Goal: Transaction & Acquisition: Book appointment/travel/reservation

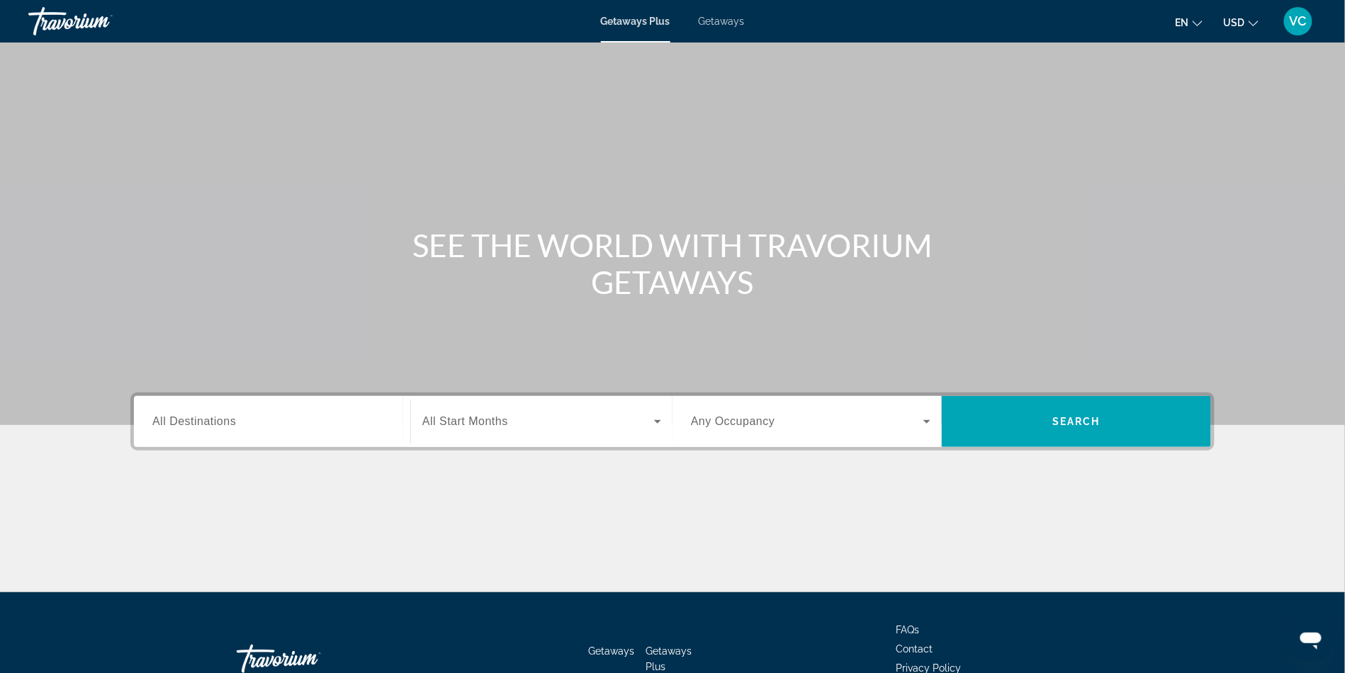
scroll to position [10, 0]
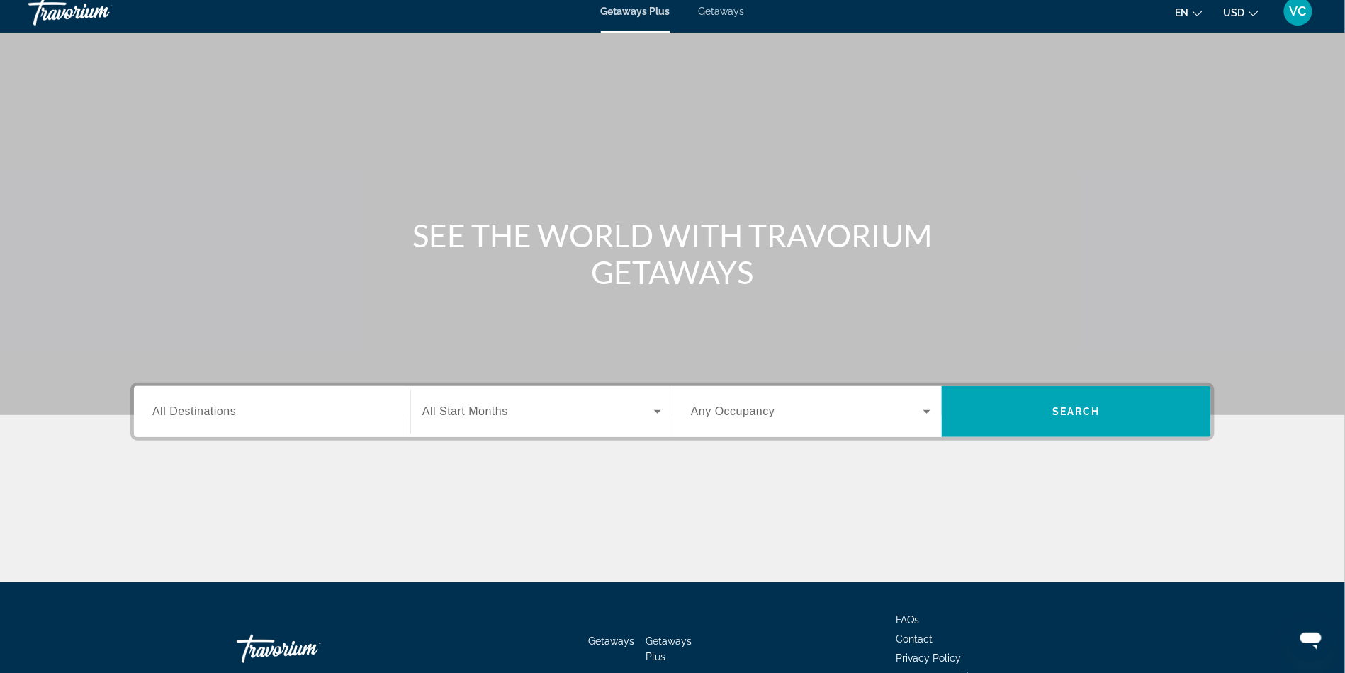
click at [152, 418] on span "All Destinations" at bounding box center [194, 411] width 84 height 12
click at [152, 421] on input "Destination All Destinations" at bounding box center [272, 412] width 240 height 17
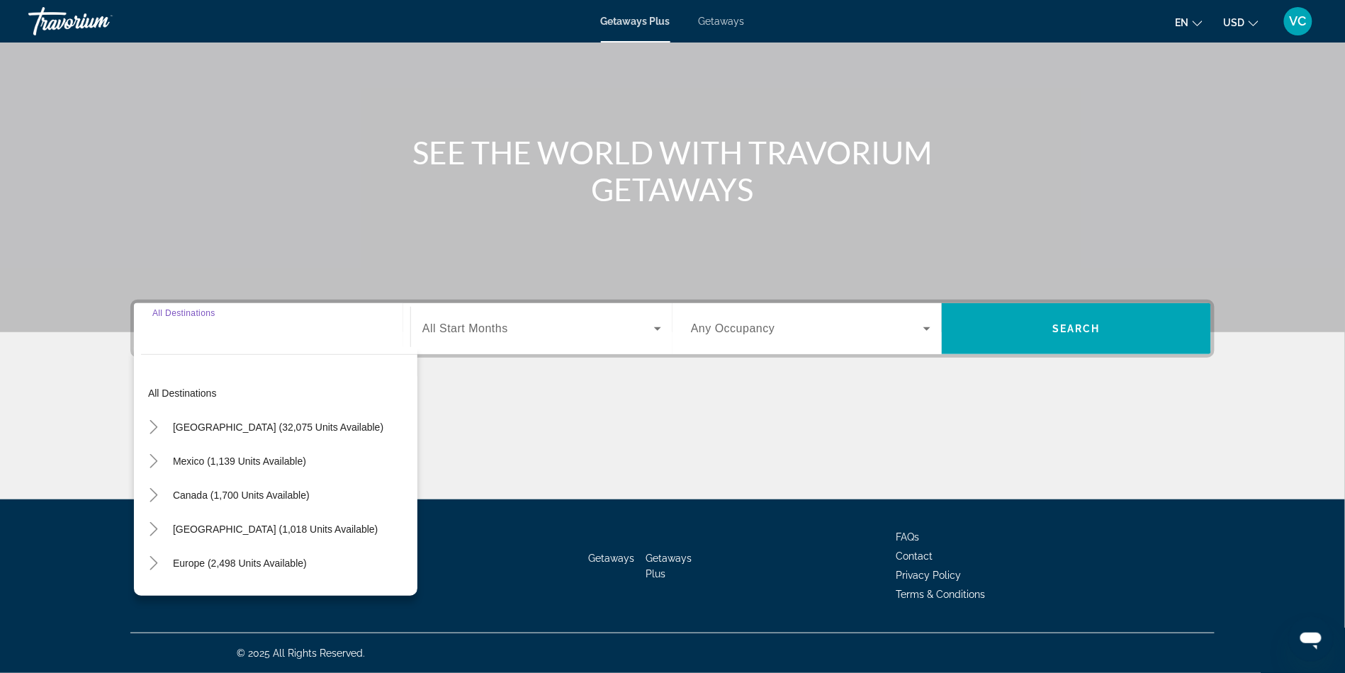
scroll to position [242, 0]
click at [179, 410] on span "Search widget" at bounding box center [278, 427] width 225 height 34
type input "**********"
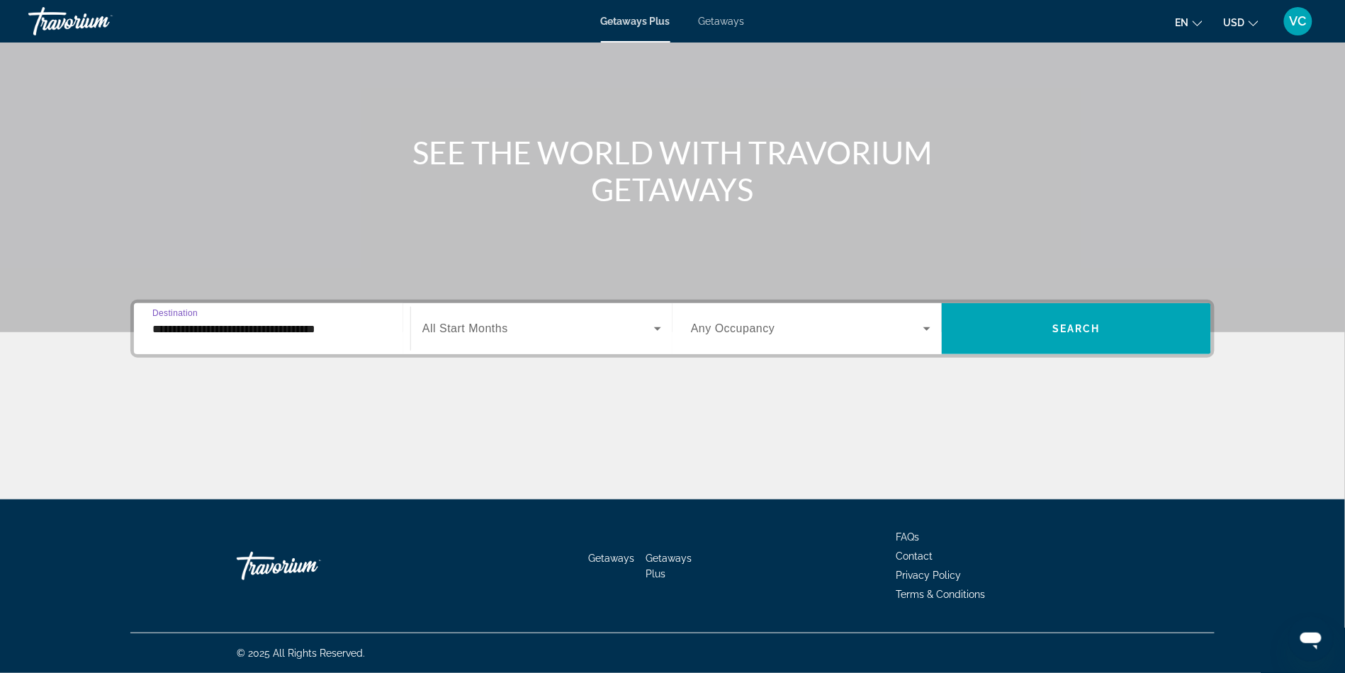
click at [422, 323] on span "All Start Months" at bounding box center [465, 329] width 86 height 12
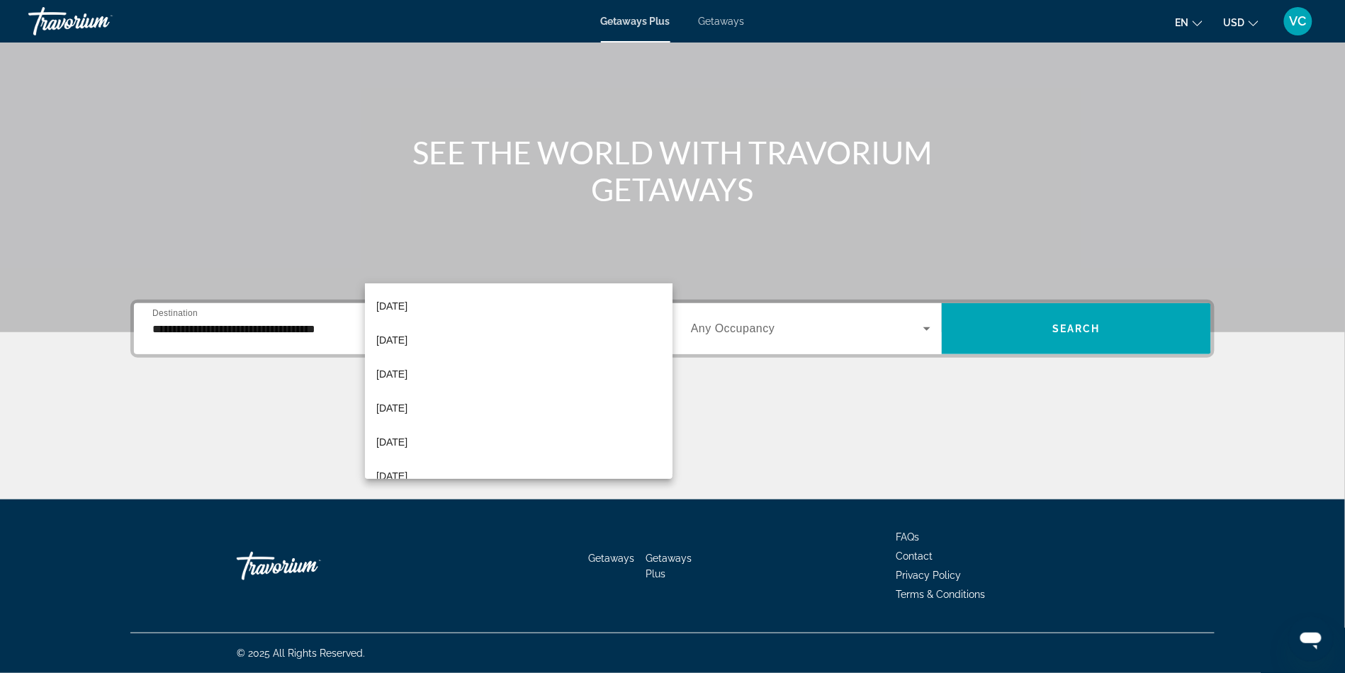
scroll to position [174, 0]
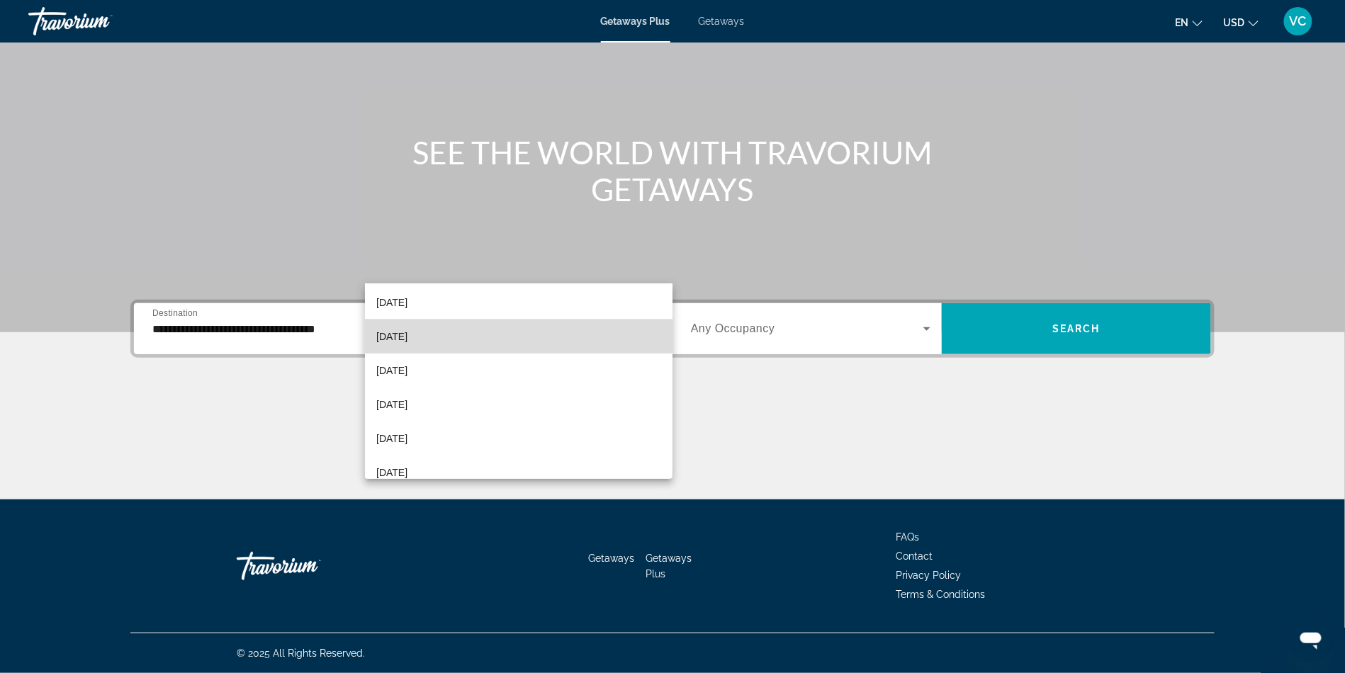
click at [451, 336] on mat-option "February 2026" at bounding box center [519, 337] width 308 height 34
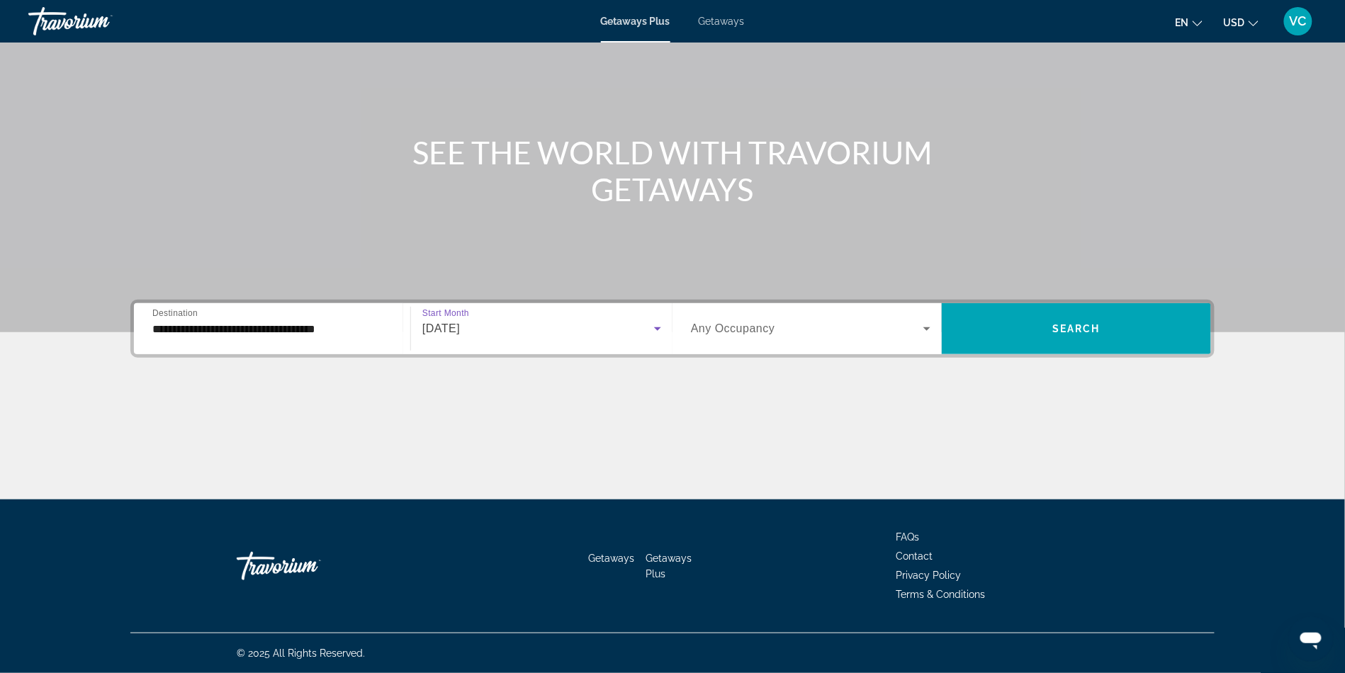
click at [831, 320] on span "Search widget" at bounding box center [807, 328] width 233 height 17
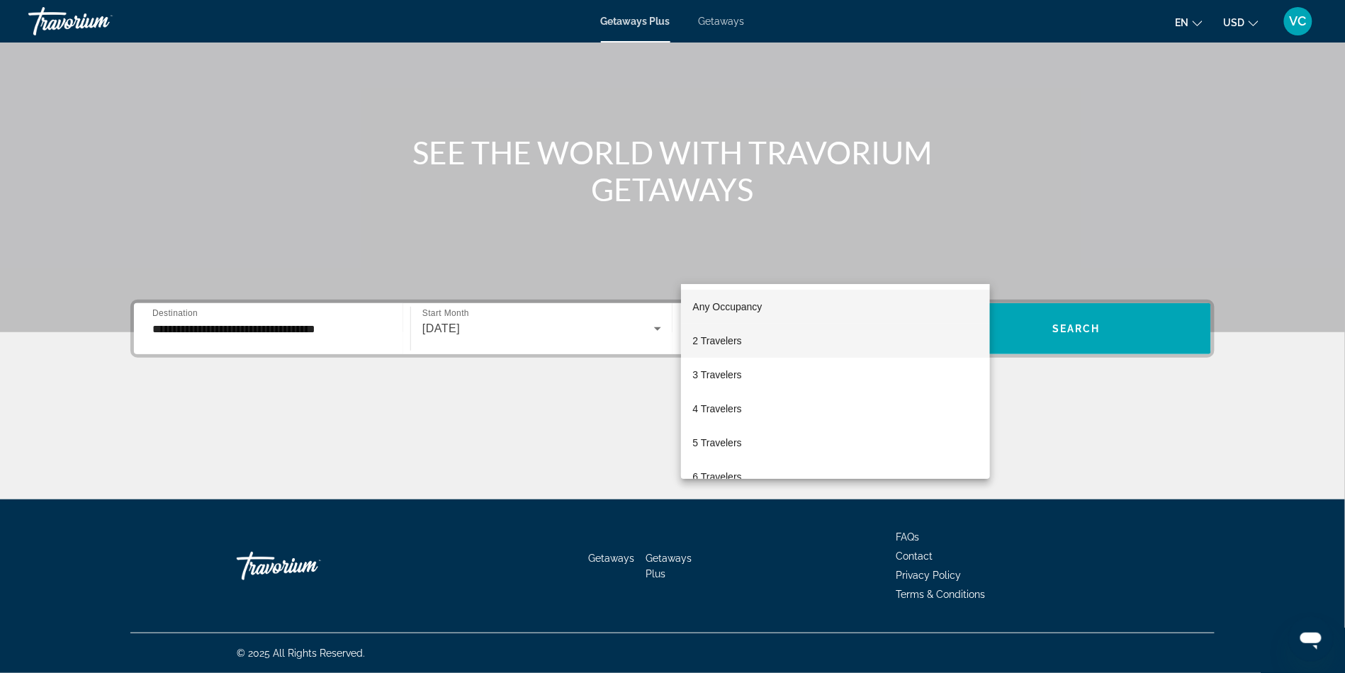
click at [784, 335] on mat-option "2 Travelers" at bounding box center [835, 341] width 309 height 34
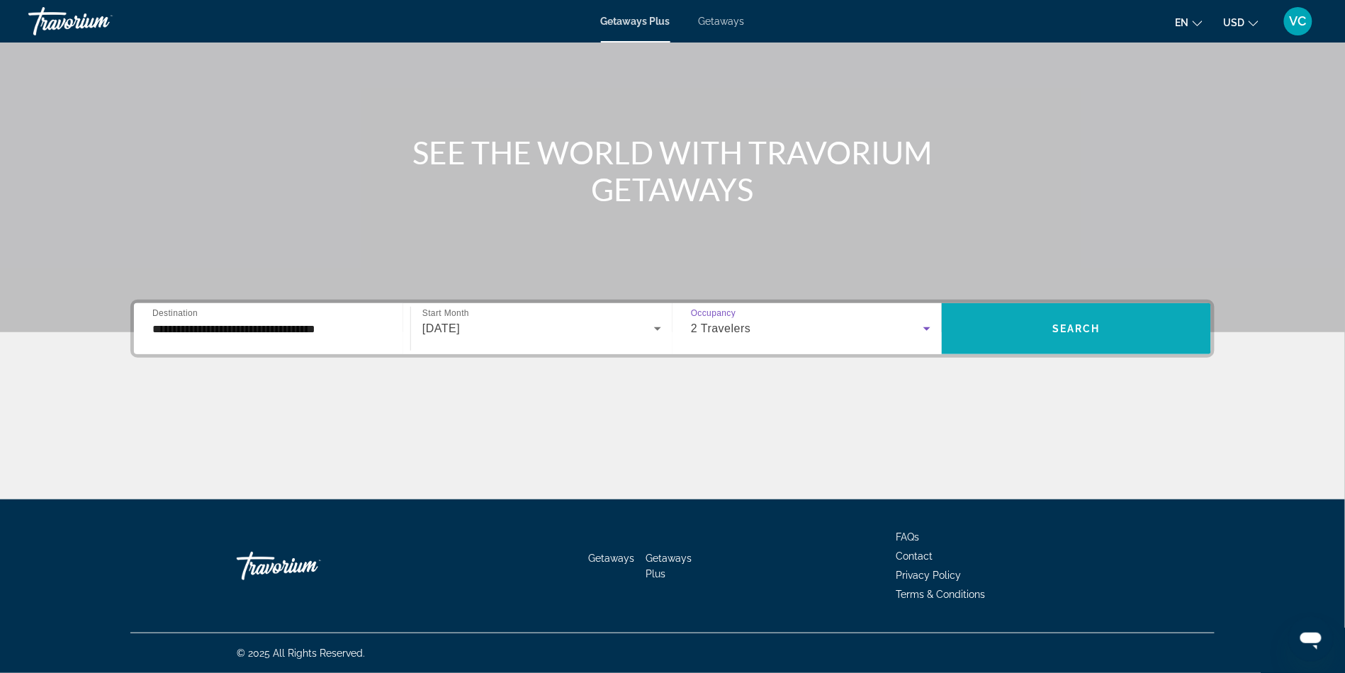
click at [1183, 312] on span "Search widget" at bounding box center [1076, 329] width 269 height 34
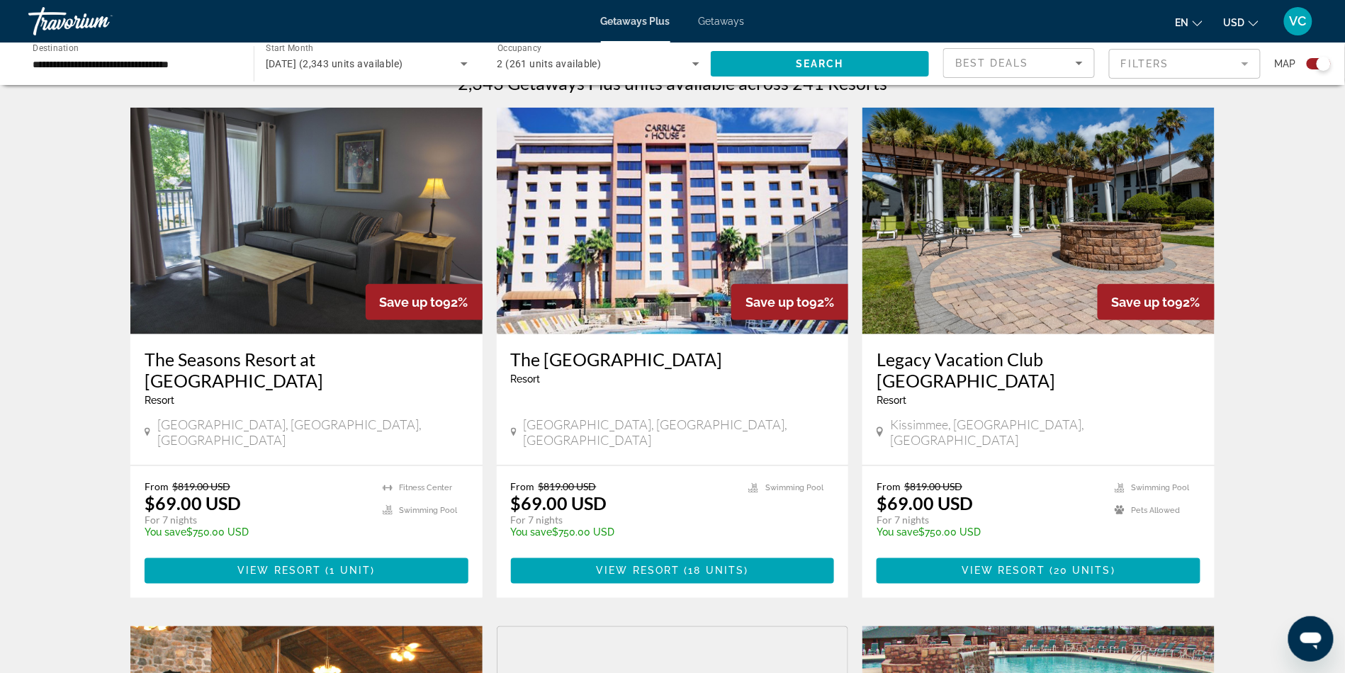
scroll to position [469, 0]
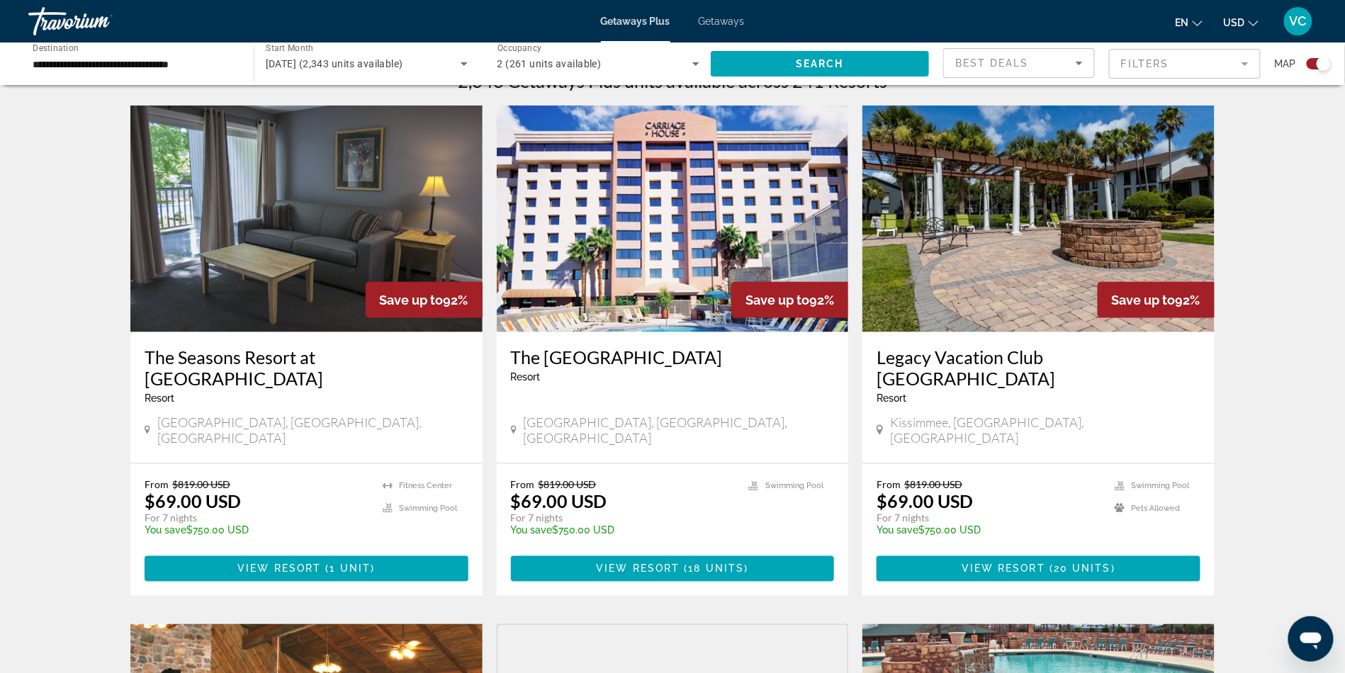
click at [1282, 73] on span "Map" at bounding box center [1285, 64] width 21 height 20
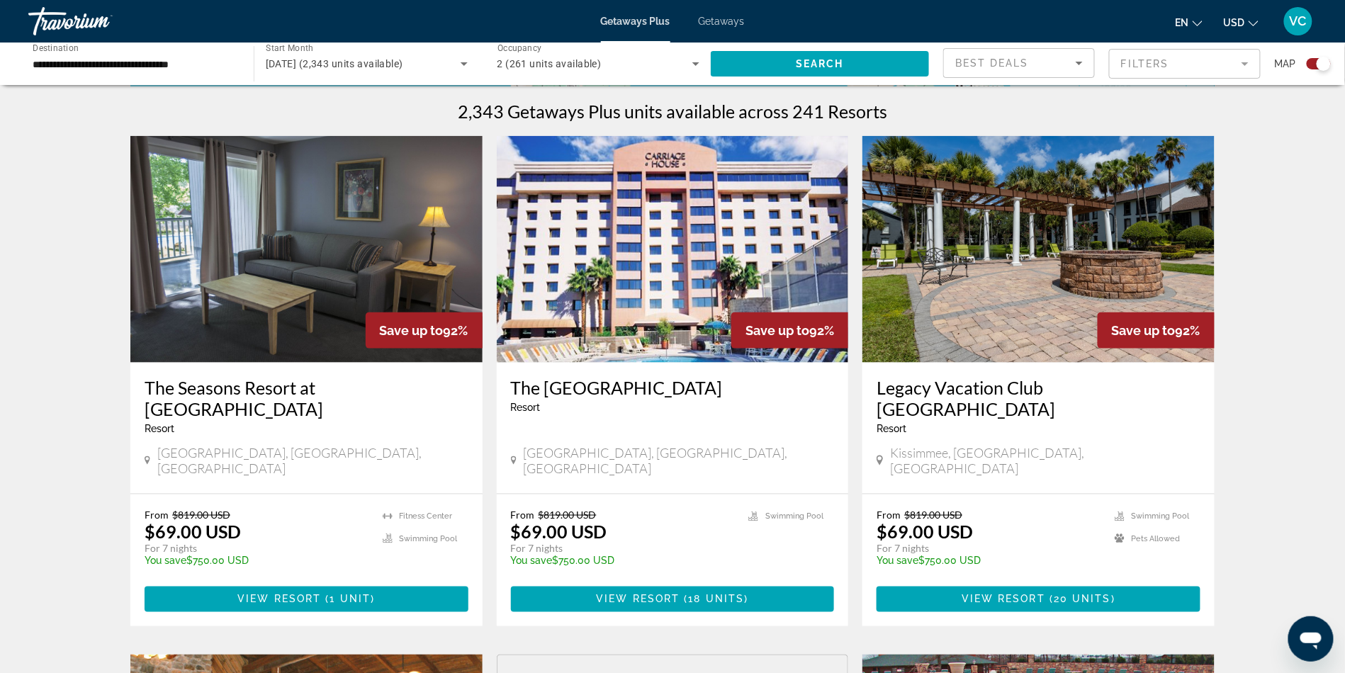
click at [1317, 71] on div "Search widget" at bounding box center [1324, 64] width 14 height 14
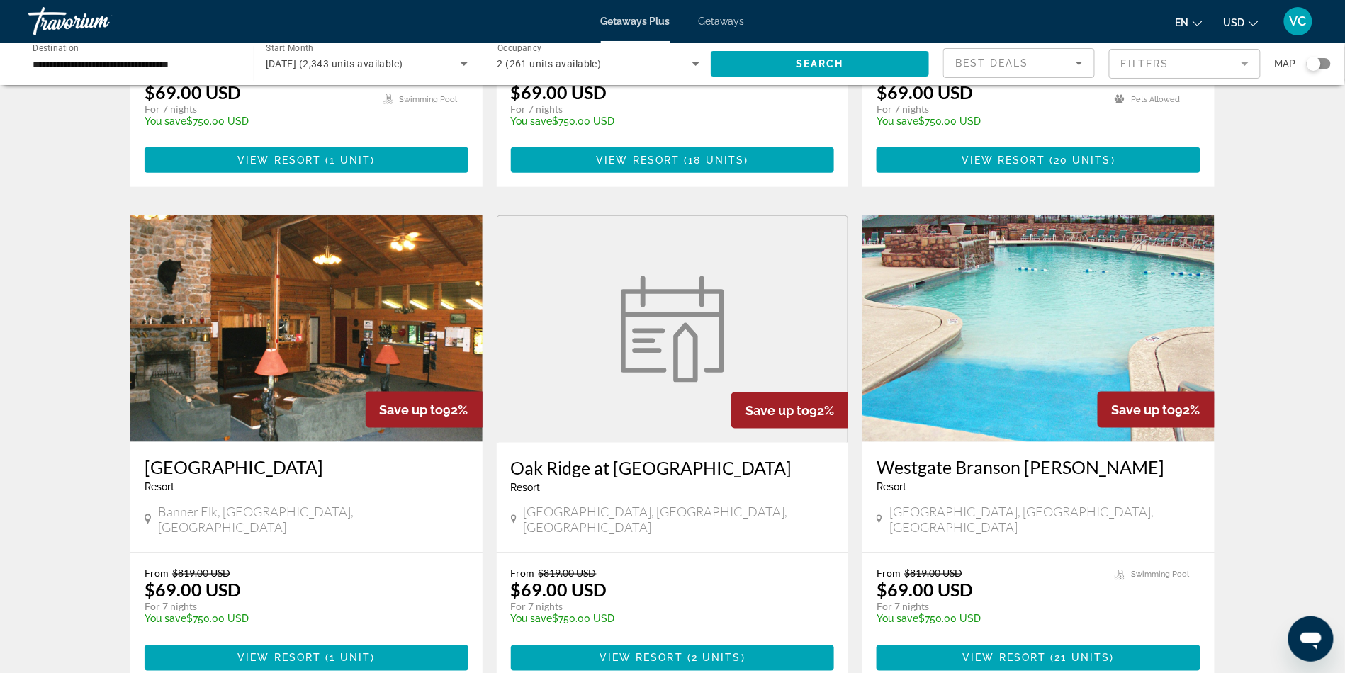
click at [1314, 69] on div "Search widget" at bounding box center [1319, 63] width 24 height 11
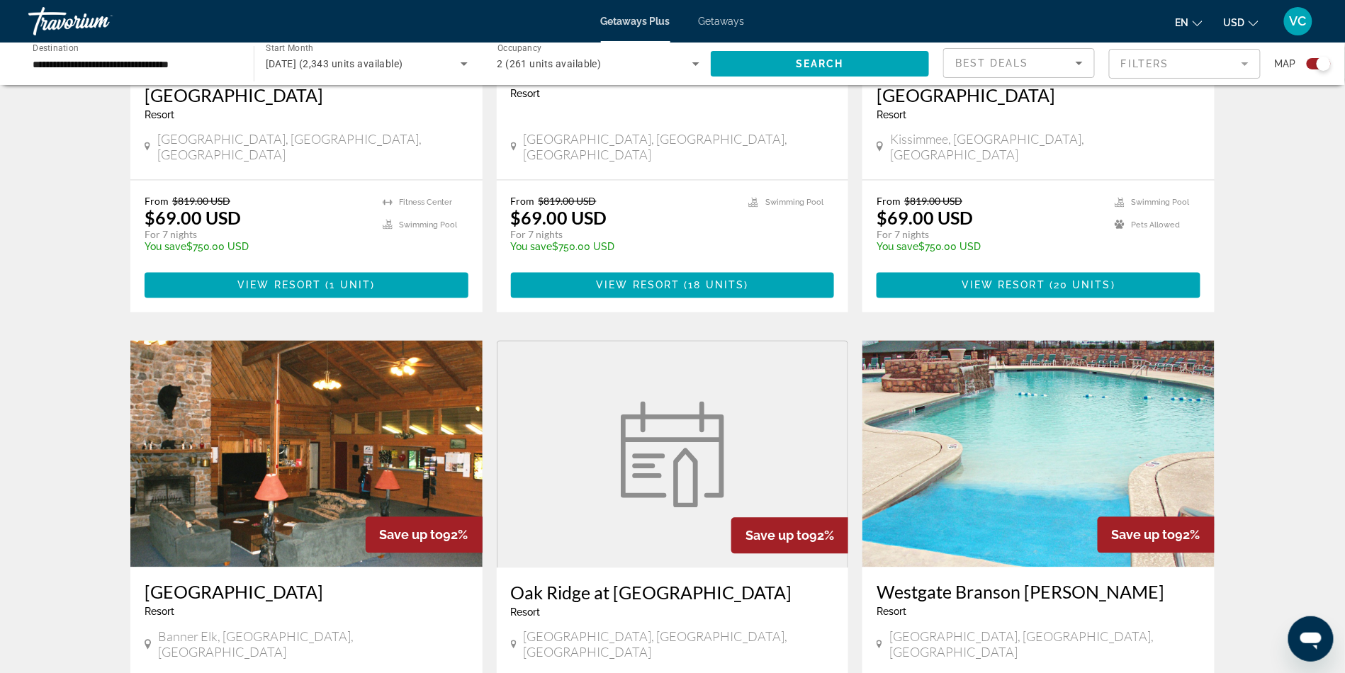
scroll to position [753, 0]
click at [1138, 76] on mat-form-field "Filters" at bounding box center [1185, 64] width 152 height 30
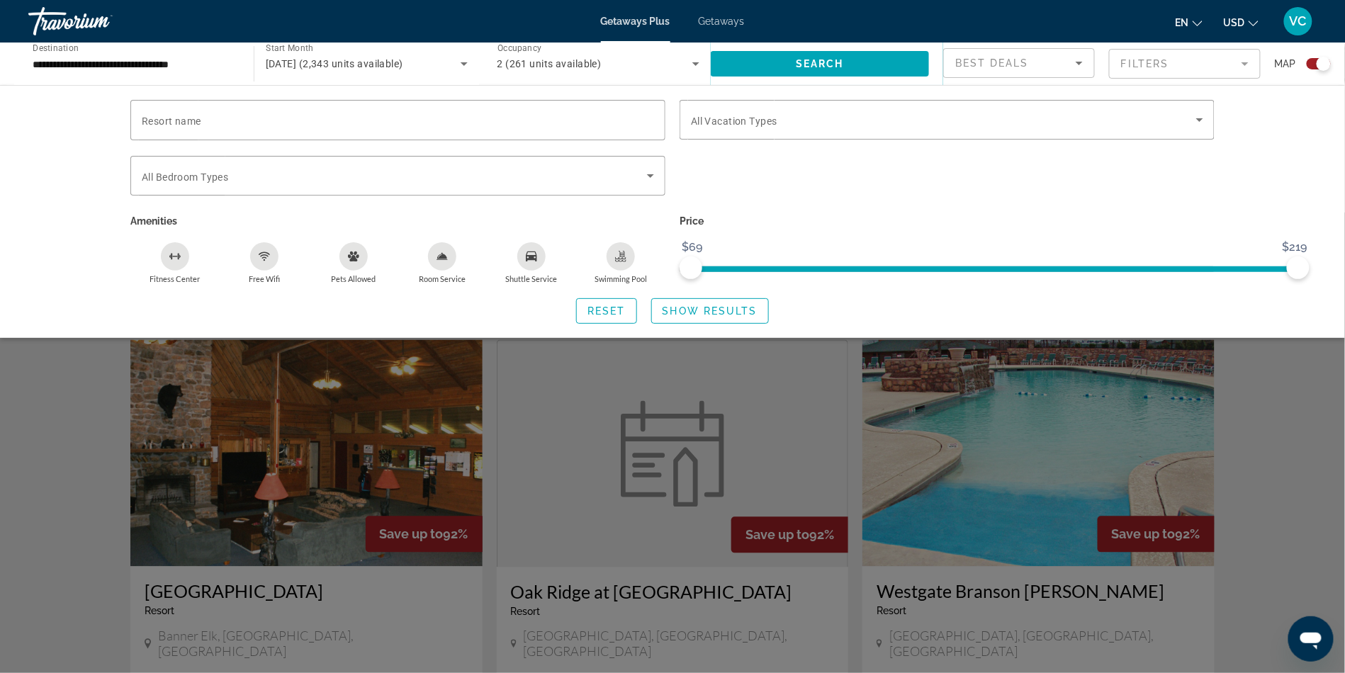
click at [1077, 433] on div "Search widget" at bounding box center [672, 443] width 1345 height 461
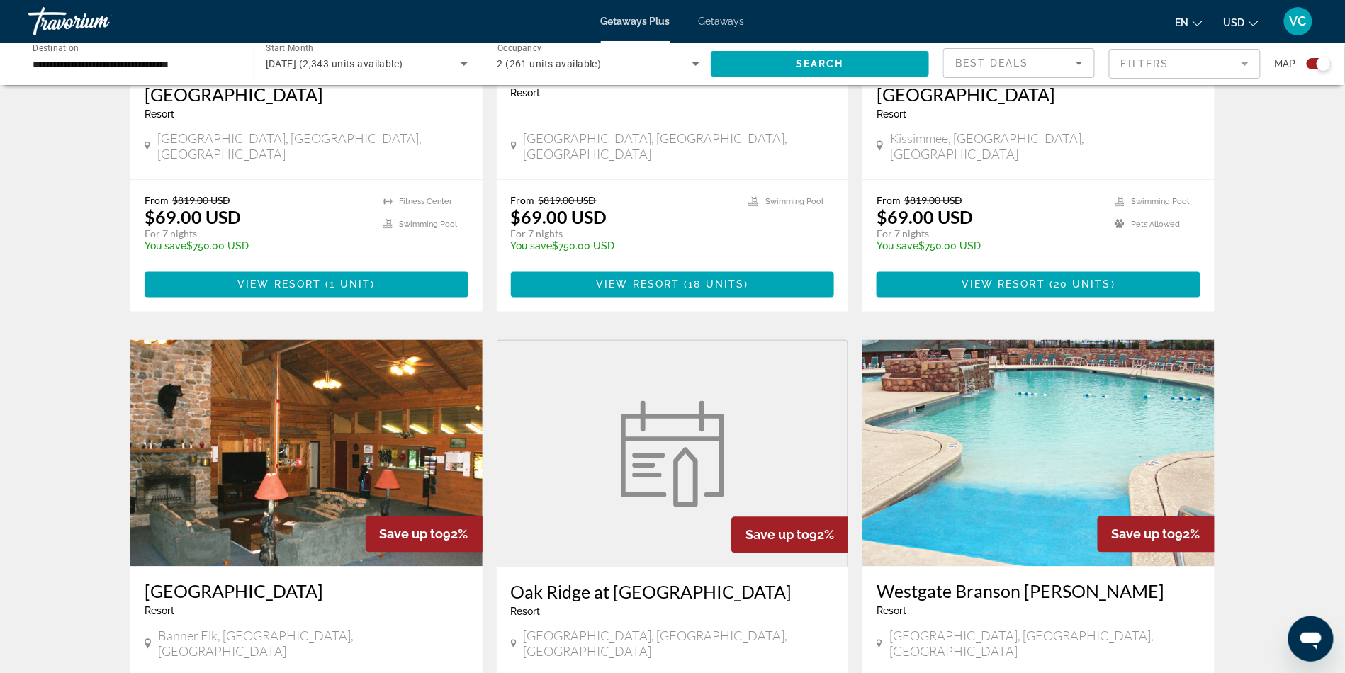
click at [1005, 69] on span "Best Deals" at bounding box center [993, 62] width 74 height 11
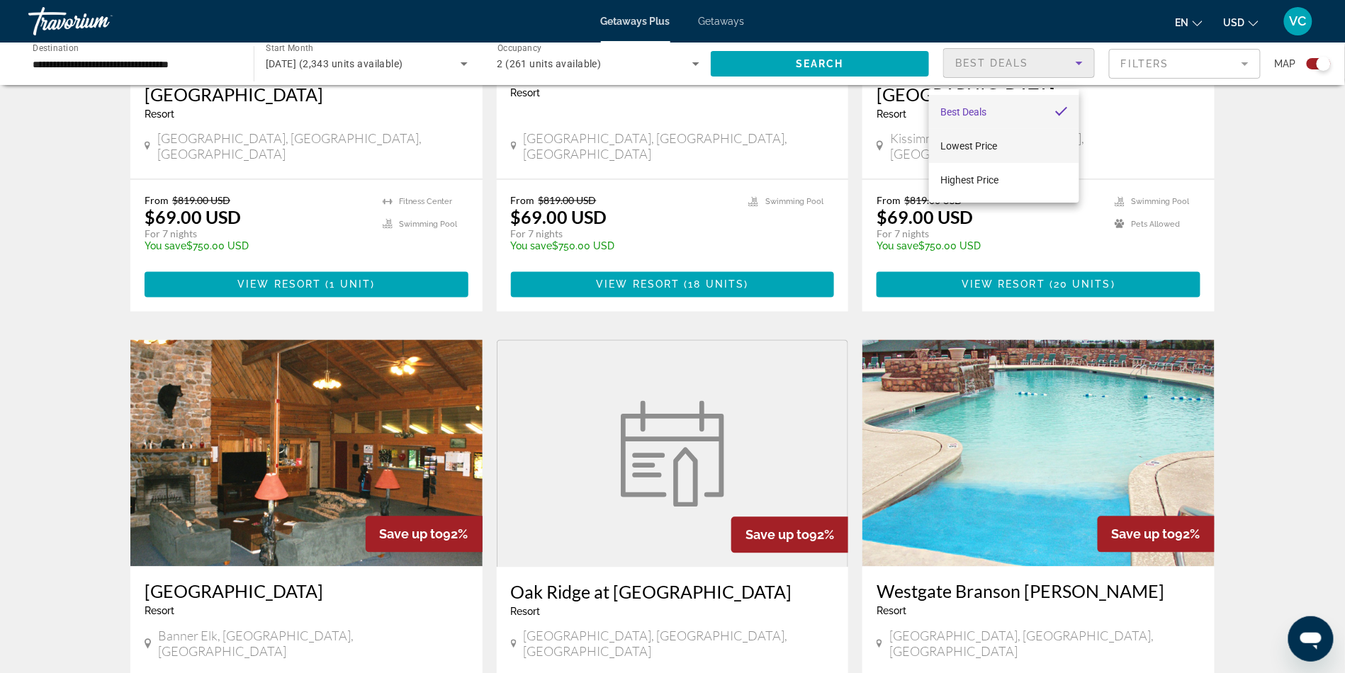
click at [1021, 135] on mat-option "Lowest Price" at bounding box center [1004, 146] width 150 height 34
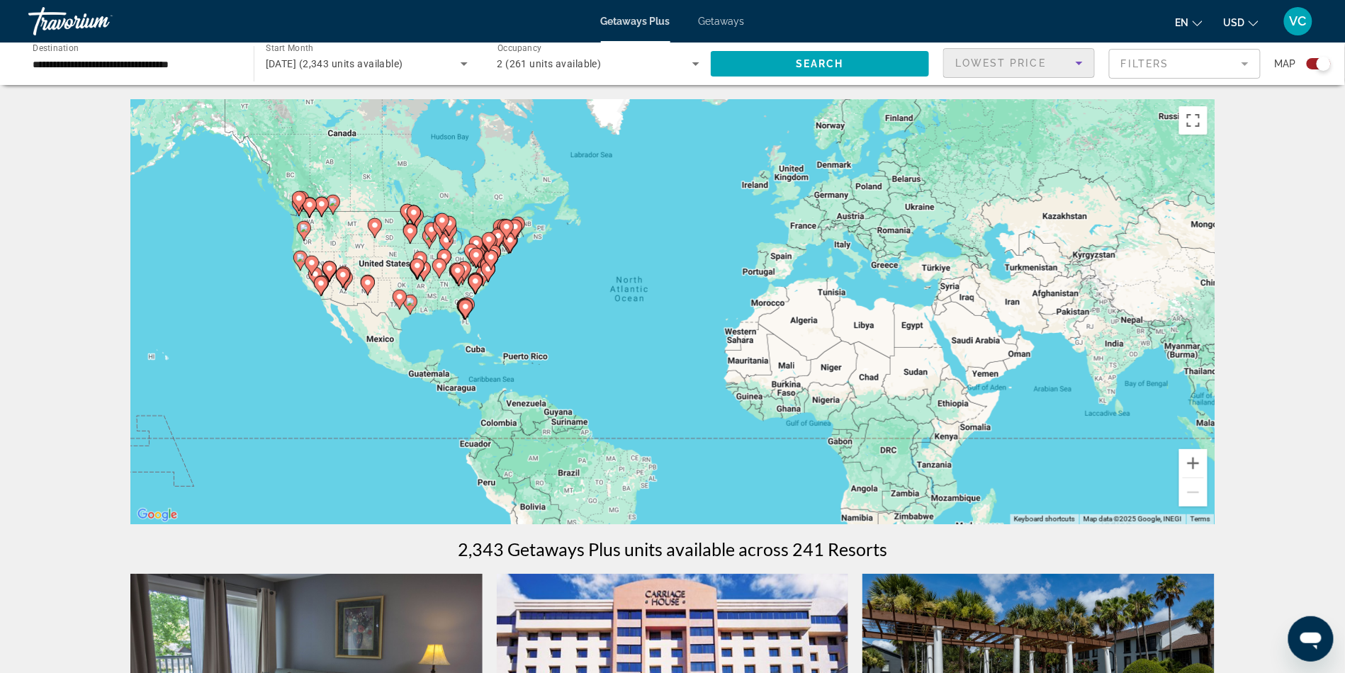
scroll to position [0, 0]
click at [1034, 241] on div "To activate drag with keyboard, press Alt + Enter. Once in keyboard drag state,…" at bounding box center [672, 311] width 1085 height 425
click at [1208, 474] on button "Zoom in" at bounding box center [1194, 463] width 28 height 28
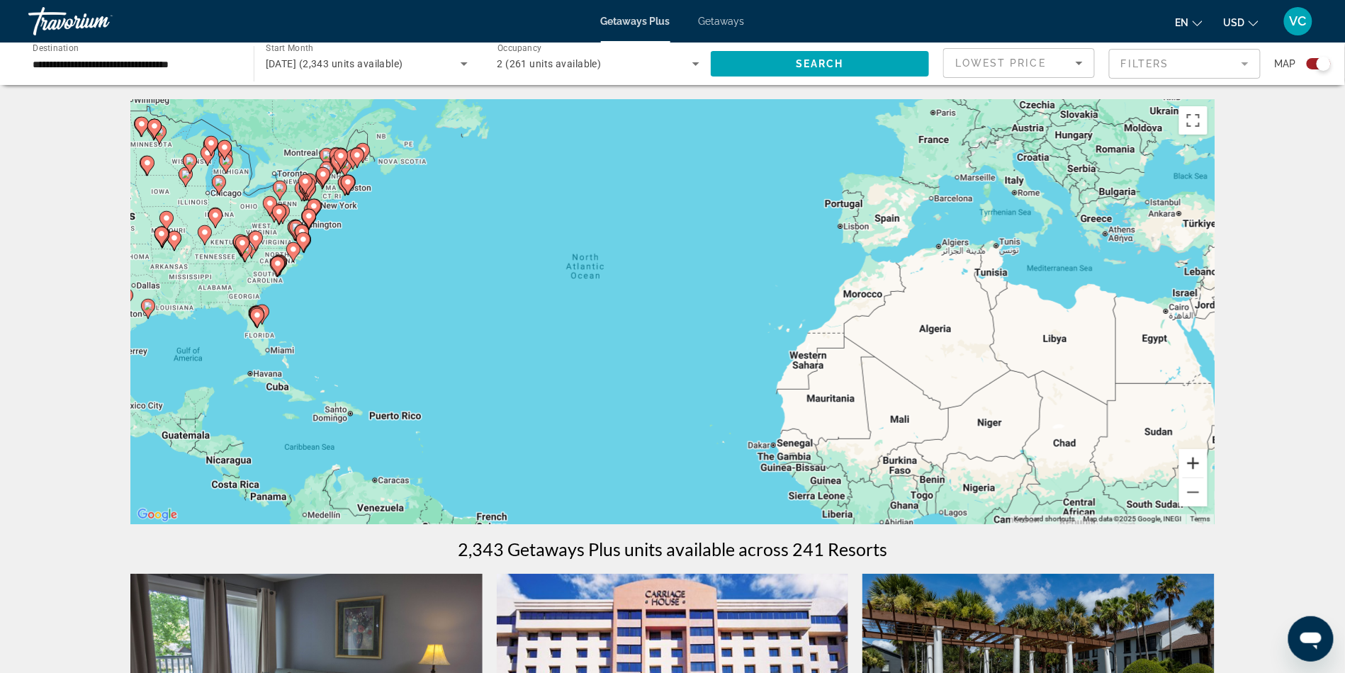
click at [1208, 472] on button "Zoom in" at bounding box center [1194, 463] width 28 height 28
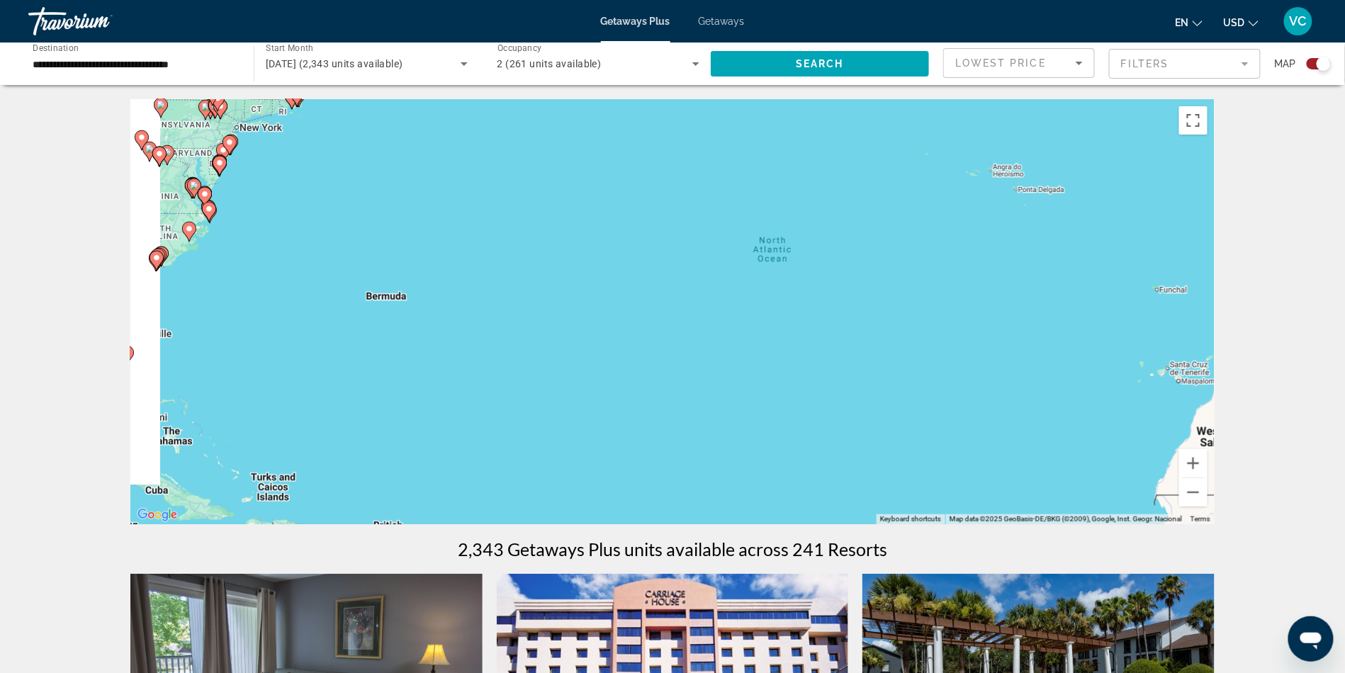
drag, startPoint x: 807, startPoint y: 369, endPoint x: 1084, endPoint y: 396, distance: 278.5
click at [1084, 396] on div "To activate drag with keyboard, press Alt + Enter. Once in keyboard drag state,…" at bounding box center [672, 311] width 1085 height 425
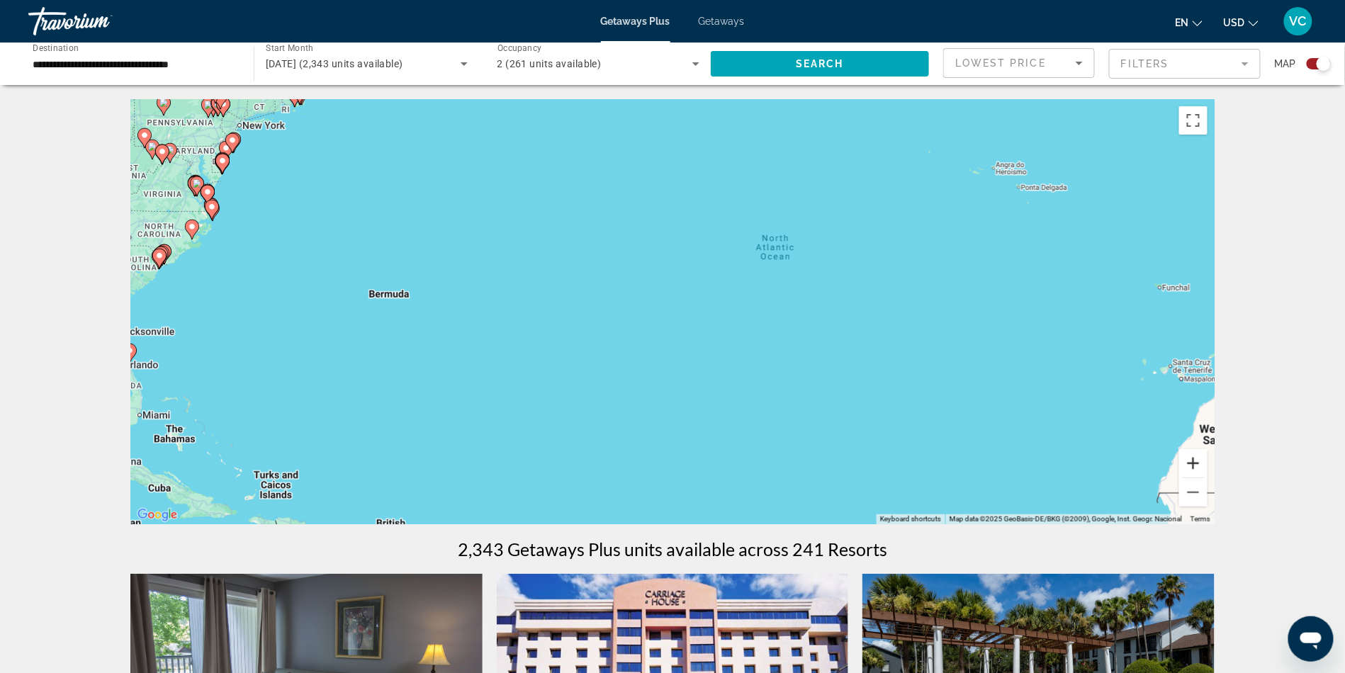
click at [1208, 478] on button "Zoom in" at bounding box center [1194, 463] width 28 height 28
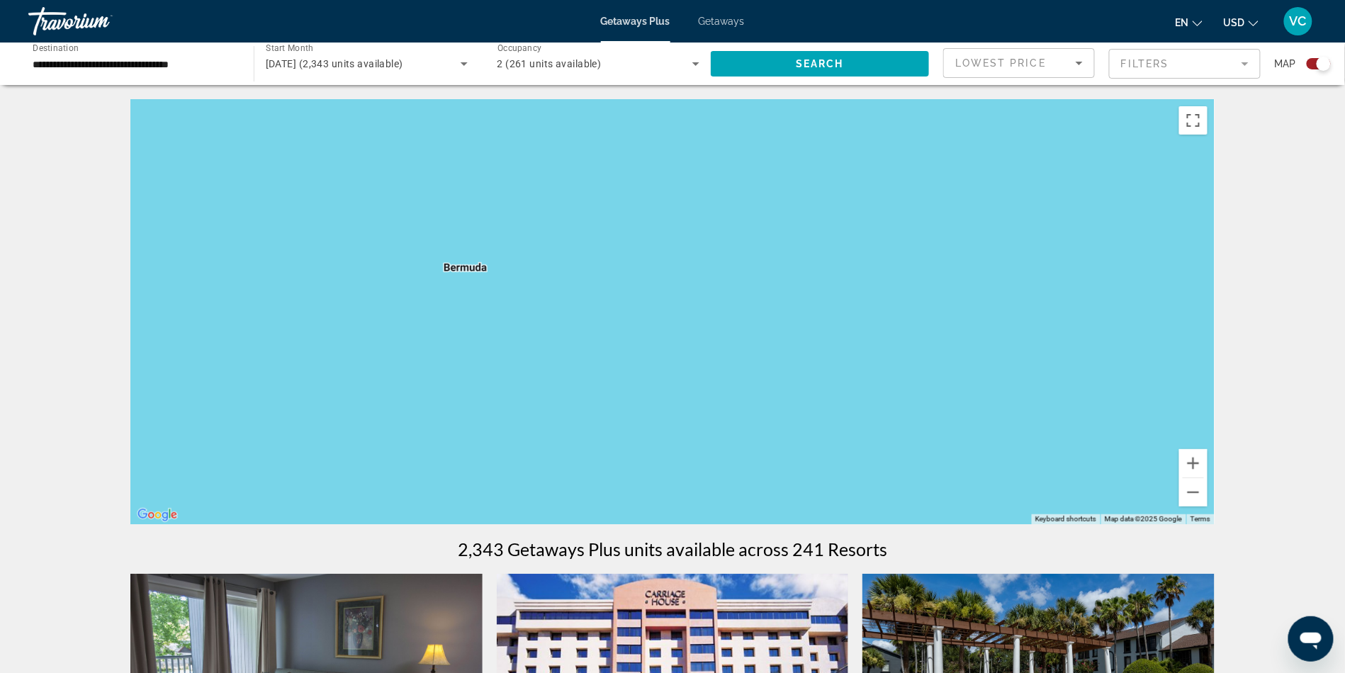
drag, startPoint x: 733, startPoint y: 340, endPoint x: 1097, endPoint y: 330, distance: 364.5
click at [1097, 330] on div "To activate drag with keyboard, press Alt + Enter. Once in keyboard drag state,…" at bounding box center [672, 311] width 1085 height 425
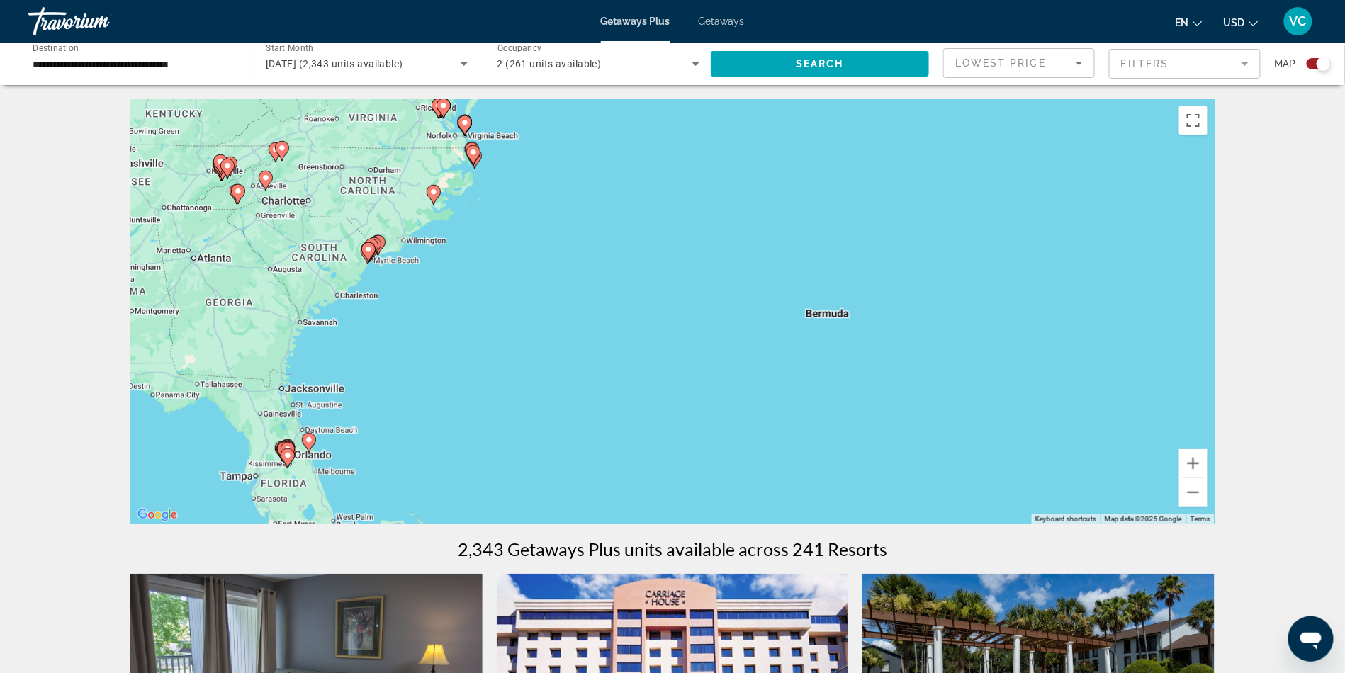
drag, startPoint x: 670, startPoint y: 293, endPoint x: 1034, endPoint y: 340, distance: 366.7
click at [1034, 340] on div "To activate drag with keyboard, press Alt + Enter. Once in keyboard drag state,…" at bounding box center [672, 311] width 1085 height 425
click at [1208, 478] on button "Zoom in" at bounding box center [1194, 463] width 28 height 28
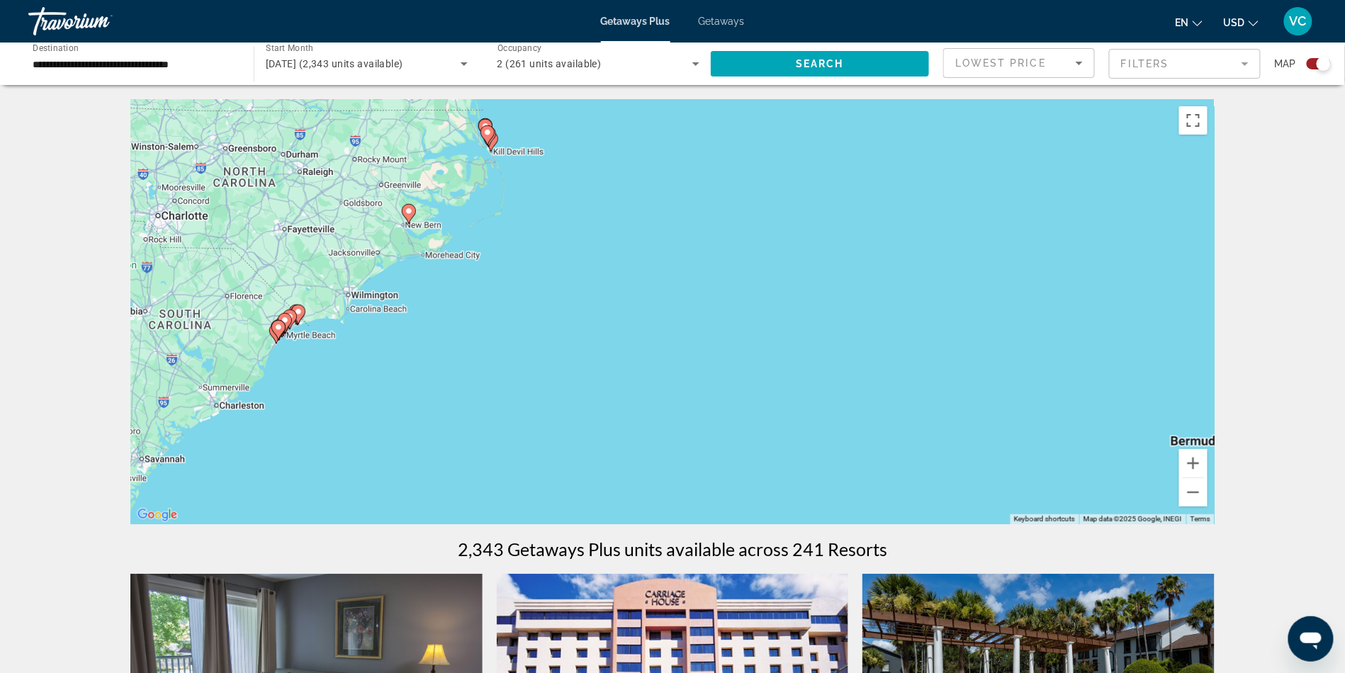
drag, startPoint x: 859, startPoint y: 303, endPoint x: 1076, endPoint y: 430, distance: 250.9
click at [1076, 430] on div "To activate drag with keyboard, press Alt + Enter. Once in keyboard drag state,…" at bounding box center [672, 311] width 1085 height 425
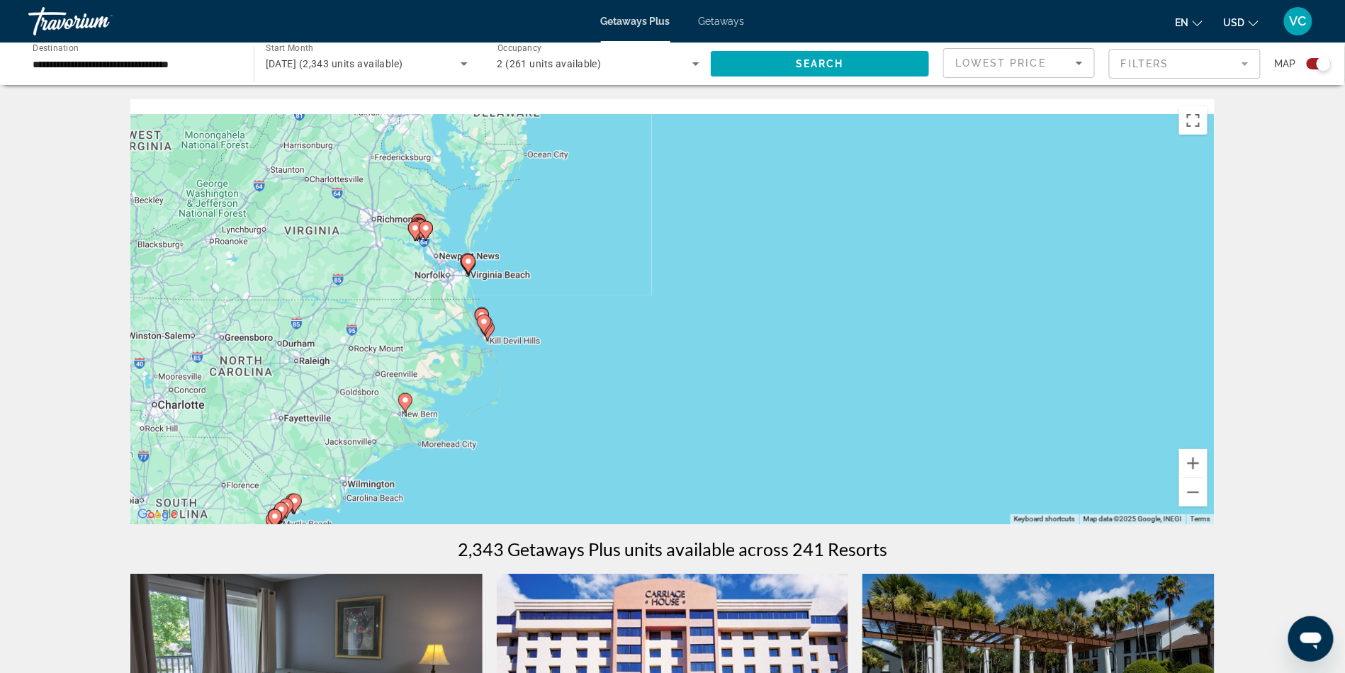
drag, startPoint x: 667, startPoint y: 235, endPoint x: 664, endPoint y: 432, distance: 197.1
click at [664, 432] on div "To activate drag with keyboard, press Alt + Enter. Once in keyboard drag state,…" at bounding box center [672, 311] width 1085 height 425
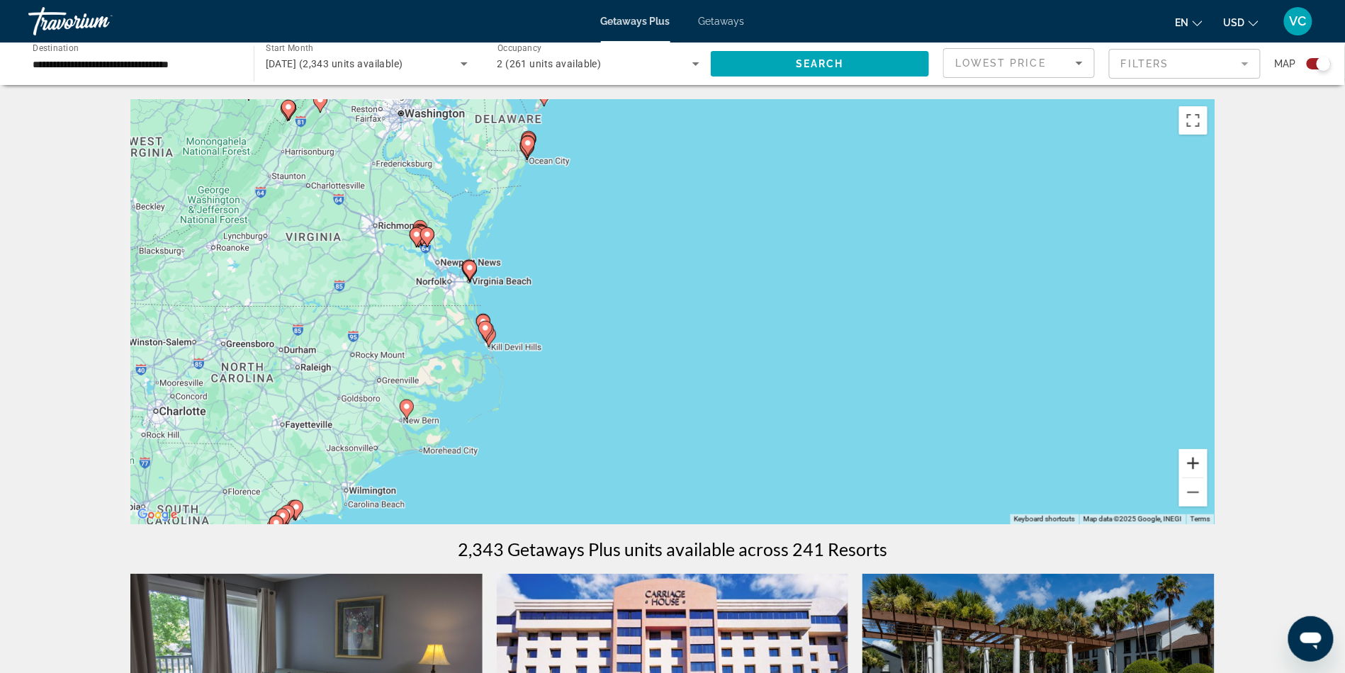
click at [1208, 477] on button "Zoom in" at bounding box center [1194, 463] width 28 height 28
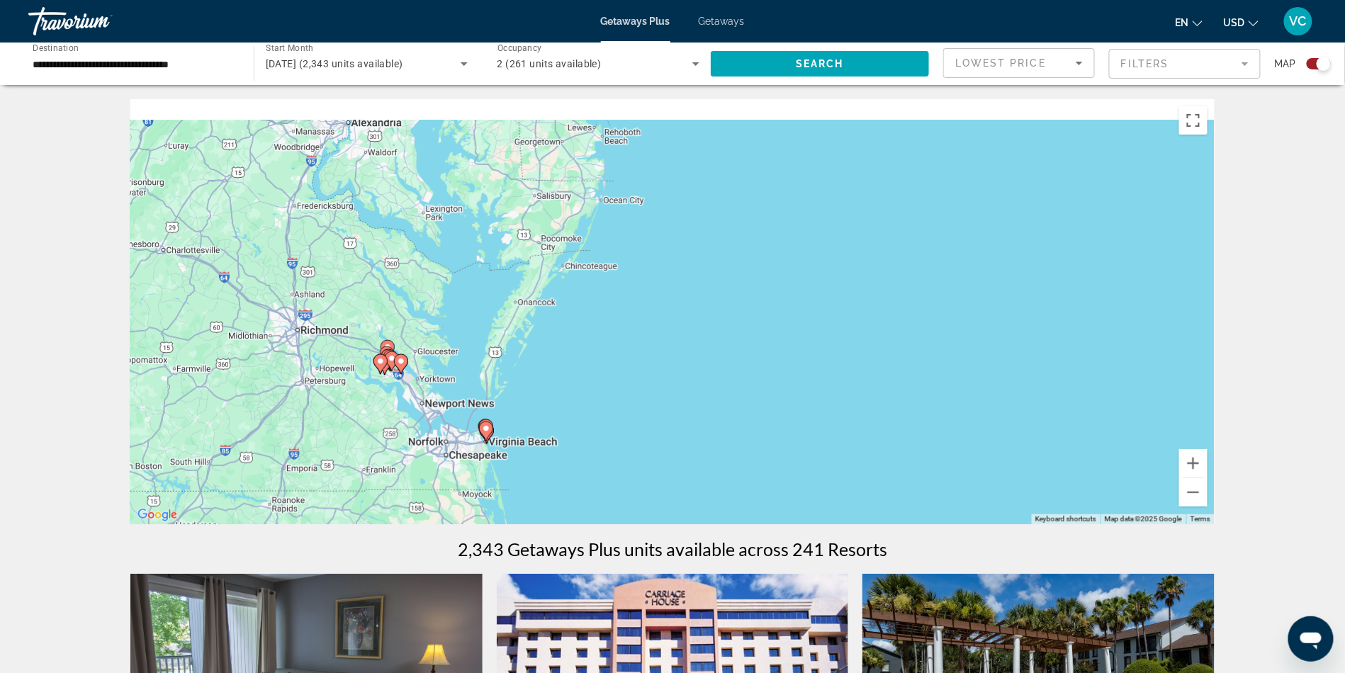
drag, startPoint x: 483, startPoint y: 293, endPoint x: 709, endPoint y: 496, distance: 303.7
click at [709, 496] on div "To activate drag with keyboard, press Alt + Enter. Once in keyboard drag state,…" at bounding box center [672, 311] width 1085 height 425
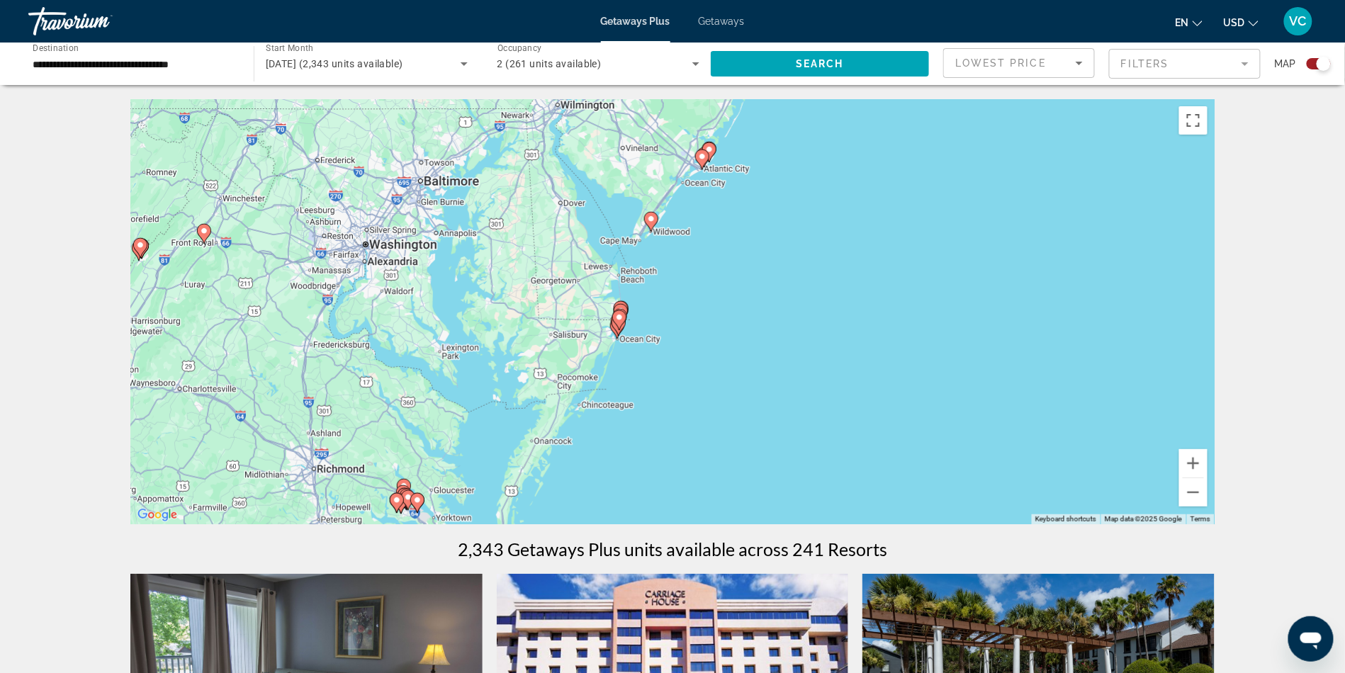
drag, startPoint x: 771, startPoint y: 290, endPoint x: 783, endPoint y: 421, distance: 131.6
click at [783, 421] on div "To activate drag with keyboard, press Alt + Enter. Once in keyboard drag state,…" at bounding box center [672, 311] width 1085 height 425
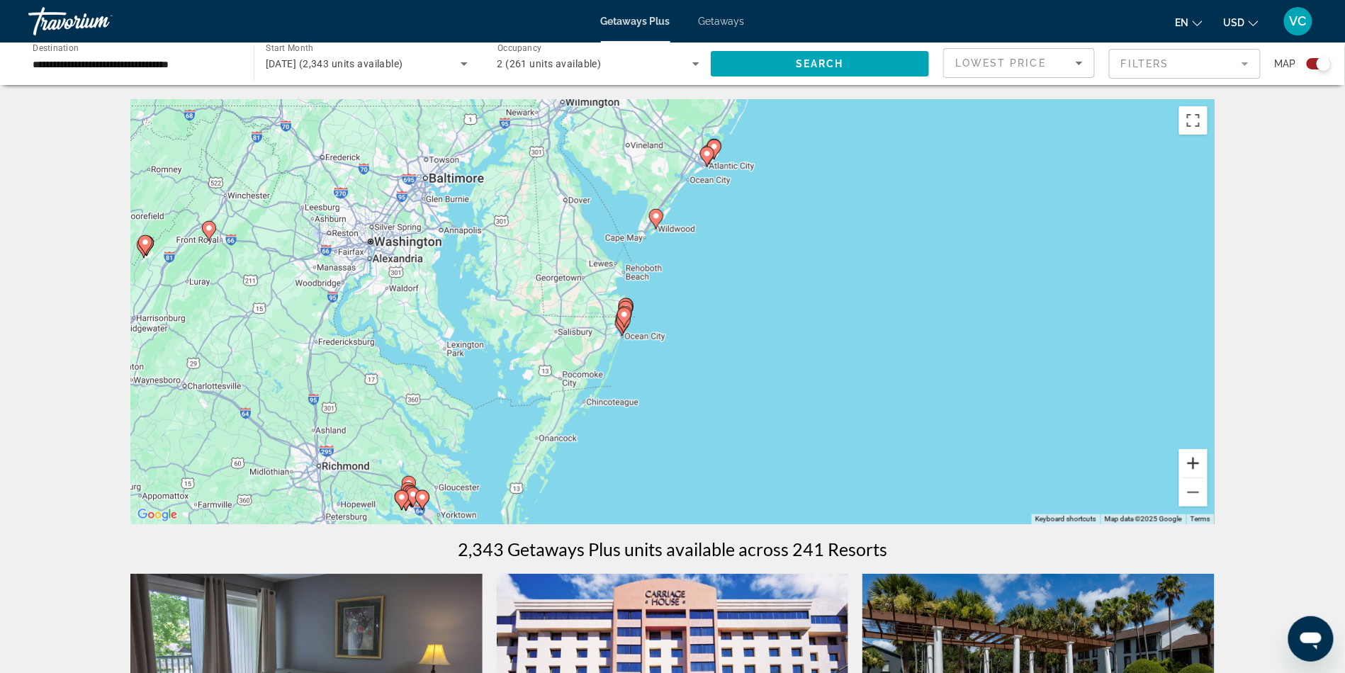
click at [1208, 478] on button "Zoom in" at bounding box center [1194, 463] width 28 height 28
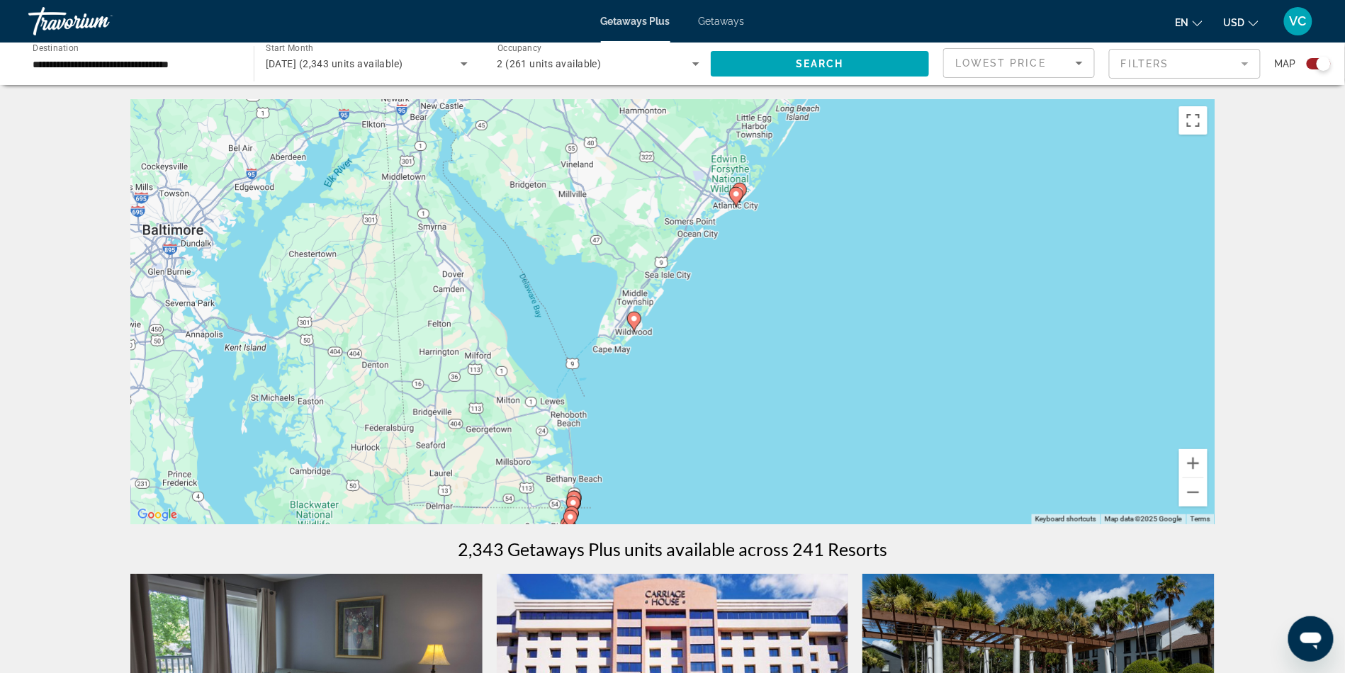
drag, startPoint x: 914, startPoint y: 291, endPoint x: 908, endPoint y: 478, distance: 187.2
click at [908, 478] on div "To activate drag with keyboard, press Alt + Enter. Once in keyboard drag state,…" at bounding box center [672, 311] width 1085 height 425
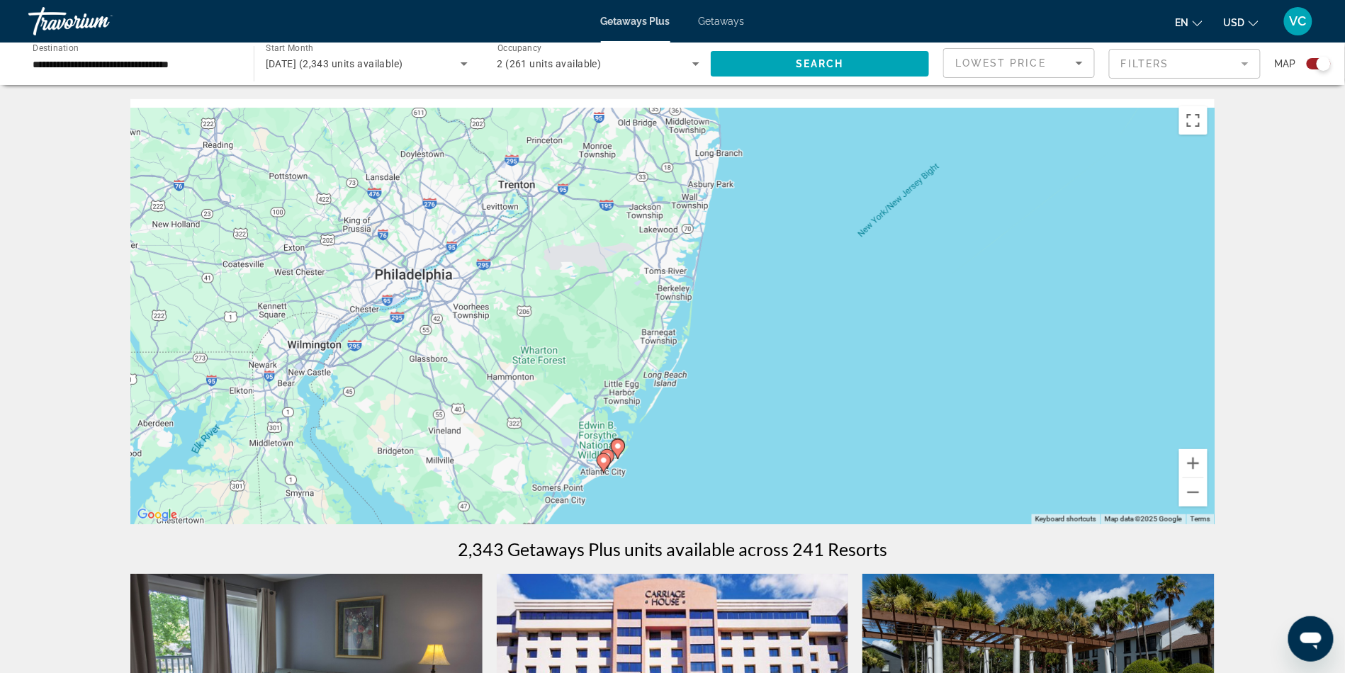
drag, startPoint x: 1045, startPoint y: 251, endPoint x: 905, endPoint y: 534, distance: 315.4
click at [905, 525] on div "To activate drag with keyboard, press Alt + Enter. Once in keyboard drag state,…" at bounding box center [672, 311] width 1085 height 425
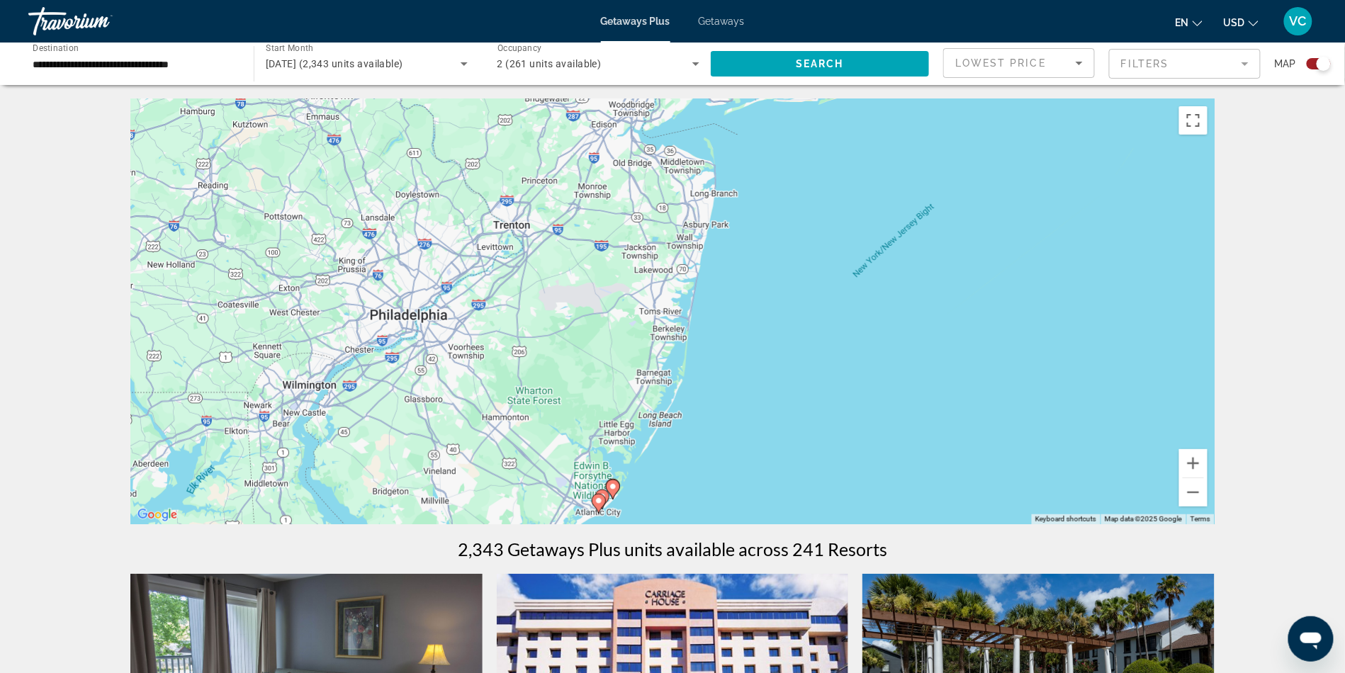
drag, startPoint x: 960, startPoint y: 427, endPoint x: 961, endPoint y: 525, distance: 97.8
click at [960, 512] on div "To activate drag with keyboard, press Alt + Enter. Once in keyboard drag state,…" at bounding box center [672, 311] width 1085 height 425
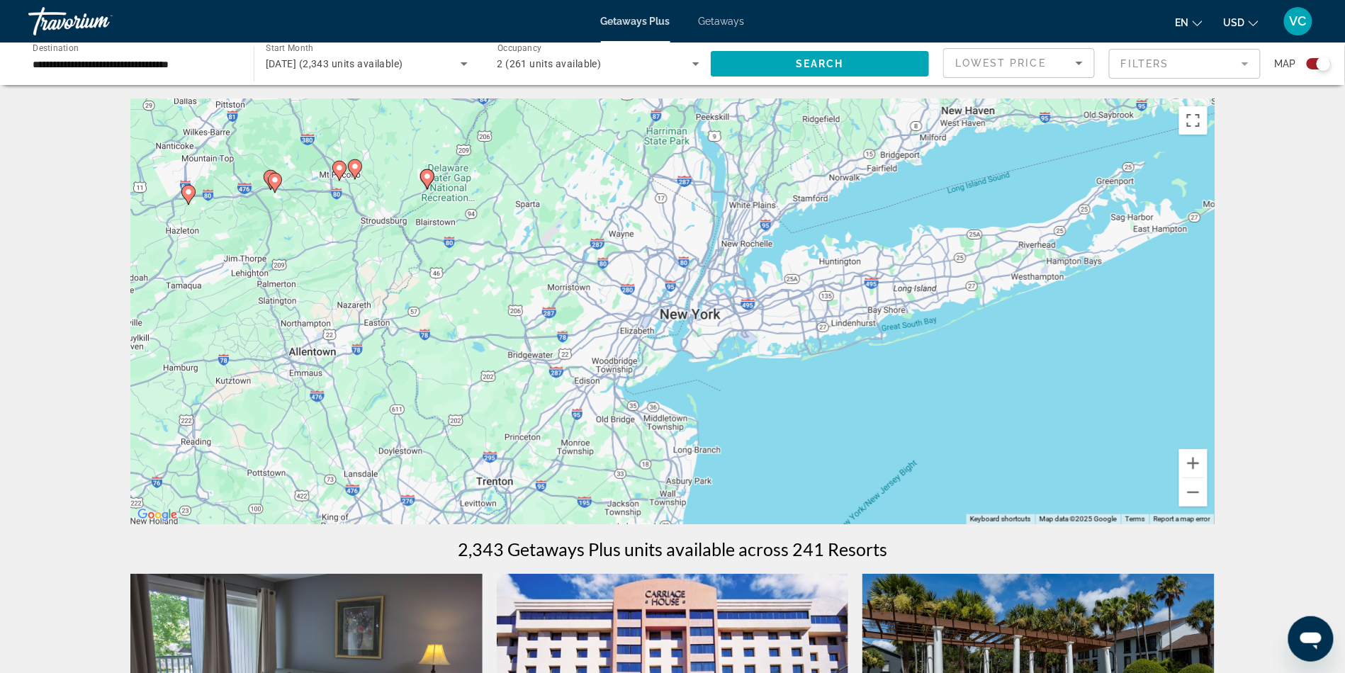
drag, startPoint x: 1041, startPoint y: 341, endPoint x: 1019, endPoint y: 576, distance: 235.7
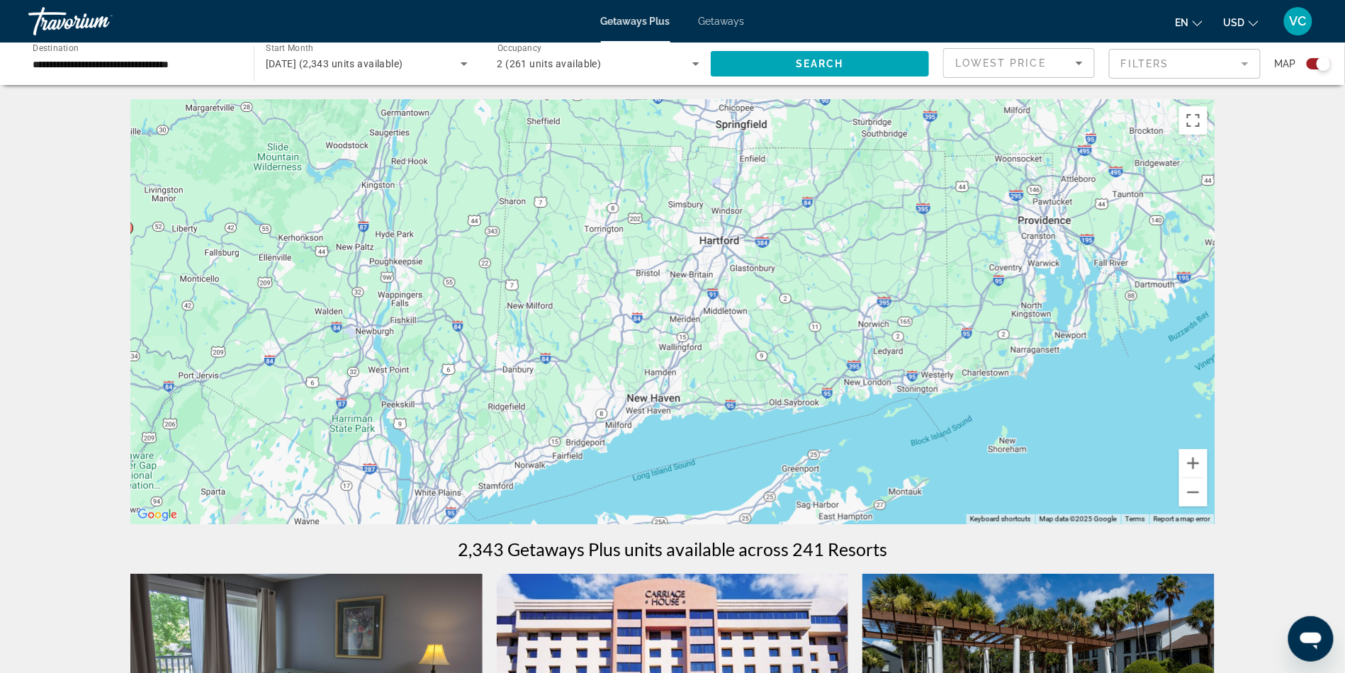
drag, startPoint x: 1134, startPoint y: 395, endPoint x: 823, endPoint y: 514, distance: 333.2
click at [823, 514] on div "To activate drag with keyboard, press Alt + Enter. Once in keyboard drag state,…" at bounding box center [672, 311] width 1085 height 425
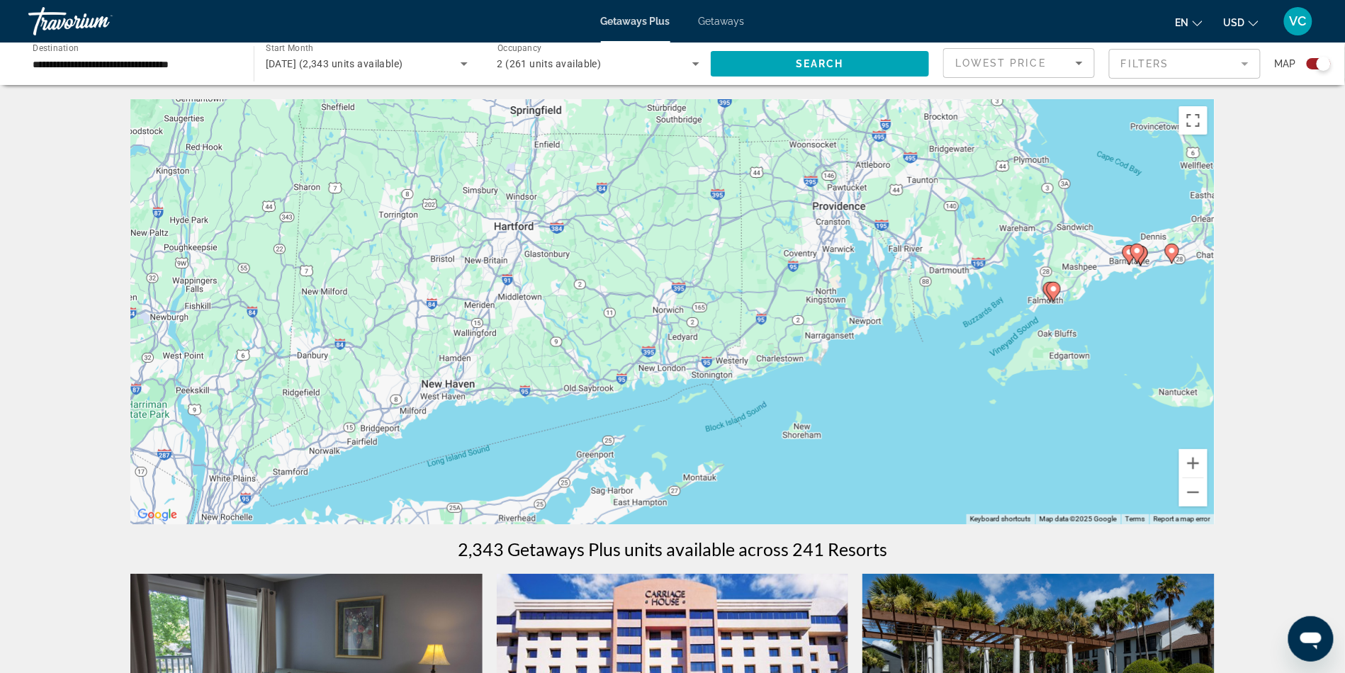
drag, startPoint x: 1083, startPoint y: 422, endPoint x: 875, endPoint y: 408, distance: 208.9
click at [875, 408] on div "To activate drag with keyboard, press Alt + Enter. Once in keyboard drag state,…" at bounding box center [672, 311] width 1085 height 425
click at [1208, 478] on button "Zoom in" at bounding box center [1194, 463] width 28 height 28
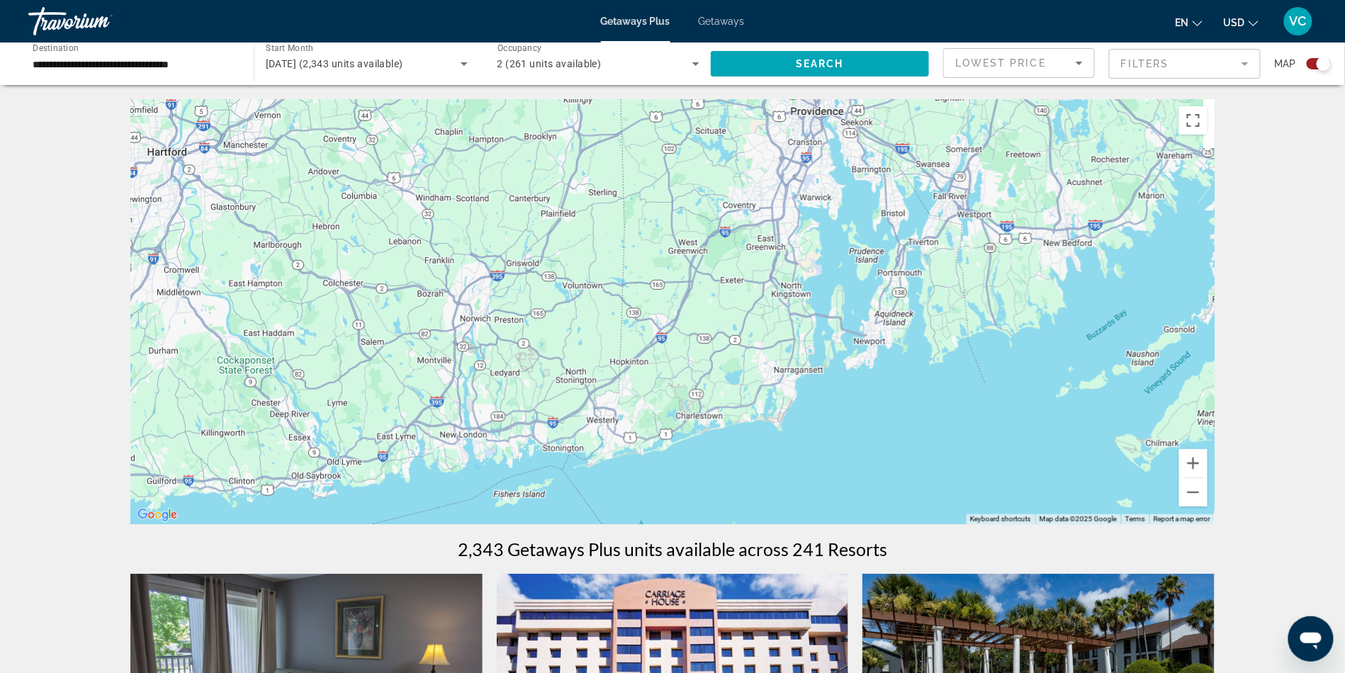
drag, startPoint x: 1073, startPoint y: 381, endPoint x: 832, endPoint y: 381, distance: 240.3
click at [832, 381] on div "To activate drag with keyboard, press Alt + Enter. Once in keyboard drag state,…" at bounding box center [672, 311] width 1085 height 425
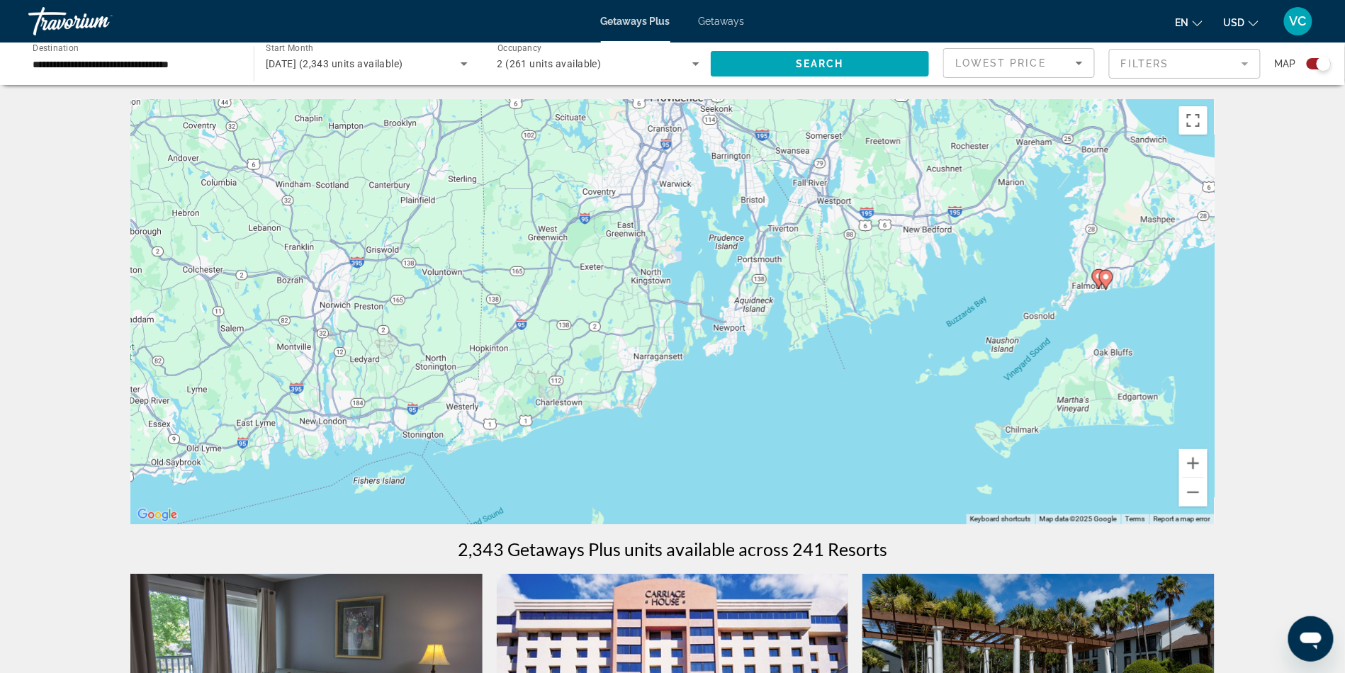
drag, startPoint x: 1104, startPoint y: 352, endPoint x: 897, endPoint y: 361, distance: 207.9
click at [897, 361] on div "To activate drag with keyboard, press Alt + Enter. Once in keyboard drag state,…" at bounding box center [672, 311] width 1085 height 425
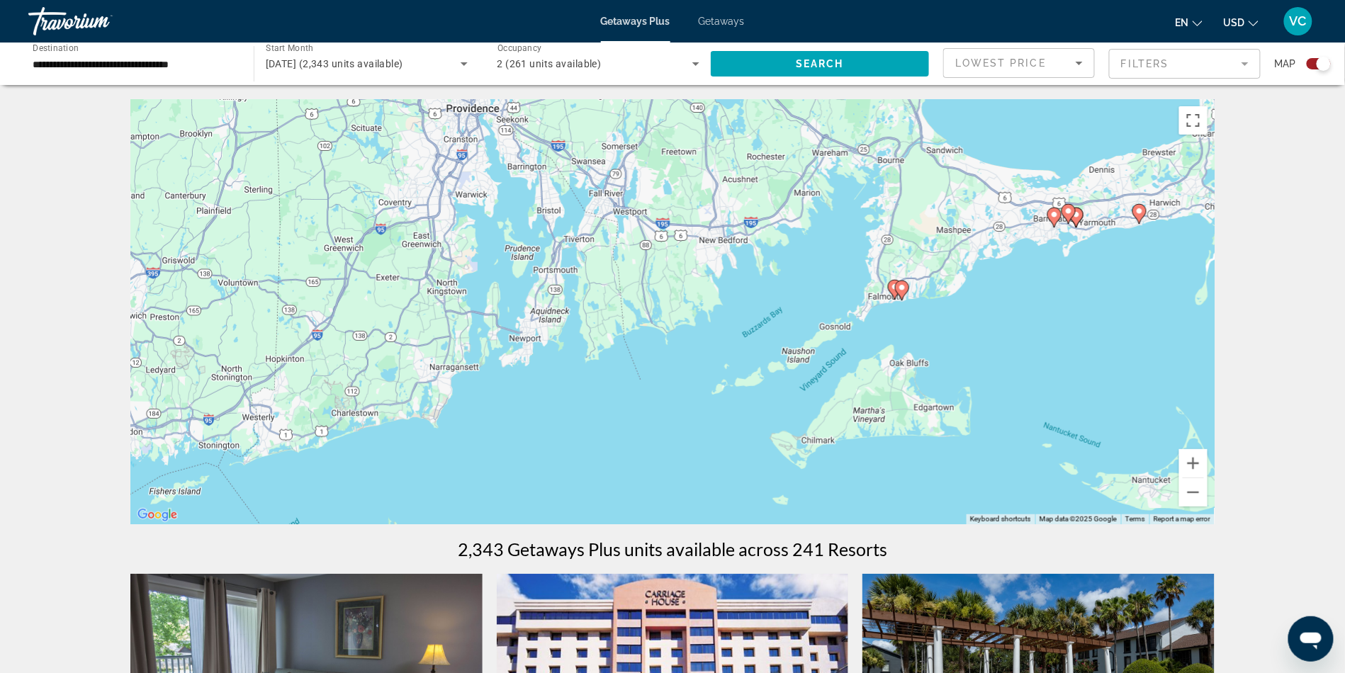
drag, startPoint x: 1163, startPoint y: 330, endPoint x: 1082, endPoint y: 332, distance: 80.8
click at [1082, 332] on div "To activate drag with keyboard, press Alt + Enter. Once in keyboard drag state,…" at bounding box center [672, 311] width 1085 height 425
click at [1049, 219] on image "Main content" at bounding box center [1052, 215] width 9 height 9
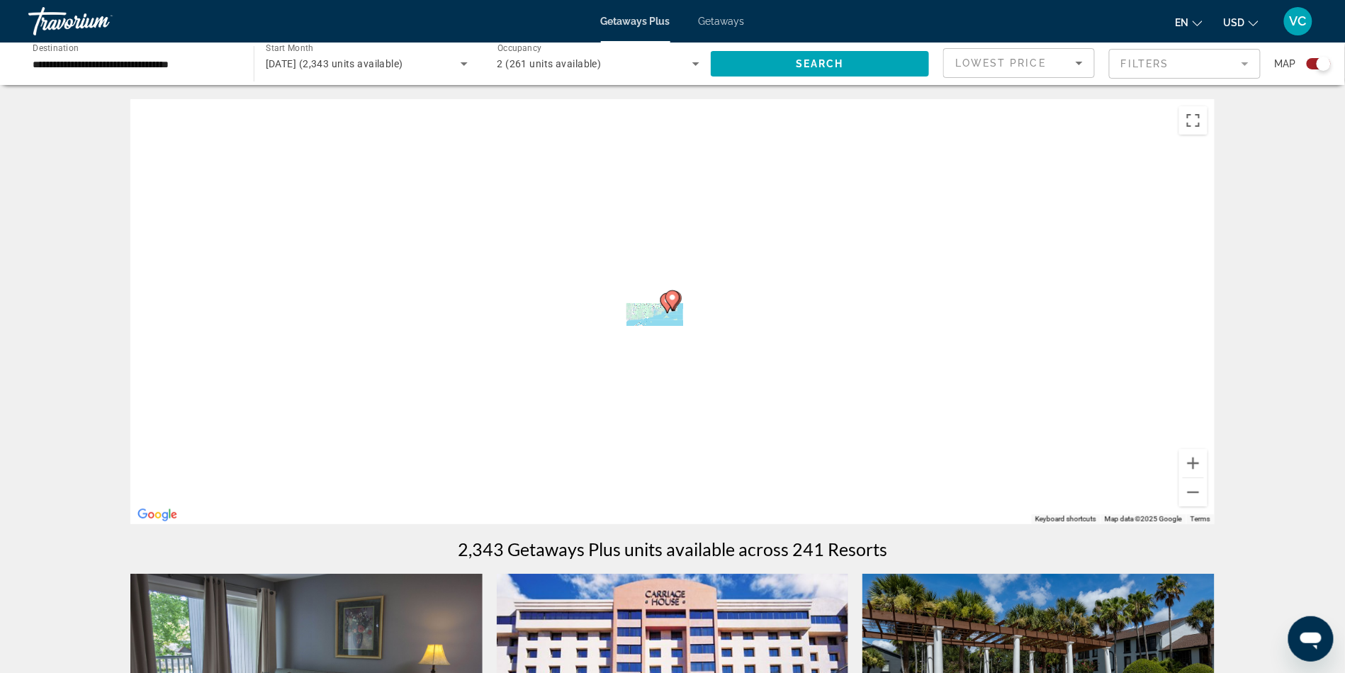
click at [663, 314] on gmp-advanced-marker "Main content" at bounding box center [668, 303] width 14 height 21
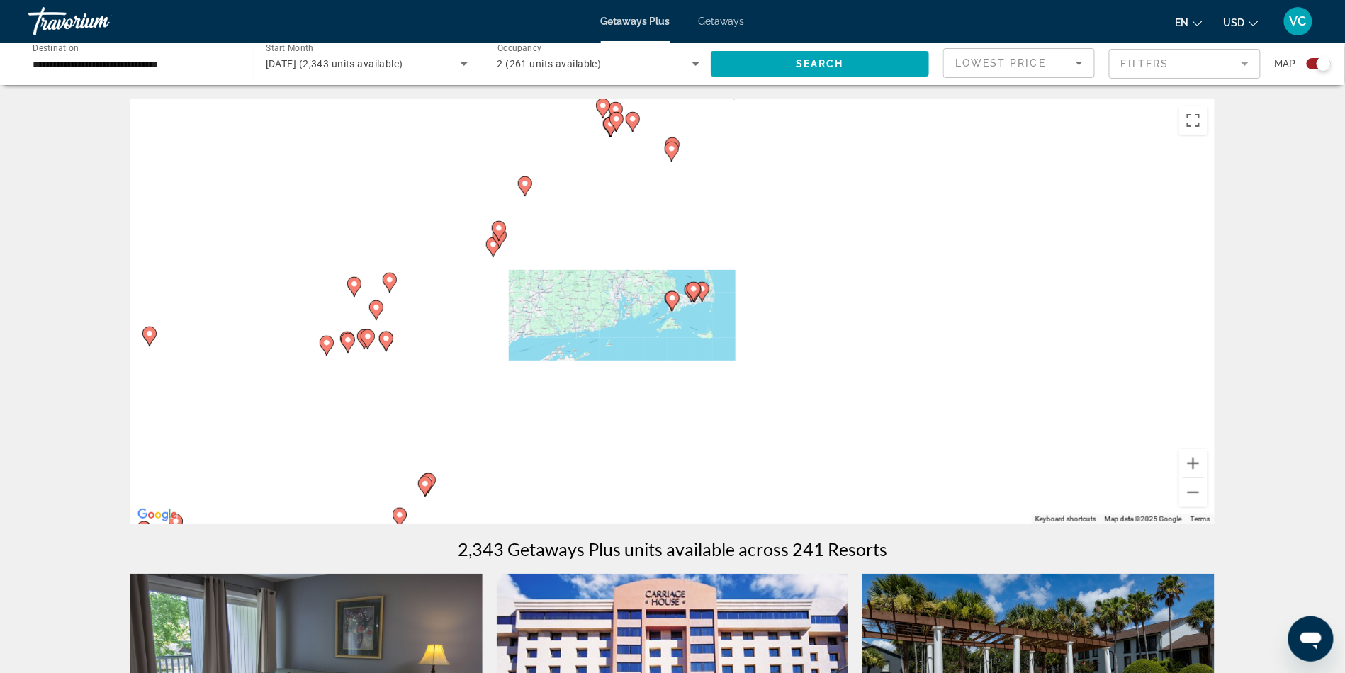
click at [698, 301] on icon "Main content" at bounding box center [694, 292] width 13 height 18
type input "**********"
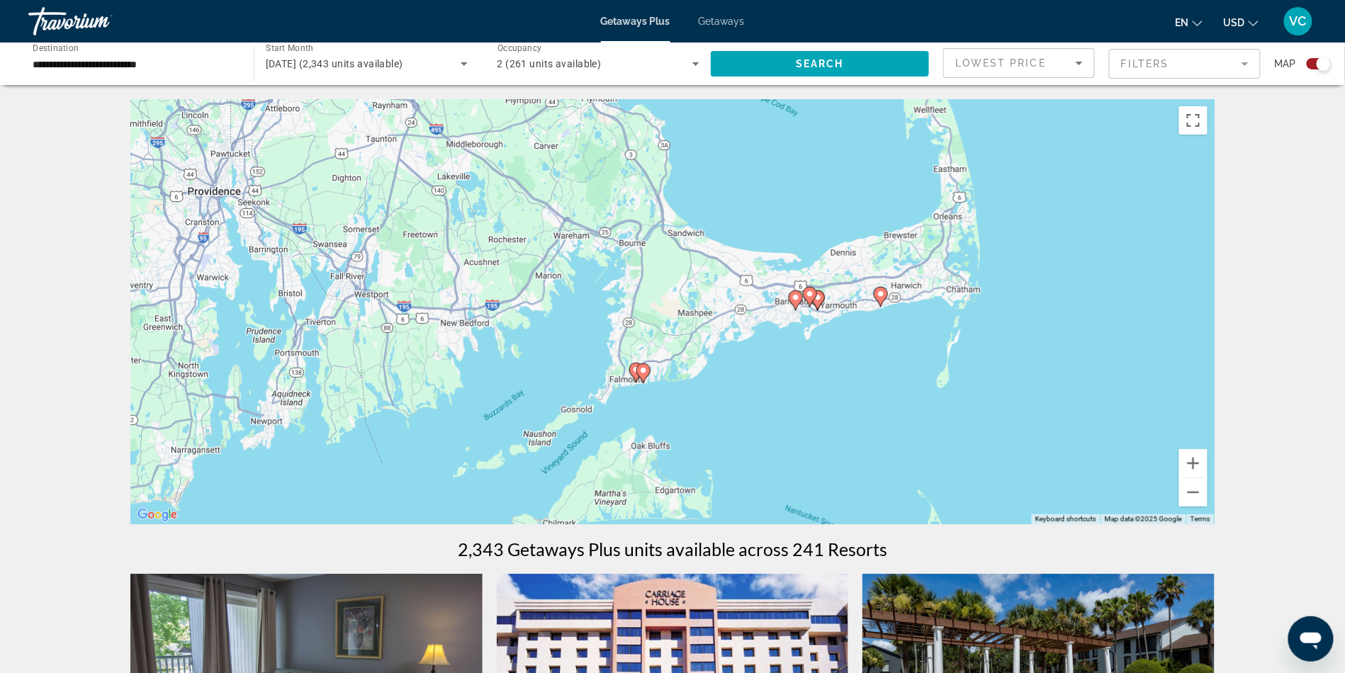
drag, startPoint x: 625, startPoint y: 388, endPoint x: 764, endPoint y: 384, distance: 139.0
click at [764, 384] on div "To activate drag with keyboard, press Alt + Enter. Once in keyboard drag state,…" at bounding box center [672, 311] width 1085 height 425
click at [644, 383] on icon "Main content" at bounding box center [643, 373] width 13 height 18
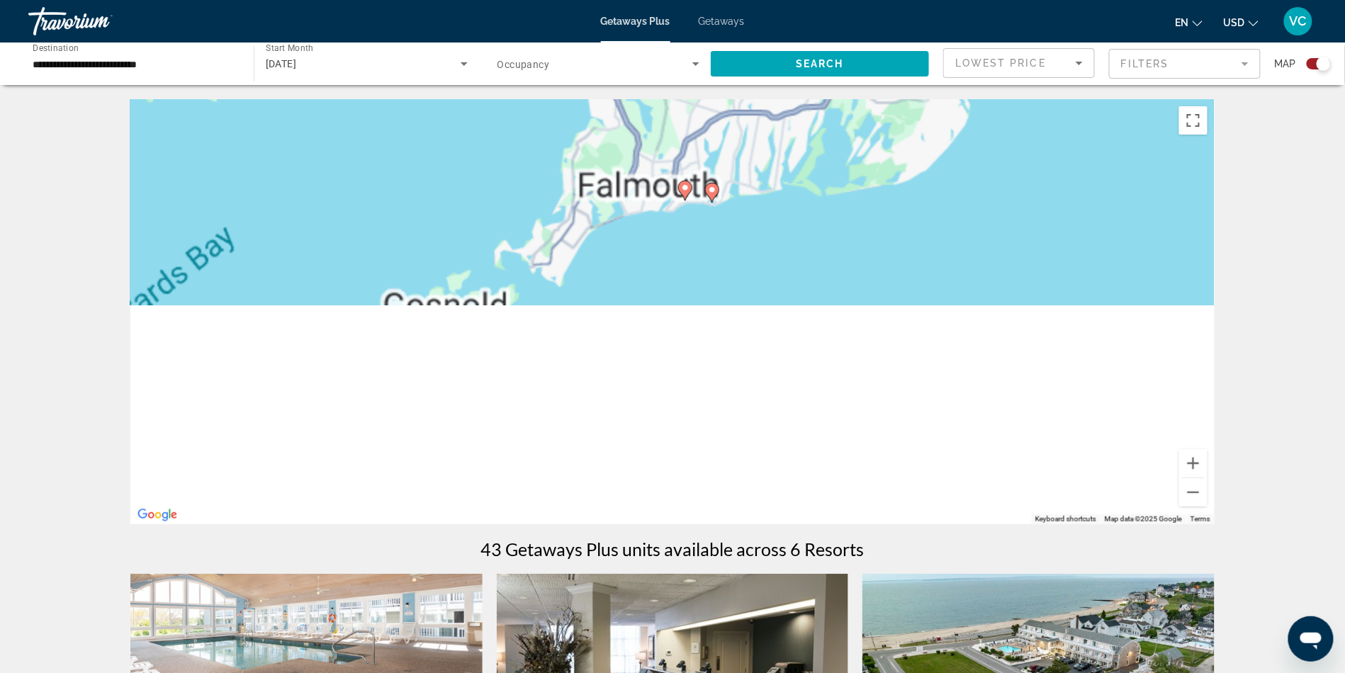
drag, startPoint x: 780, startPoint y: 366, endPoint x: 819, endPoint y: 28, distance: 340.4
click at [819, 28] on div "**********" at bounding box center [672, 336] width 1345 height 673
click at [684, 192] on image "Main content" at bounding box center [685, 188] width 9 height 9
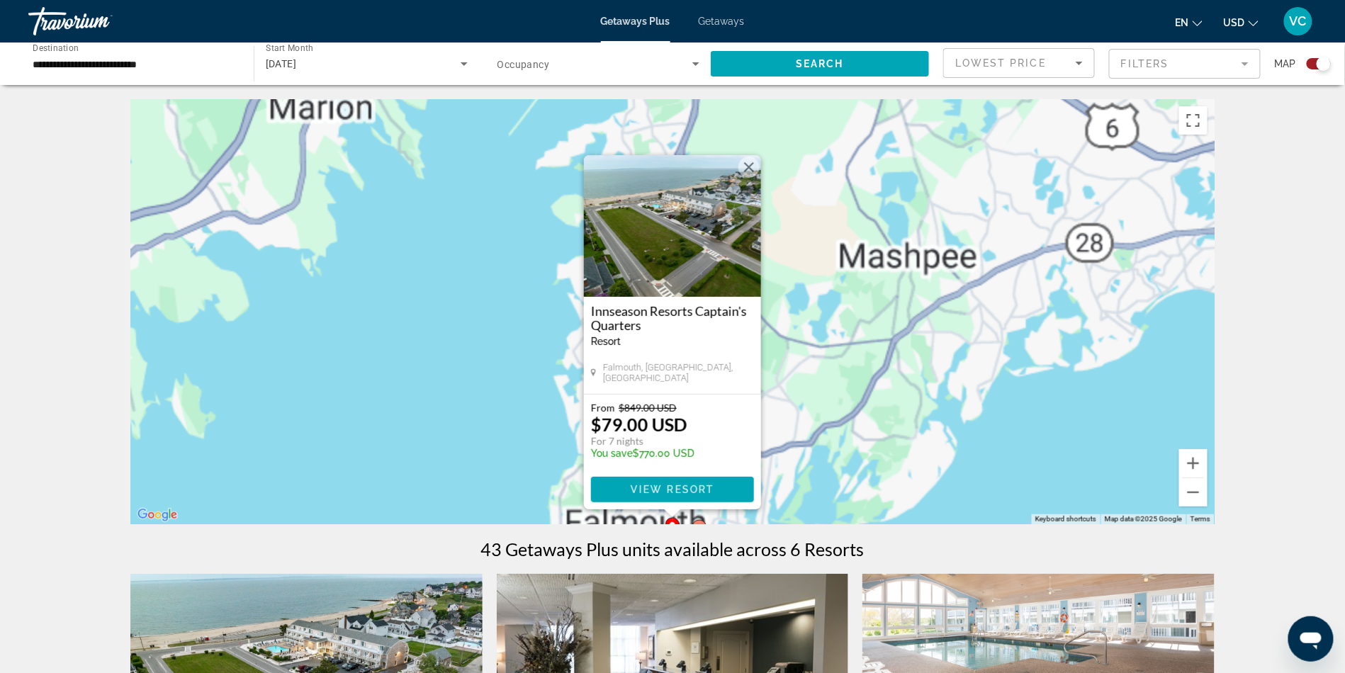
click at [842, 335] on div "To activate drag with keyboard, press Alt + Enter. Once in keyboard drag state,…" at bounding box center [672, 311] width 1085 height 425
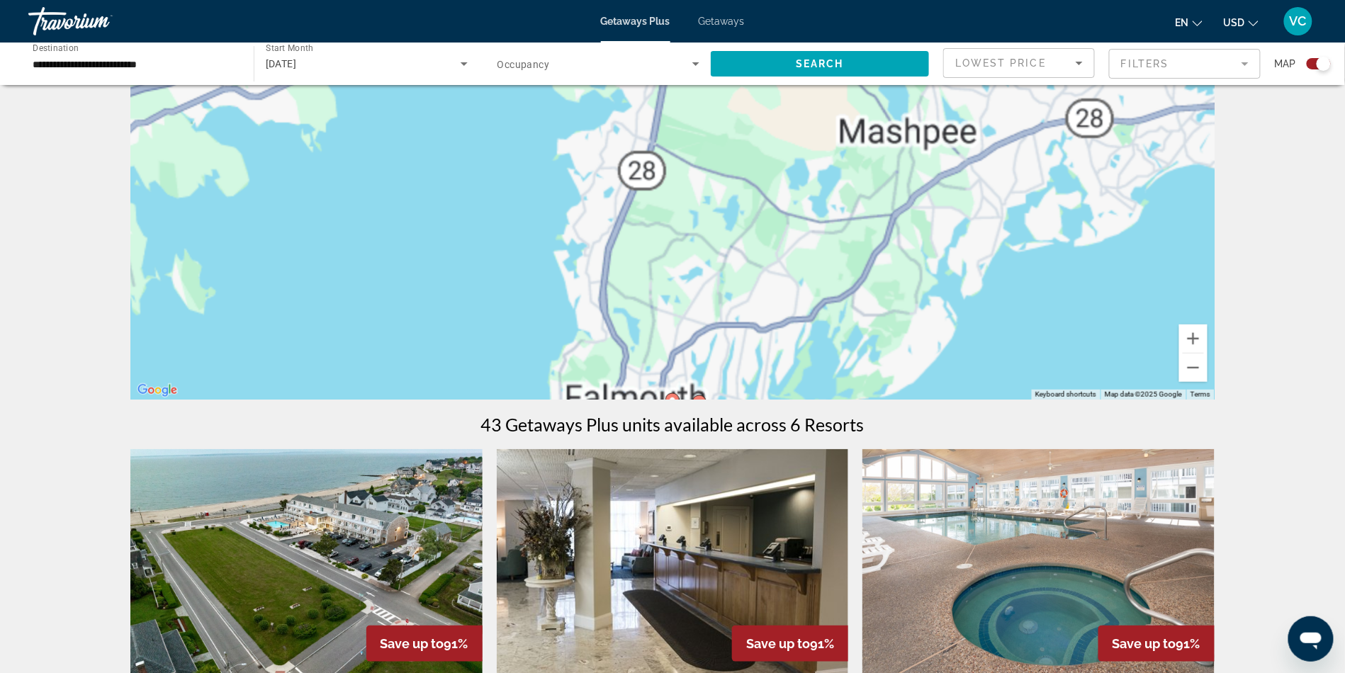
scroll to position [163, 0]
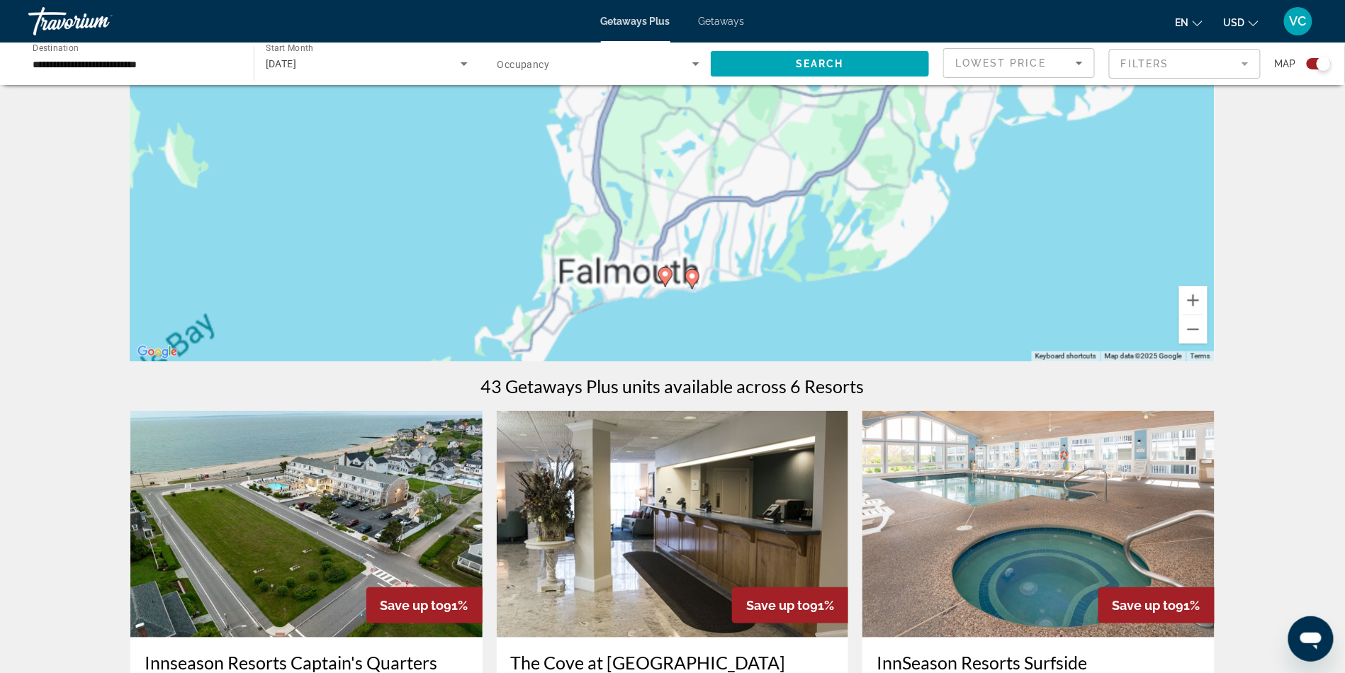
drag, startPoint x: 805, startPoint y: 297, endPoint x: 797, endPoint y: 206, distance: 91.8
click at [797, 206] on div "To activate drag with keyboard, press Alt + Enter. Once in keyboard drag state,…" at bounding box center [672, 148] width 1085 height 425
click at [688, 281] on image "Main content" at bounding box center [691, 276] width 9 height 9
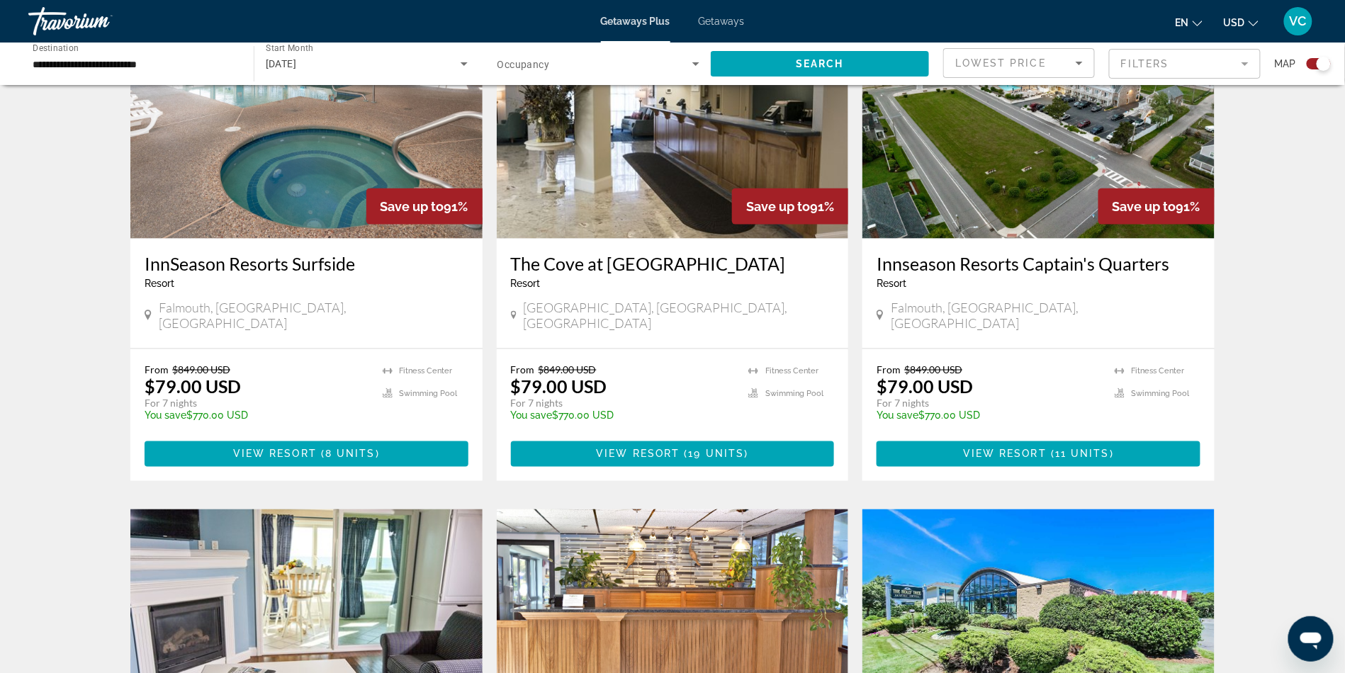
scroll to position [563, 0]
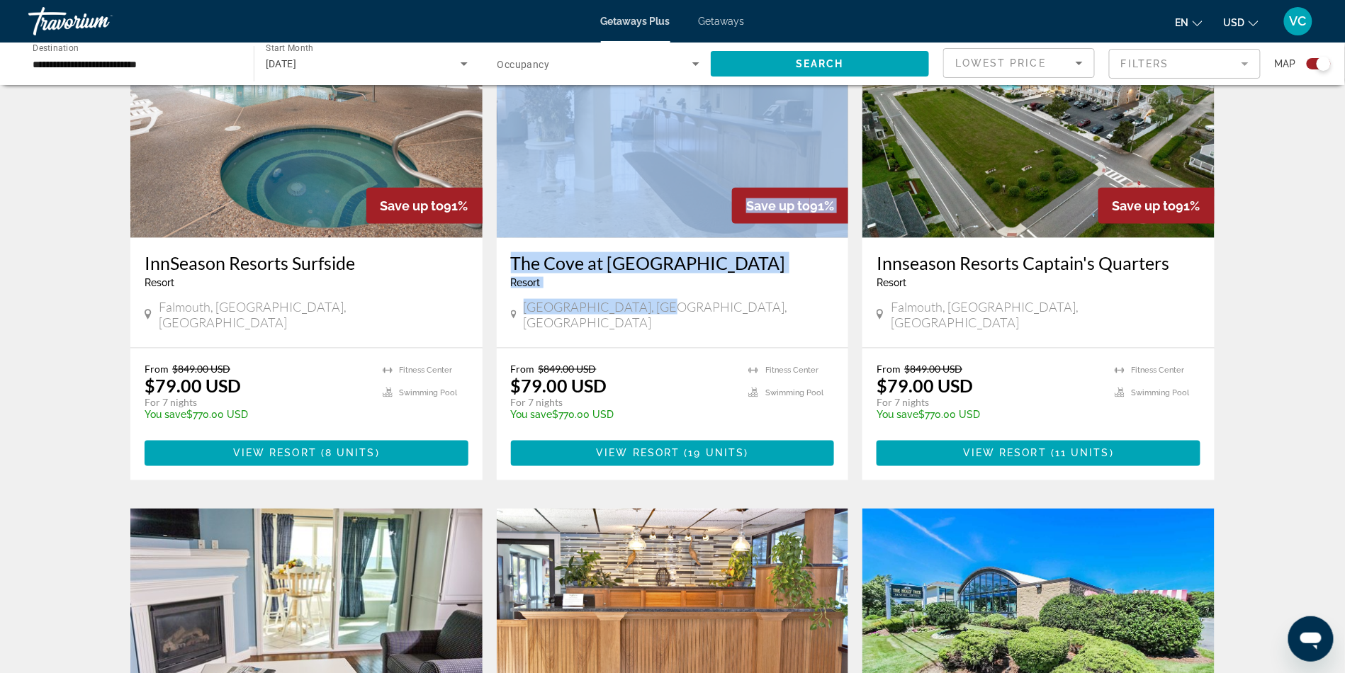
drag, startPoint x: 788, startPoint y: 408, endPoint x: 826, endPoint y: 218, distance: 193.7
click at [826, 218] on div "Save up to 91% The Cove at Yarmouth Resort - This is an adults only resort West…" at bounding box center [673, 179] width 352 height 337
click at [734, 330] on div "West Yarmouth, MA, USA" at bounding box center [673, 314] width 324 height 31
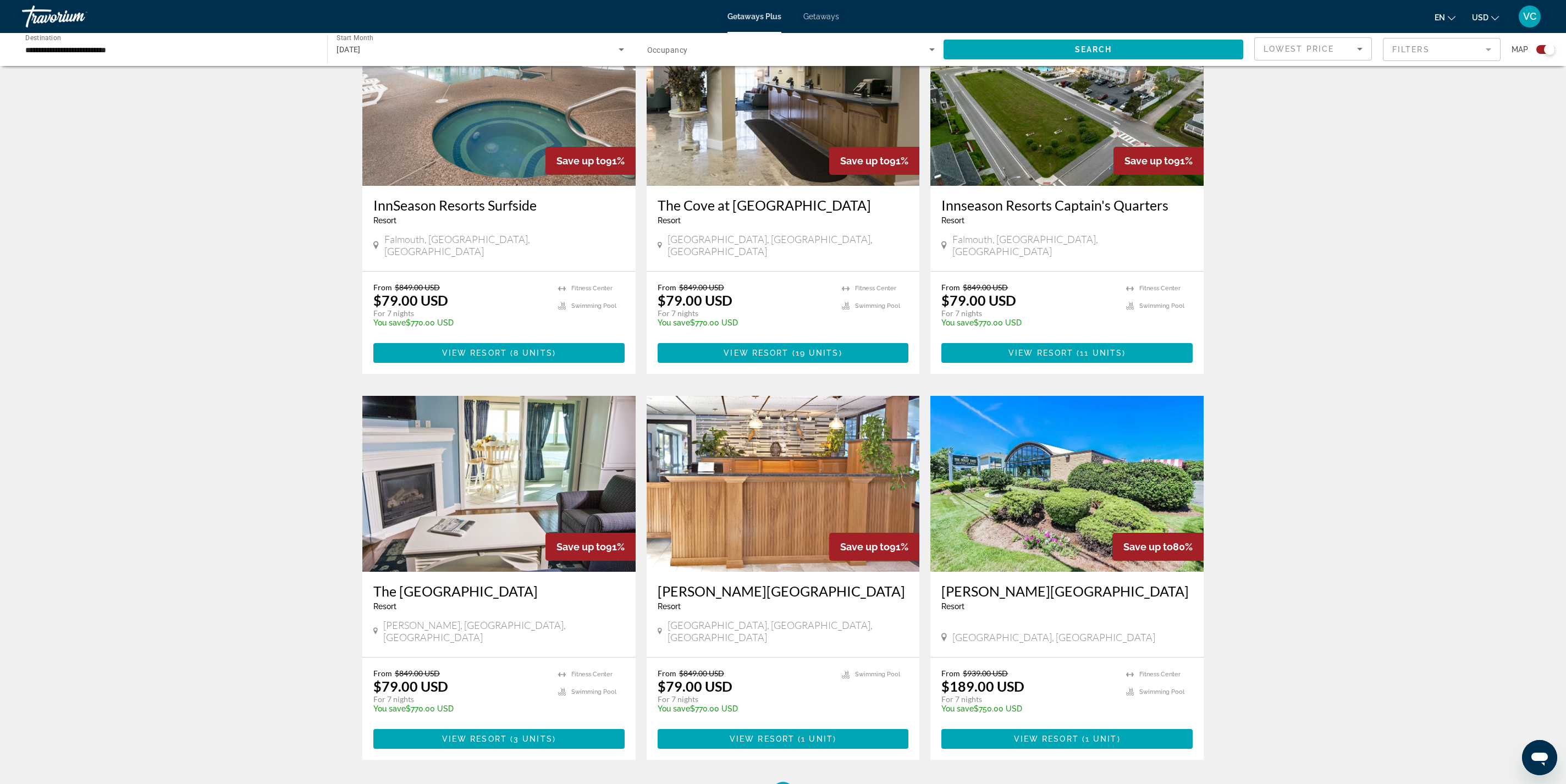
scroll to position [437, 0]
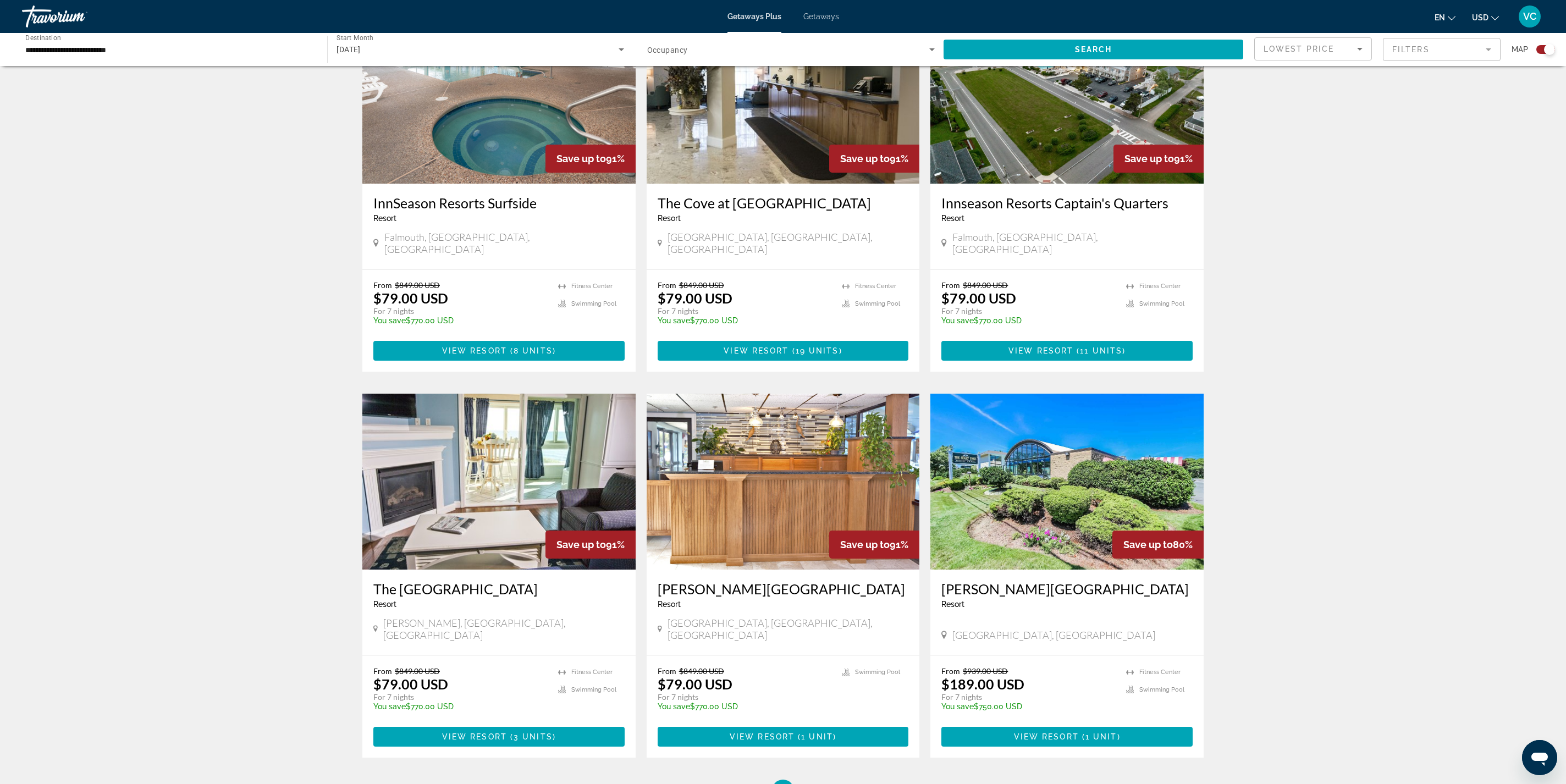
click at [1043, 184] on img "Main content" at bounding box center [1066, 95] width 273 height 176
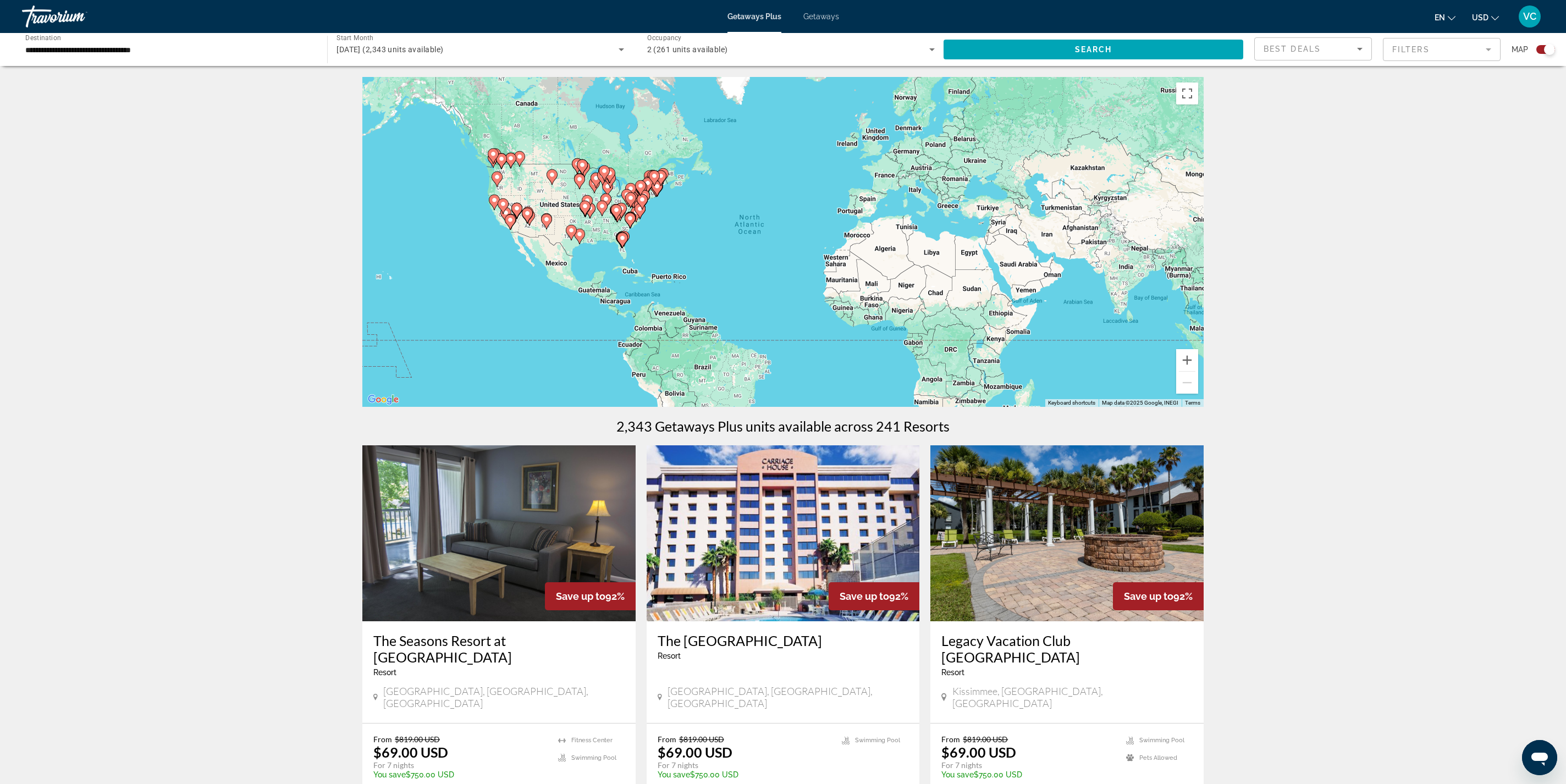
click at [821, 252] on div "To activate drag with keyboard, press Alt + Enter. Once in keyboard drag state,…" at bounding box center [783, 241] width 842 height 330
click at [1043, 371] on button "Zoom in" at bounding box center [1187, 360] width 22 height 22
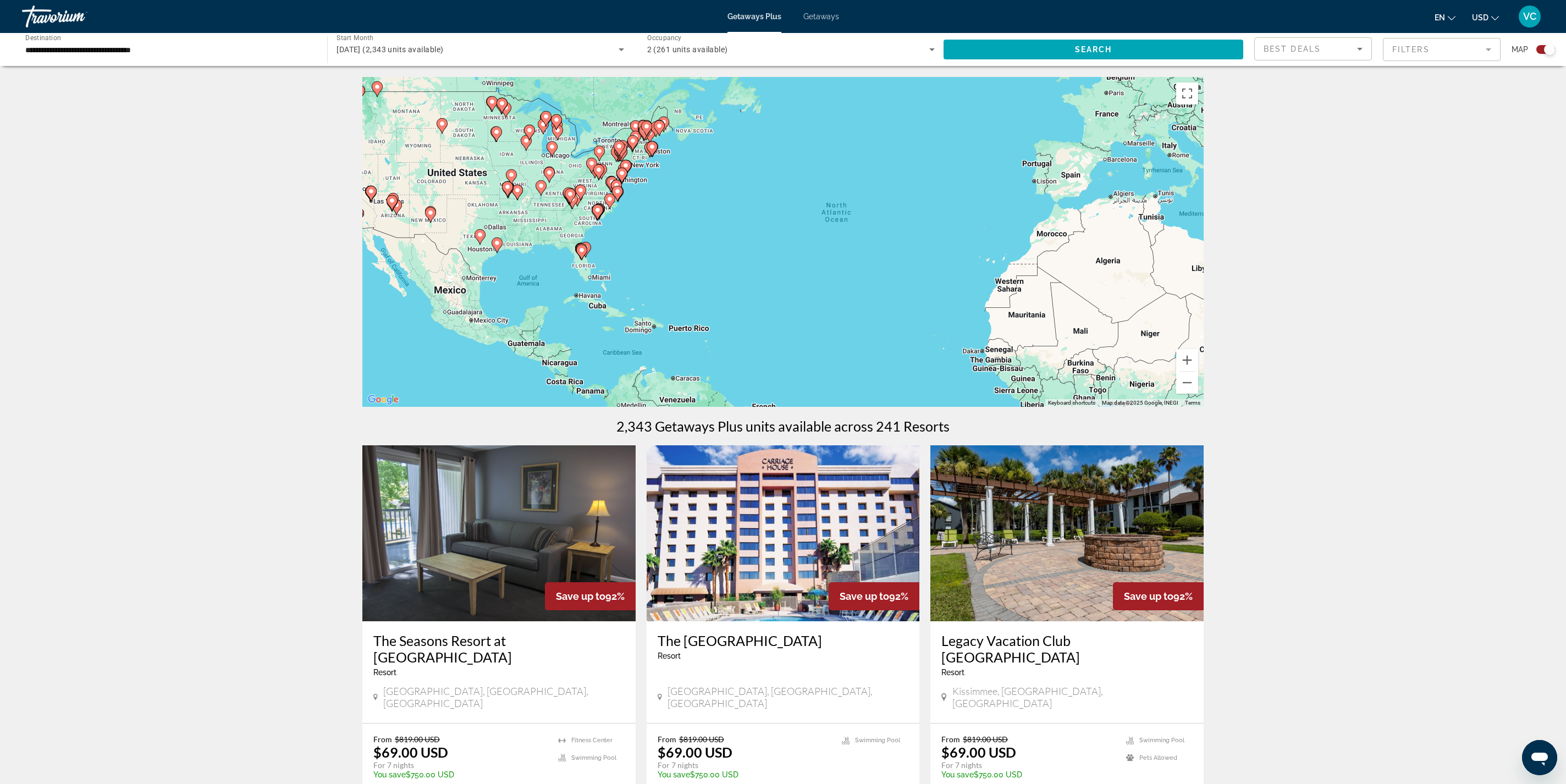
drag, startPoint x: 1045, startPoint y: 292, endPoint x: 1174, endPoint y: 297, distance: 129.1
click at [1043, 297] on div "To activate drag with keyboard, press Alt + Enter. Once in keyboard drag state,…" at bounding box center [783, 241] width 842 height 330
click at [1043, 371] on button "Zoom in" at bounding box center [1187, 360] width 22 height 22
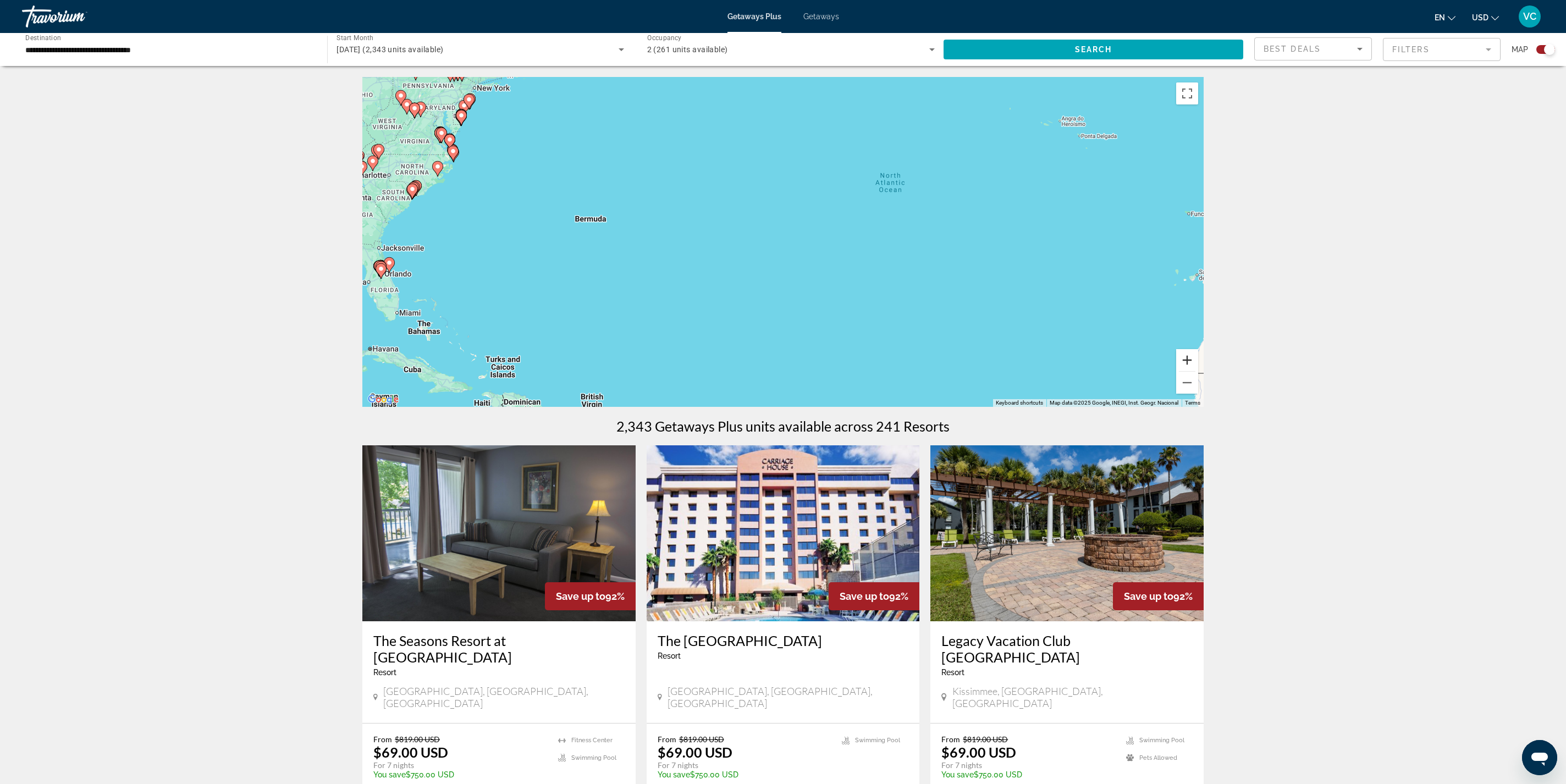
click at [1043, 371] on button "Zoom in" at bounding box center [1187, 360] width 22 height 22
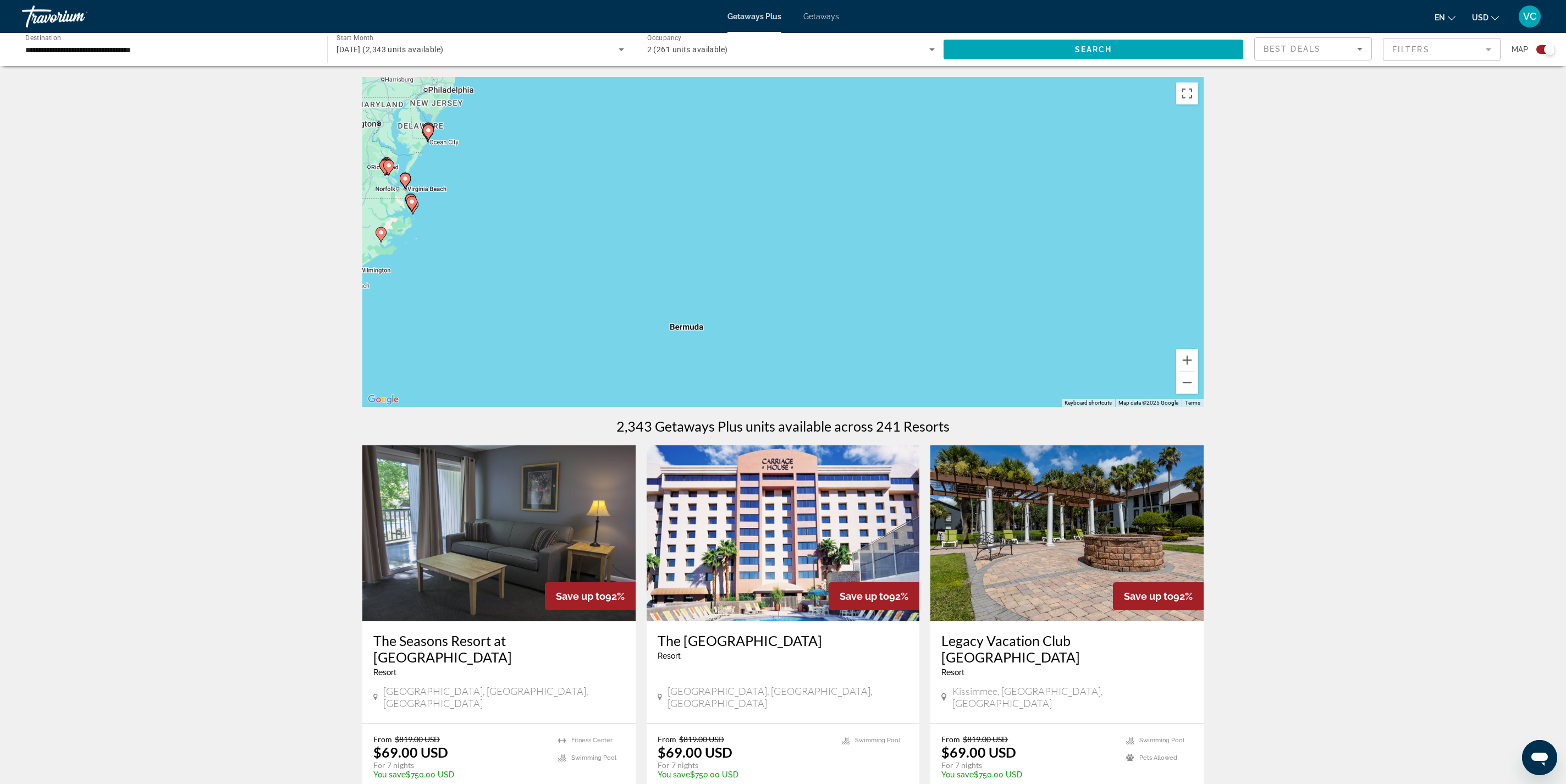
drag, startPoint x: 728, startPoint y: 185, endPoint x: 1018, endPoint y: 316, distance: 318.2
click at [1018, 316] on div "To activate drag with keyboard, press Alt + Enter. Once in keyboard drag state,…" at bounding box center [783, 241] width 842 height 330
click at [1043, 371] on button "Zoom in" at bounding box center [1187, 360] width 22 height 22
drag, startPoint x: 915, startPoint y: 237, endPoint x: 1147, endPoint y: 388, distance: 276.8
click at [1043, 388] on div "To activate drag with keyboard, press Alt + Enter. Once in keyboard drag state,…" at bounding box center [783, 241] width 842 height 330
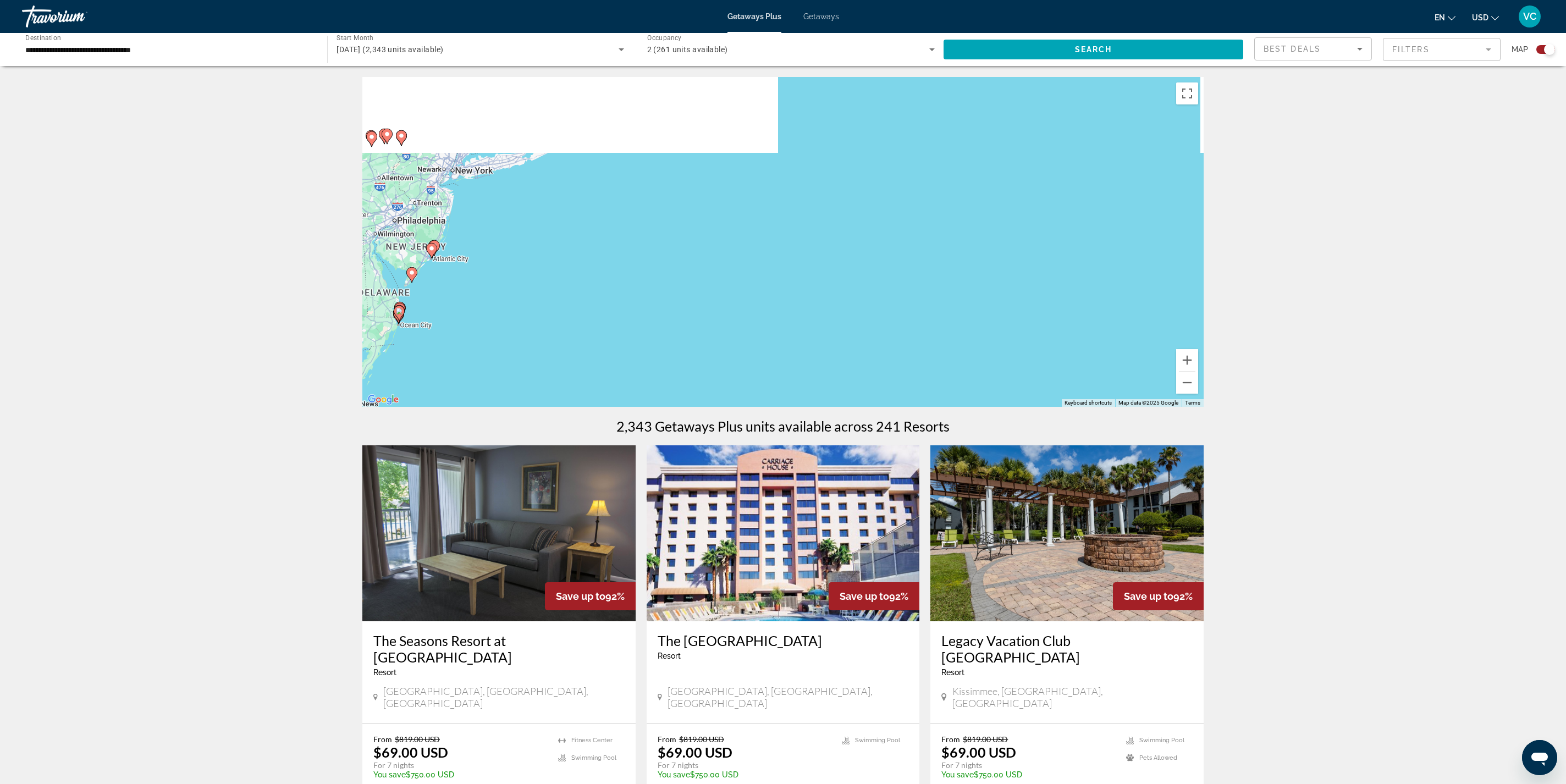
drag, startPoint x: 708, startPoint y: 239, endPoint x: 809, endPoint y: 382, distance: 175.1
click at [809, 382] on div "To activate drag with keyboard, press Alt + Enter. Once in keyboard drag state,…" at bounding box center [783, 241] width 842 height 330
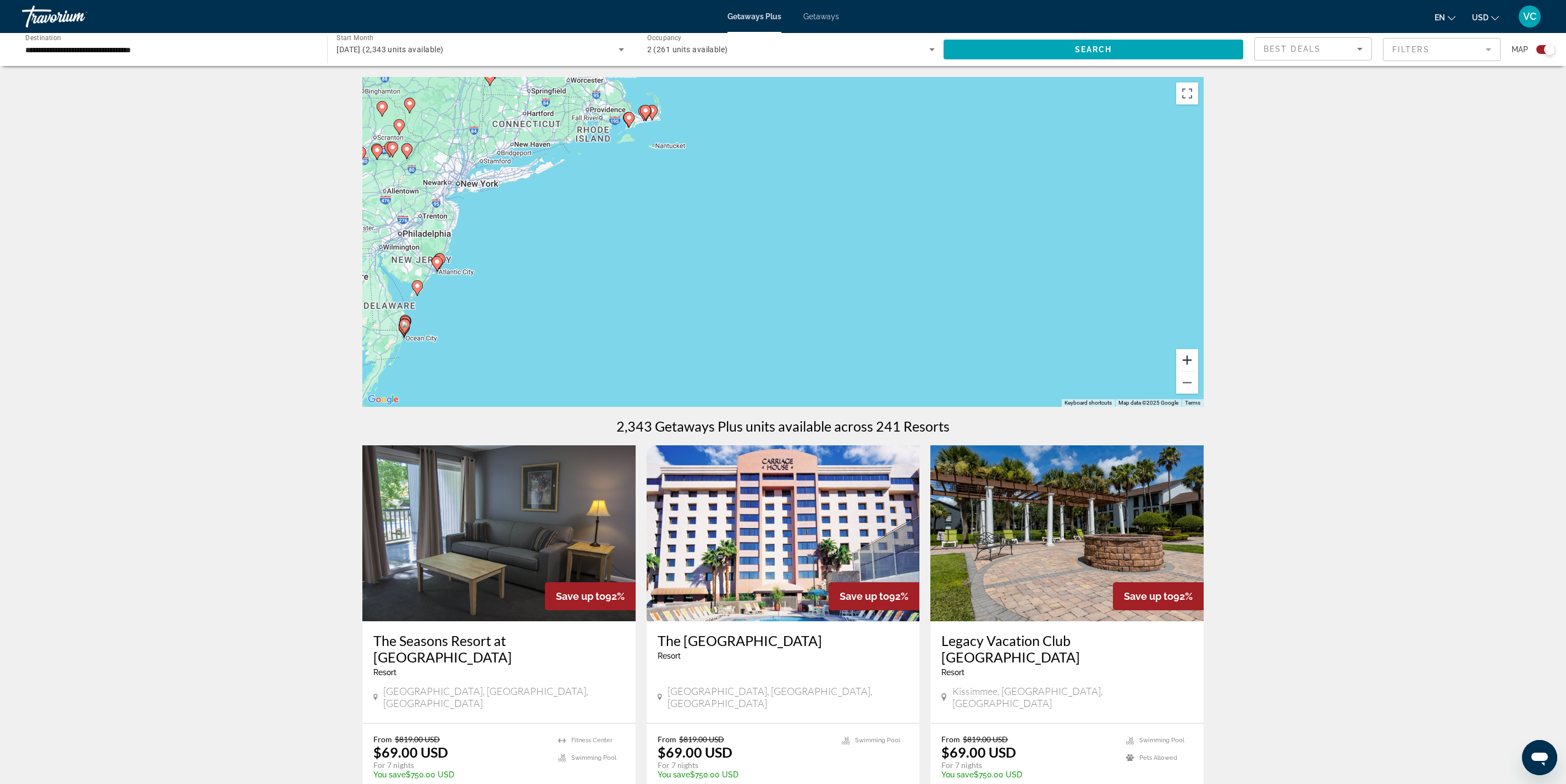
click at [1043, 371] on button "Zoom in" at bounding box center [1187, 360] width 22 height 22
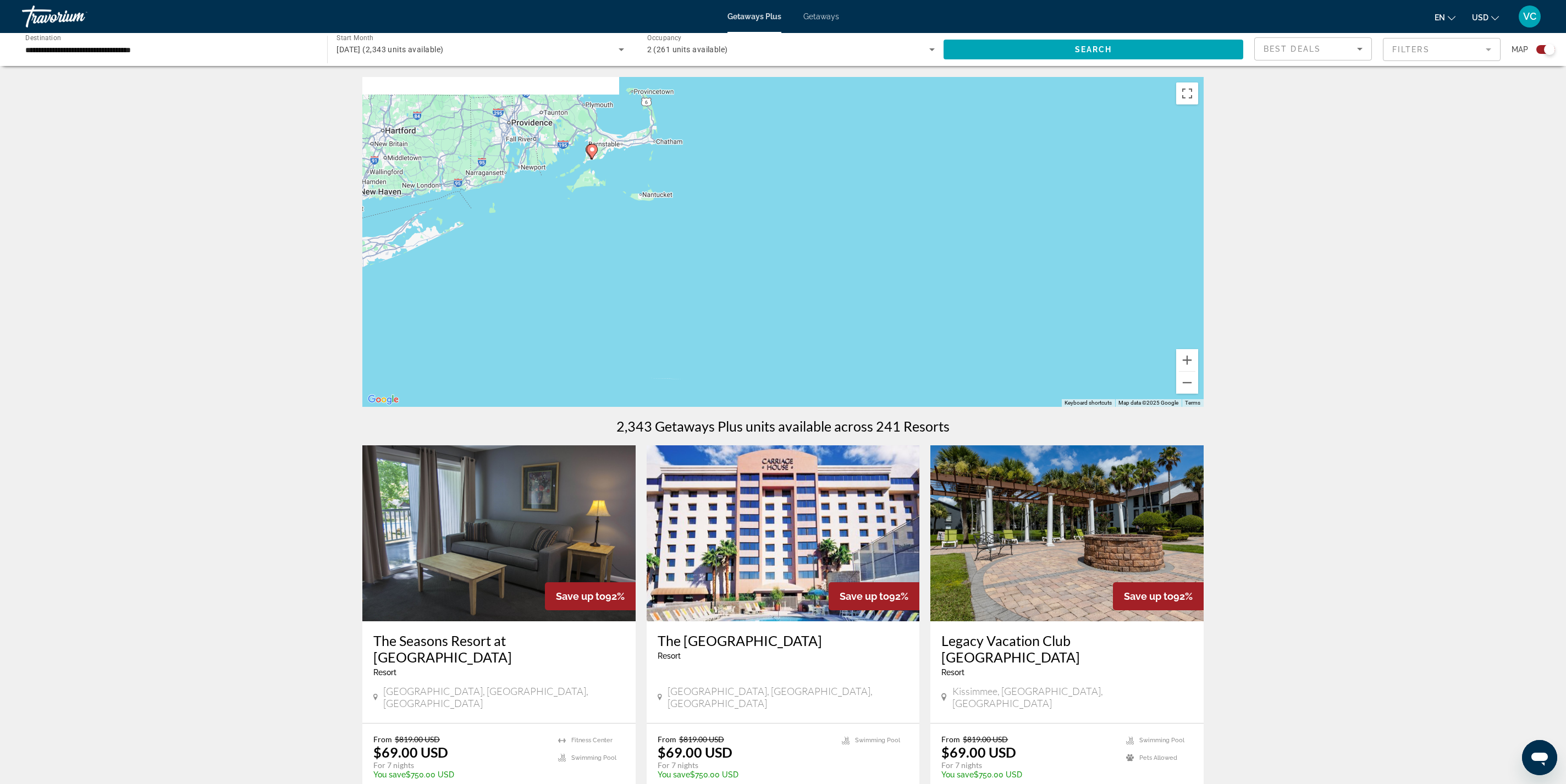
drag, startPoint x: 935, startPoint y: 316, endPoint x: 1080, endPoint y: 455, distance: 200.9
click at [1043, 407] on div "To activate drag with keyboard, press Alt + Enter. Once in keyboard drag state,…" at bounding box center [783, 241] width 842 height 330
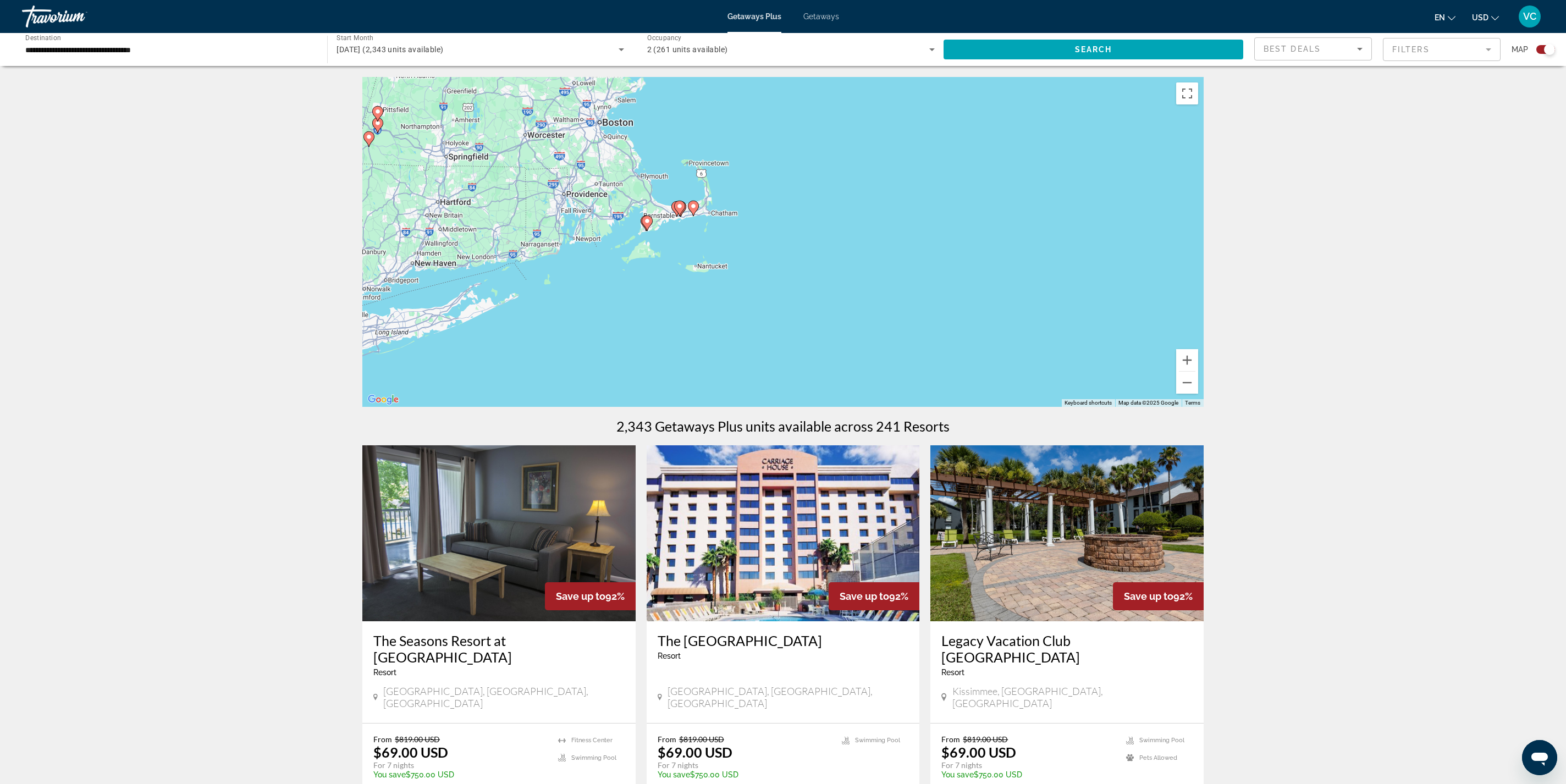
drag, startPoint x: 963, startPoint y: 281, endPoint x: 977, endPoint y: 365, distance: 85.2
click at [977, 365] on div "To activate drag with keyboard, press Alt + Enter. Once in keyboard drag state,…" at bounding box center [783, 241] width 842 height 330
click at [1043, 371] on button "Zoom in" at bounding box center [1187, 360] width 22 height 22
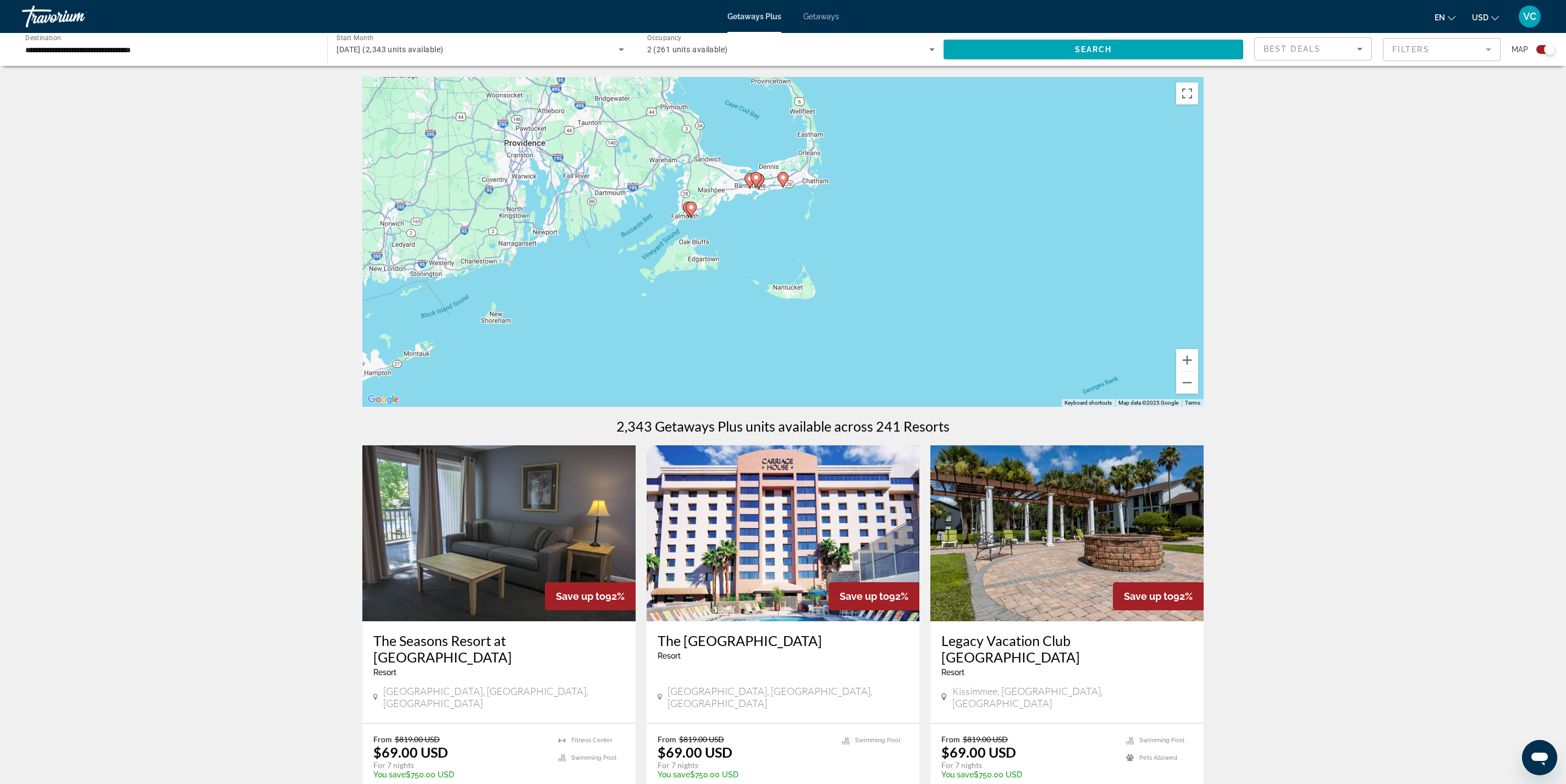
drag, startPoint x: 849, startPoint y: 300, endPoint x: 1030, endPoint y: 297, distance: 181.0
click at [1030, 297] on div "To activate drag with keyboard, press Alt + Enter. Once in keyboard drag state,…" at bounding box center [783, 241] width 842 height 330
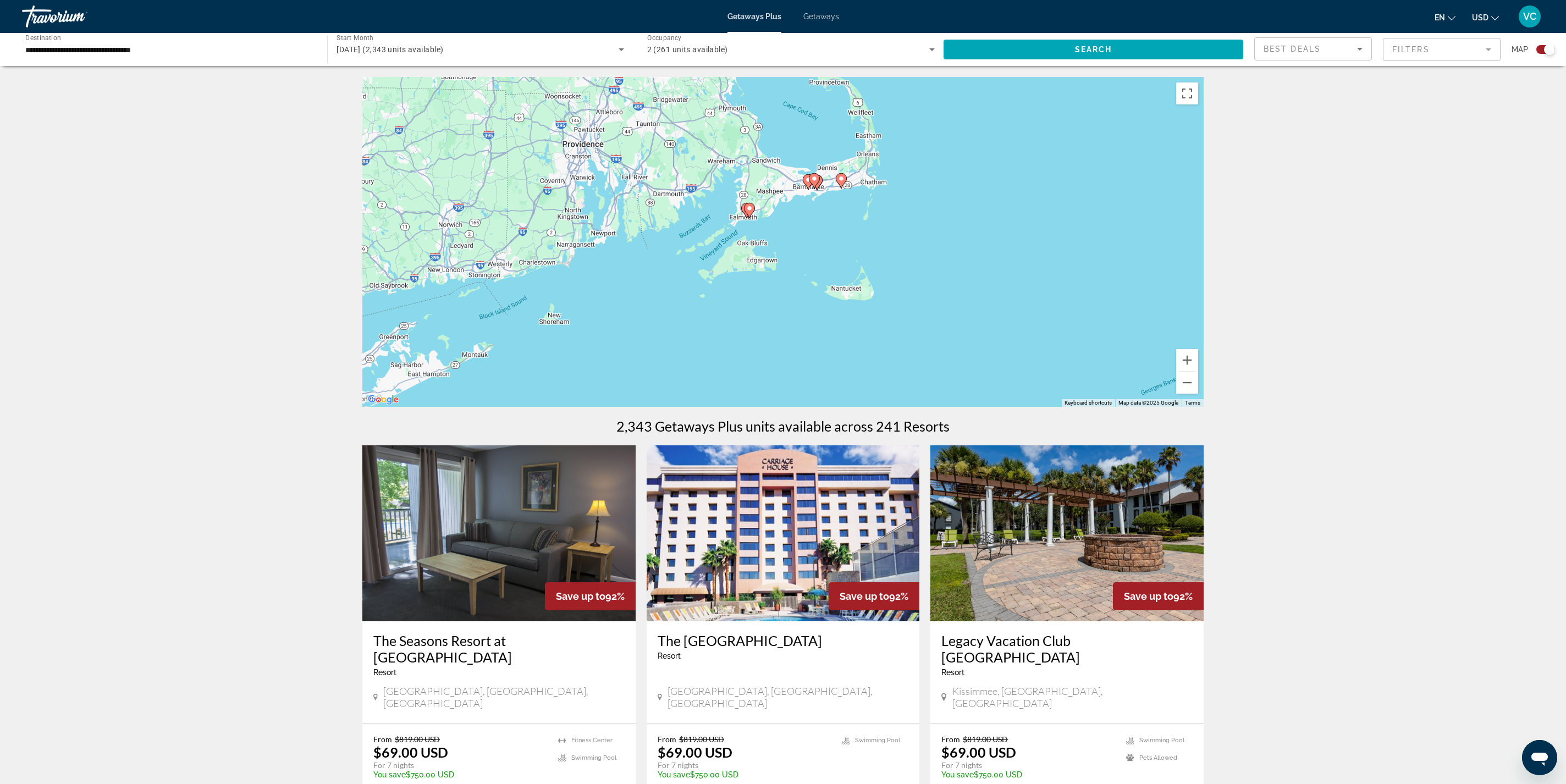
drag, startPoint x: 821, startPoint y: 279, endPoint x: 877, endPoint y: 281, distance: 56.0
click at [877, 281] on div "To activate drag with keyboard, press Alt + Enter. Once in keyboard drag state,…" at bounding box center [783, 241] width 842 height 330
click at [1043, 371] on button "Zoom in" at bounding box center [1187, 360] width 22 height 22
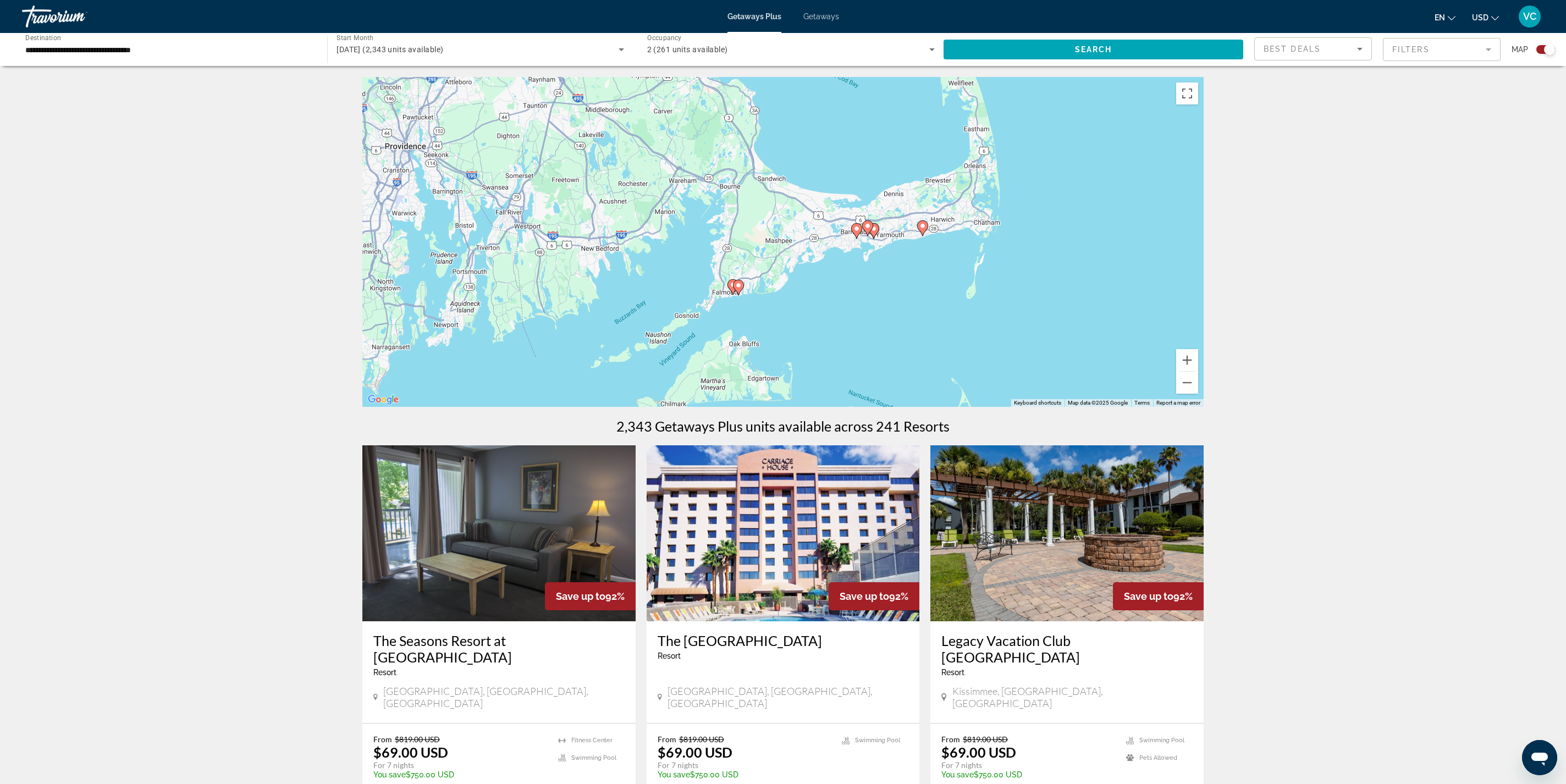
drag, startPoint x: 1185, startPoint y: 261, endPoint x: 1214, endPoint y: 363, distance: 106.0
click at [1043, 363] on div "To activate drag with keyboard, press Alt + Enter. Once in keyboard drag state,…" at bounding box center [783, 241] width 842 height 330
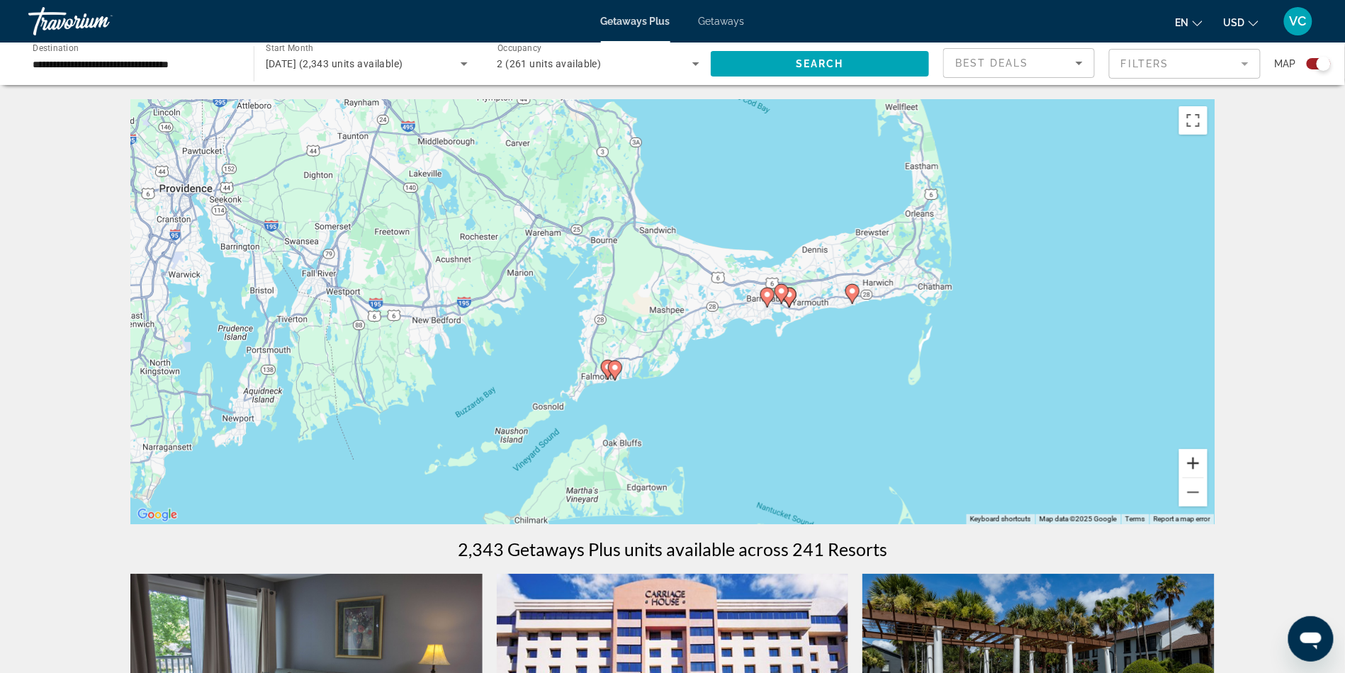
click at [1208, 477] on button "Zoom in" at bounding box center [1194, 463] width 28 height 28
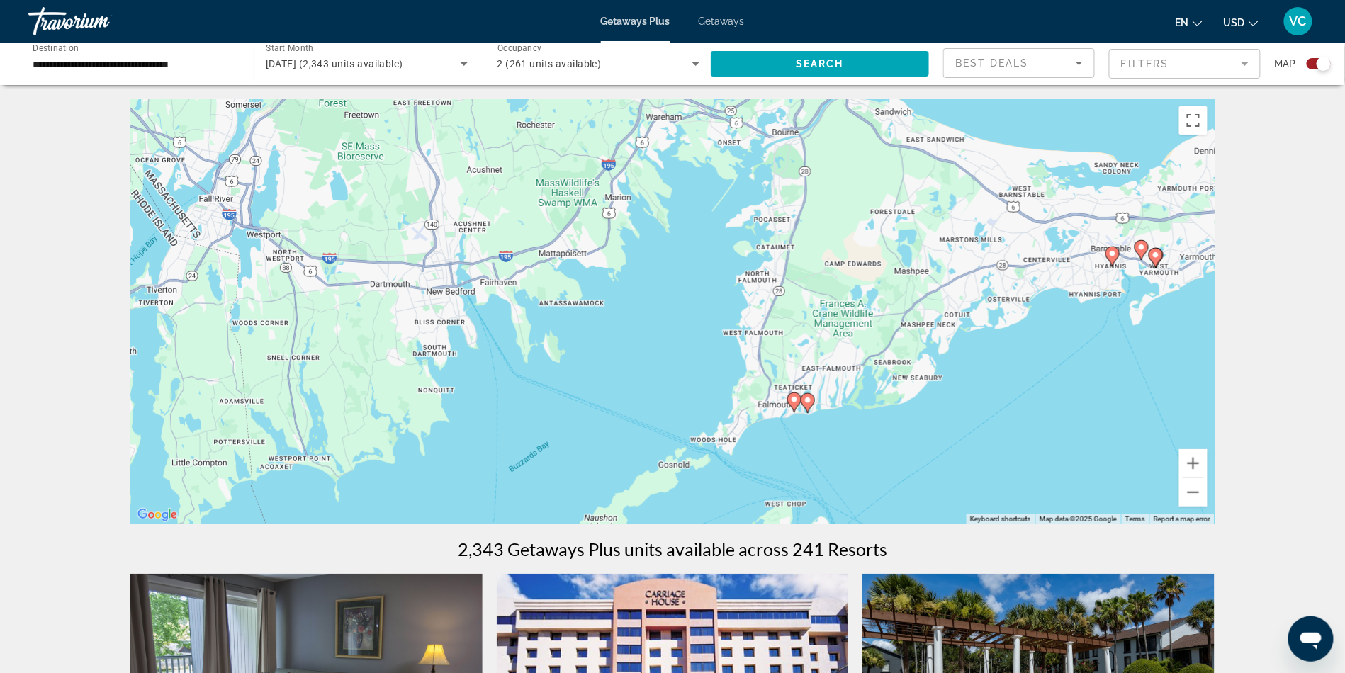
drag, startPoint x: 914, startPoint y: 401, endPoint x: 1169, endPoint y: 364, distance: 257.7
click at [1169, 364] on div "To activate drag with keyboard, press Alt + Enter. Once in keyboard drag state,…" at bounding box center [672, 311] width 1085 height 425
click at [1112, 266] on icon "Main content" at bounding box center [1113, 256] width 13 height 18
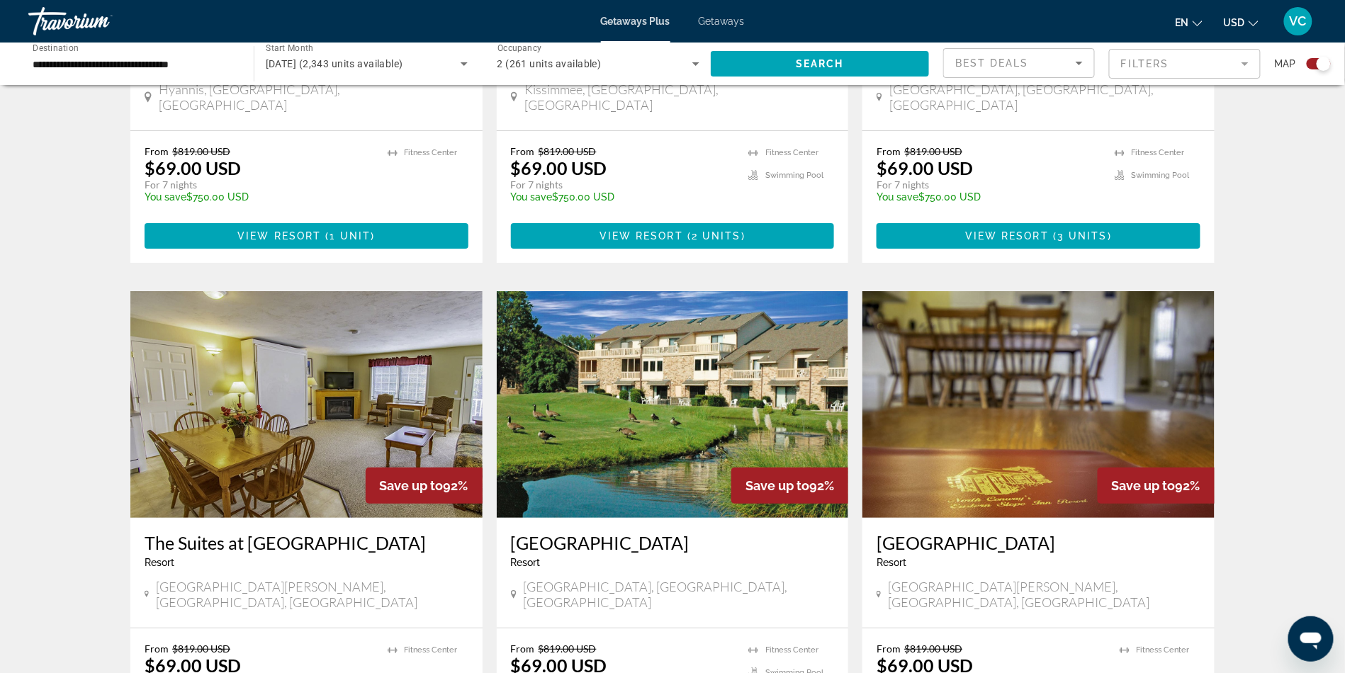
scroll to position [1841, 0]
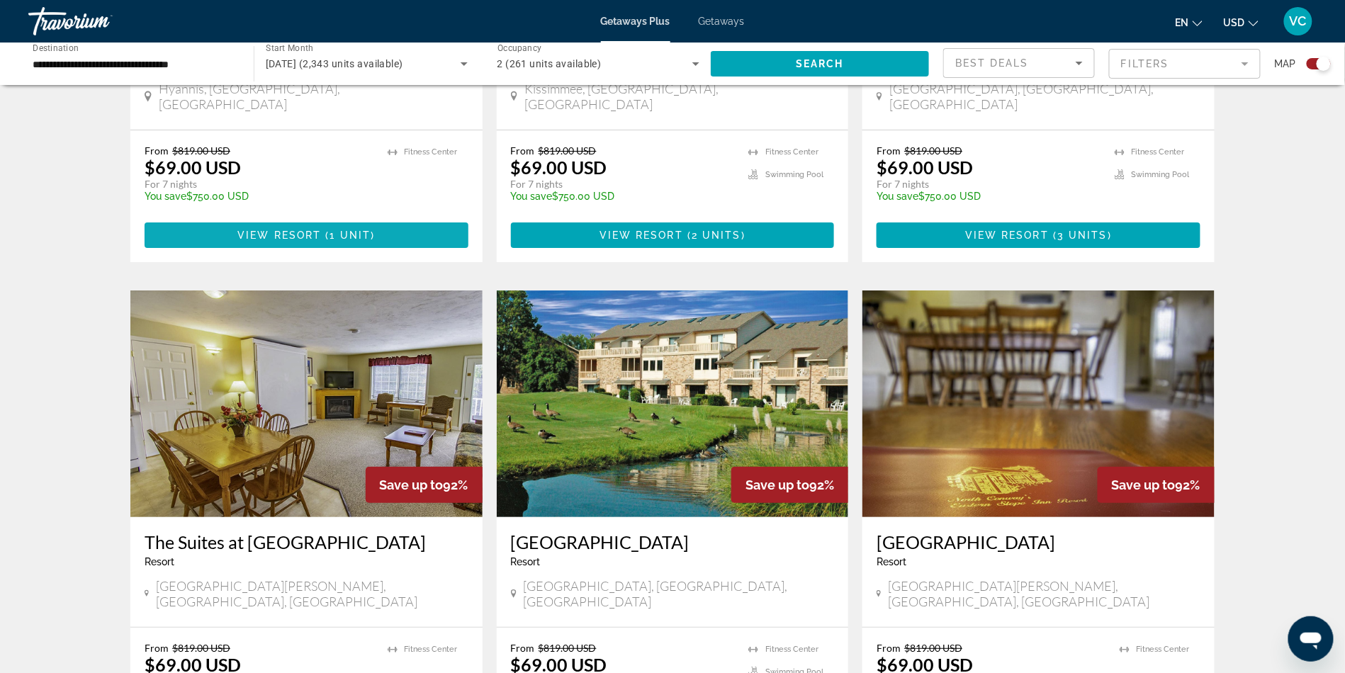
click at [238, 241] on span "View Resort" at bounding box center [279, 235] width 84 height 11
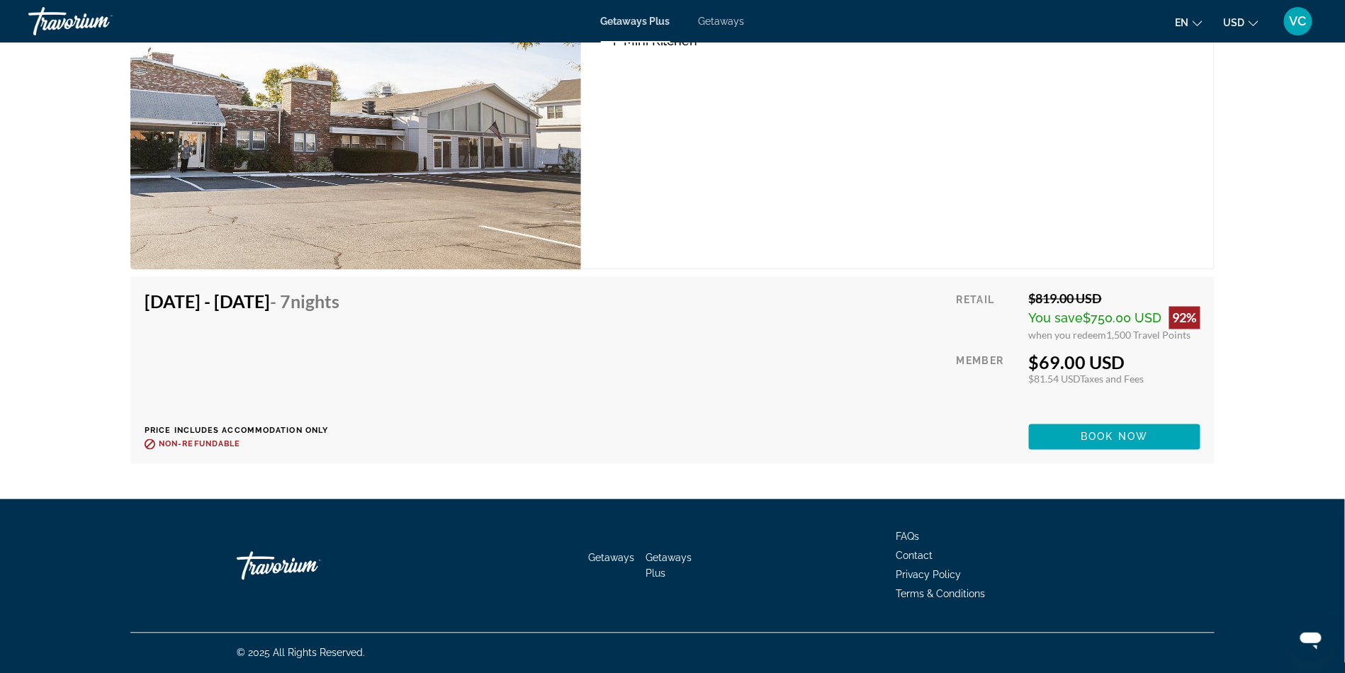
scroll to position [2784, 0]
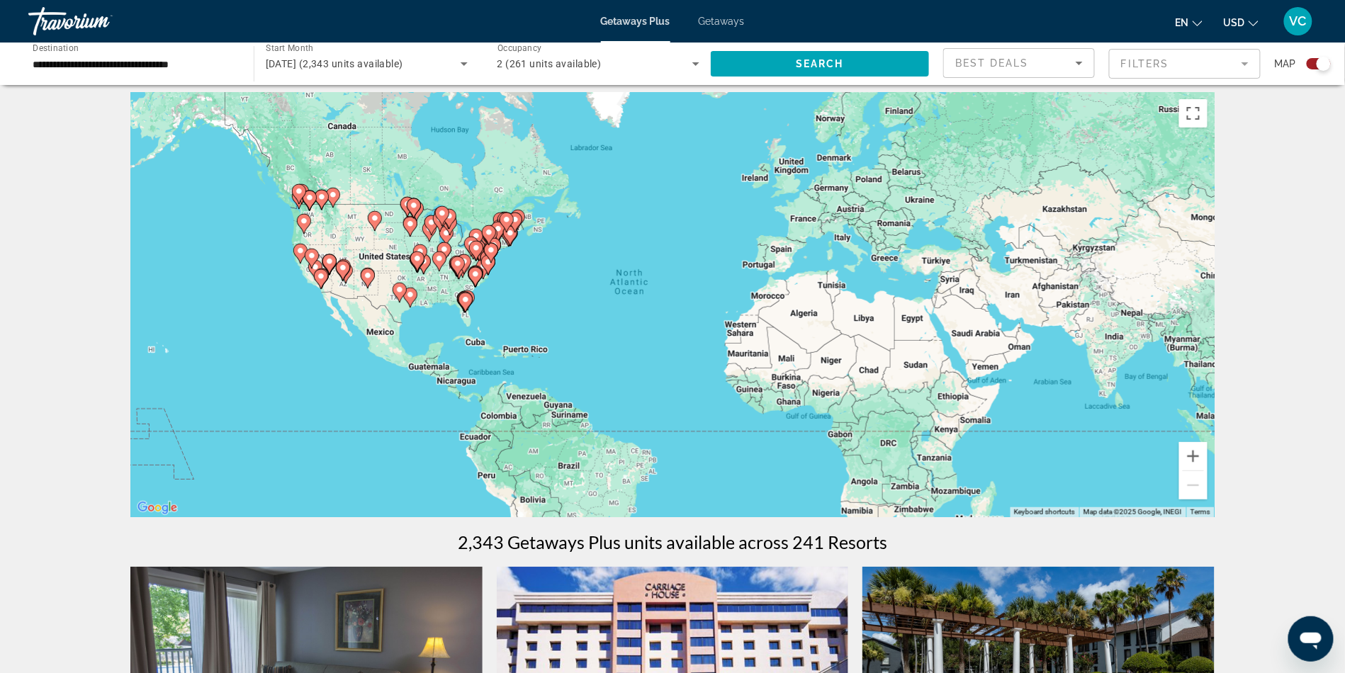
scroll to position [9, 0]
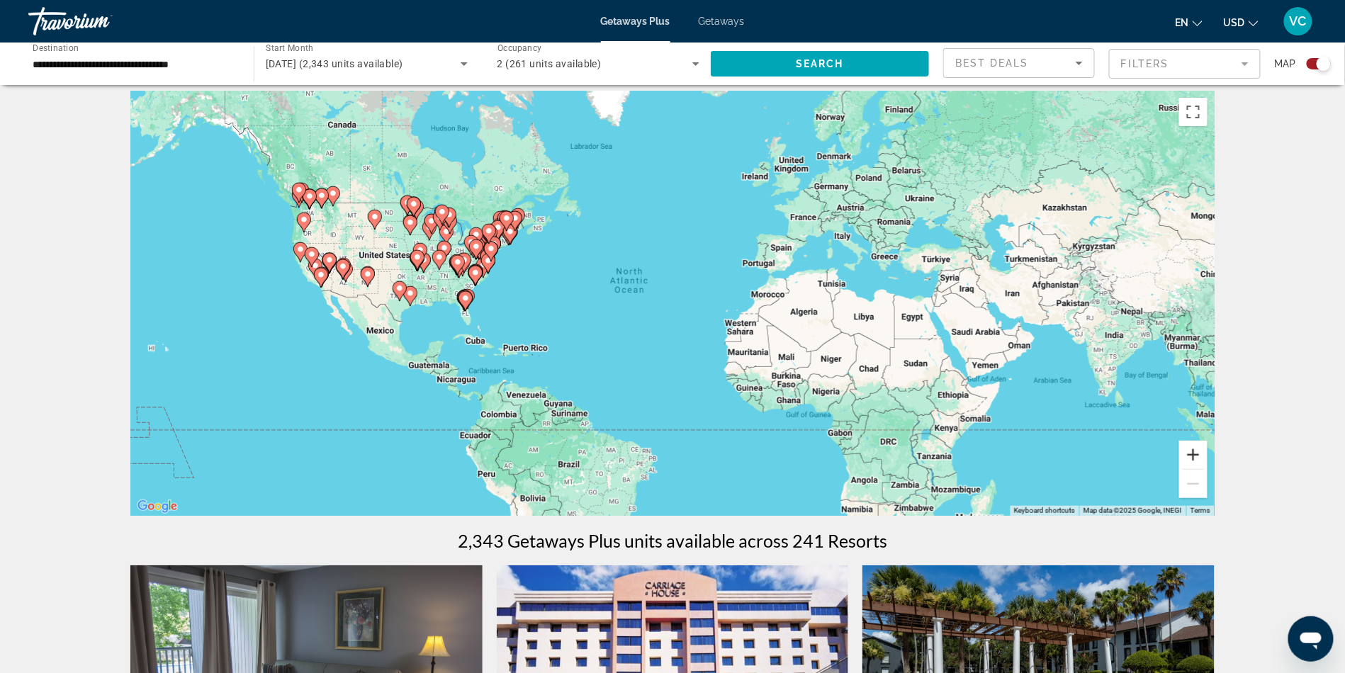
click at [1208, 469] on button "Zoom in" at bounding box center [1194, 455] width 28 height 28
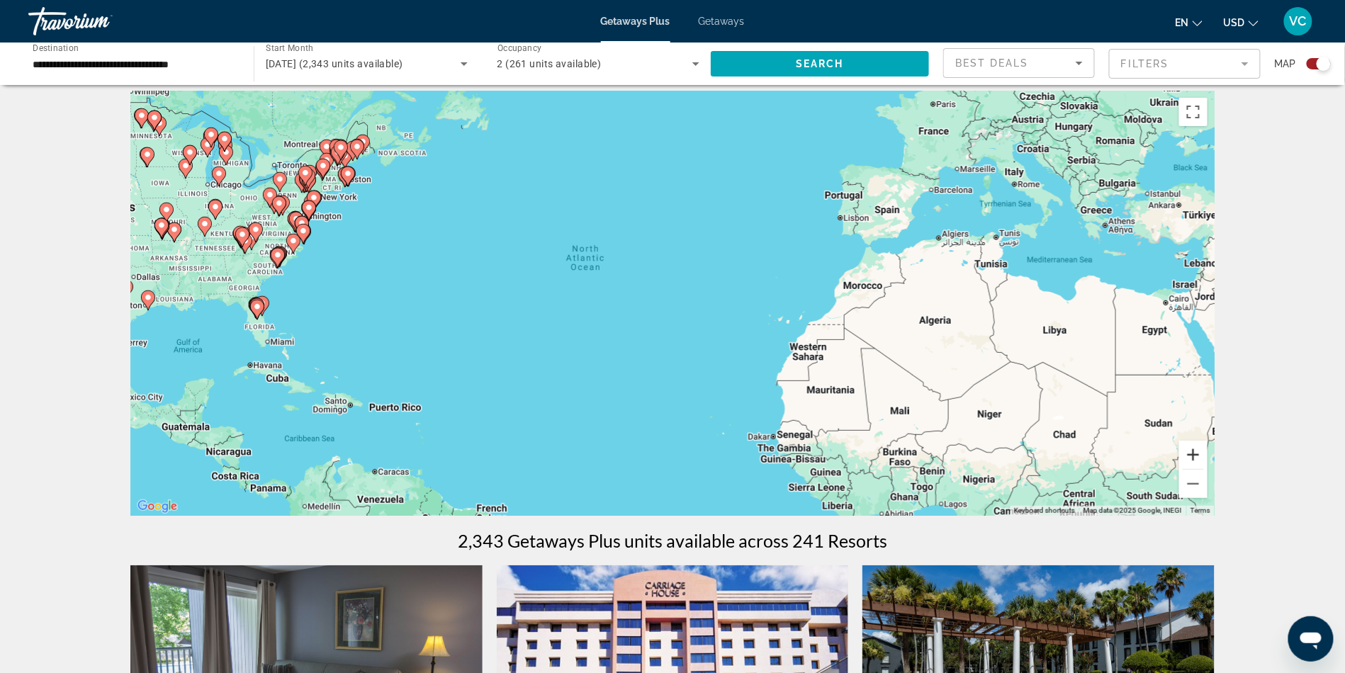
click at [1208, 469] on button "Zoom in" at bounding box center [1194, 455] width 28 height 28
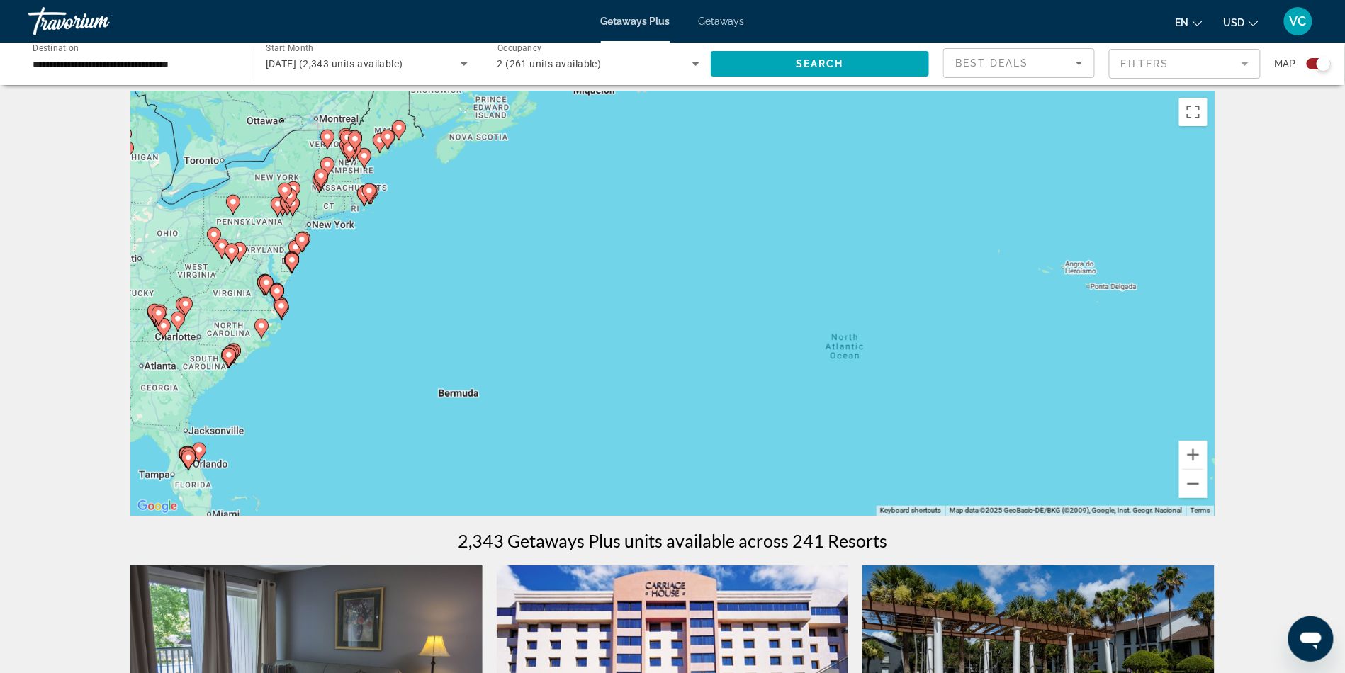
drag, startPoint x: 627, startPoint y: 228, endPoint x: 982, endPoint y: 362, distance: 379.6
click at [982, 362] on div "To activate drag with keyboard, press Alt + Enter. Once in keyboard drag state,…" at bounding box center [672, 303] width 1085 height 425
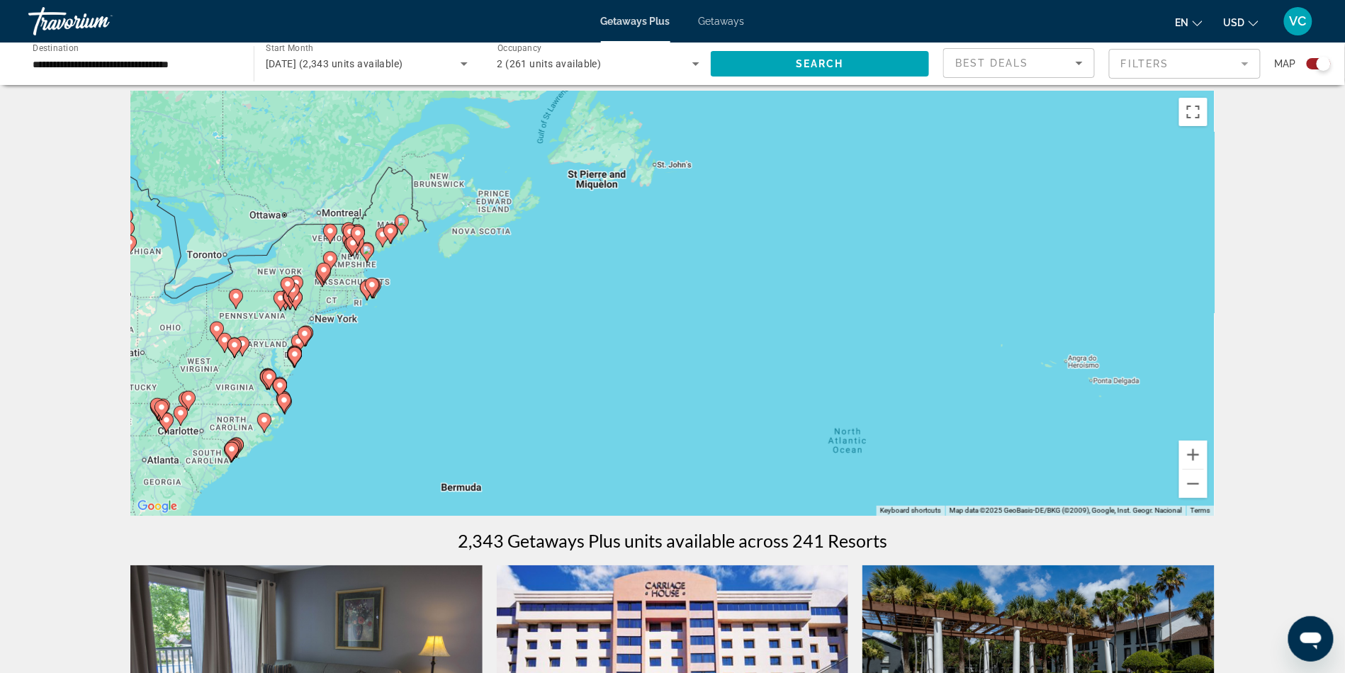
drag, startPoint x: 689, startPoint y: 269, endPoint x: 689, endPoint y: 366, distance: 97.1
click at [689, 366] on div "To activate drag with keyboard, press Alt + Enter. Once in keyboard drag state,…" at bounding box center [672, 303] width 1085 height 425
click at [1208, 469] on button "Zoom in" at bounding box center [1194, 455] width 28 height 28
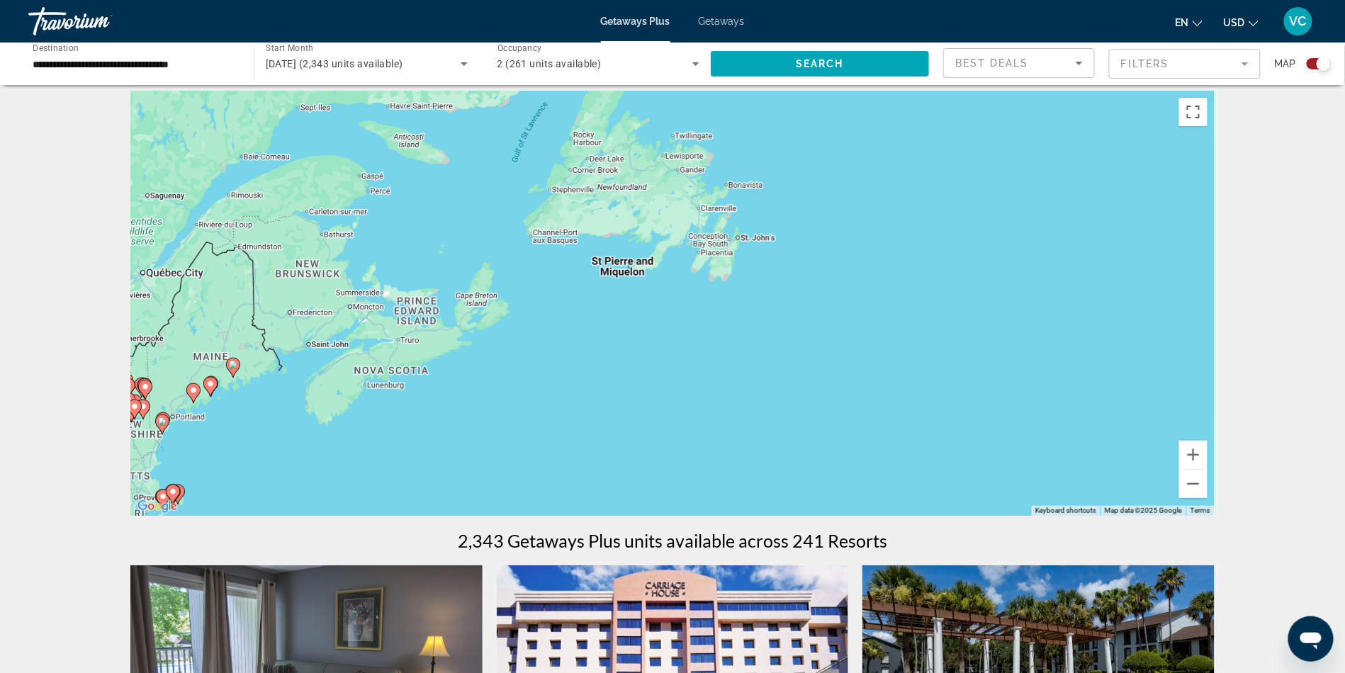
drag, startPoint x: 945, startPoint y: 240, endPoint x: 1047, endPoint y: 452, distance: 235.9
click at [1047, 452] on div "To activate drag with keyboard, press Alt + Enter. Once in keyboard drag state,…" at bounding box center [672, 303] width 1085 height 425
click at [1208, 469] on button "Zoom in" at bounding box center [1194, 455] width 28 height 28
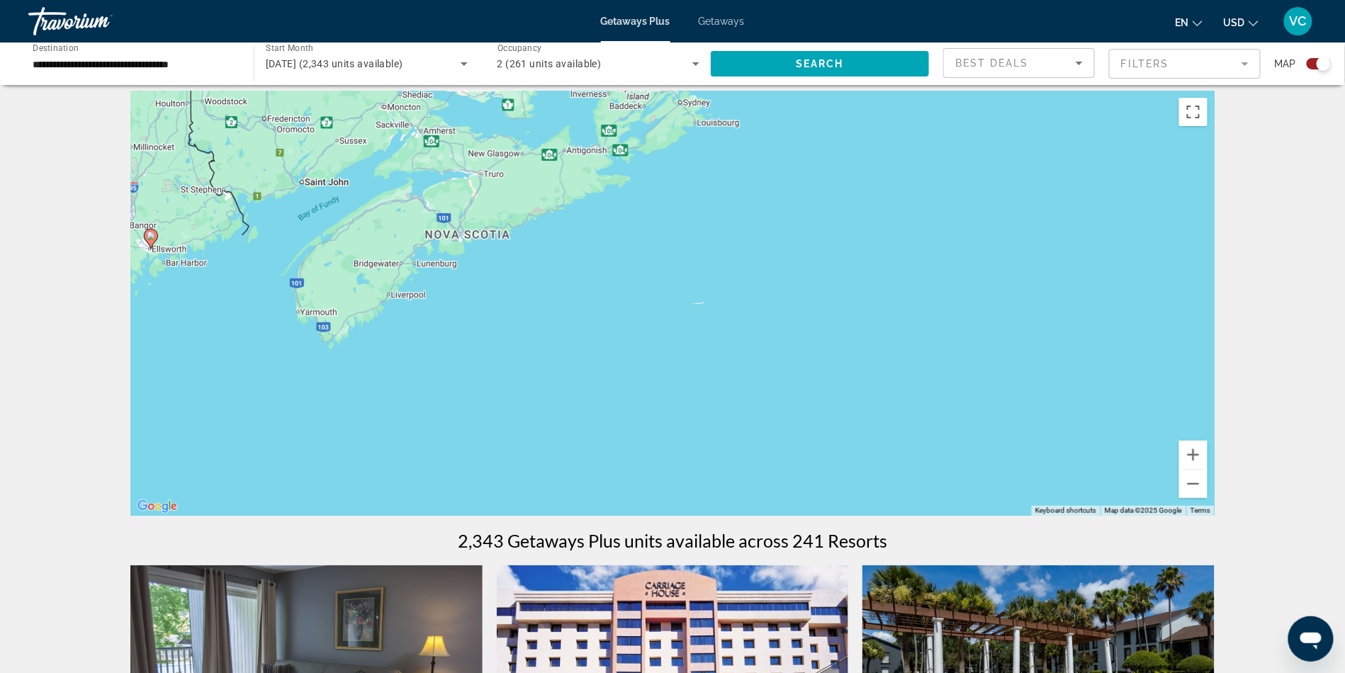
drag, startPoint x: 780, startPoint y: 366, endPoint x: 1155, endPoint y: 157, distance: 429.4
click at [1155, 157] on div "To activate drag with keyboard, press Alt + Enter. Once in keyboard drag state,…" at bounding box center [672, 303] width 1085 height 425
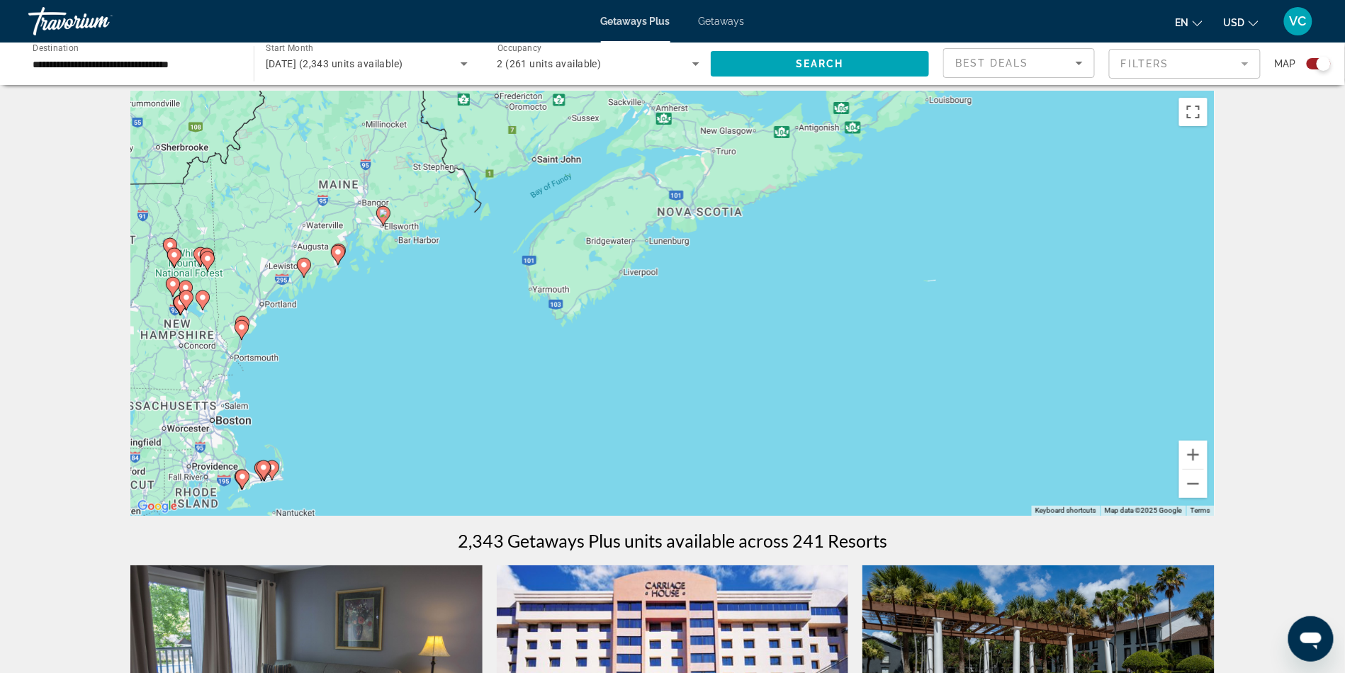
drag, startPoint x: 649, startPoint y: 276, endPoint x: 863, endPoint y: 259, distance: 214.8
click at [863, 259] on div "To activate drag with keyboard, press Alt + Enter. Once in keyboard drag state,…" at bounding box center [672, 303] width 1085 height 425
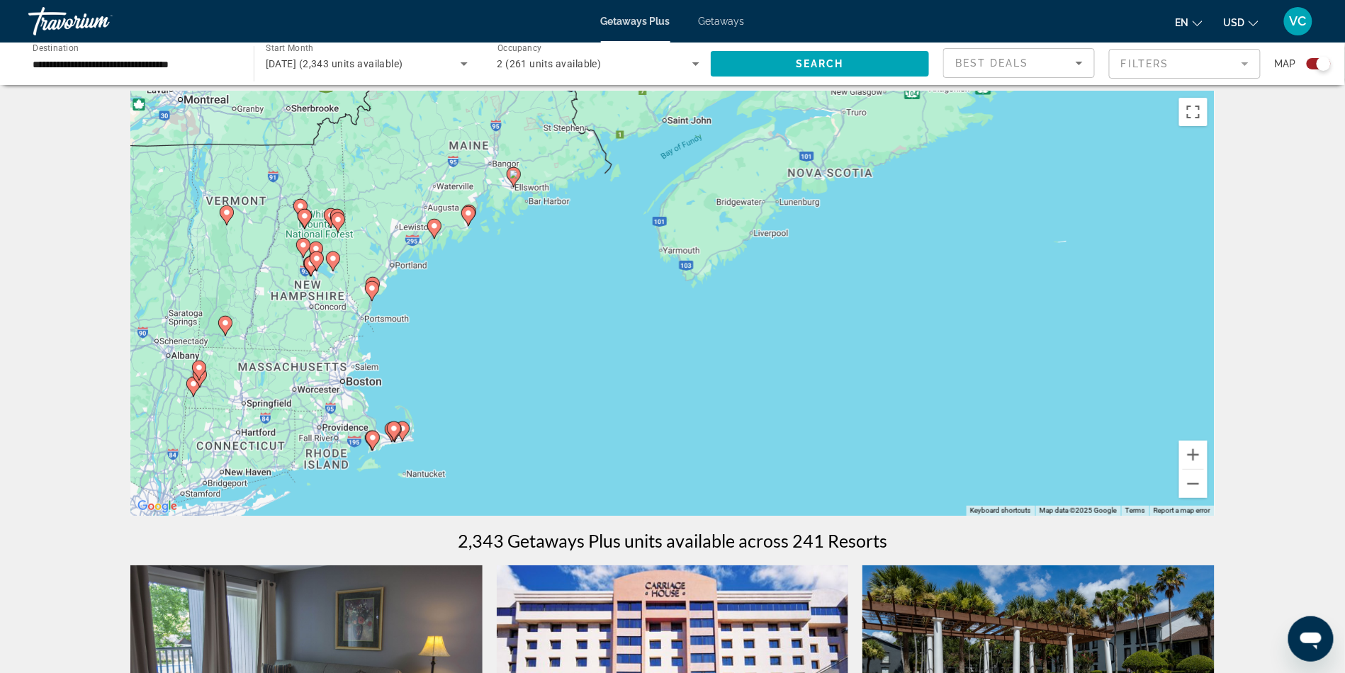
drag, startPoint x: 505, startPoint y: 347, endPoint x: 639, endPoint y: 306, distance: 139.9
click at [639, 306] on div "To activate drag with keyboard, press Alt + Enter. Once in keyboard drag state,…" at bounding box center [672, 303] width 1085 height 425
click at [1208, 469] on button "Zoom in" at bounding box center [1194, 455] width 28 height 28
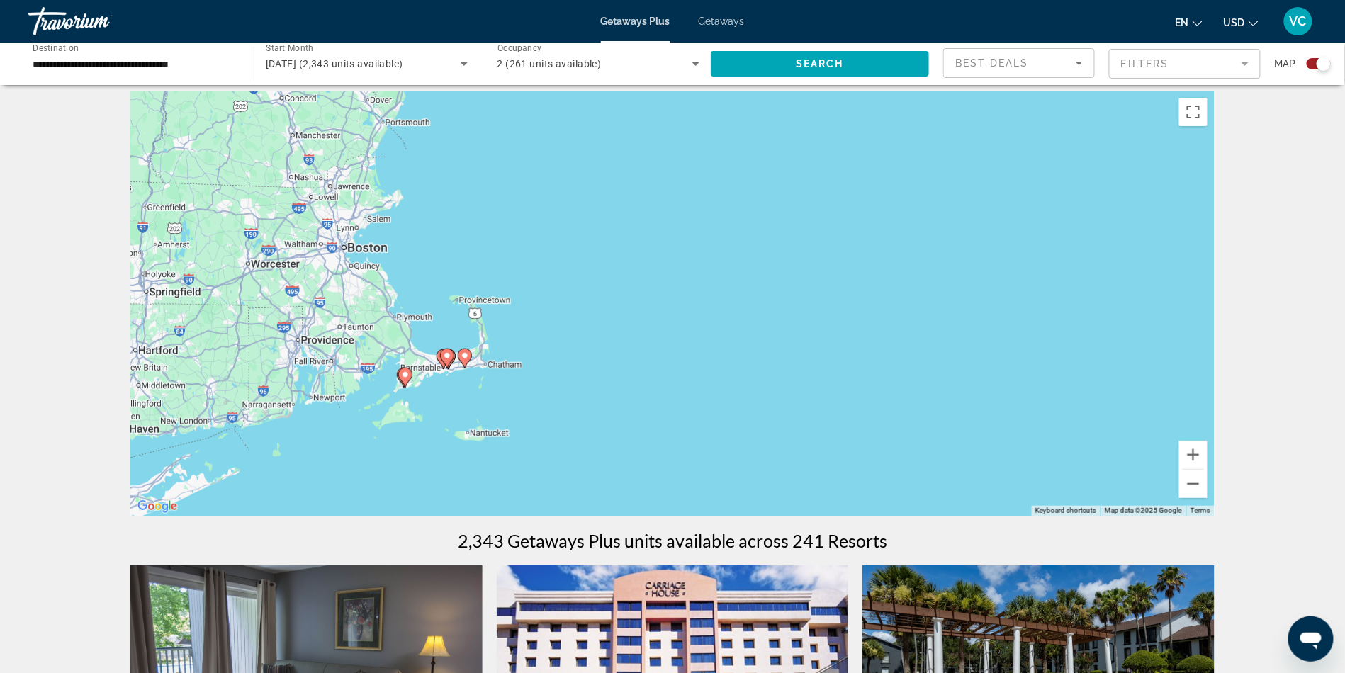
drag, startPoint x: 688, startPoint y: 449, endPoint x: 1021, endPoint y: 244, distance: 391.5
click at [1021, 244] on div "To activate drag with keyboard, press Alt + Enter. Once in keyboard drag state,…" at bounding box center [672, 303] width 1085 height 425
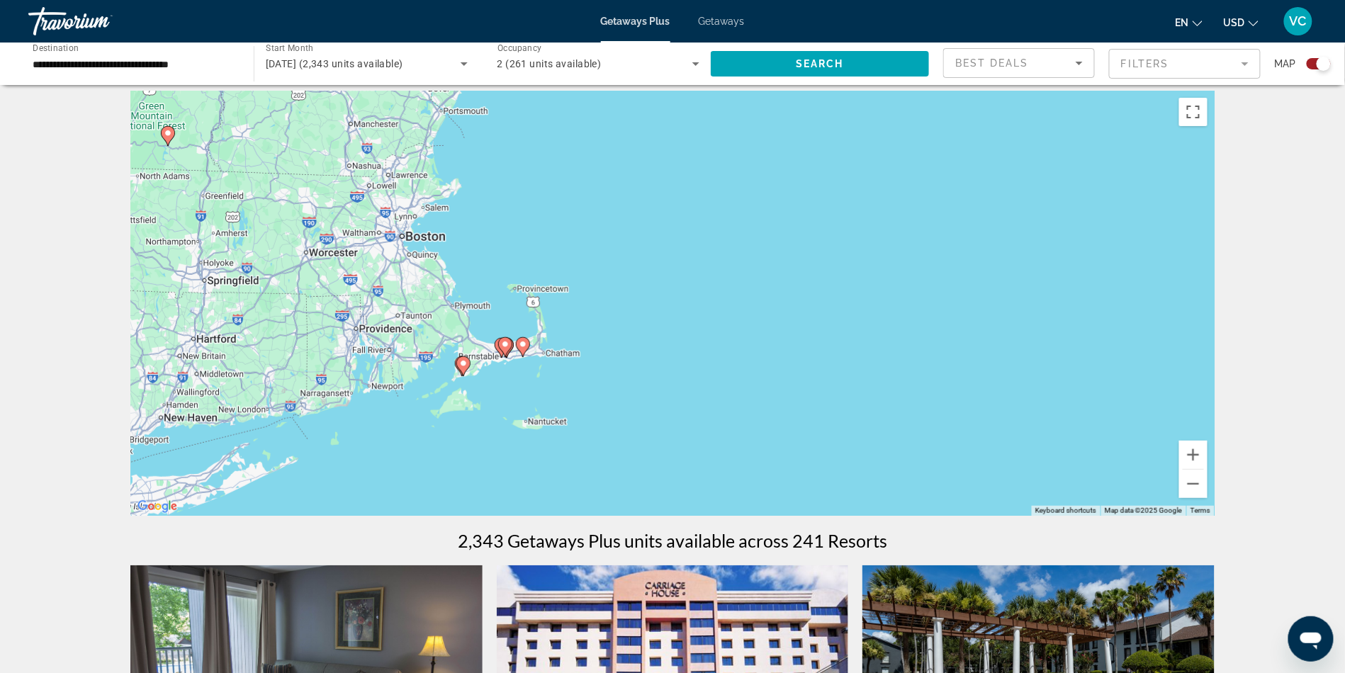
drag, startPoint x: 668, startPoint y: 333, endPoint x: 738, endPoint y: 318, distance: 71.7
click at [738, 318] on div "To activate drag with keyboard, press Alt + Enter. Once in keyboard drag state,…" at bounding box center [672, 303] width 1085 height 425
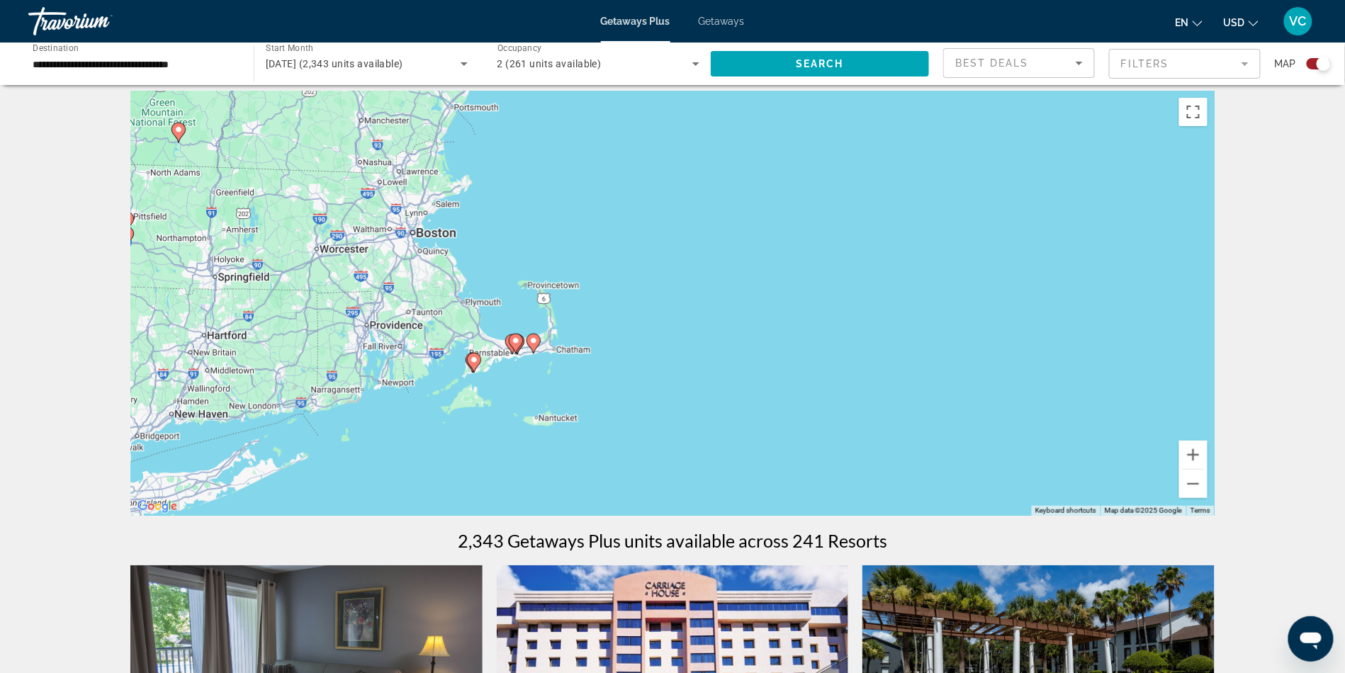
click at [406, 401] on div "To activate drag with keyboard, press Alt + Enter. Once in keyboard drag state,…" at bounding box center [672, 303] width 1085 height 425
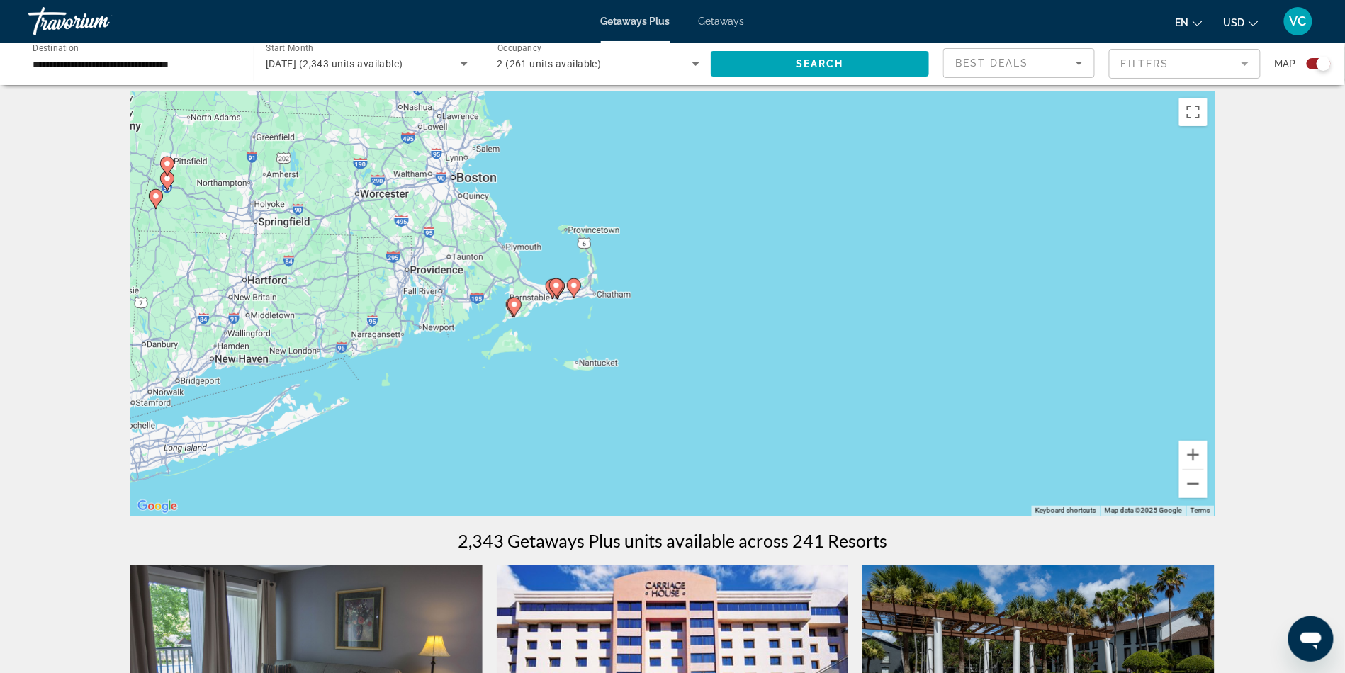
drag, startPoint x: 976, startPoint y: 345, endPoint x: 1017, endPoint y: 291, distance: 67.3
click at [1017, 291] on div "To activate drag with keyboard, press Alt + Enter. Once in keyboard drag state,…" at bounding box center [672, 303] width 1085 height 425
click at [1208, 469] on button "Zoom in" at bounding box center [1194, 455] width 28 height 28
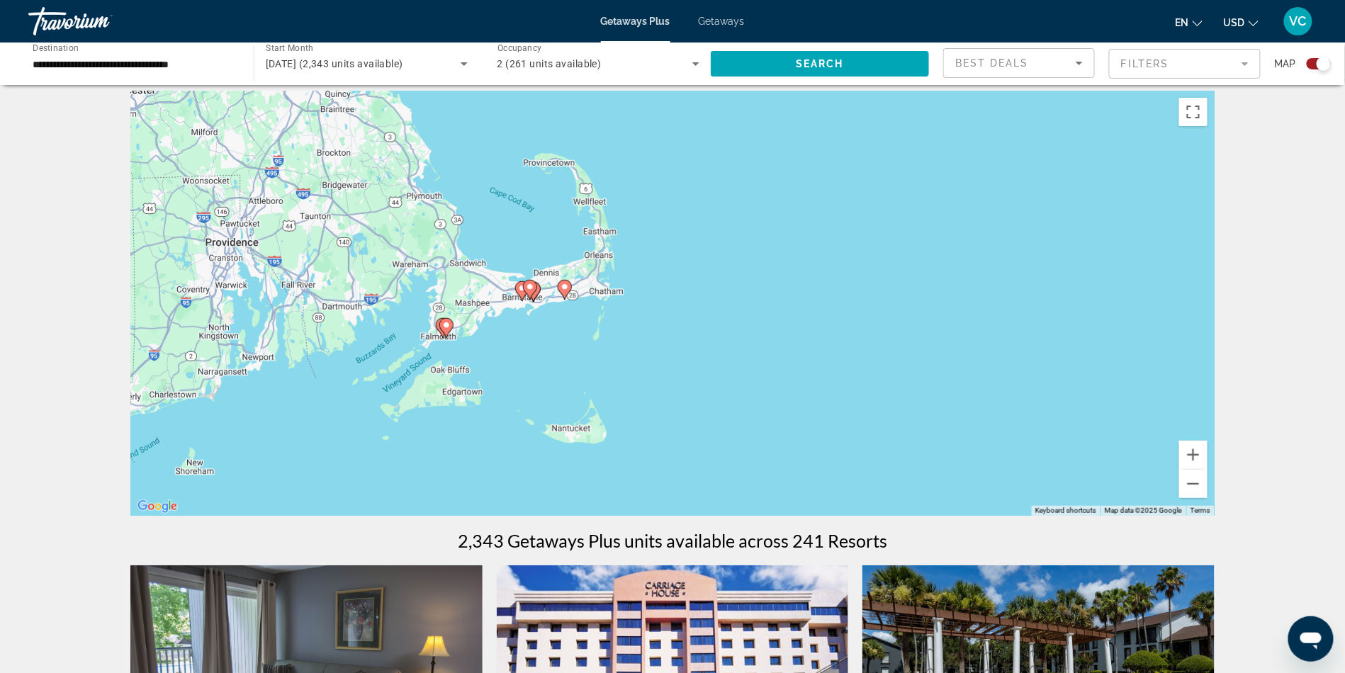
drag, startPoint x: 706, startPoint y: 274, endPoint x: 800, endPoint y: 279, distance: 93.7
click at [800, 279] on div "To activate drag with keyboard, press Alt + Enter. Once in keyboard drag state,…" at bounding box center [672, 303] width 1085 height 425
click at [565, 293] on image "Main content" at bounding box center [567, 288] width 9 height 9
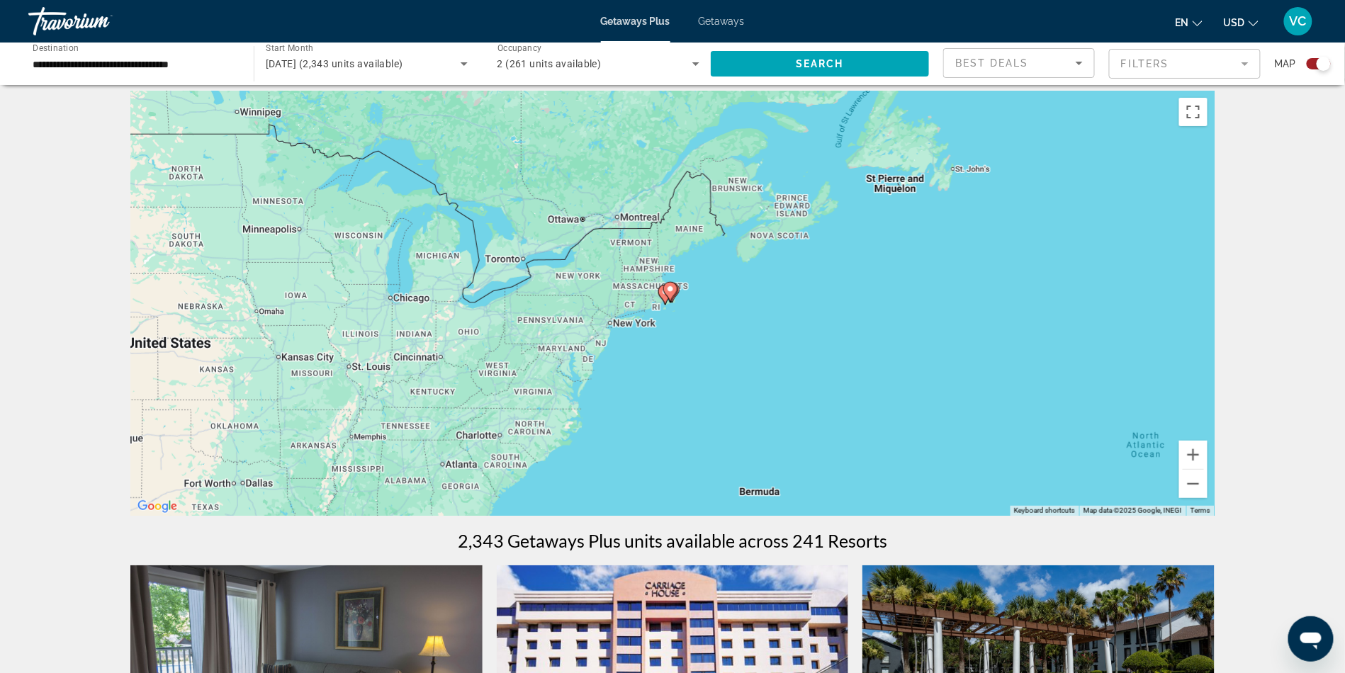
click at [668, 301] on gmp-advanced-marker "Main content" at bounding box center [670, 291] width 14 height 21
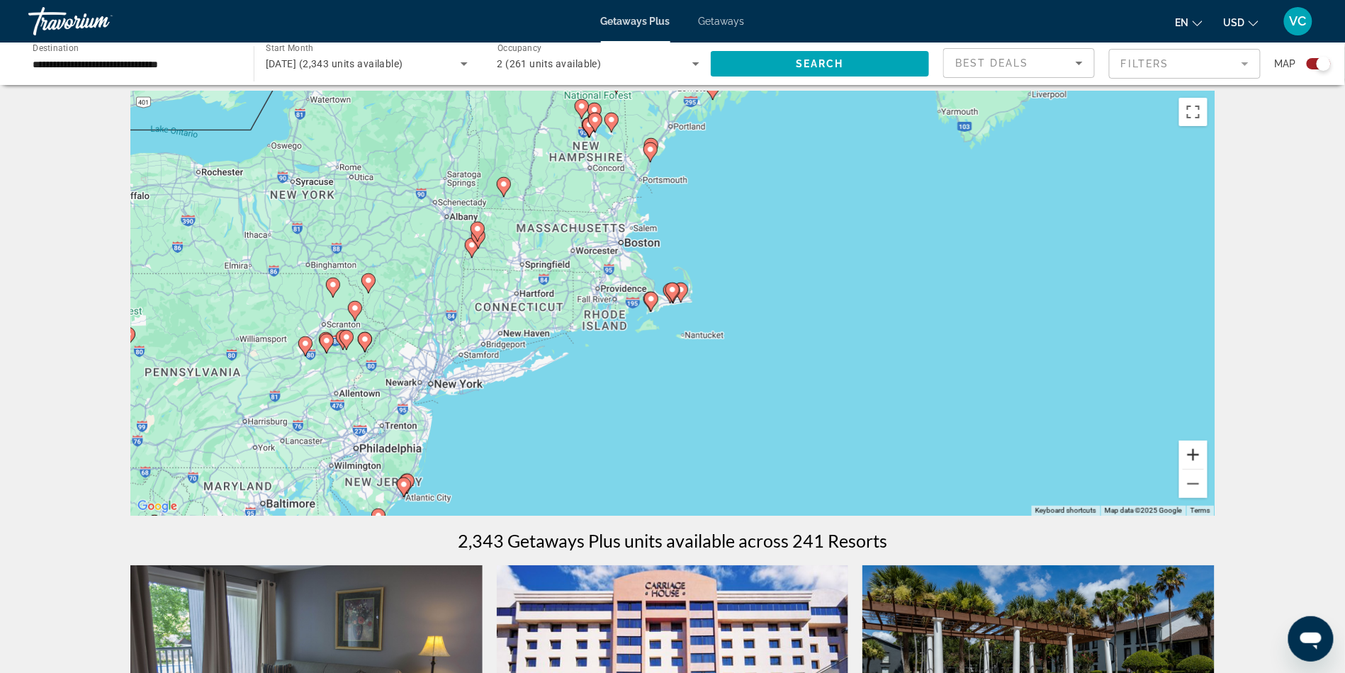
click at [1208, 469] on button "Zoom in" at bounding box center [1194, 455] width 28 height 28
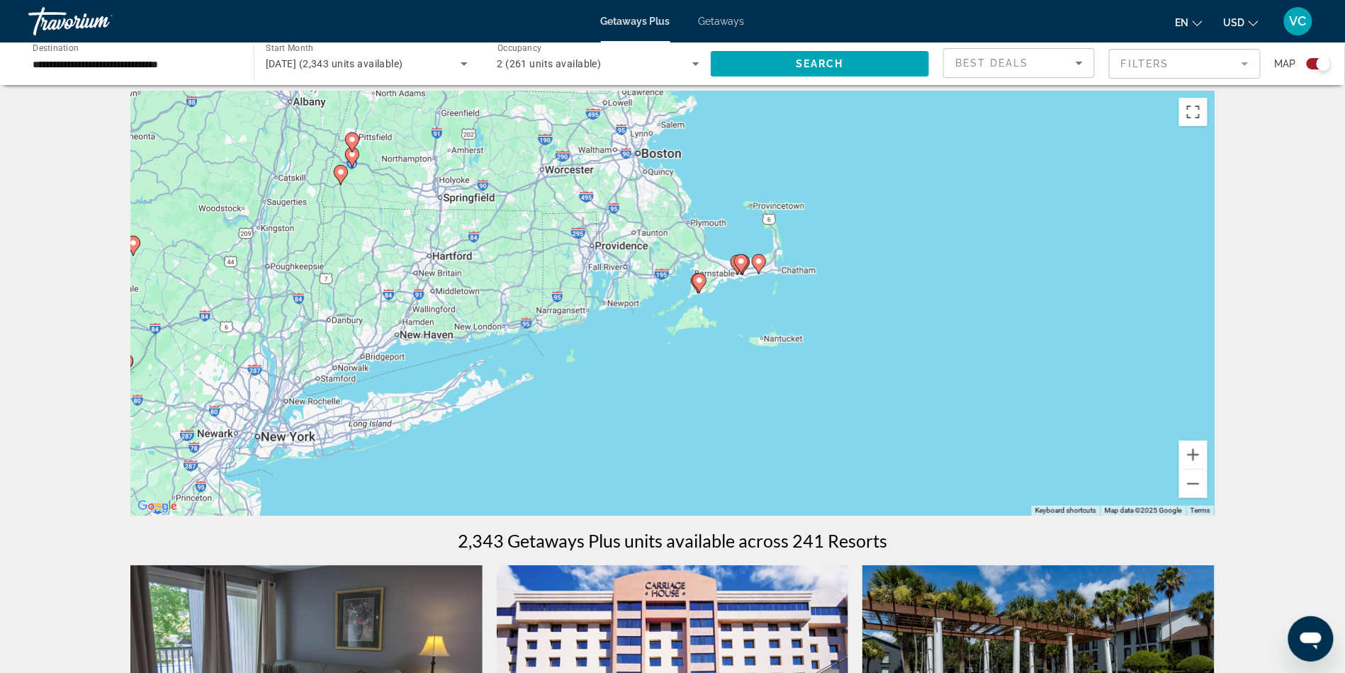
drag, startPoint x: 941, startPoint y: 431, endPoint x: 1007, endPoint y: 404, distance: 71.2
click at [1007, 404] on div "To activate drag with keyboard, press Alt + Enter. Once in keyboard drag state,…" at bounding box center [672, 303] width 1085 height 425
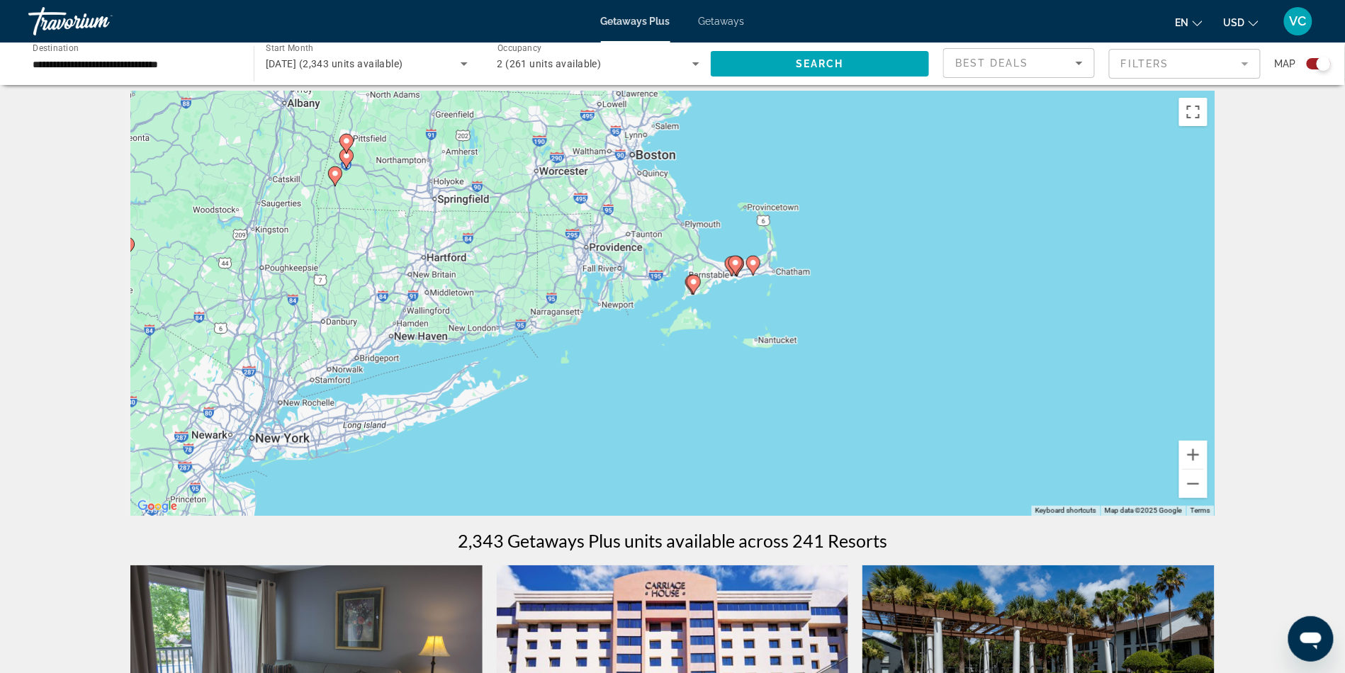
click at [739, 267] on image "Main content" at bounding box center [736, 263] width 9 height 9
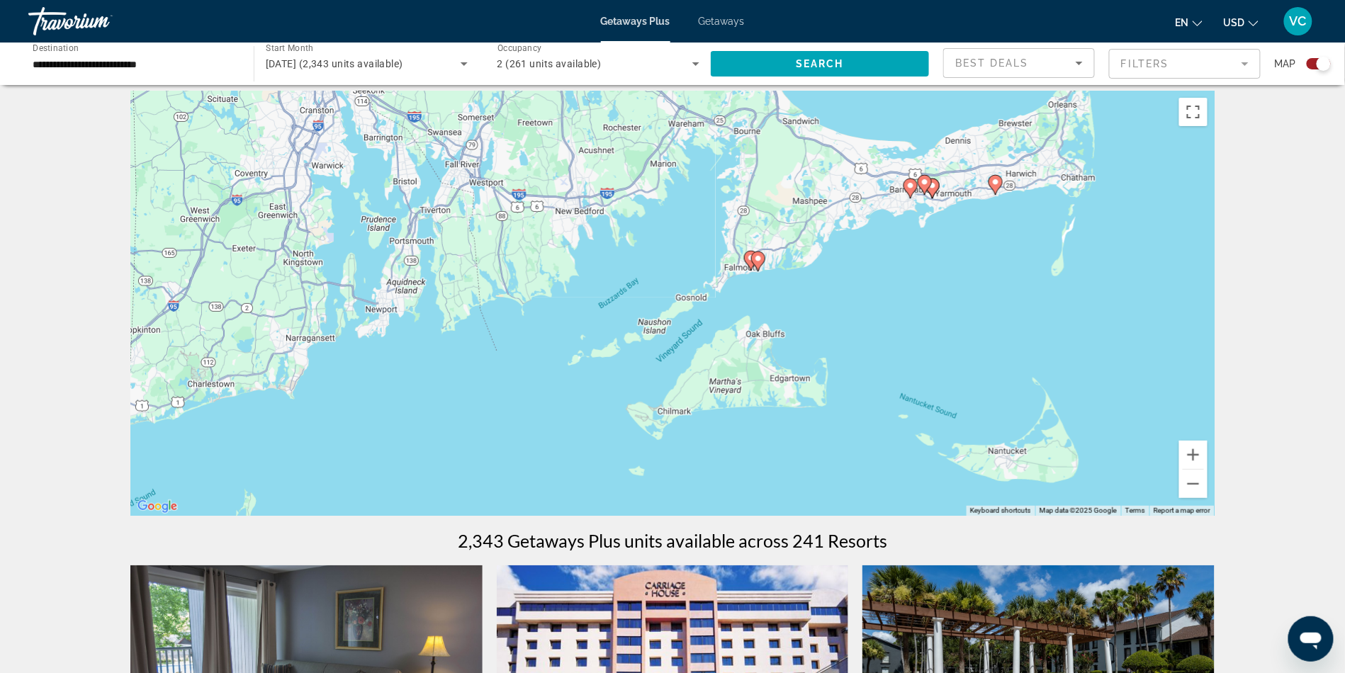
click at [908, 190] on image "Main content" at bounding box center [911, 185] width 9 height 9
type input "**********"
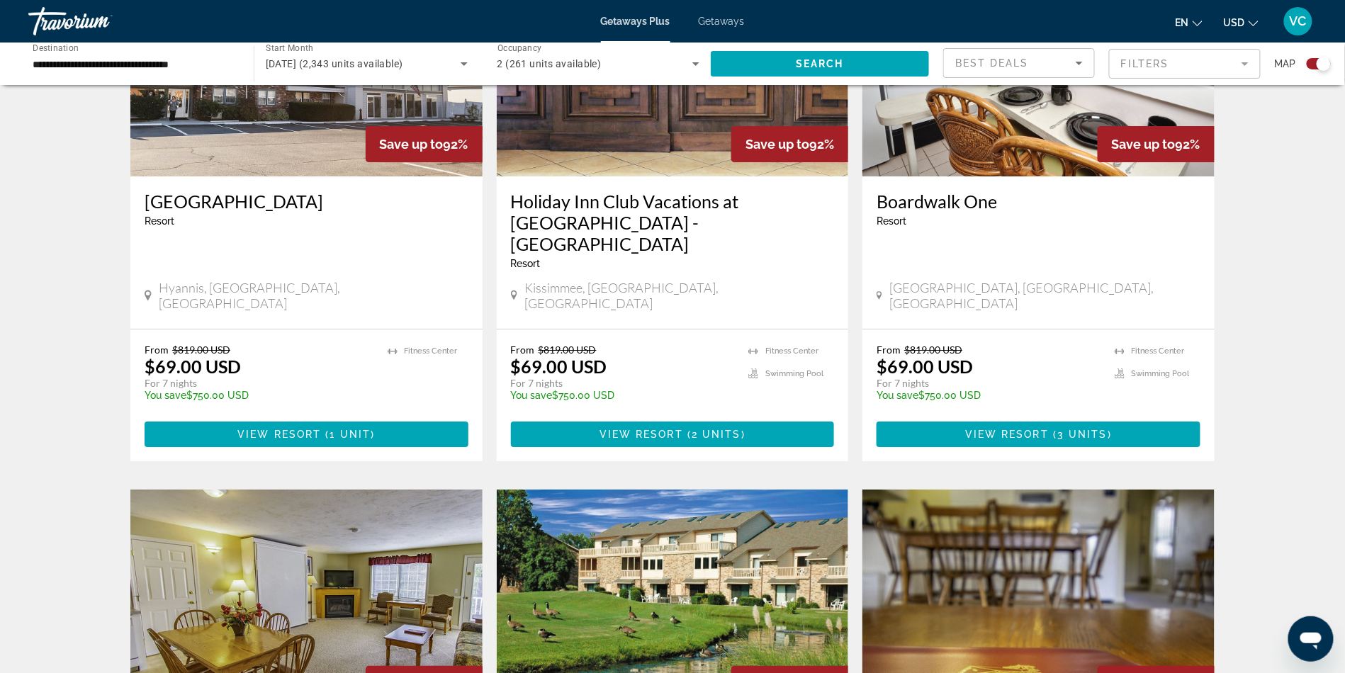
scroll to position [1645, 0]
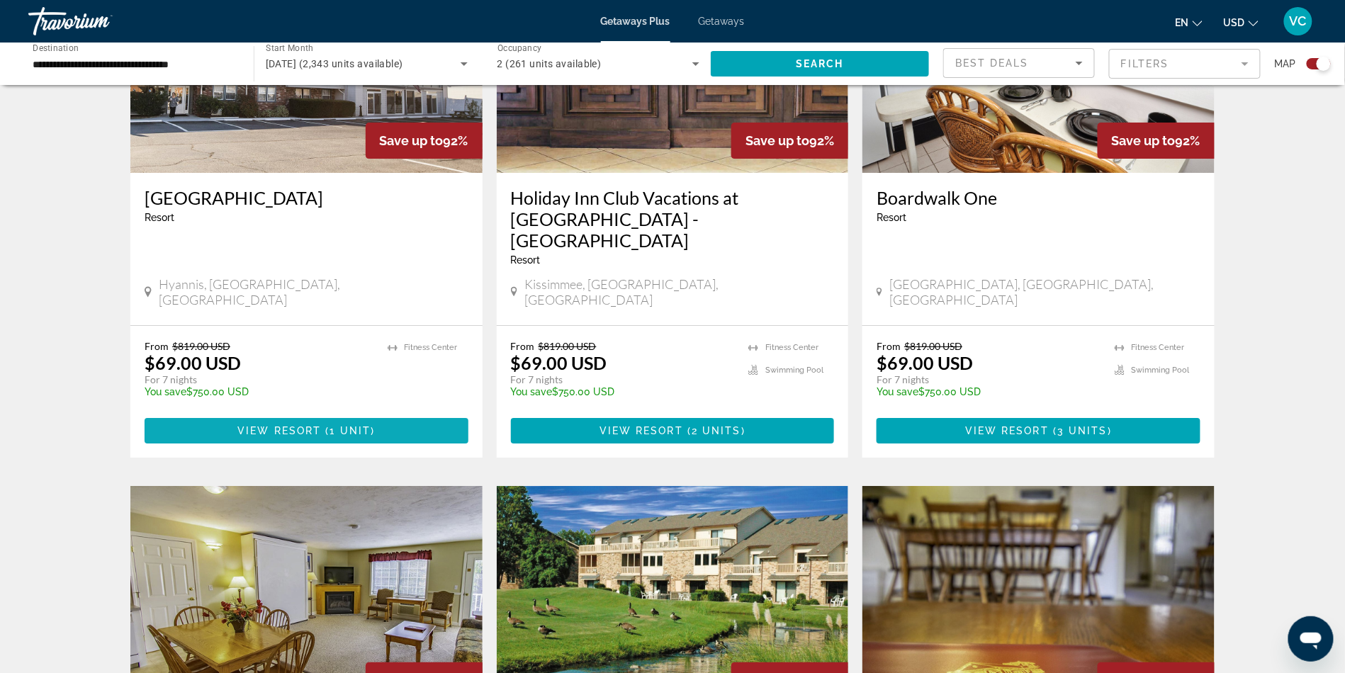
click at [321, 437] on span "Main content" at bounding box center [323, 430] width 4 height 11
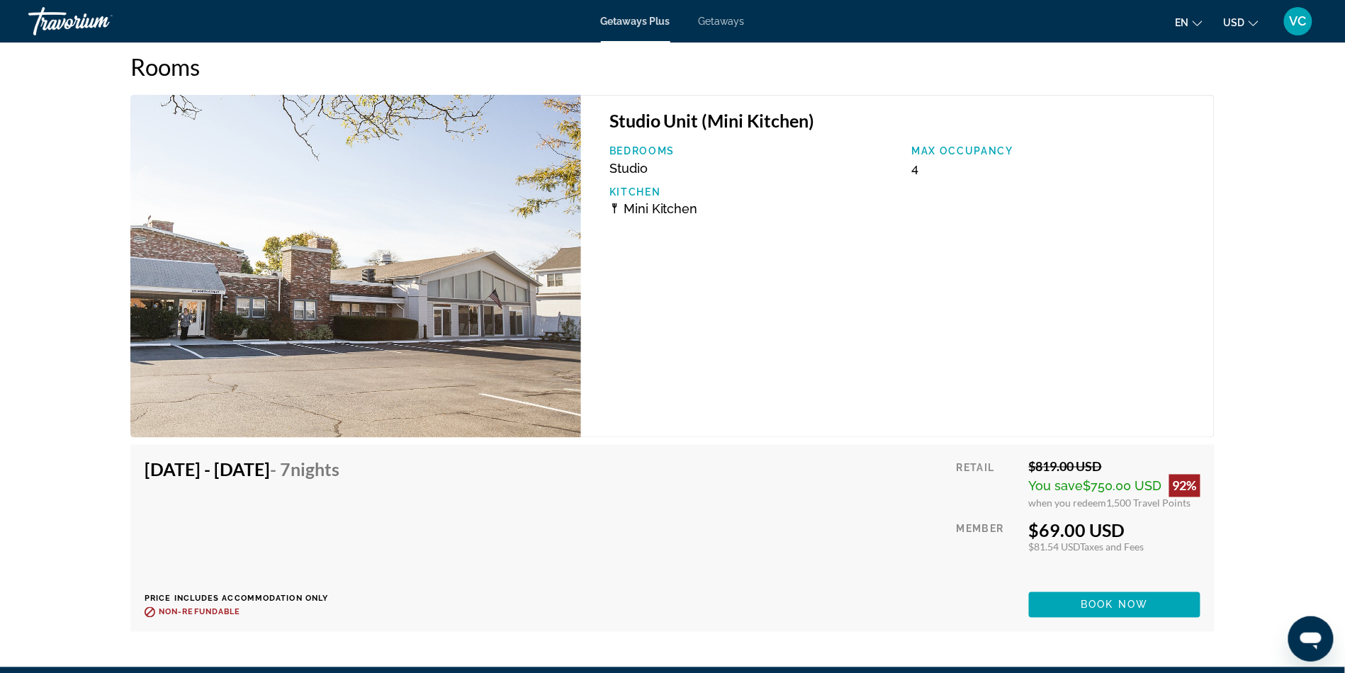
scroll to position [2587, 0]
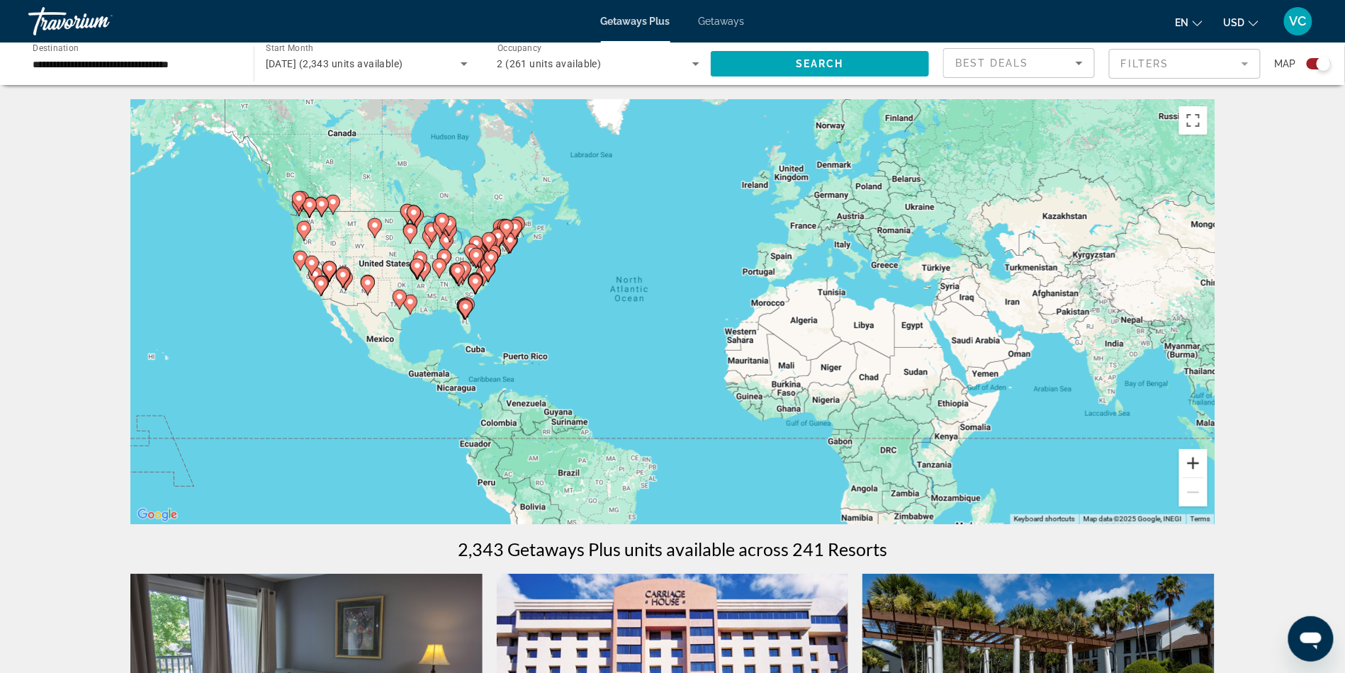
click at [1208, 478] on button "Zoom in" at bounding box center [1194, 463] width 28 height 28
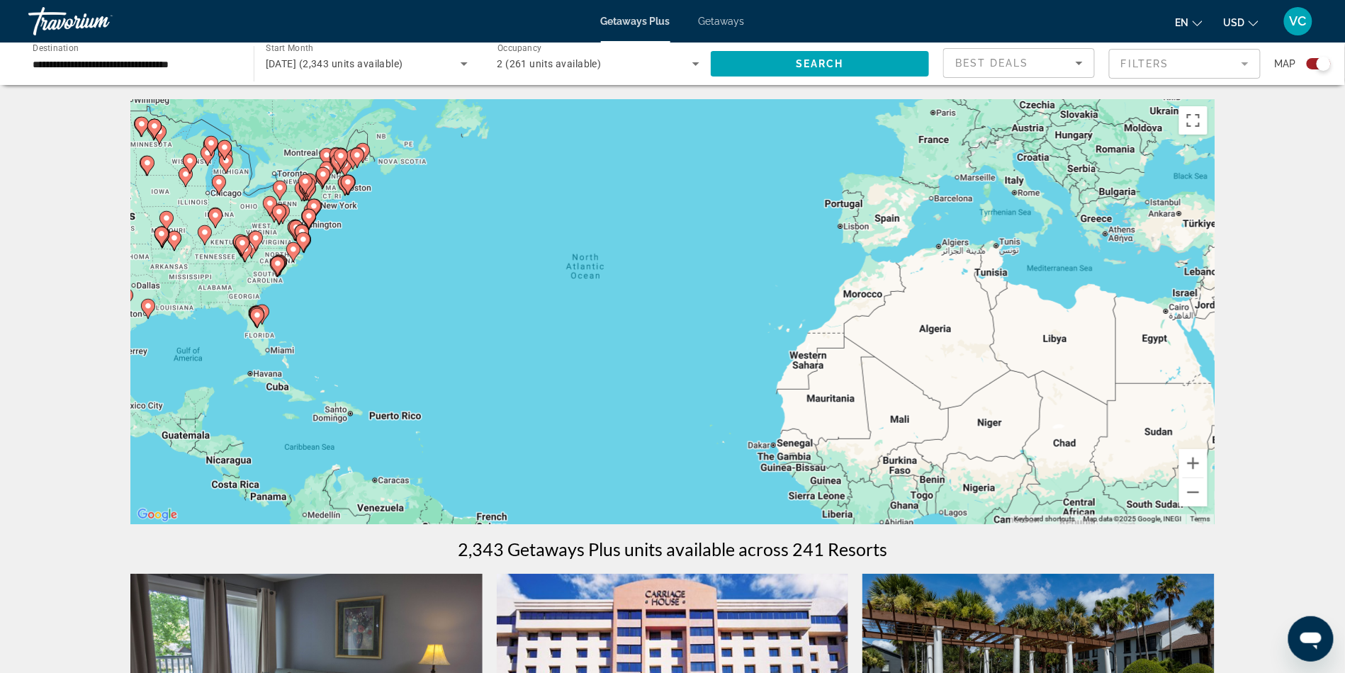
click at [723, 21] on span "Getaways" at bounding box center [722, 21] width 46 height 11
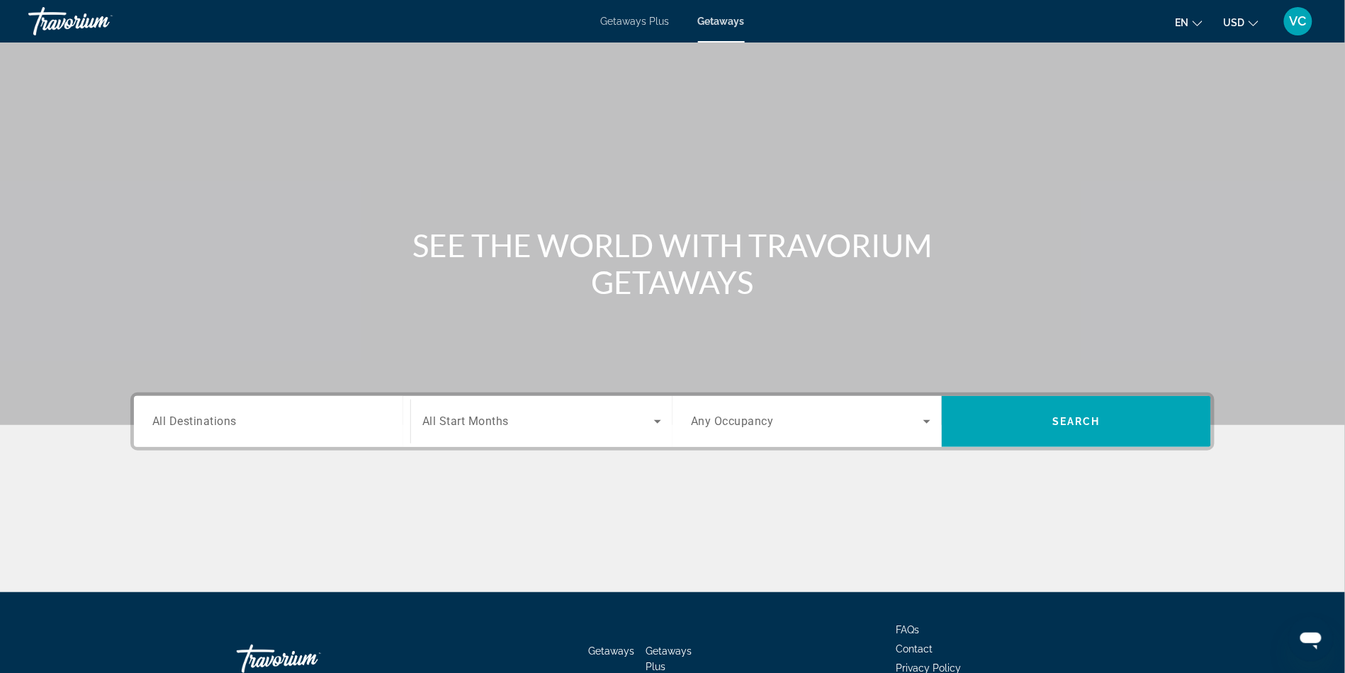
click at [152, 442] on div "Destination All Destinations" at bounding box center [272, 422] width 240 height 40
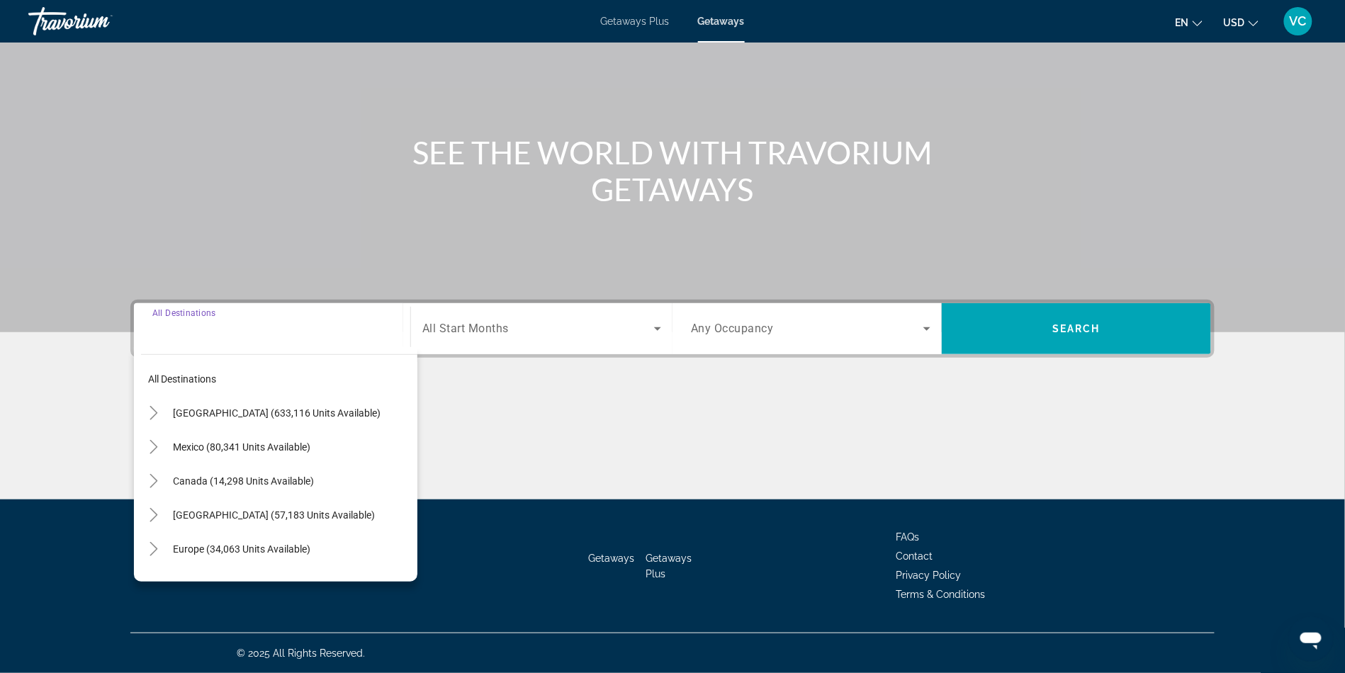
scroll to position [242, 0]
click at [213, 408] on span "United States (633,116 units available)" at bounding box center [277, 413] width 208 height 11
type input "**********"
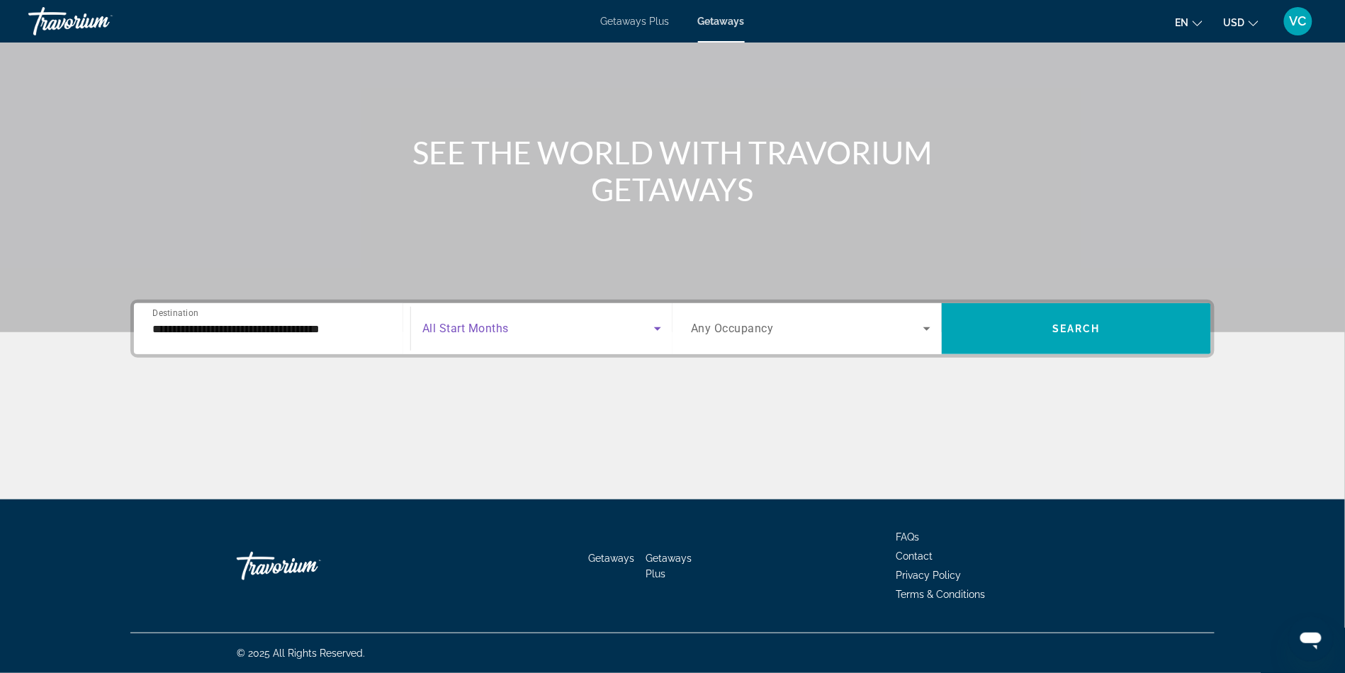
click at [475, 320] on span "Search widget" at bounding box center [538, 328] width 232 height 17
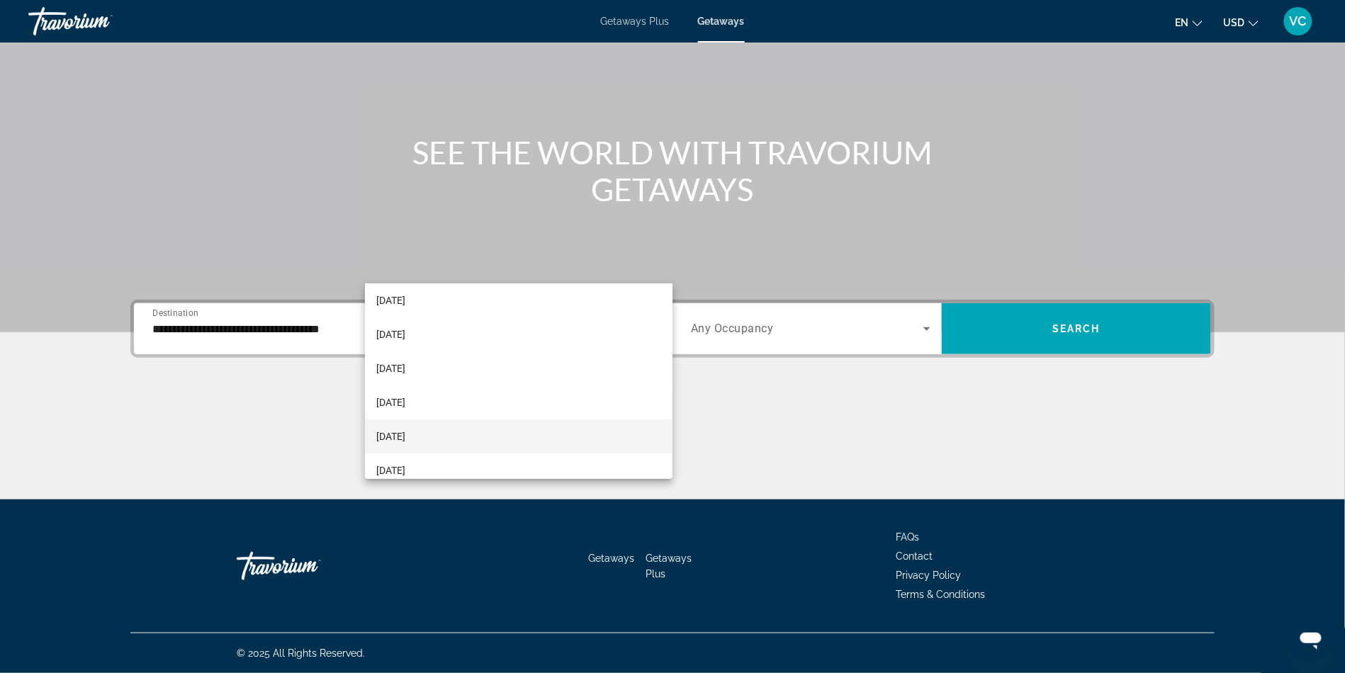
click at [452, 433] on mat-option "February 2026" at bounding box center [519, 437] width 308 height 34
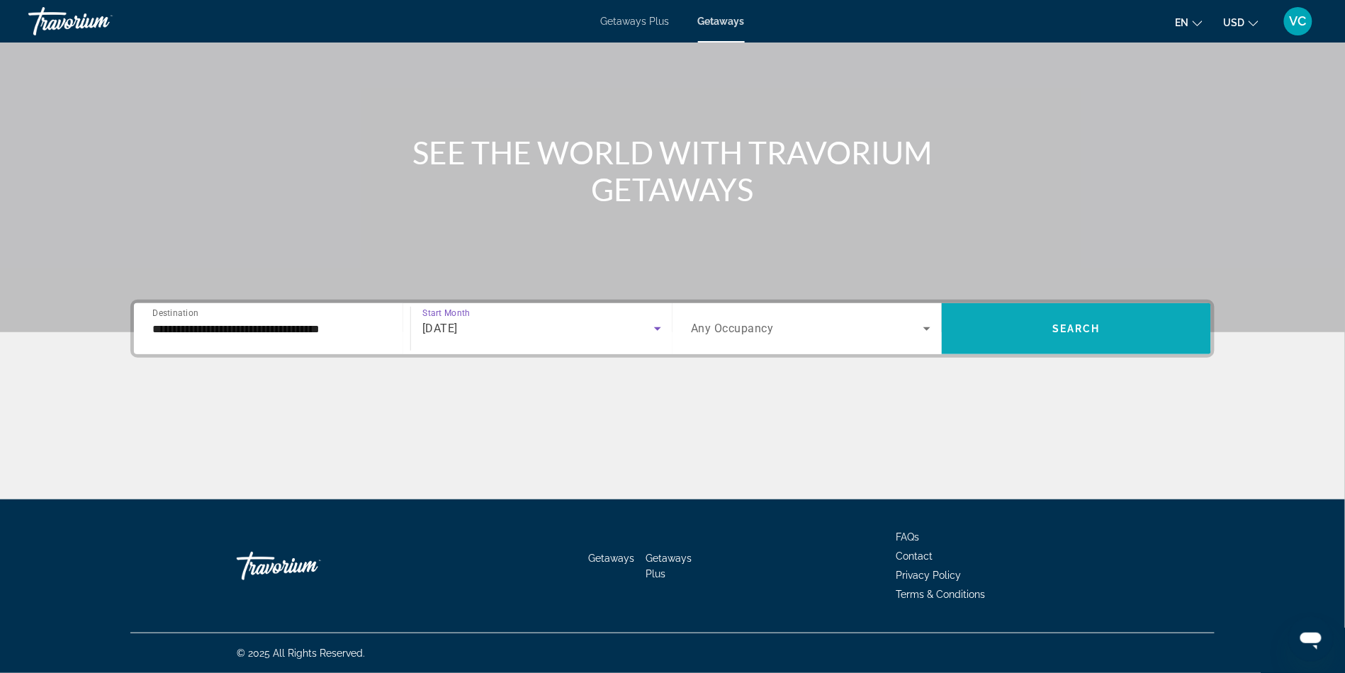
click at [1067, 312] on span "Search widget" at bounding box center [1076, 329] width 269 height 34
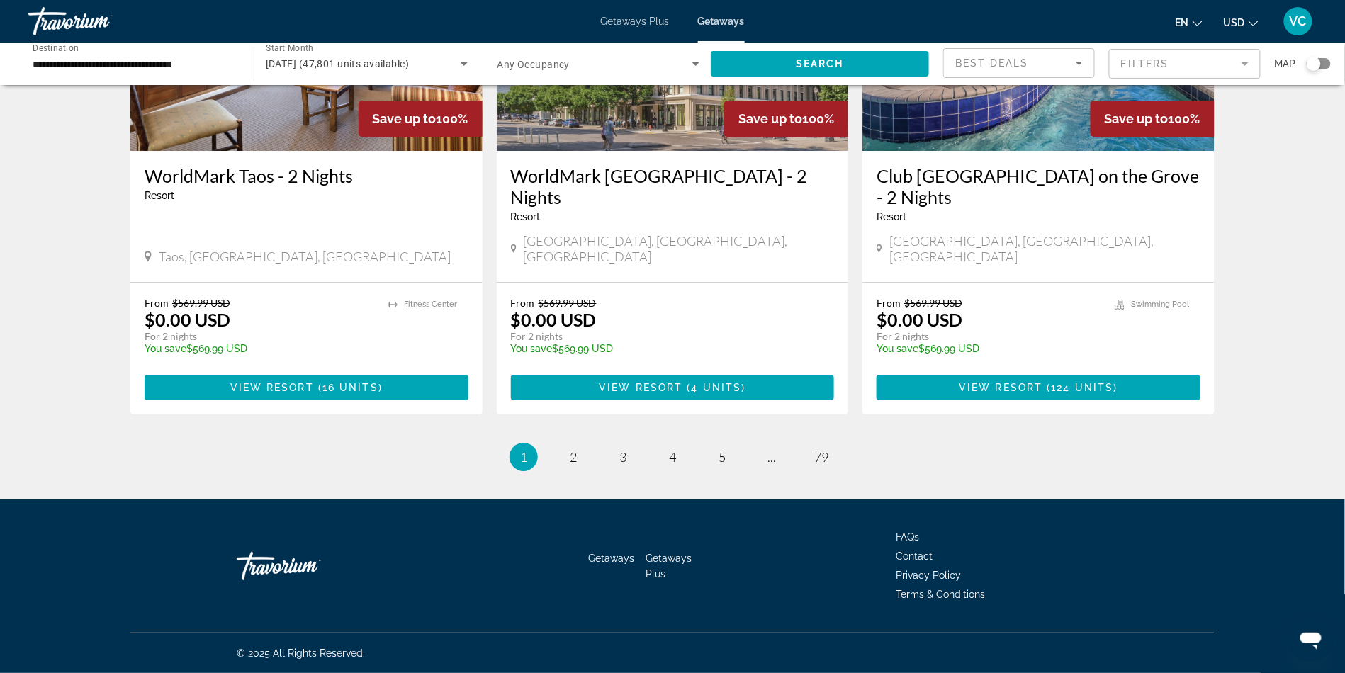
scroll to position [2003, 0]
click at [1308, 71] on div "Search widget" at bounding box center [1314, 64] width 14 height 14
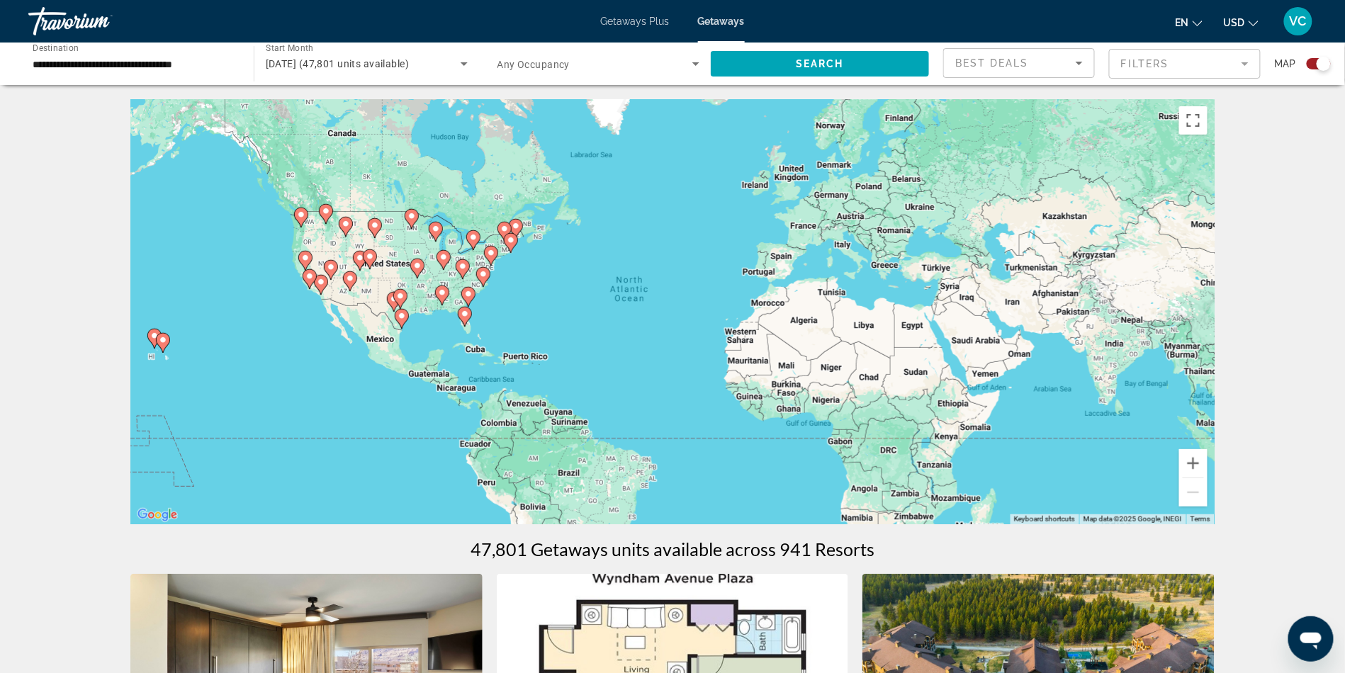
scroll to position [0, 0]
click at [1208, 478] on button "Zoom in" at bounding box center [1194, 463] width 28 height 28
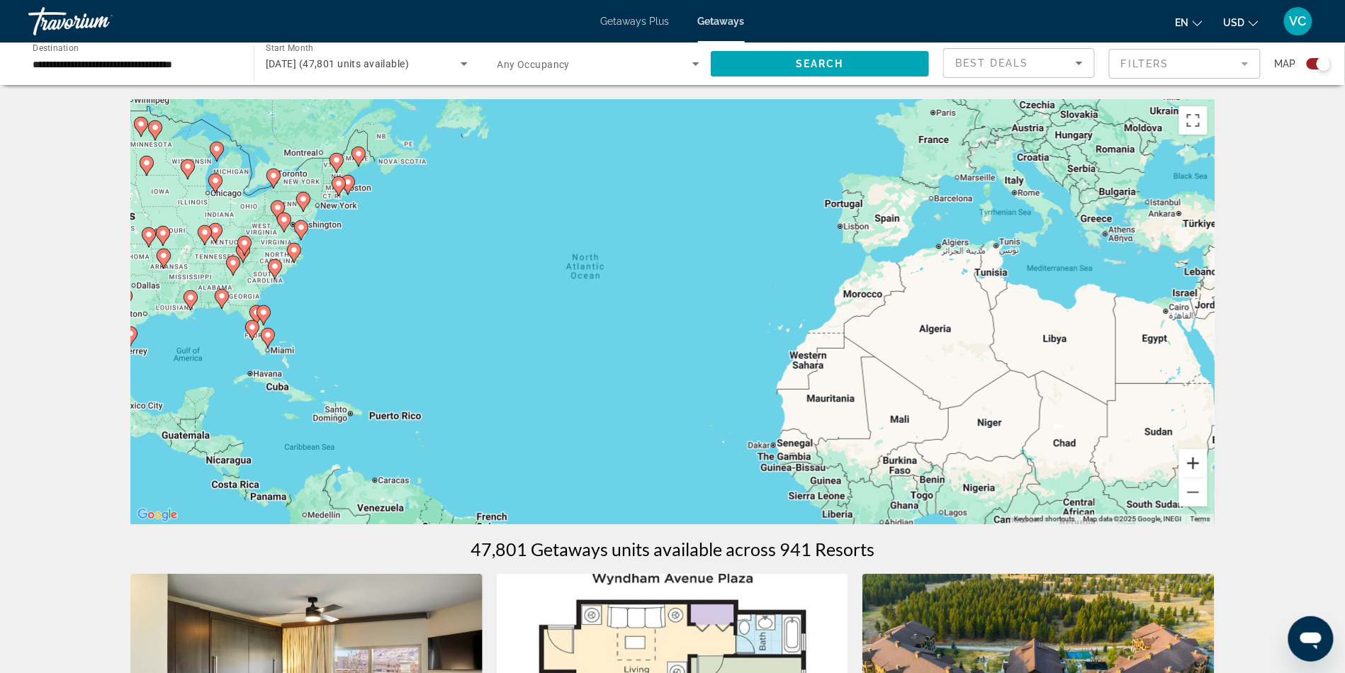
click at [1208, 477] on button "Zoom in" at bounding box center [1194, 463] width 28 height 28
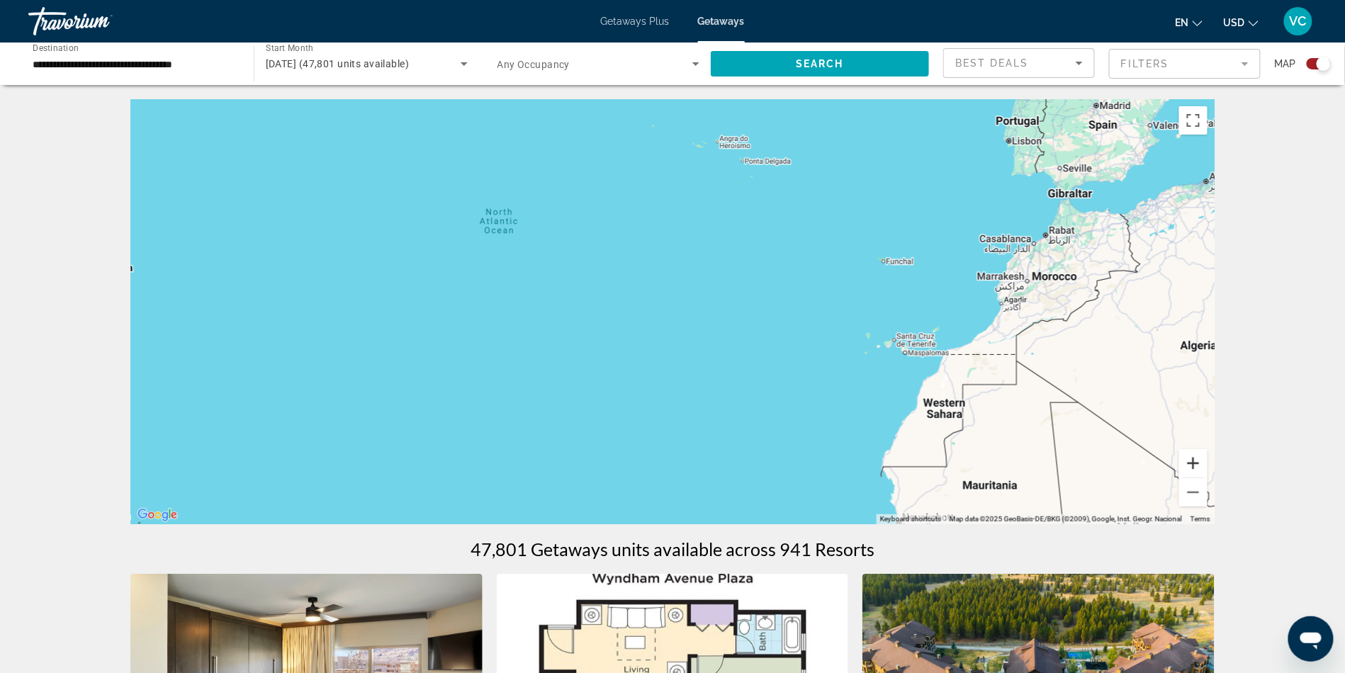
click at [1208, 477] on button "Zoom in" at bounding box center [1194, 463] width 28 height 28
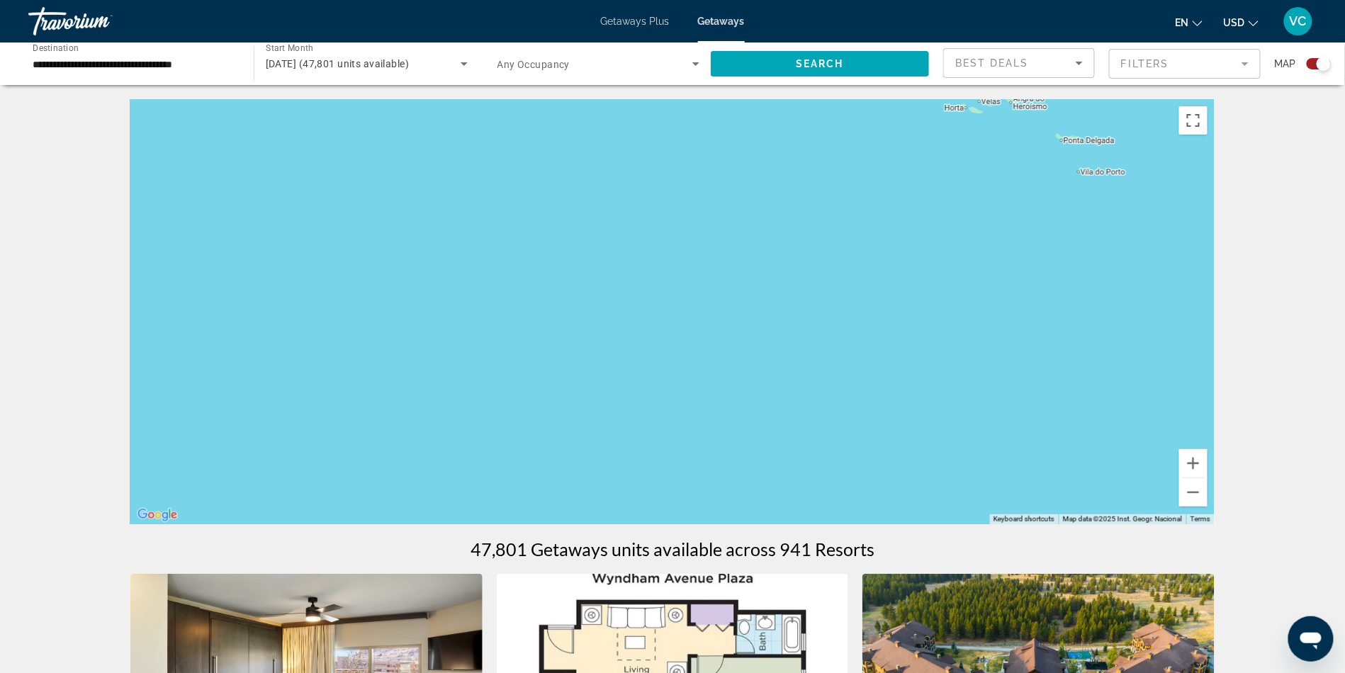
drag, startPoint x: 848, startPoint y: 259, endPoint x: 1104, endPoint y: 388, distance: 286.6
click at [1104, 388] on div "Main content" at bounding box center [672, 311] width 1085 height 425
drag, startPoint x: 775, startPoint y: 291, endPoint x: 1043, endPoint y: 389, distance: 285.5
click at [1043, 389] on div "Main content" at bounding box center [672, 311] width 1085 height 425
click at [1208, 475] on button "Zoom in" at bounding box center [1194, 463] width 28 height 28
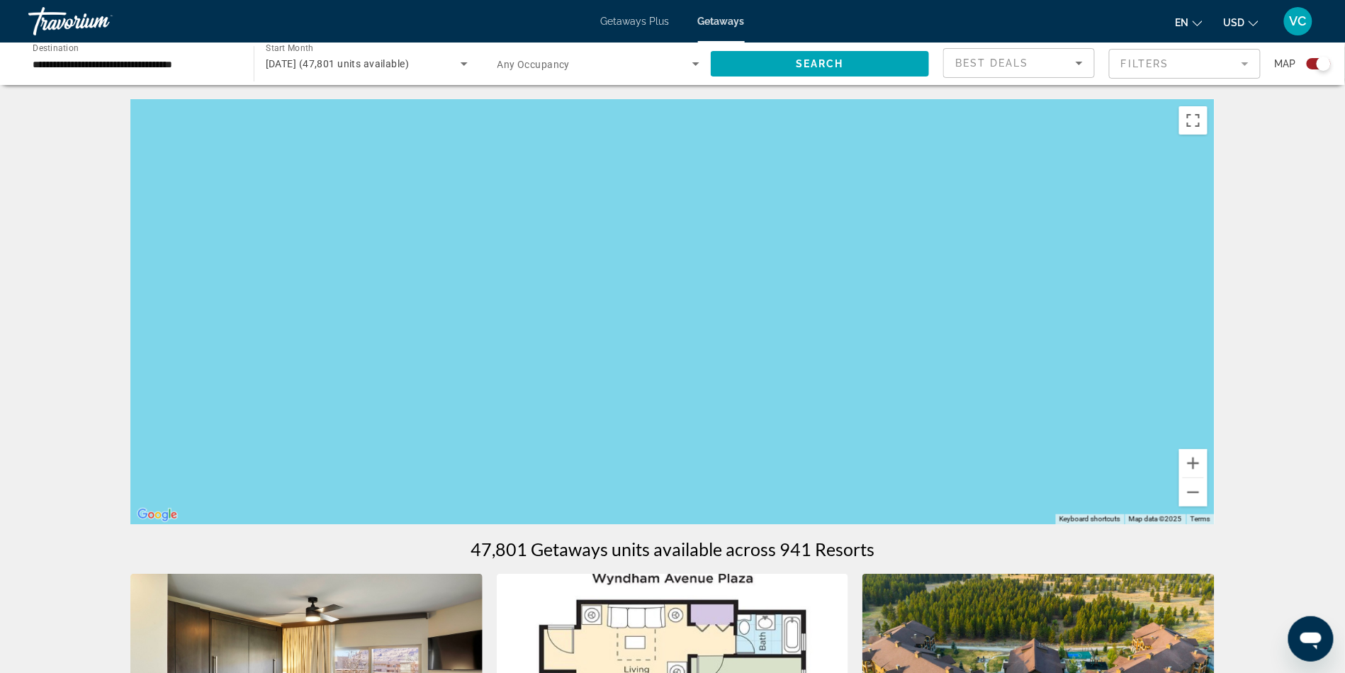
drag, startPoint x: 886, startPoint y: 298, endPoint x: 1197, endPoint y: 580, distance: 420.0
click at [1208, 507] on button "Zoom out" at bounding box center [1194, 492] width 28 height 28
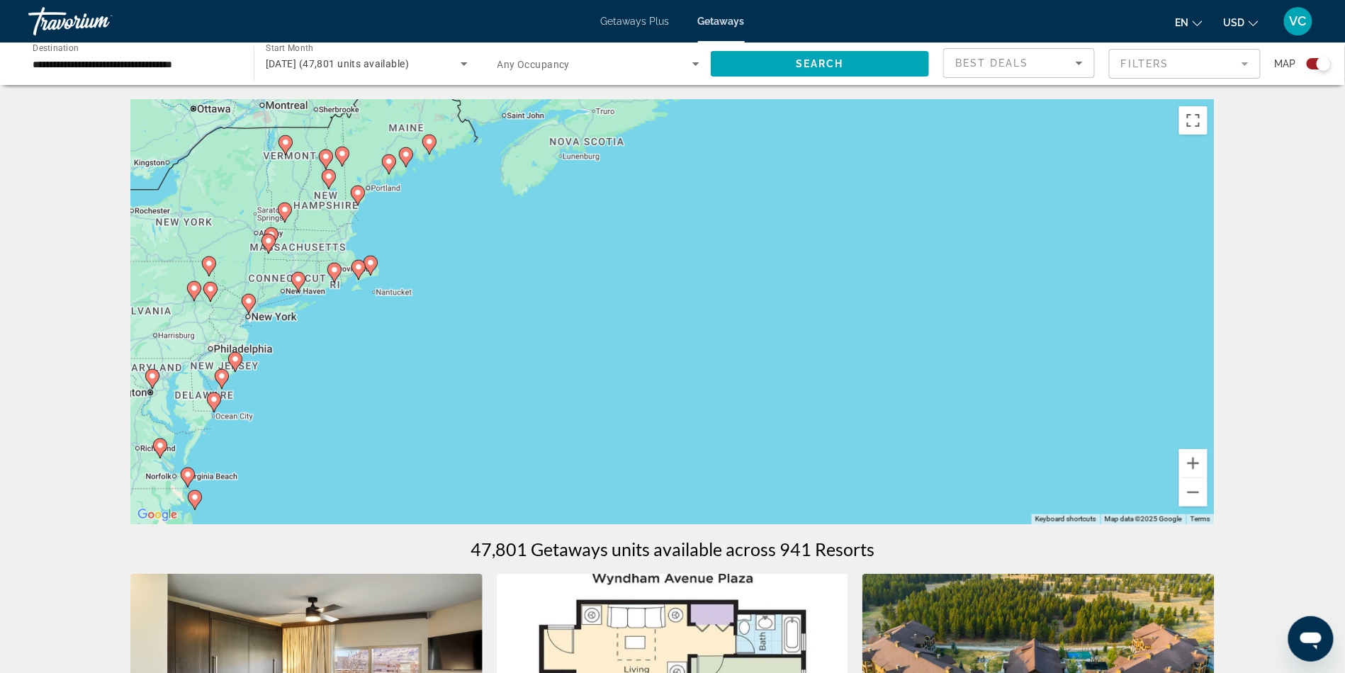
drag, startPoint x: 835, startPoint y: 349, endPoint x: 1158, endPoint y: 404, distance: 327.8
click at [1158, 404] on div "To activate drag with keyboard, press Alt + Enter. Once in keyboard drag state,…" at bounding box center [672, 311] width 1085 height 425
click at [1208, 478] on button "Zoom in" at bounding box center [1194, 463] width 28 height 28
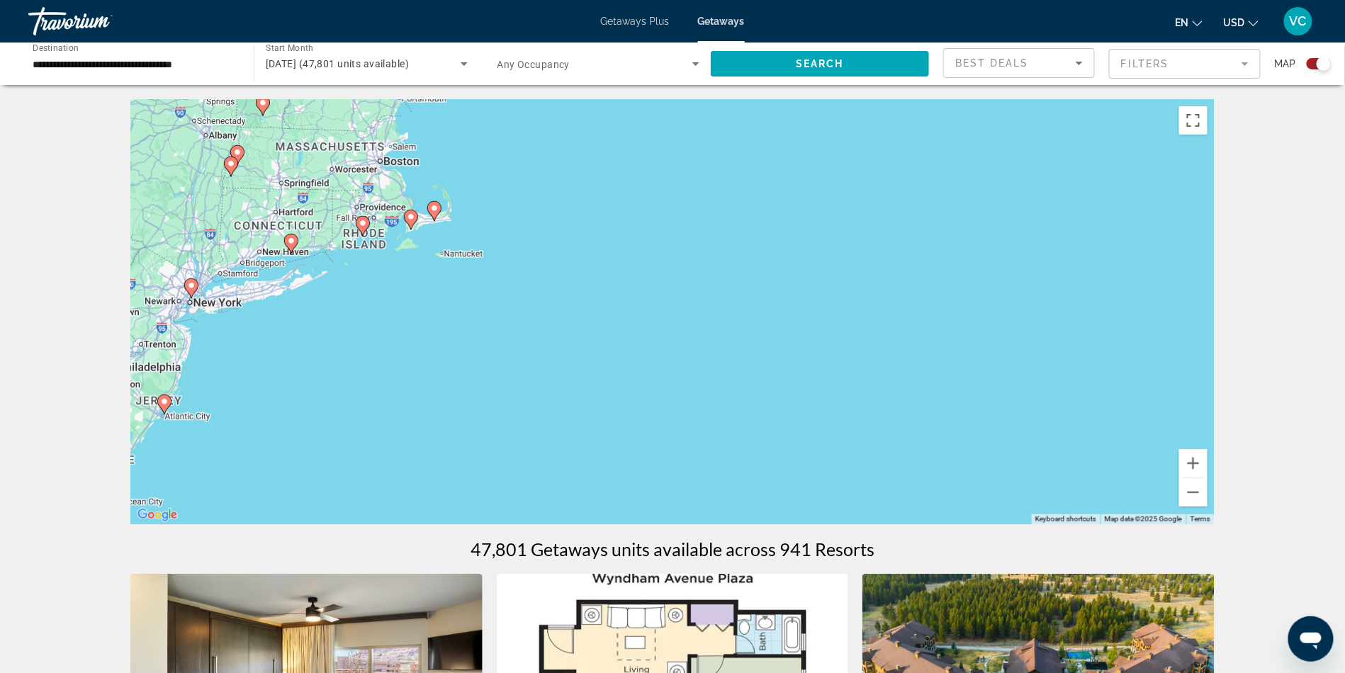
drag, startPoint x: 892, startPoint y: 296, endPoint x: 1255, endPoint y: 273, distance: 363.6
click at [1215, 273] on div "To activate drag with keyboard, press Alt + Enter. Once in keyboard drag state,…" at bounding box center [672, 311] width 1085 height 425
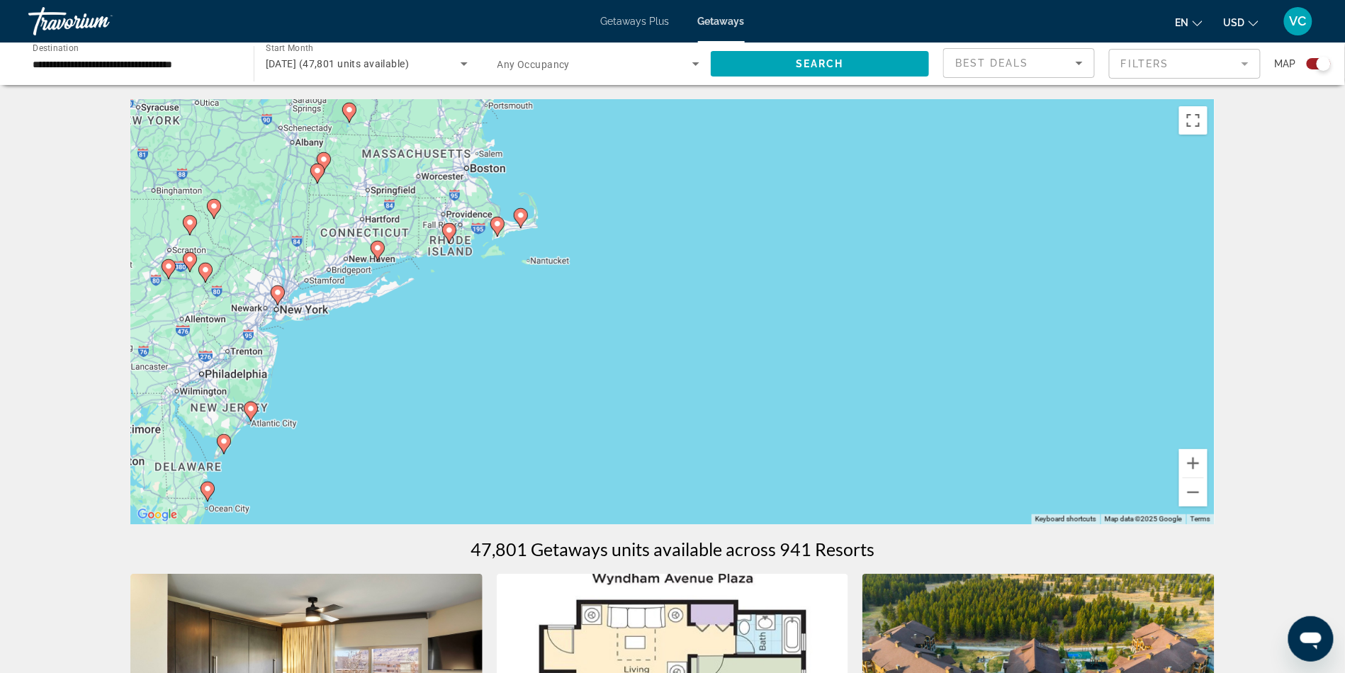
drag, startPoint x: 834, startPoint y: 211, endPoint x: 924, endPoint y: 218, distance: 90.3
click at [924, 218] on div "To activate drag with keyboard, press Alt + Enter. Once in keyboard drag state,…" at bounding box center [672, 311] width 1085 height 425
click at [1208, 478] on button "Zoom in" at bounding box center [1194, 463] width 28 height 28
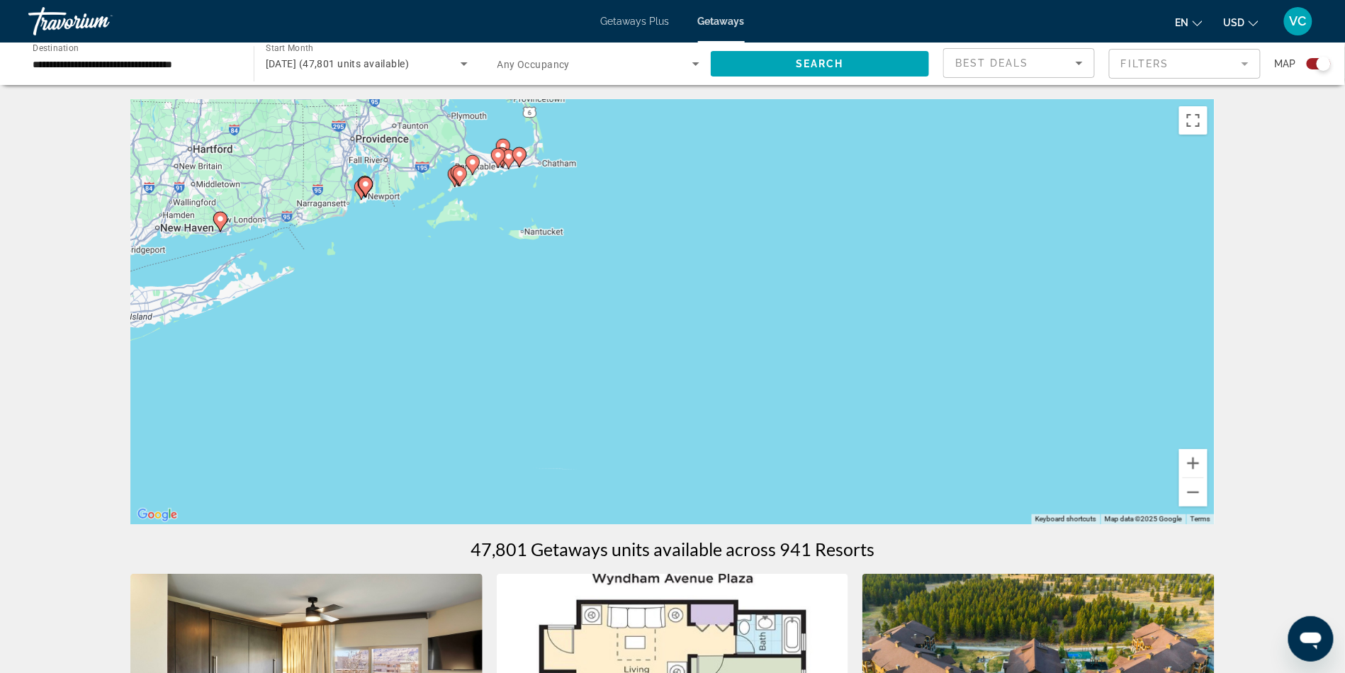
drag, startPoint x: 889, startPoint y: 370, endPoint x: 1028, endPoint y: 394, distance: 141.0
click at [1028, 394] on div "To activate drag with keyboard, press Alt + Enter. Once in keyboard drag state,…" at bounding box center [672, 311] width 1085 height 425
click at [1208, 477] on button "Zoom in" at bounding box center [1194, 463] width 28 height 28
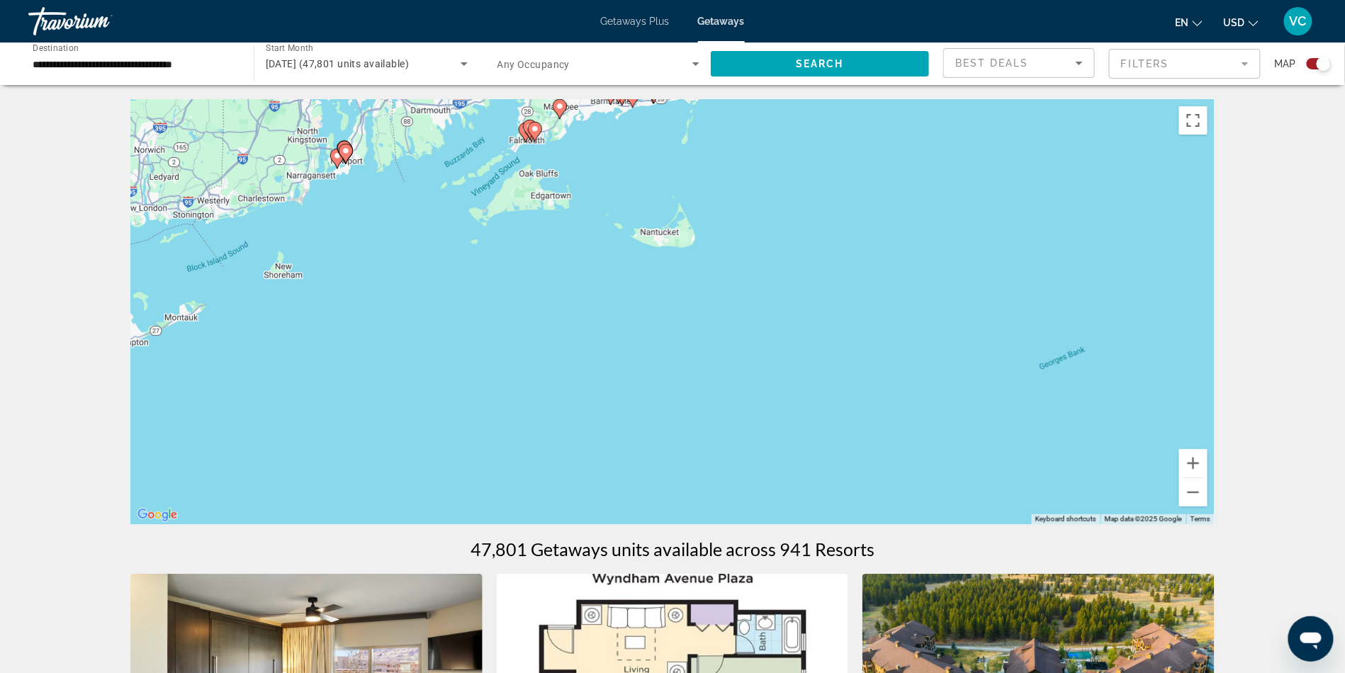
drag, startPoint x: 767, startPoint y: 361, endPoint x: 1058, endPoint y: 438, distance: 300.7
click at [1058, 438] on div "To activate drag with keyboard, press Alt + Enter. Once in keyboard drag state,…" at bounding box center [672, 311] width 1085 height 425
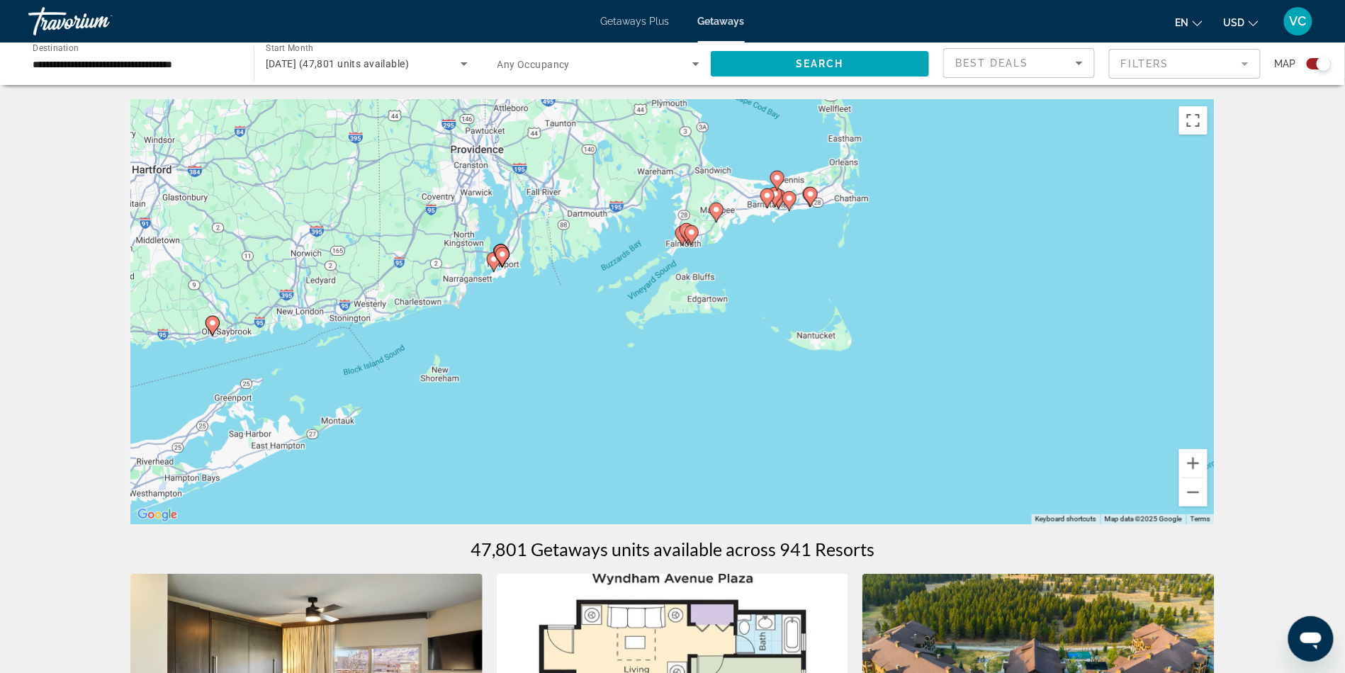
drag, startPoint x: 766, startPoint y: 337, endPoint x: 919, endPoint y: 440, distance: 183.8
click at [919, 440] on div "To activate drag with keyboard, press Alt + Enter. Once in keyboard drag state,…" at bounding box center [672, 311] width 1085 height 425
click at [718, 214] on image "Main content" at bounding box center [716, 210] width 9 height 9
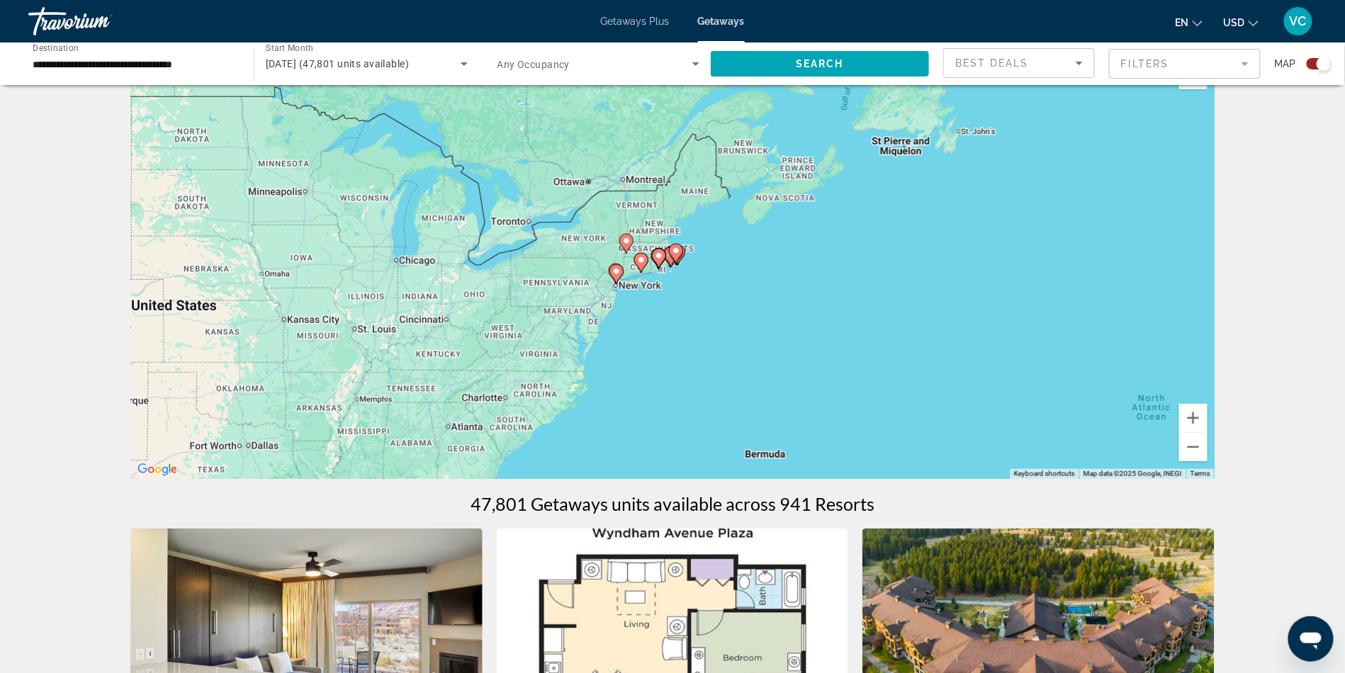
scroll to position [18, 0]
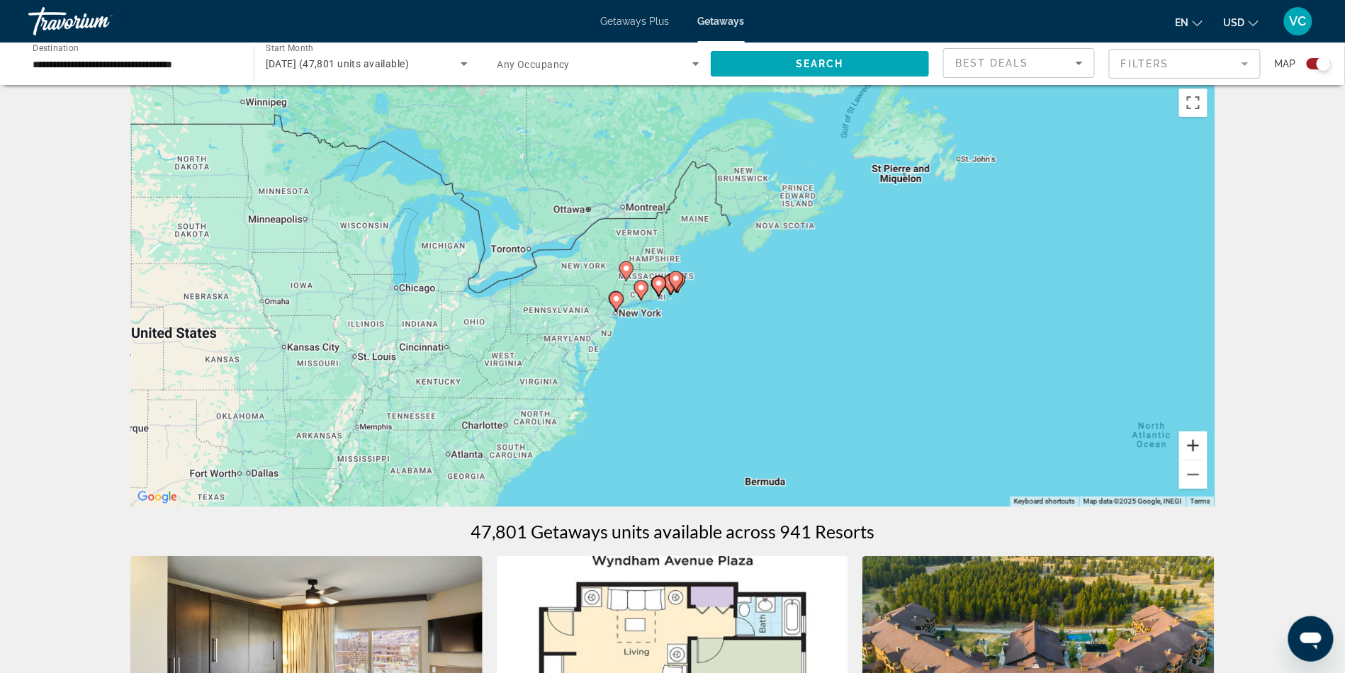
click at [1208, 460] on button "Zoom in" at bounding box center [1194, 446] width 28 height 28
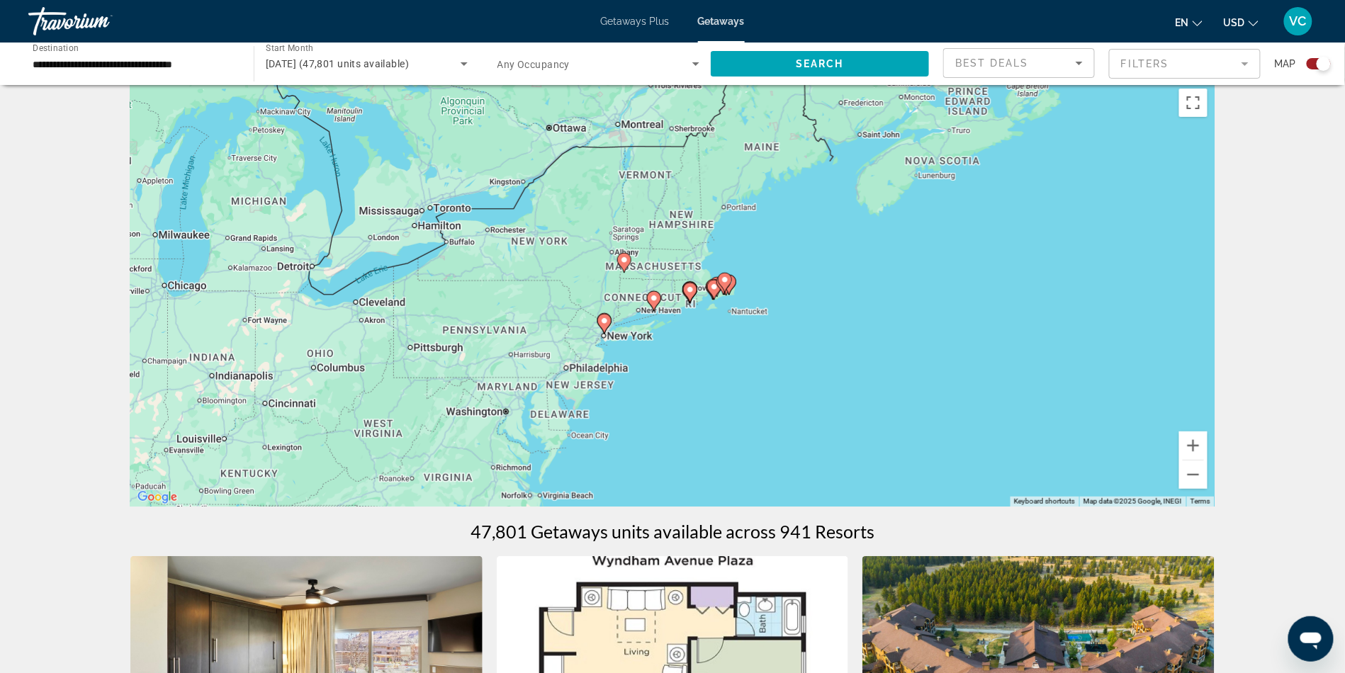
drag, startPoint x: 873, startPoint y: 330, endPoint x: 919, endPoint y: 333, distance: 46.2
click at [919, 333] on div "To activate drag with keyboard, press Alt + Enter. Once in keyboard drag state,…" at bounding box center [672, 294] width 1085 height 425
click at [1208, 489] on button "Zoom out" at bounding box center [1194, 475] width 28 height 28
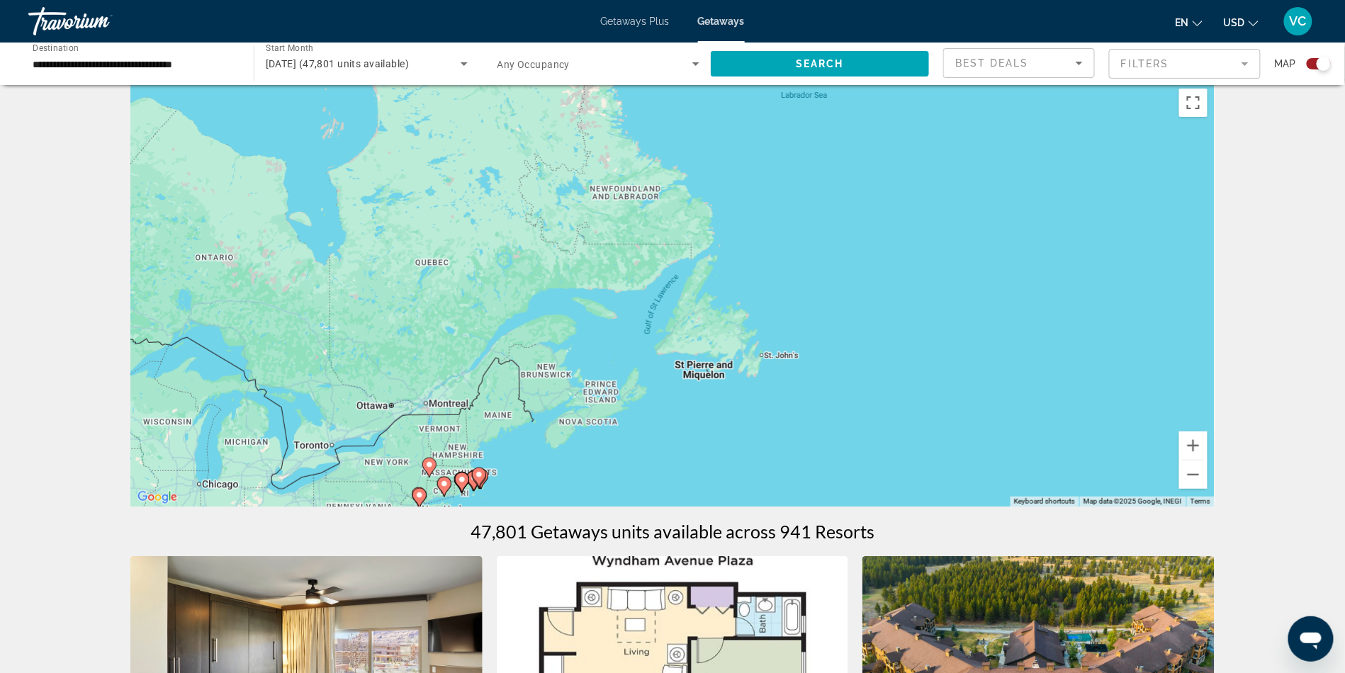
drag, startPoint x: 948, startPoint y: 371, endPoint x: 729, endPoint y: 562, distance: 290.3
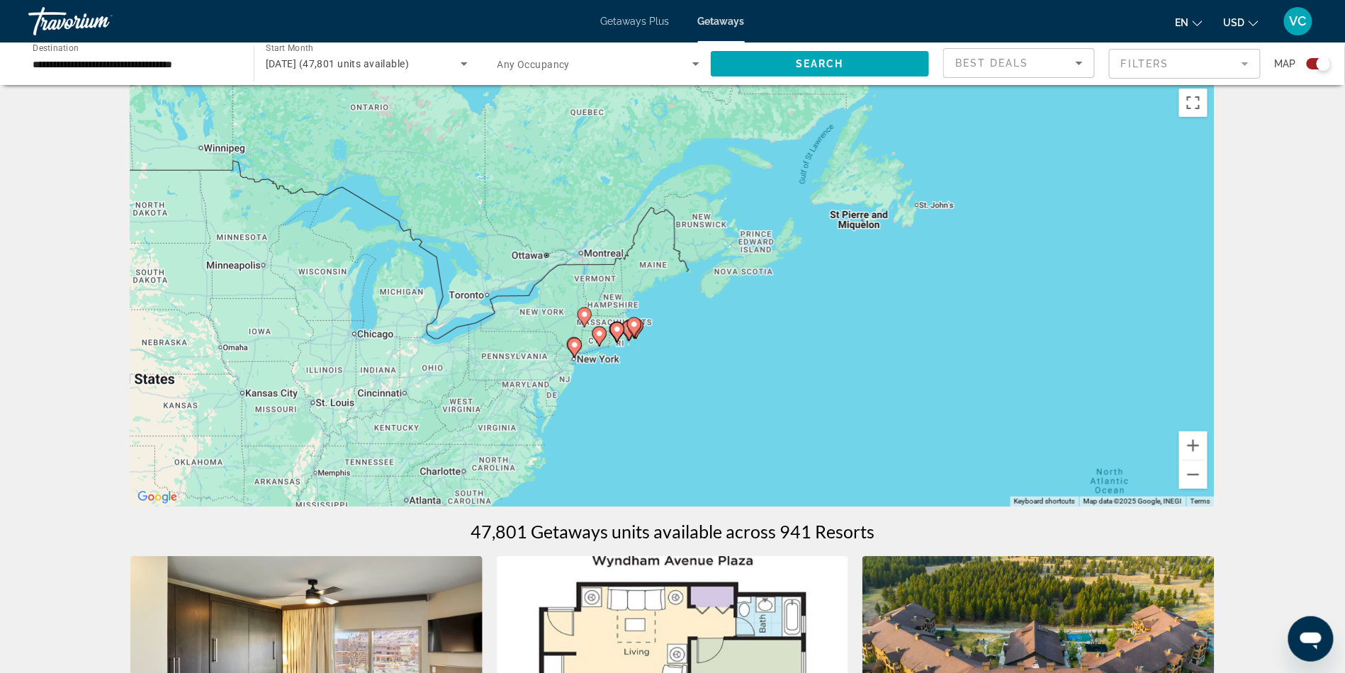
drag, startPoint x: 658, startPoint y: 446, endPoint x: 831, endPoint y: 274, distance: 244.1
click at [831, 274] on div "To activate drag with keyboard, press Alt + Enter. Once in keyboard drag state,…" at bounding box center [672, 294] width 1085 height 425
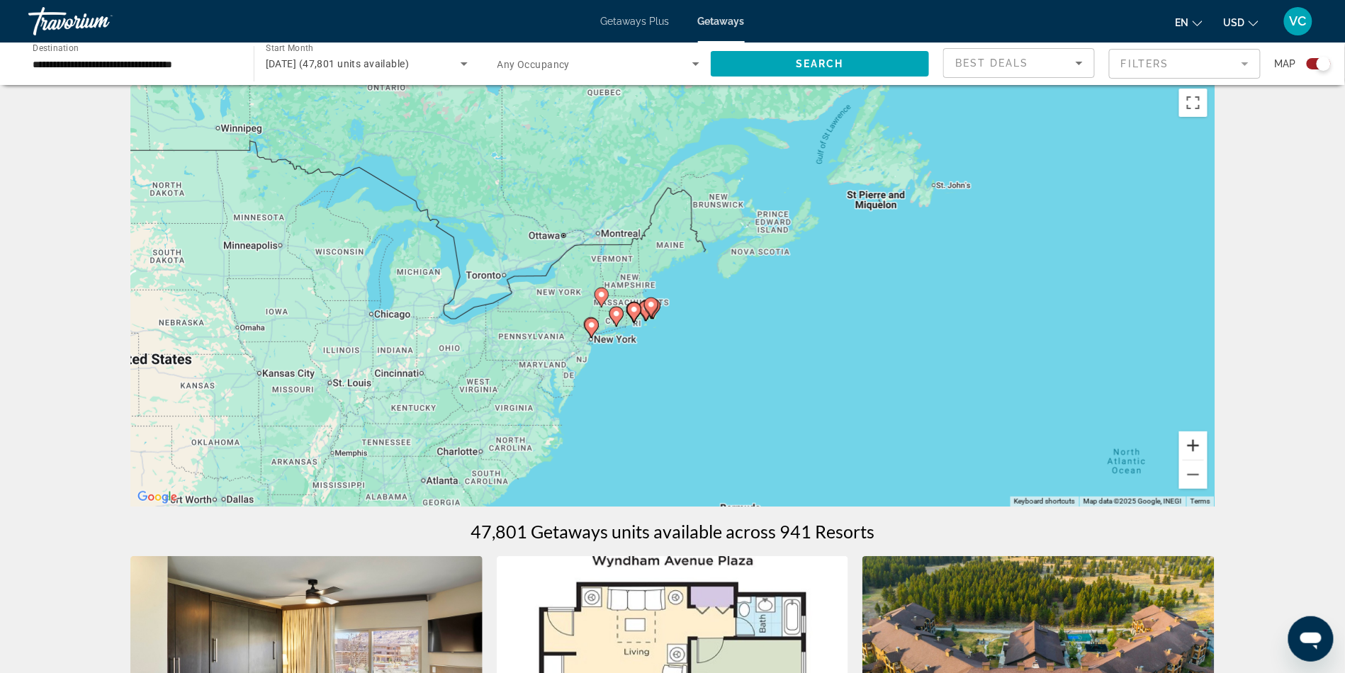
click at [1208, 460] on button "Zoom in" at bounding box center [1194, 446] width 28 height 28
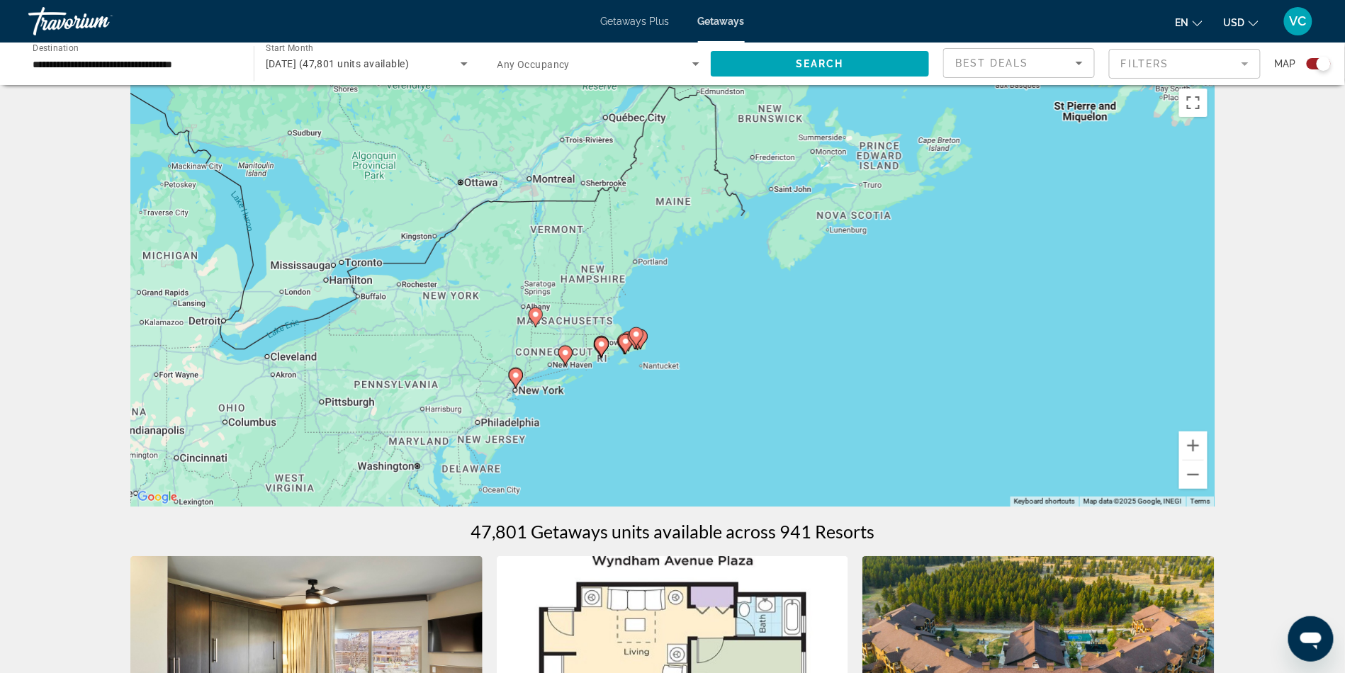
drag, startPoint x: 1098, startPoint y: 342, endPoint x: 1104, endPoint y: 349, distance: 9.6
click at [1104, 349] on div "To activate drag with keyboard, press Alt + Enter. Once in keyboard drag state,…" at bounding box center [672, 294] width 1085 height 425
click at [1208, 460] on button "Zoom in" at bounding box center [1194, 446] width 28 height 28
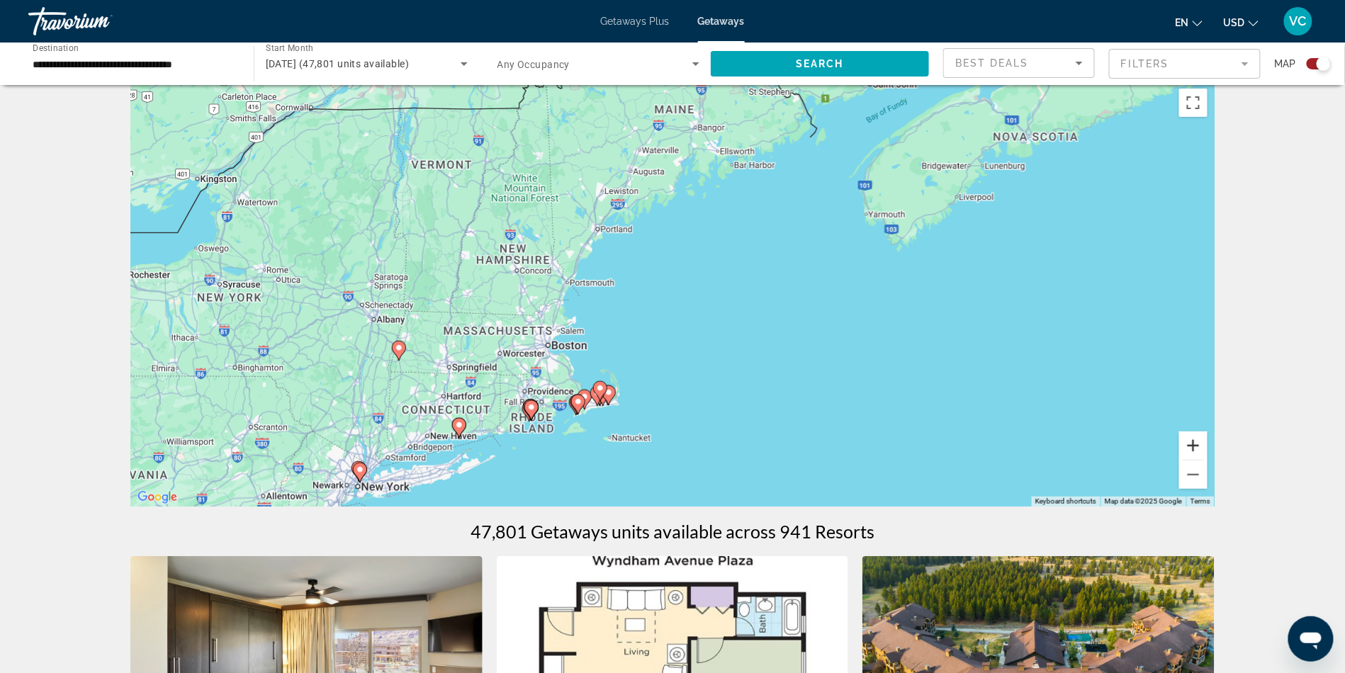
click at [1208, 460] on button "Zoom in" at bounding box center [1194, 446] width 28 height 28
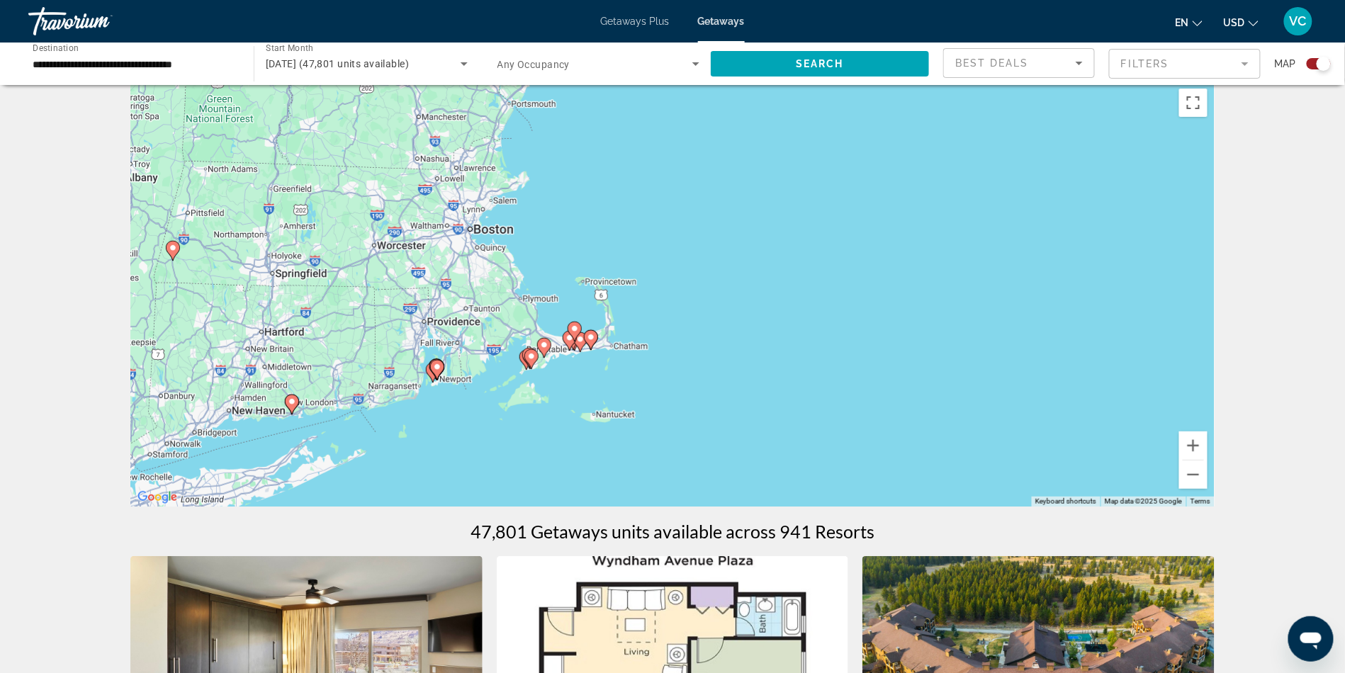
drag, startPoint x: 970, startPoint y: 413, endPoint x: 1019, endPoint y: 239, distance: 180.9
click at [1019, 239] on div "To activate drag with keyboard, press Alt + Enter. Once in keyboard drag state,…" at bounding box center [672, 294] width 1085 height 425
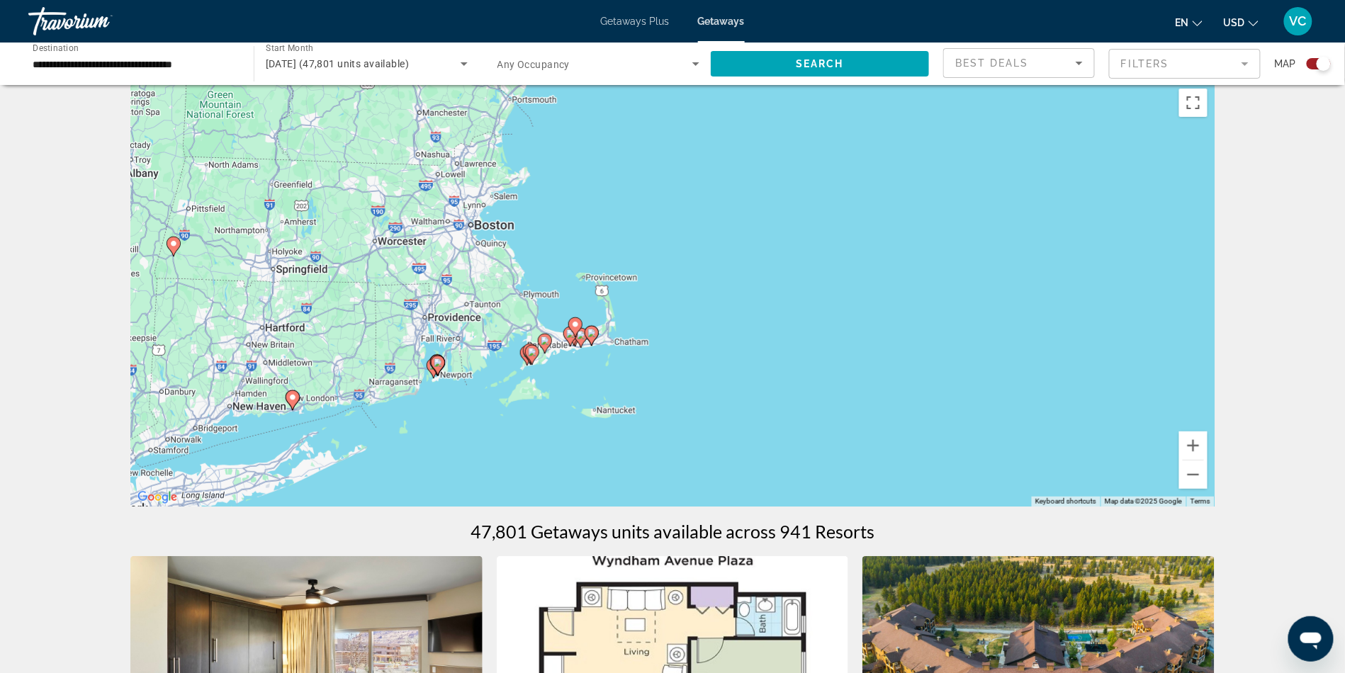
click at [435, 367] on image "Main content" at bounding box center [438, 363] width 9 height 9
type input "**********"
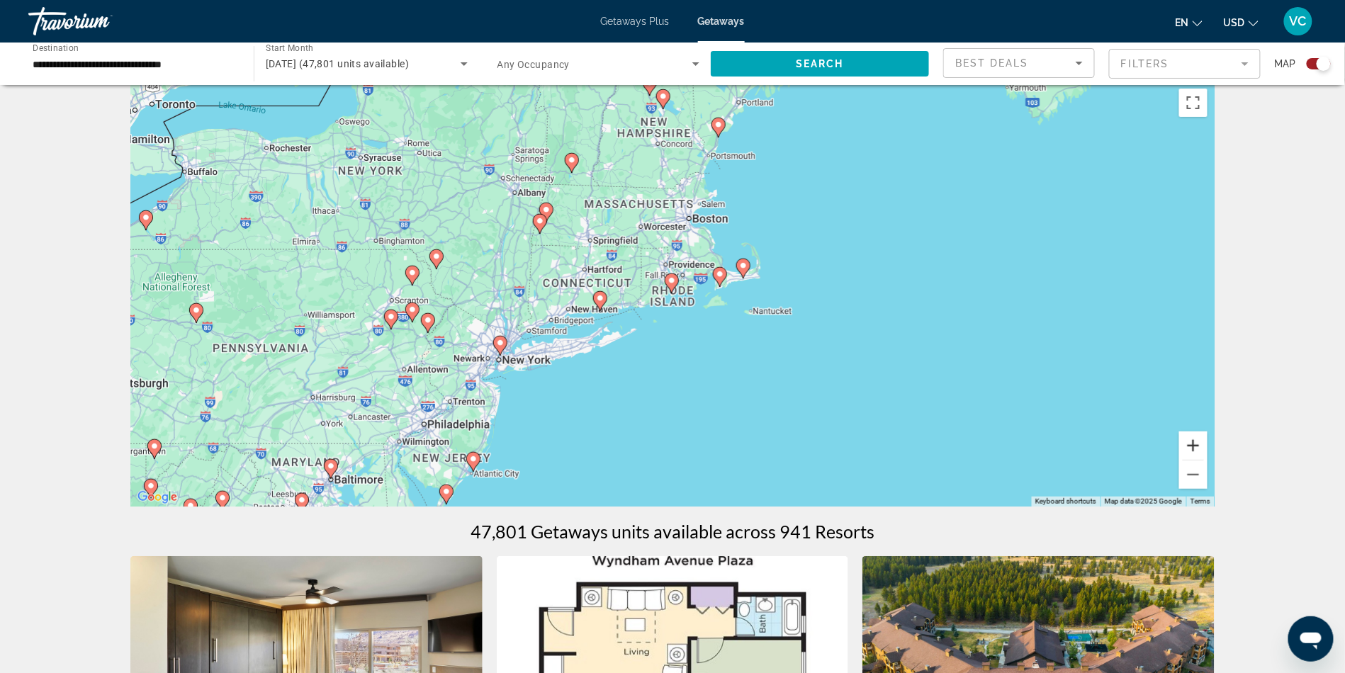
click at [1208, 460] on button "Zoom in" at bounding box center [1194, 446] width 28 height 28
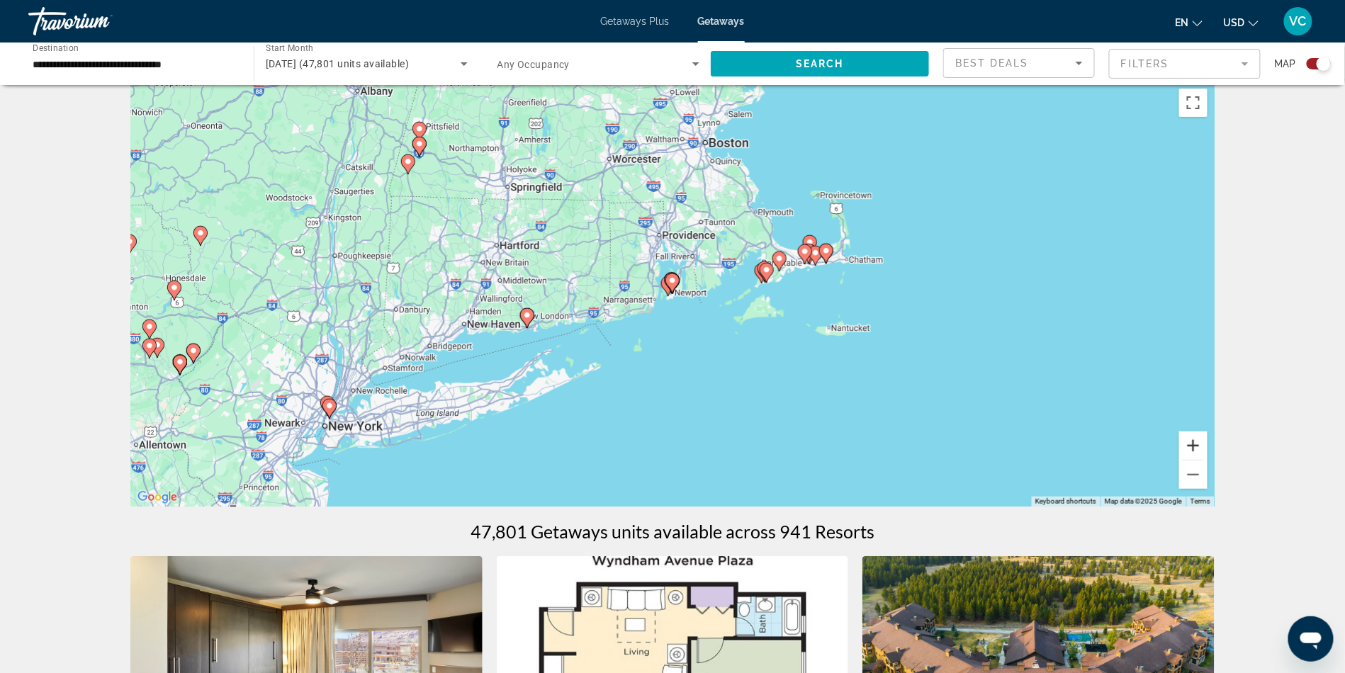
click at [1208, 460] on button "Zoom in" at bounding box center [1194, 446] width 28 height 28
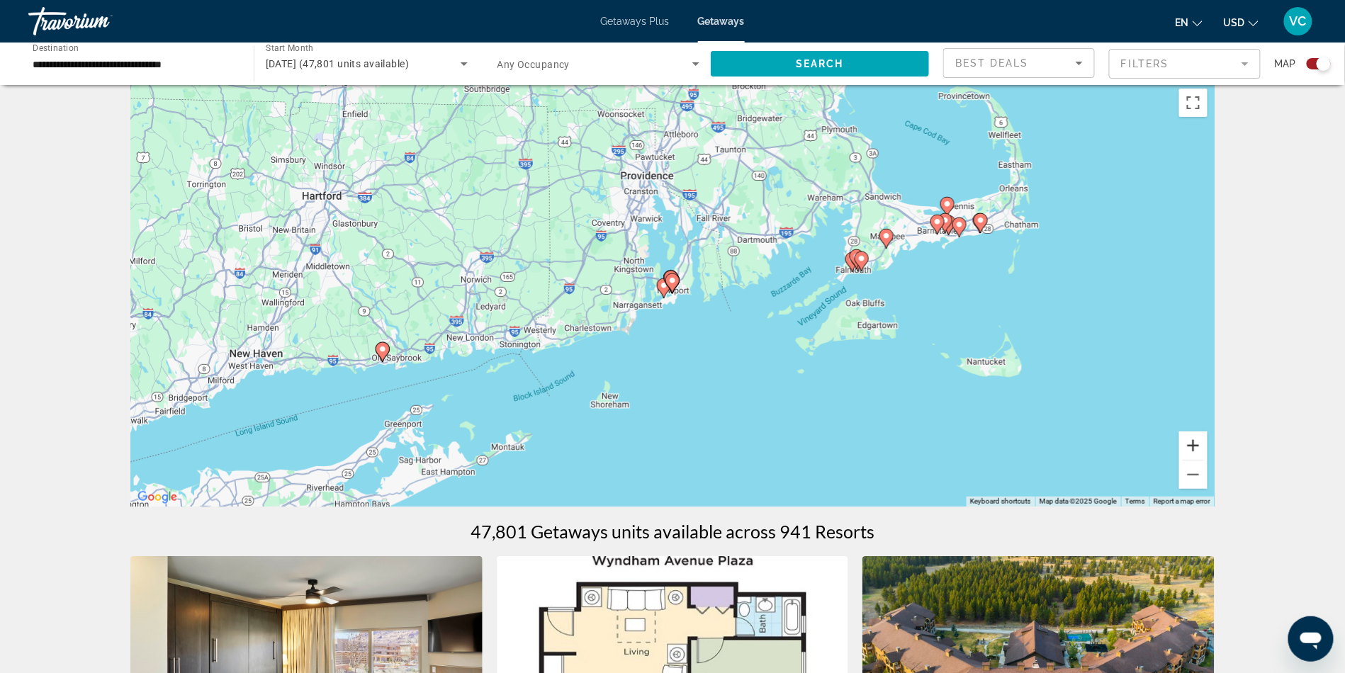
click at [1208, 460] on button "Zoom in" at bounding box center [1194, 446] width 28 height 28
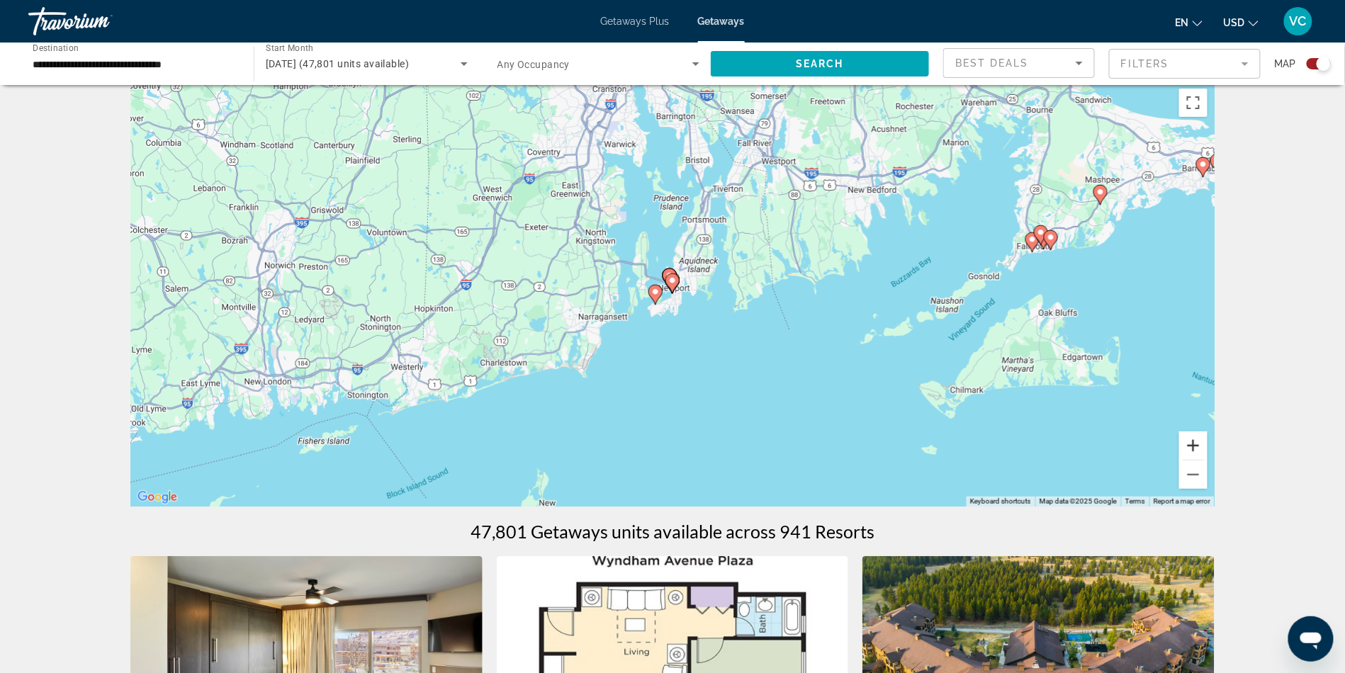
click at [1208, 460] on button "Zoom in" at bounding box center [1194, 446] width 28 height 28
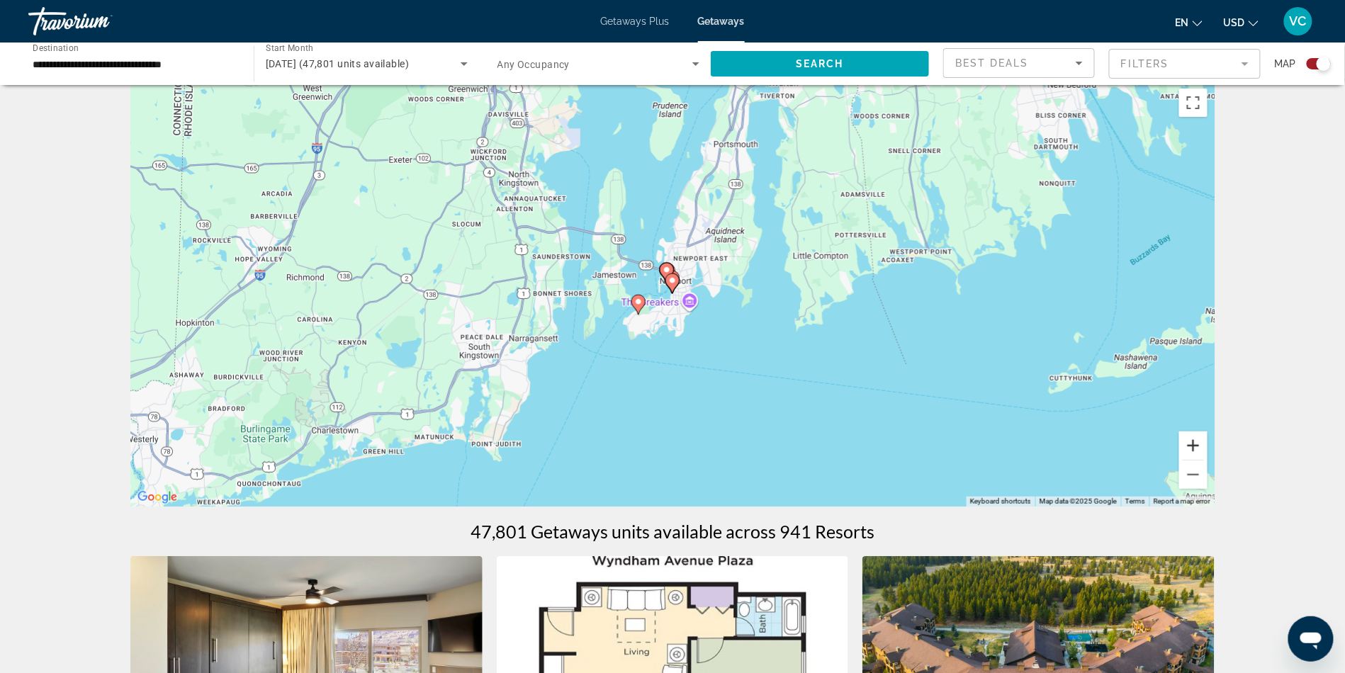
click at [1208, 460] on button "Zoom in" at bounding box center [1194, 446] width 28 height 28
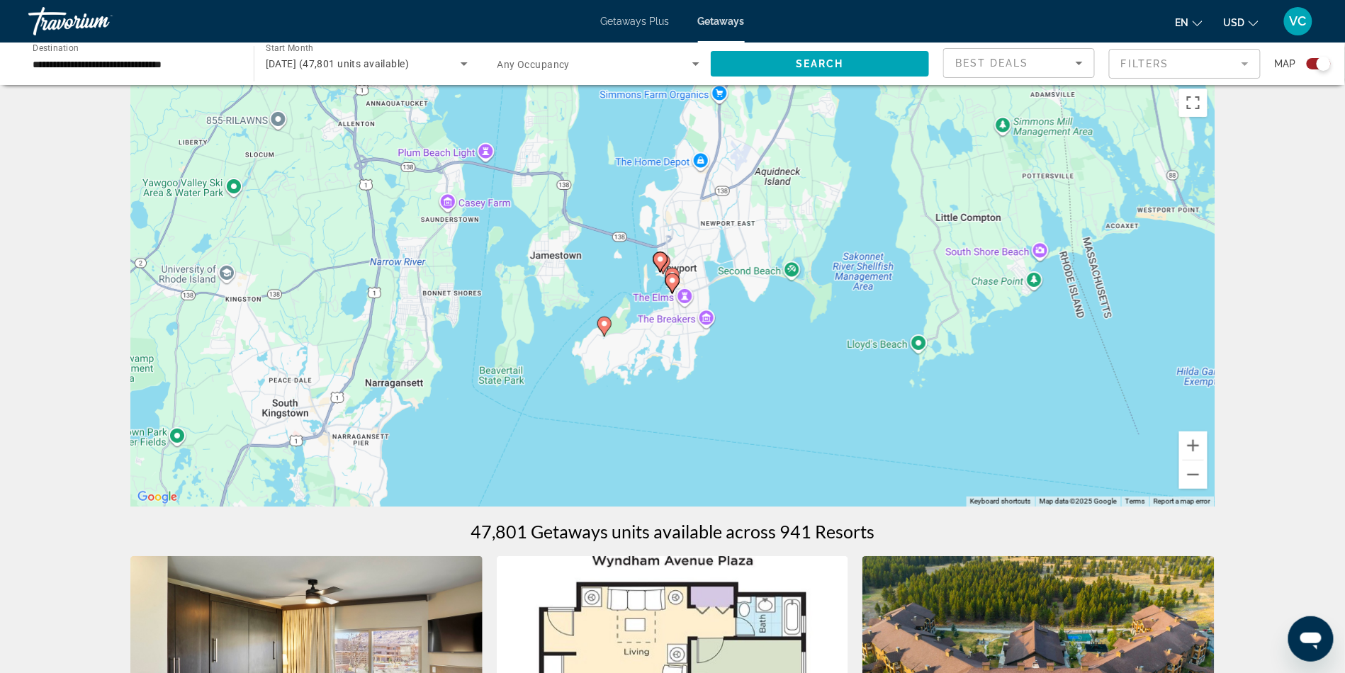
click at [671, 285] on image "Main content" at bounding box center [672, 280] width 9 height 9
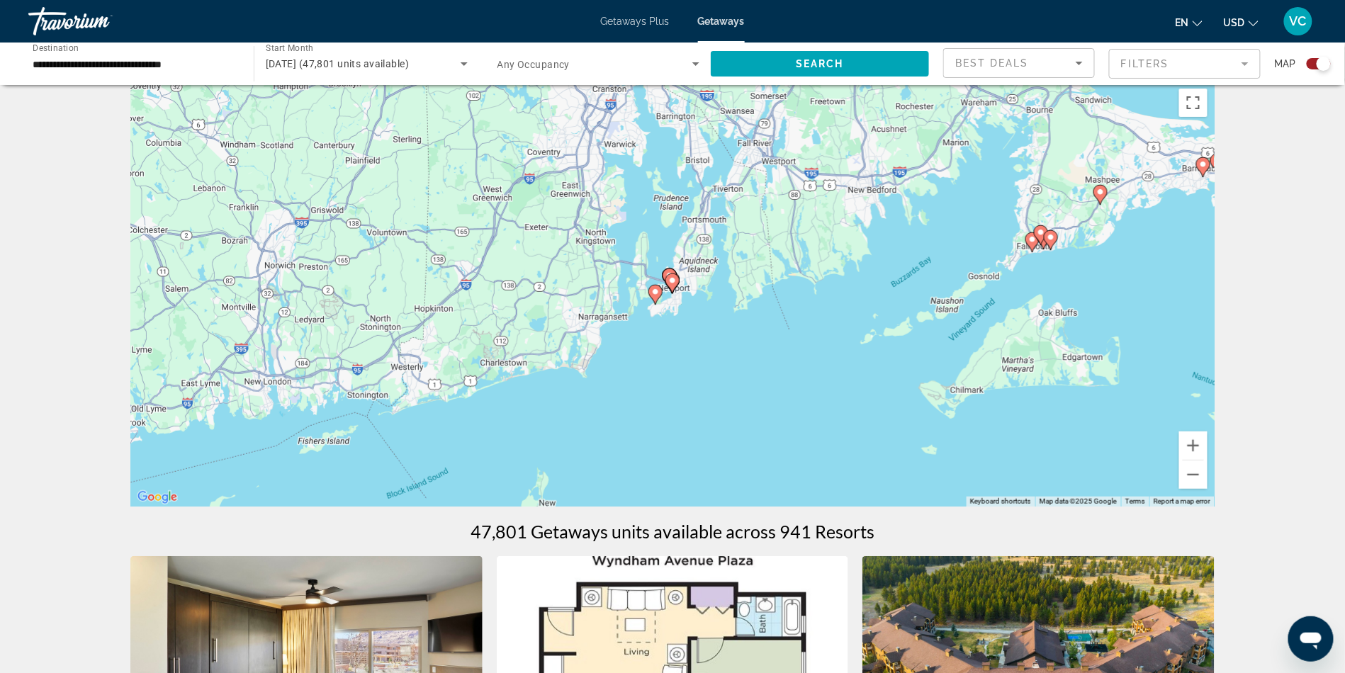
click at [671, 285] on image "Main content" at bounding box center [672, 280] width 9 height 9
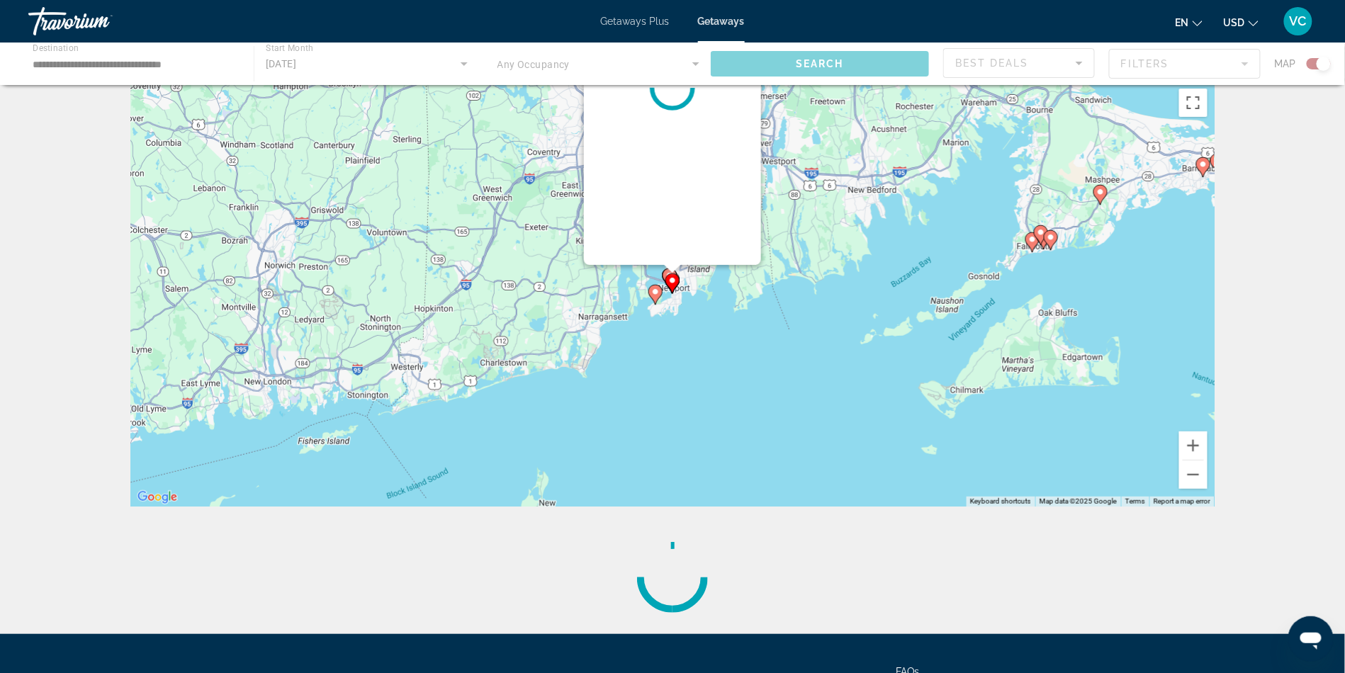
scroll to position [0, 0]
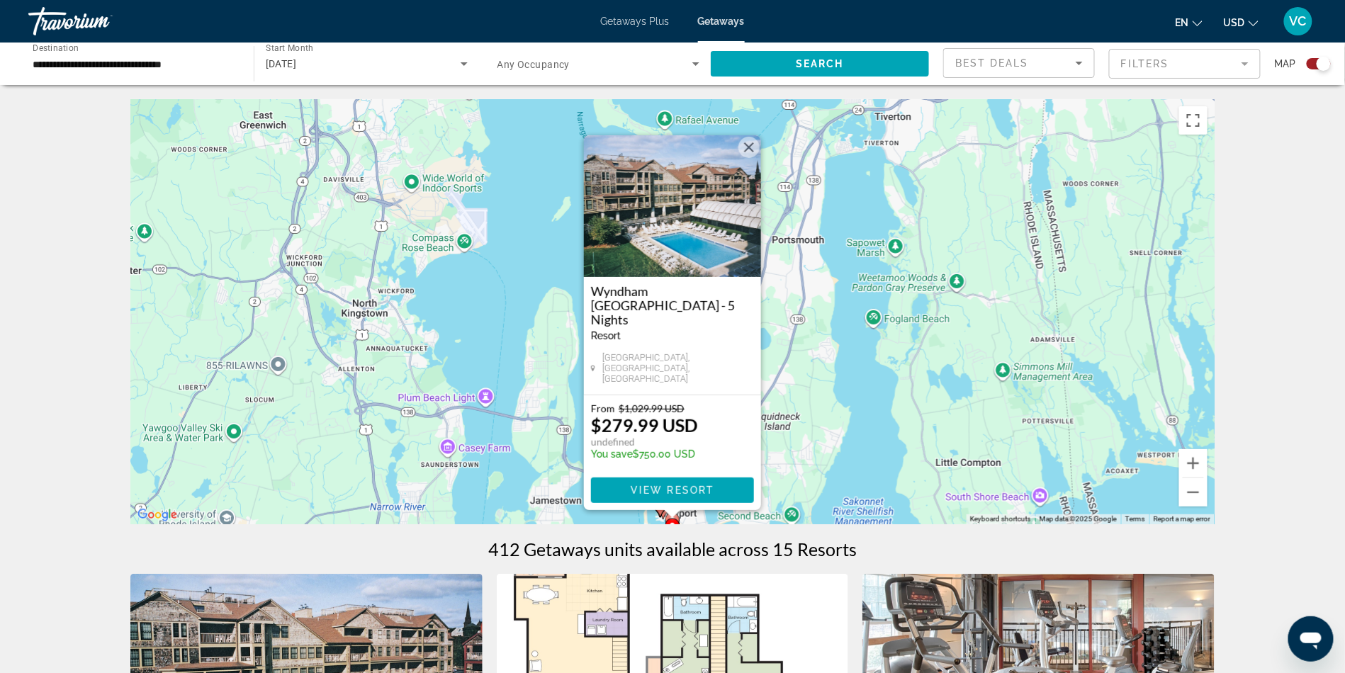
click at [871, 369] on div "To activate drag with keyboard, press Alt + Enter. Once in keyboard drag state,…" at bounding box center [672, 311] width 1085 height 425
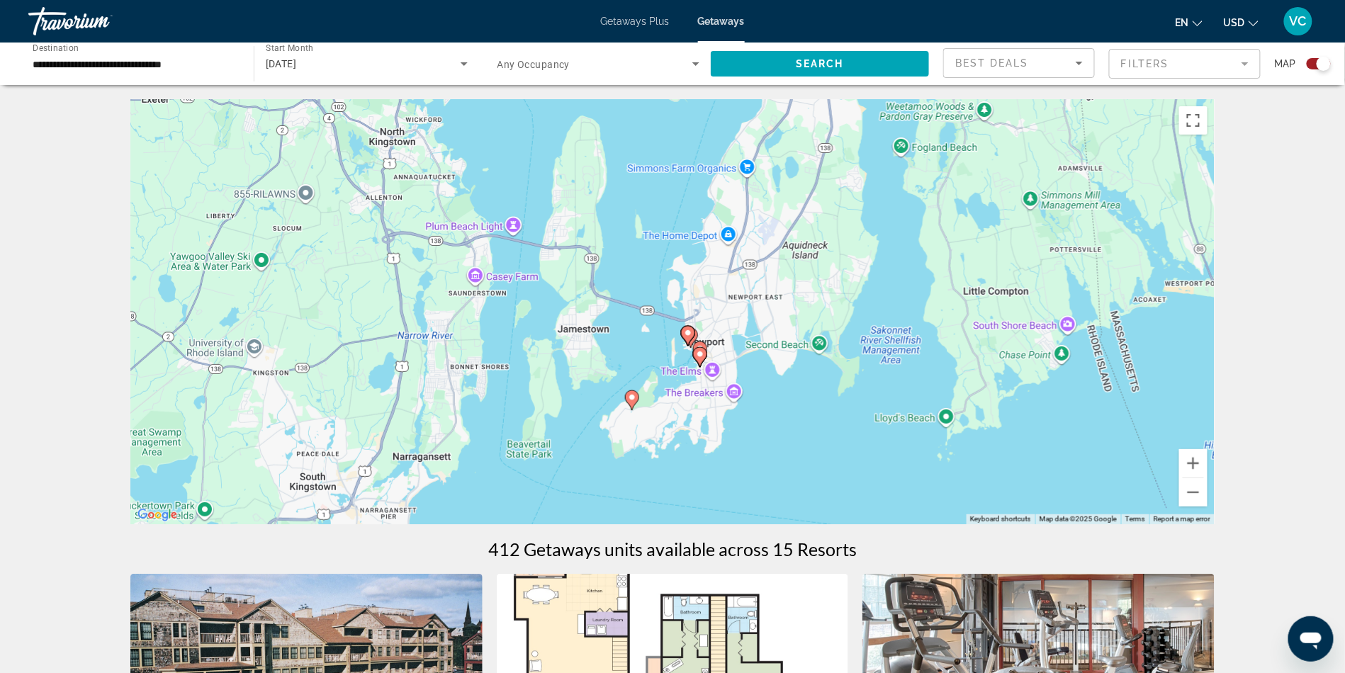
drag, startPoint x: 775, startPoint y: 451, endPoint x: 802, endPoint y: 278, distance: 175.2
click at [802, 278] on div "To activate drag with keyboard, press Alt + Enter. Once in keyboard drag state,…" at bounding box center [672, 311] width 1085 height 425
click at [689, 337] on image "Main content" at bounding box center [688, 332] width 9 height 9
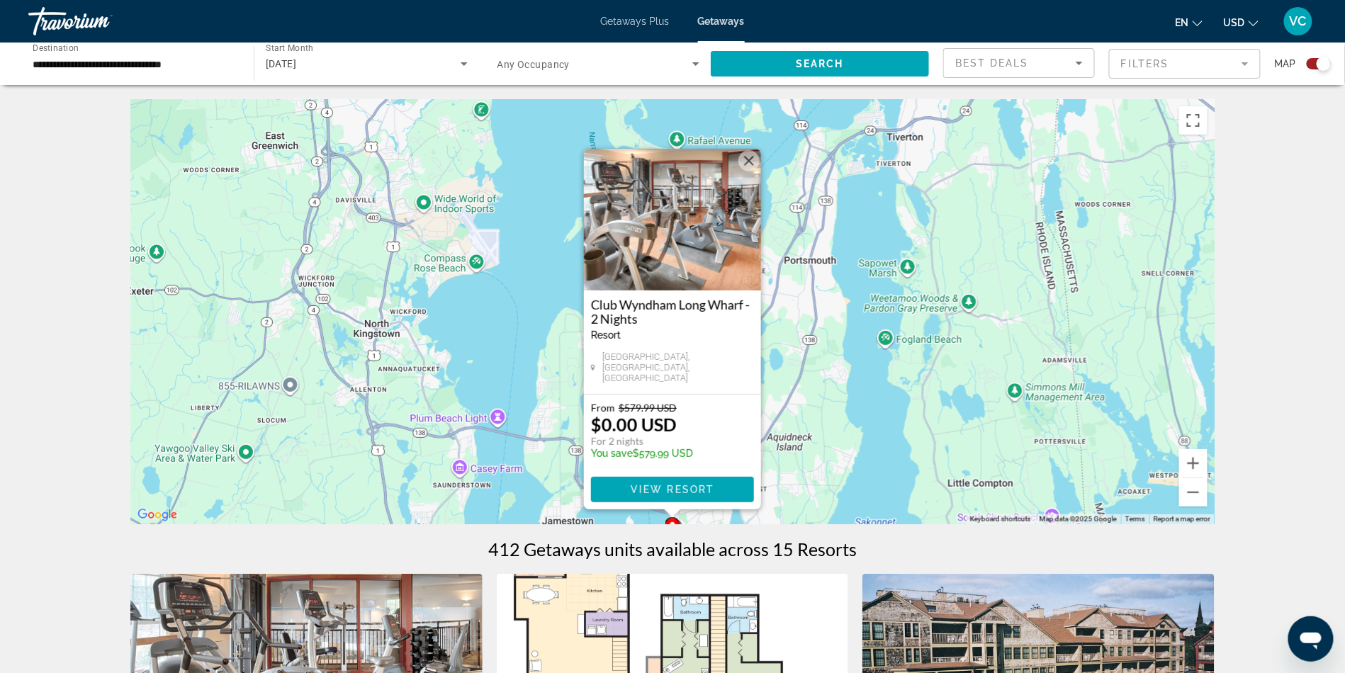
click at [820, 393] on div "To activate drag with keyboard, press Alt + Enter. Once in keyboard drag state,…" at bounding box center [672, 311] width 1085 height 425
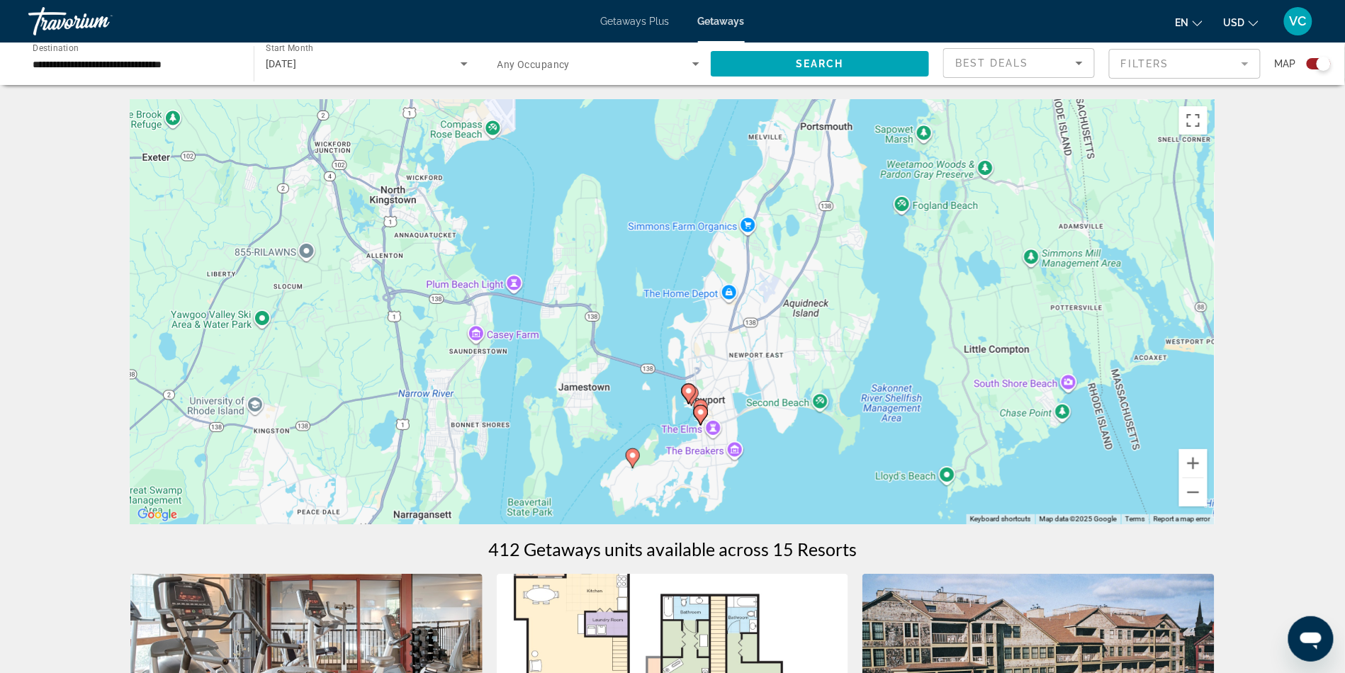
drag, startPoint x: 775, startPoint y: 454, endPoint x: 791, endPoint y: 313, distance: 141.3
click at [791, 313] on div "To activate drag with keyboard, press Alt + Enter. Once in keyboard drag state,…" at bounding box center [672, 311] width 1085 height 425
click at [701, 415] on image "Main content" at bounding box center [701, 411] width 9 height 9
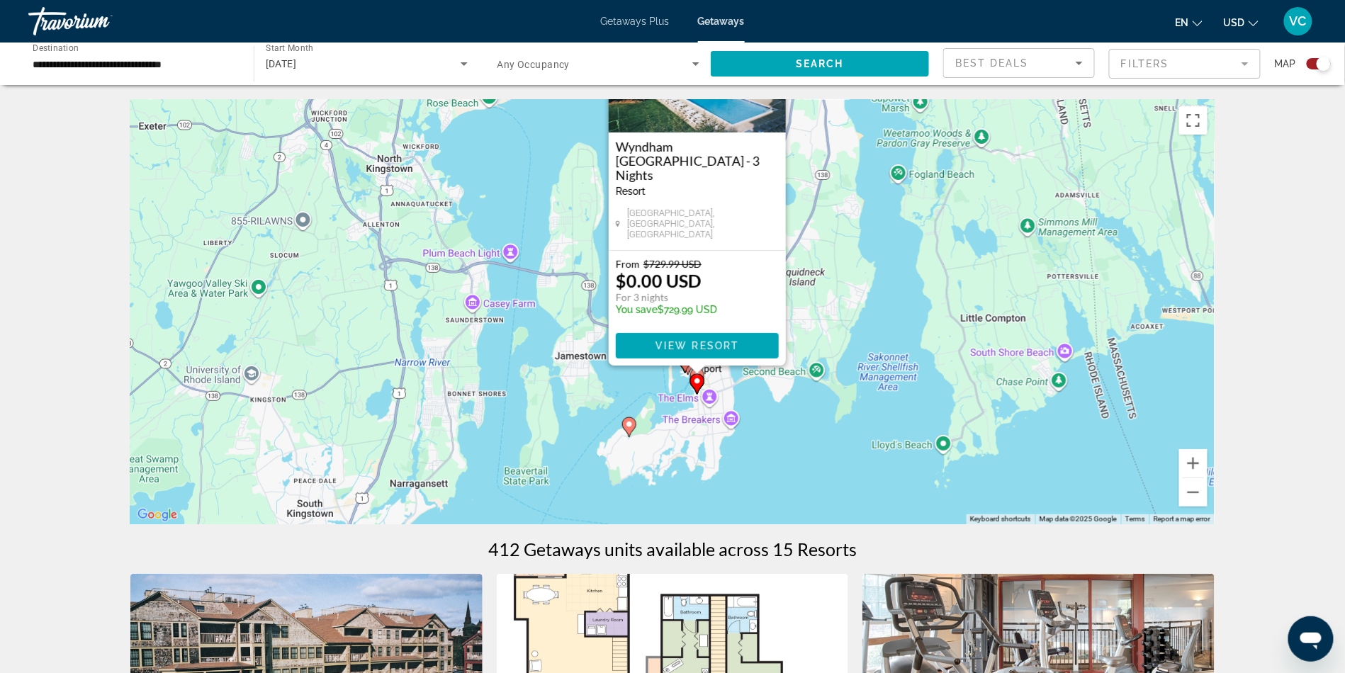
drag, startPoint x: 829, startPoint y: 377, endPoint x: 855, endPoint y: 225, distance: 154.5
click at [855, 225] on div "To activate drag with keyboard, press Alt + Enter. Once in keyboard drag state,…" at bounding box center [672, 311] width 1085 height 425
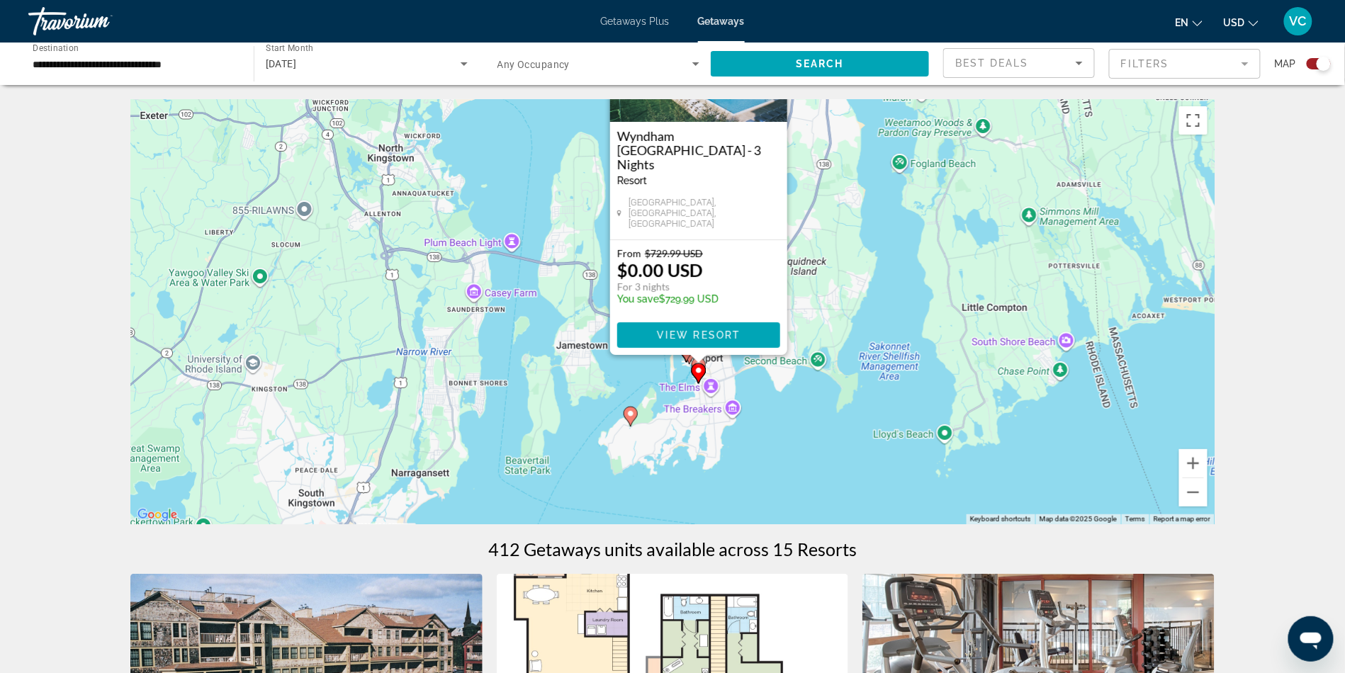
click at [634, 426] on icon "Main content" at bounding box center [631, 417] width 13 height 18
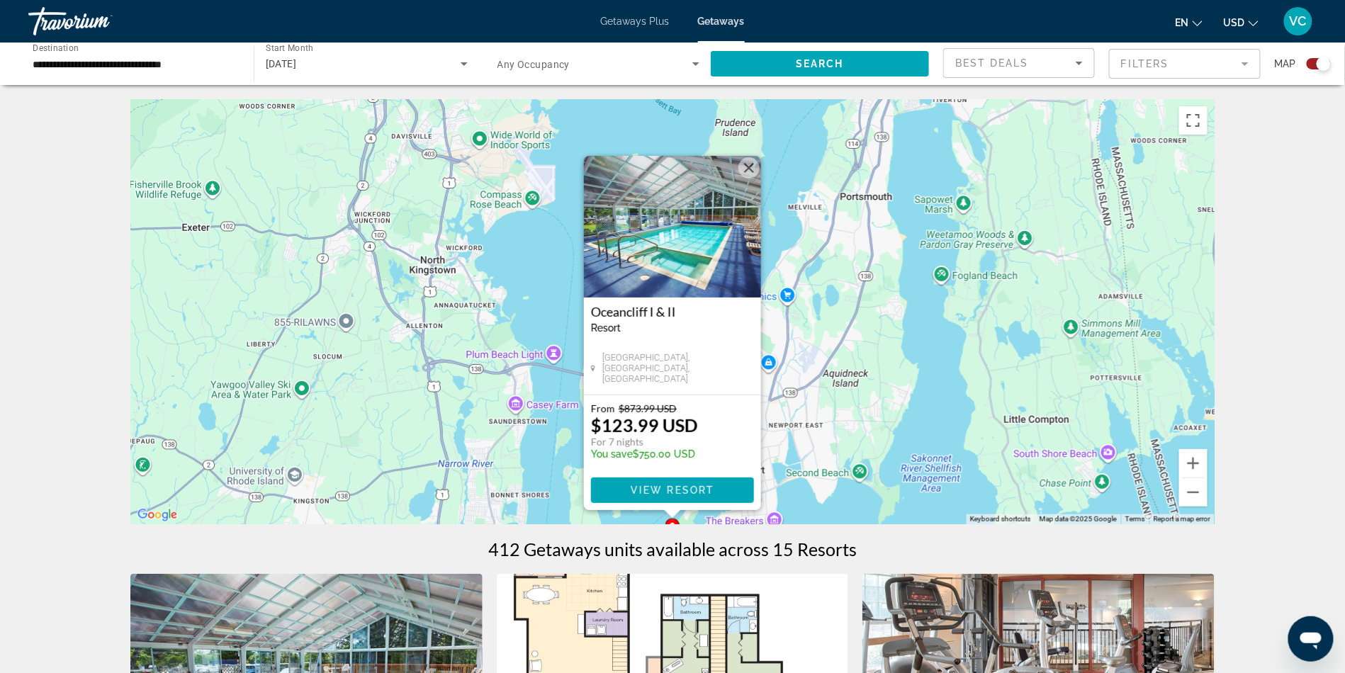
click at [868, 394] on div "To navigate, press the arrow keys. To activate drag with keyboard, press Alt + …" at bounding box center [672, 311] width 1085 height 425
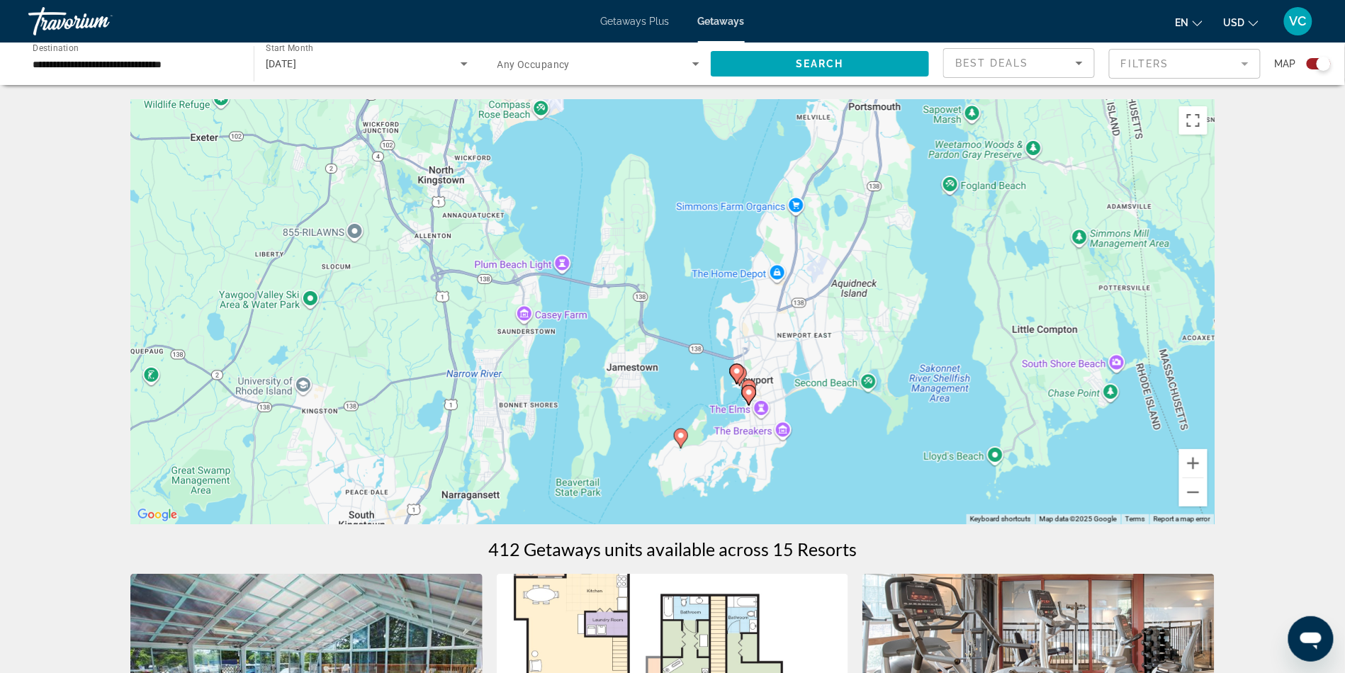
drag, startPoint x: 843, startPoint y: 438, endPoint x: 851, endPoint y: 347, distance: 91.8
click at [851, 347] on div "To activate drag with keyboard, press Alt + Enter. Once in keyboard drag state,…" at bounding box center [672, 311] width 1085 height 425
click at [678, 440] on image "Main content" at bounding box center [681, 436] width 9 height 9
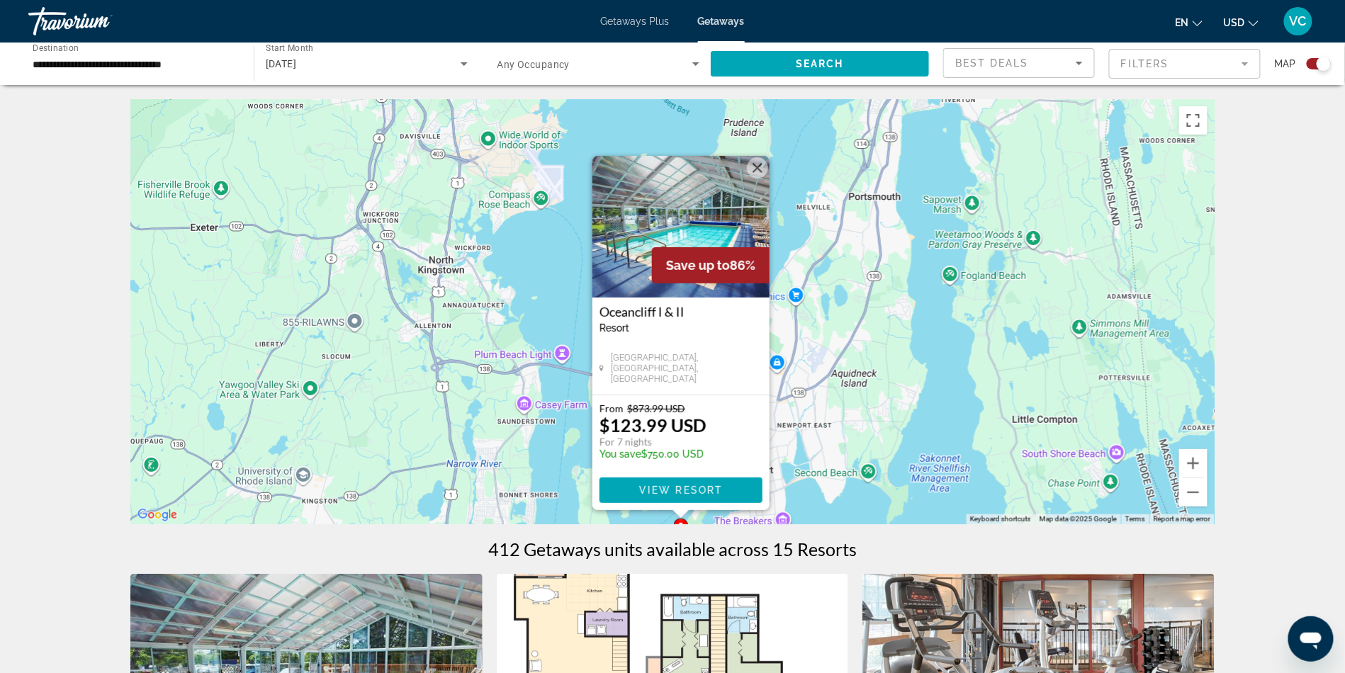
click at [943, 352] on div "To activate drag with keyboard, press Alt + Enter. Once in keyboard drag state,…" at bounding box center [672, 311] width 1085 height 425
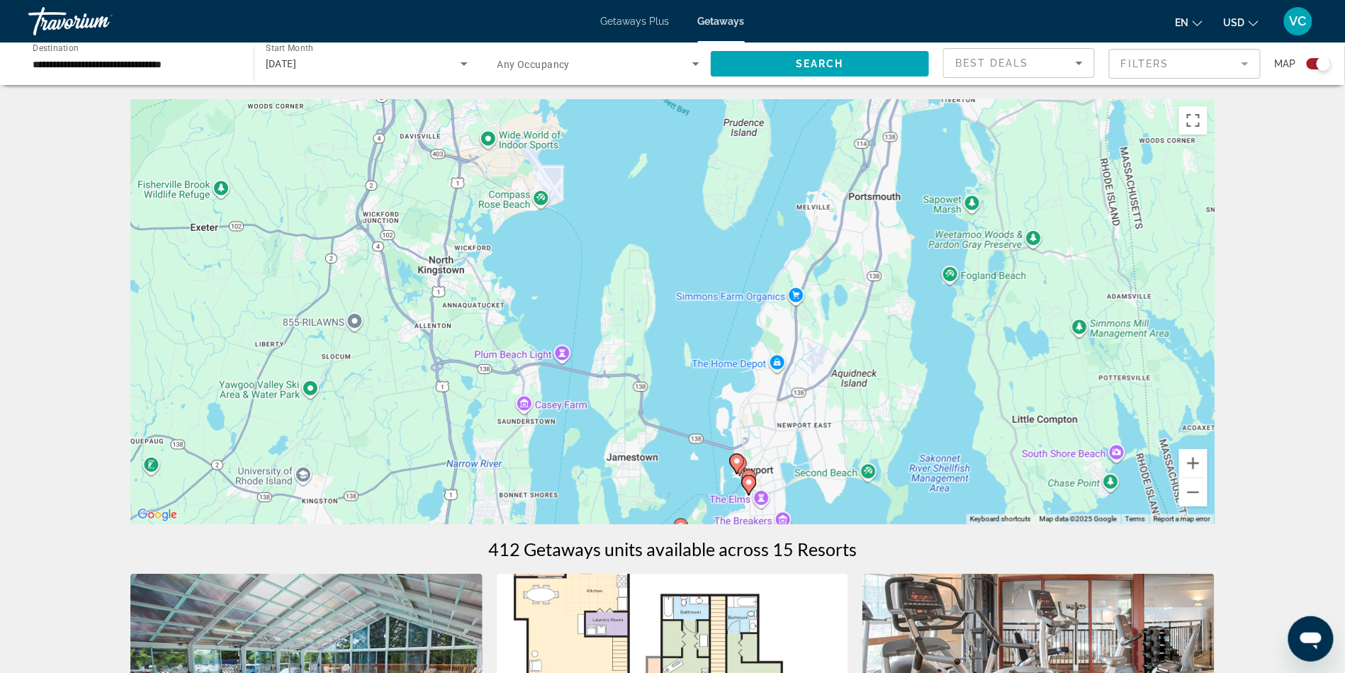
click at [750, 487] on image "Main content" at bounding box center [749, 482] width 9 height 9
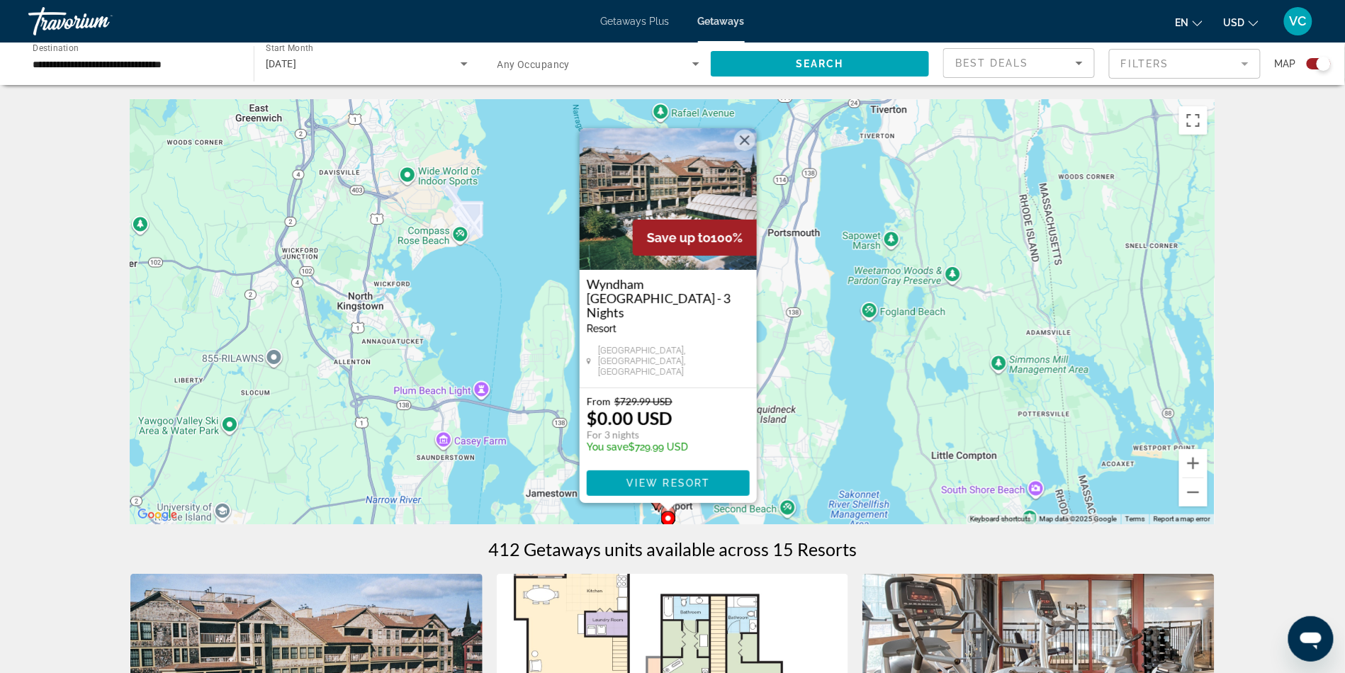
drag, startPoint x: 981, startPoint y: 381, endPoint x: 975, endPoint y: 374, distance: 9.1
click at [975, 374] on div "To activate drag with keyboard, press Alt + Enter. Once in keyboard drag state,…" at bounding box center [672, 311] width 1085 height 425
click at [715, 495] on span "Main content" at bounding box center [668, 483] width 163 height 34
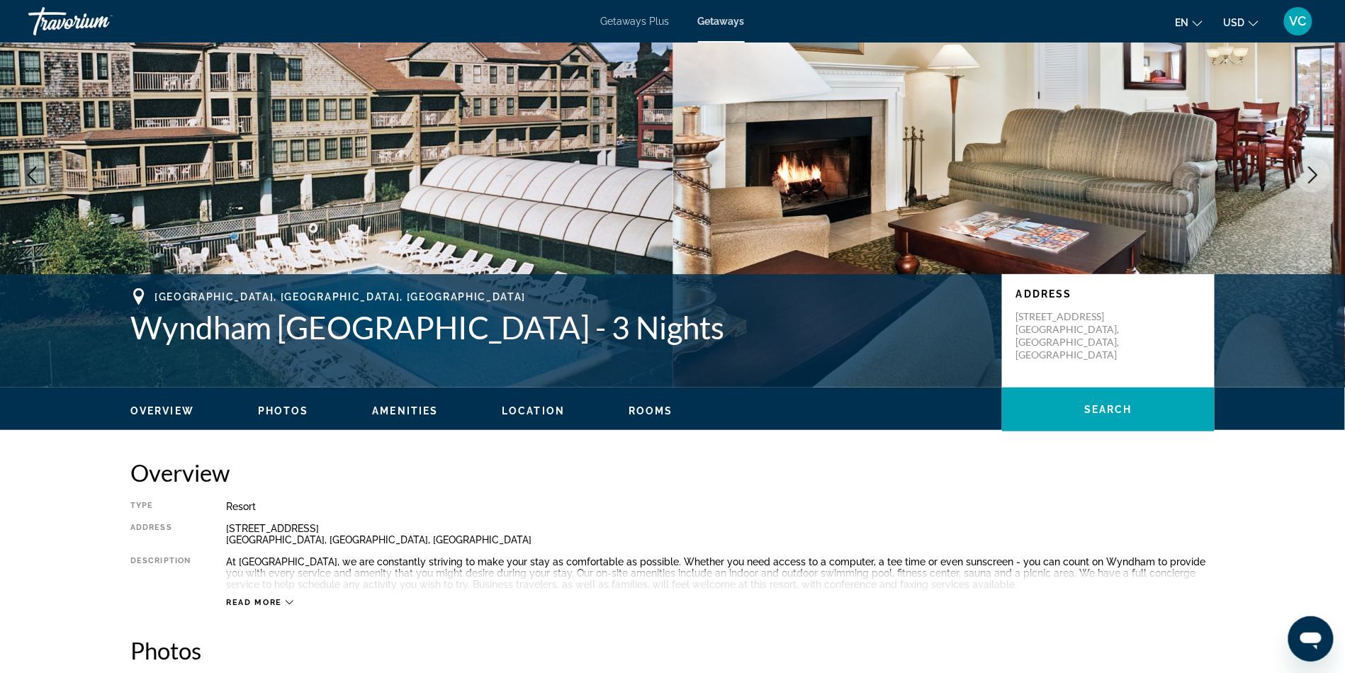
scroll to position [78, 0]
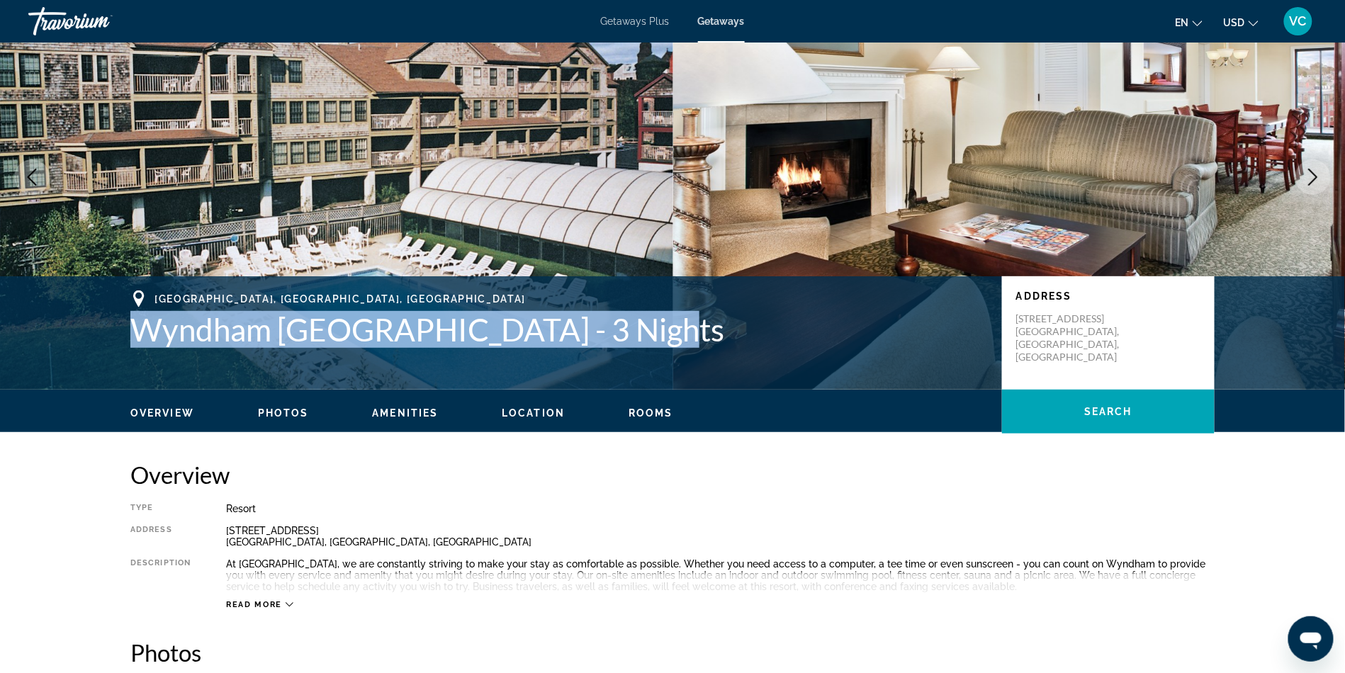
drag, startPoint x: 35, startPoint y: 392, endPoint x: 593, endPoint y: 432, distance: 560.0
click at [593, 376] on div "Newport, RI, USA Wyndham Newport Onshore - 3 Nights Address 405 Thames St. Newp…" at bounding box center [672, 333] width 1141 height 85
copy h1 "Wyndham [GEOGRAPHIC_DATA] - 3 Nights"
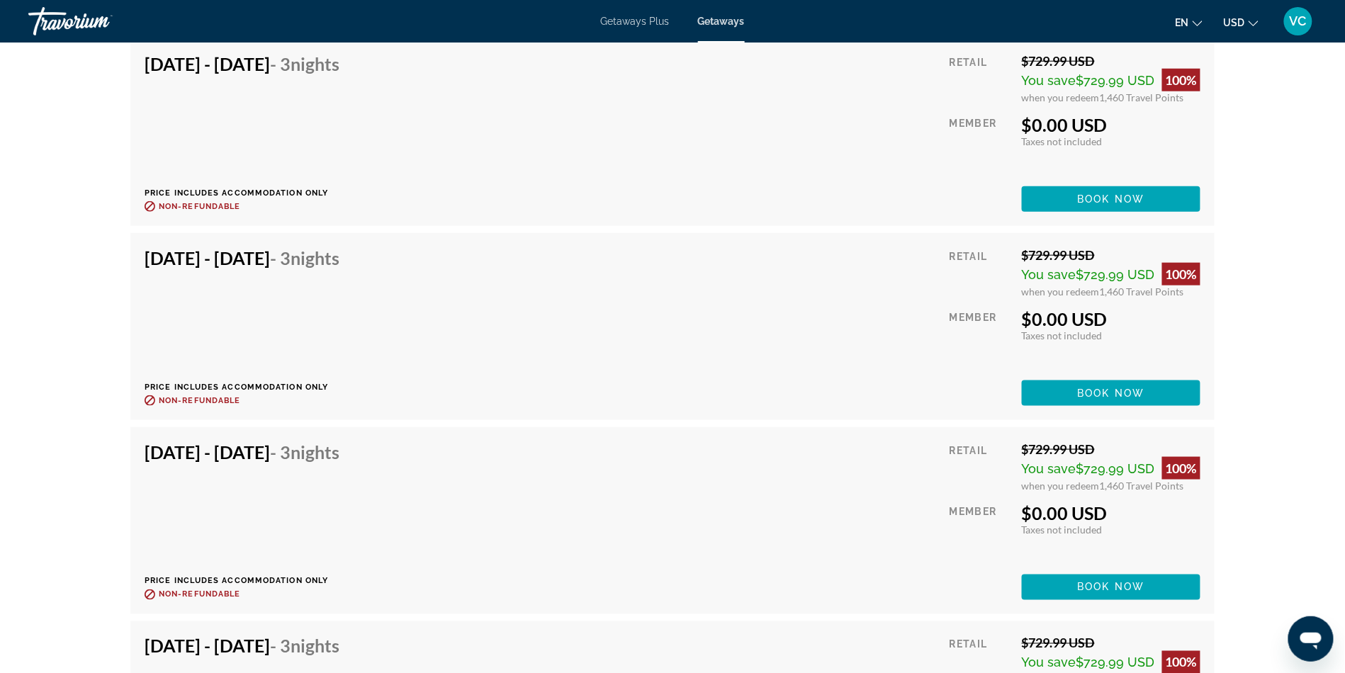
scroll to position [4483, 0]
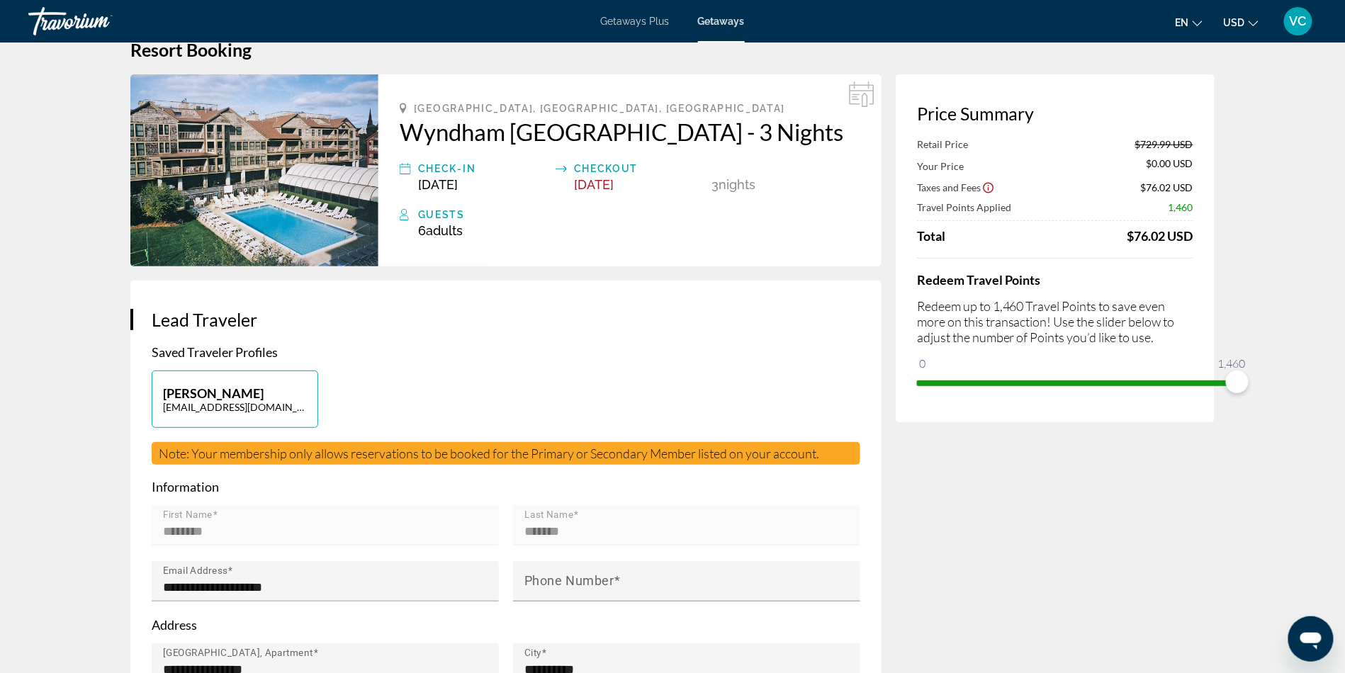
scroll to position [33, 0]
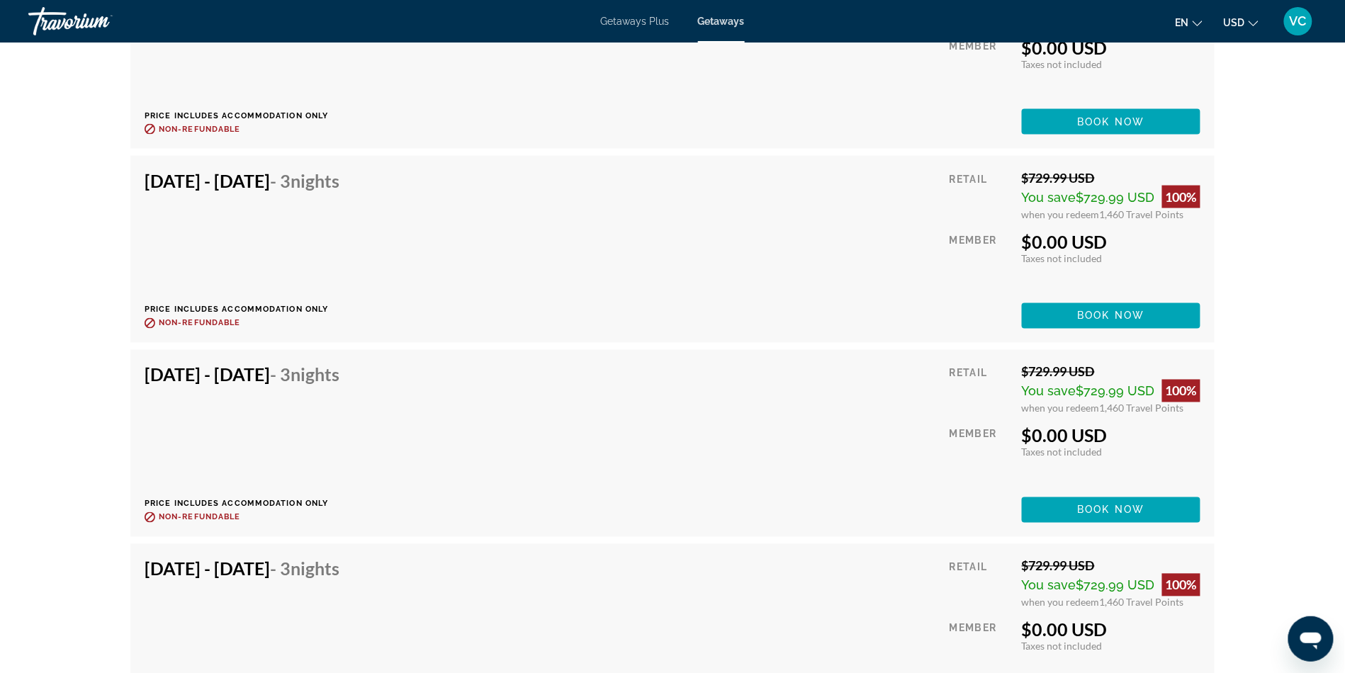
scroll to position [4751, 0]
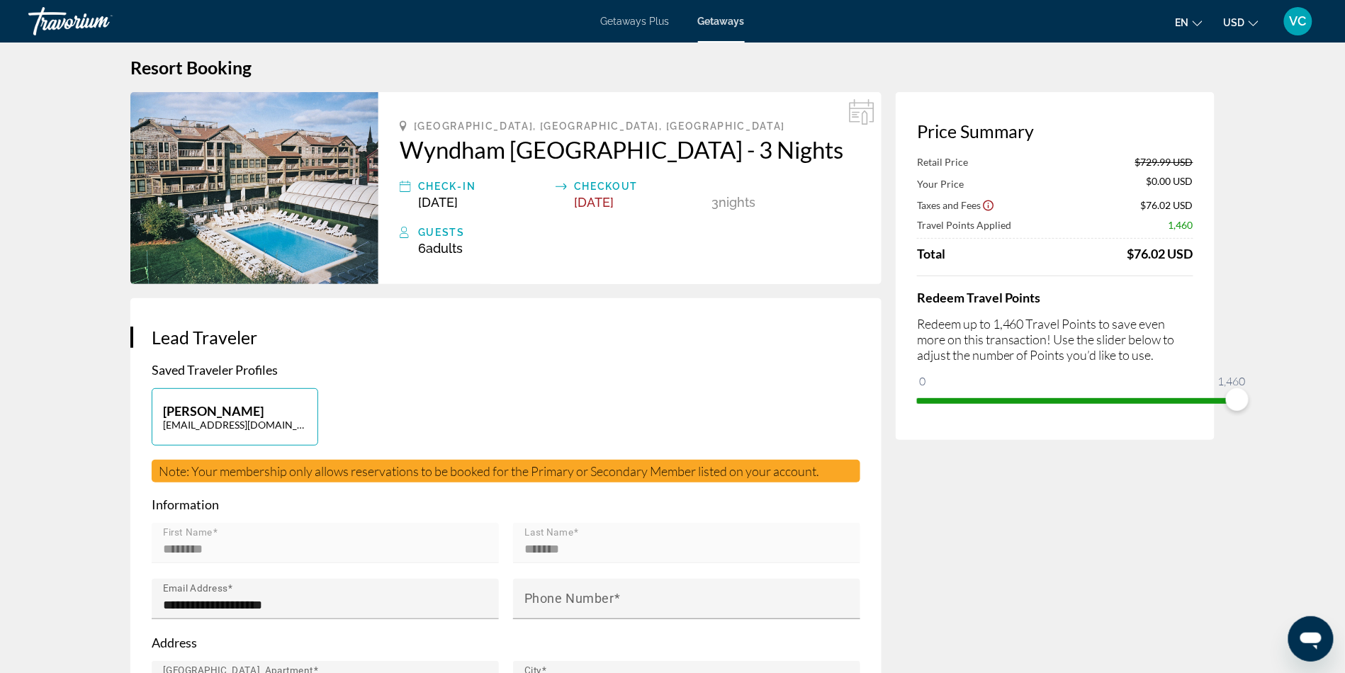
scroll to position [18, 0]
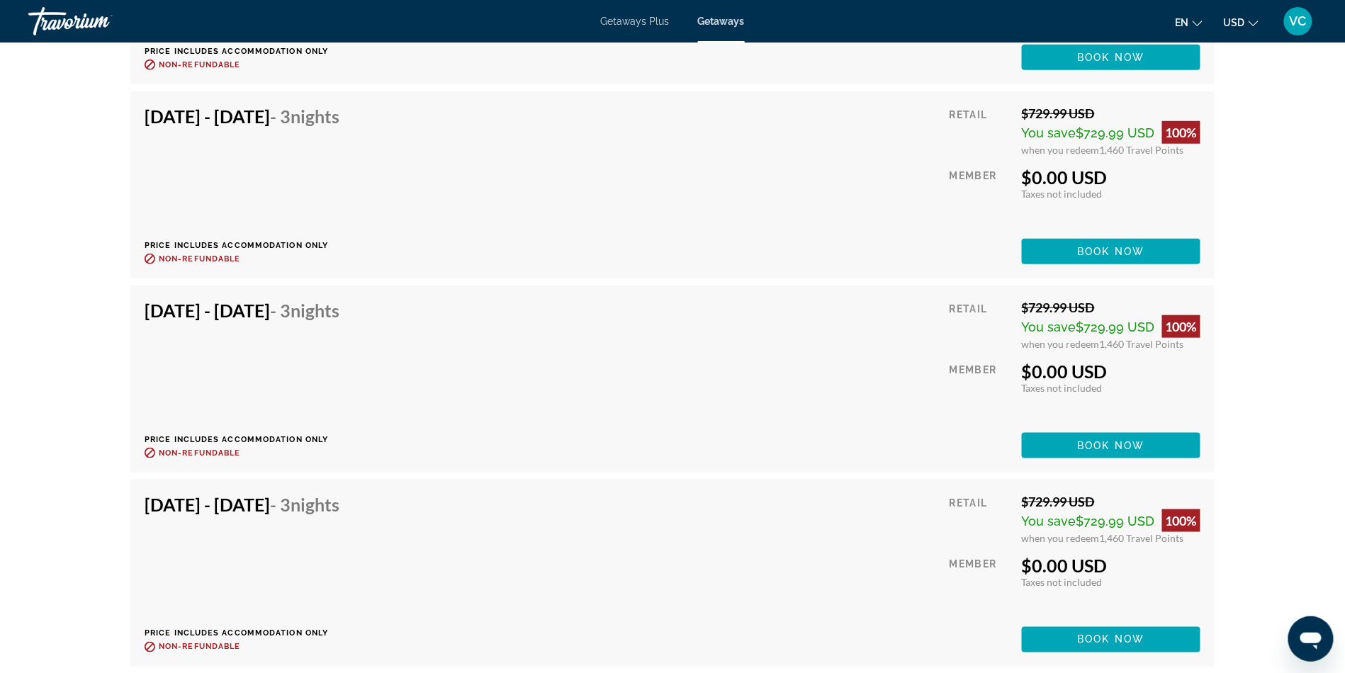
scroll to position [4428, 0]
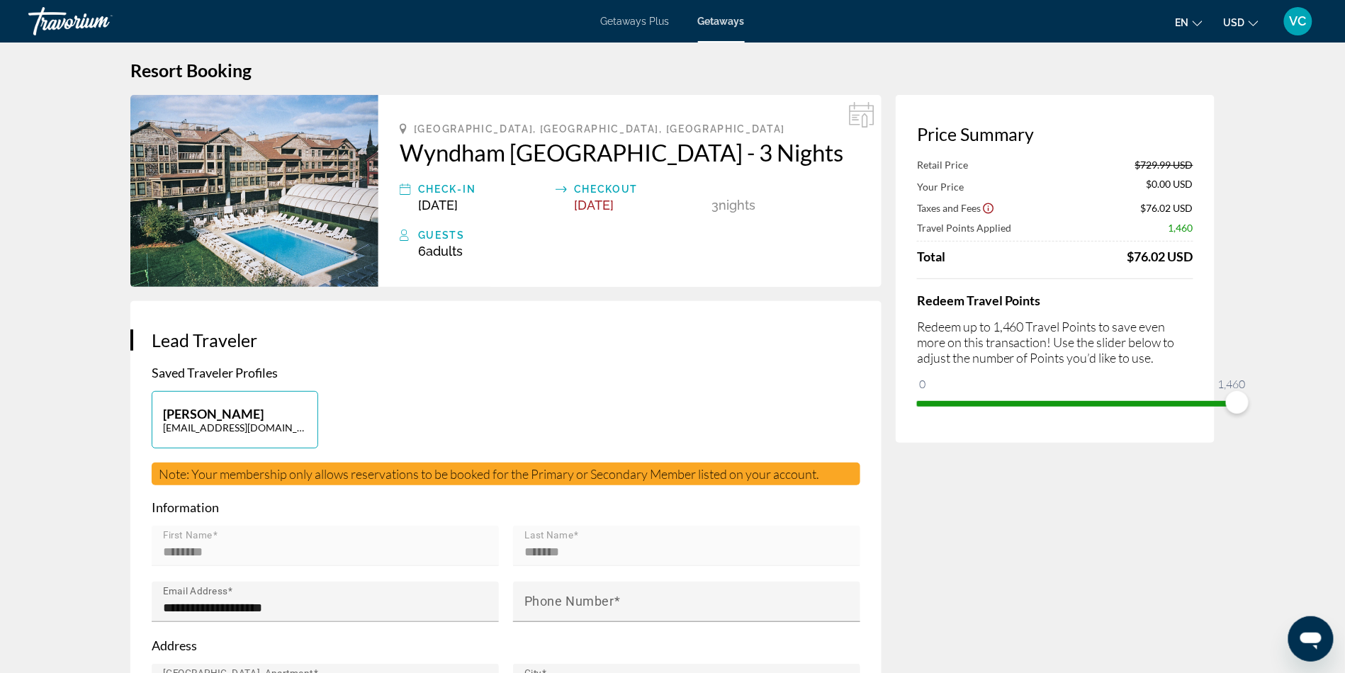
scroll to position [15, 0]
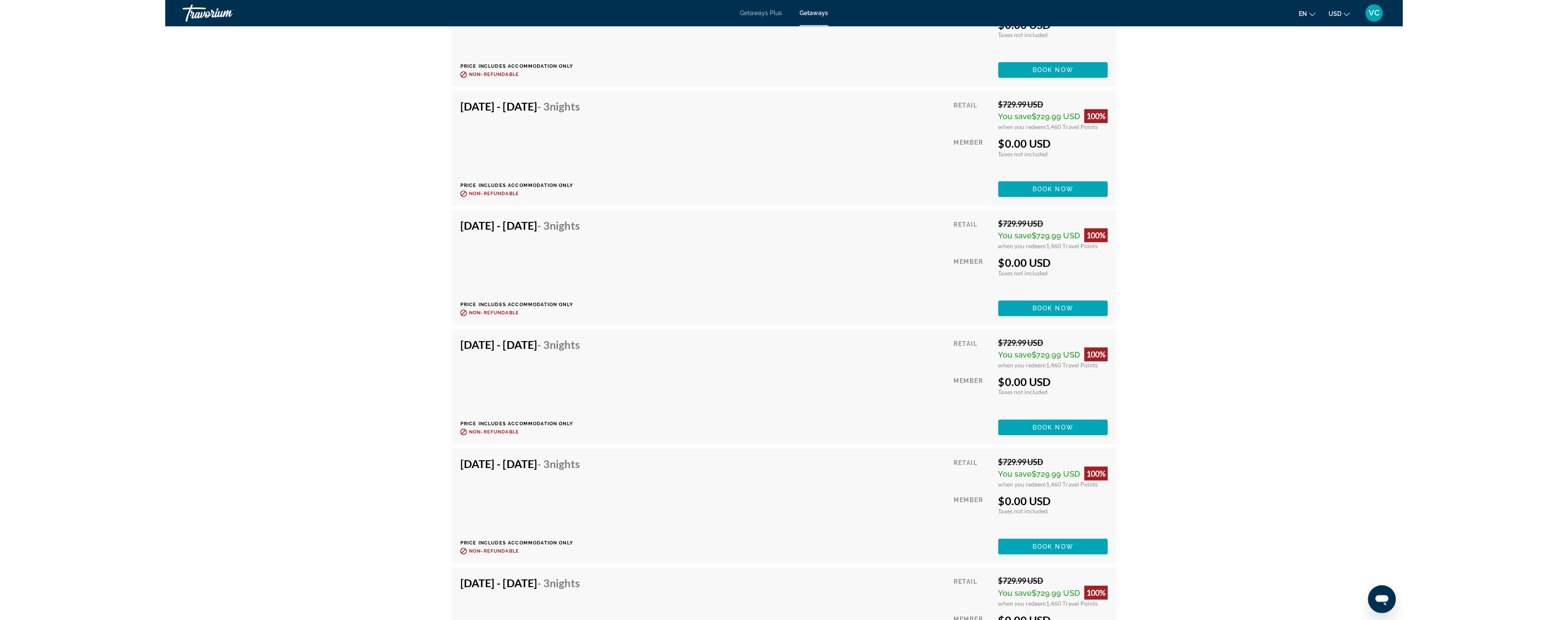
scroll to position [2894, 0]
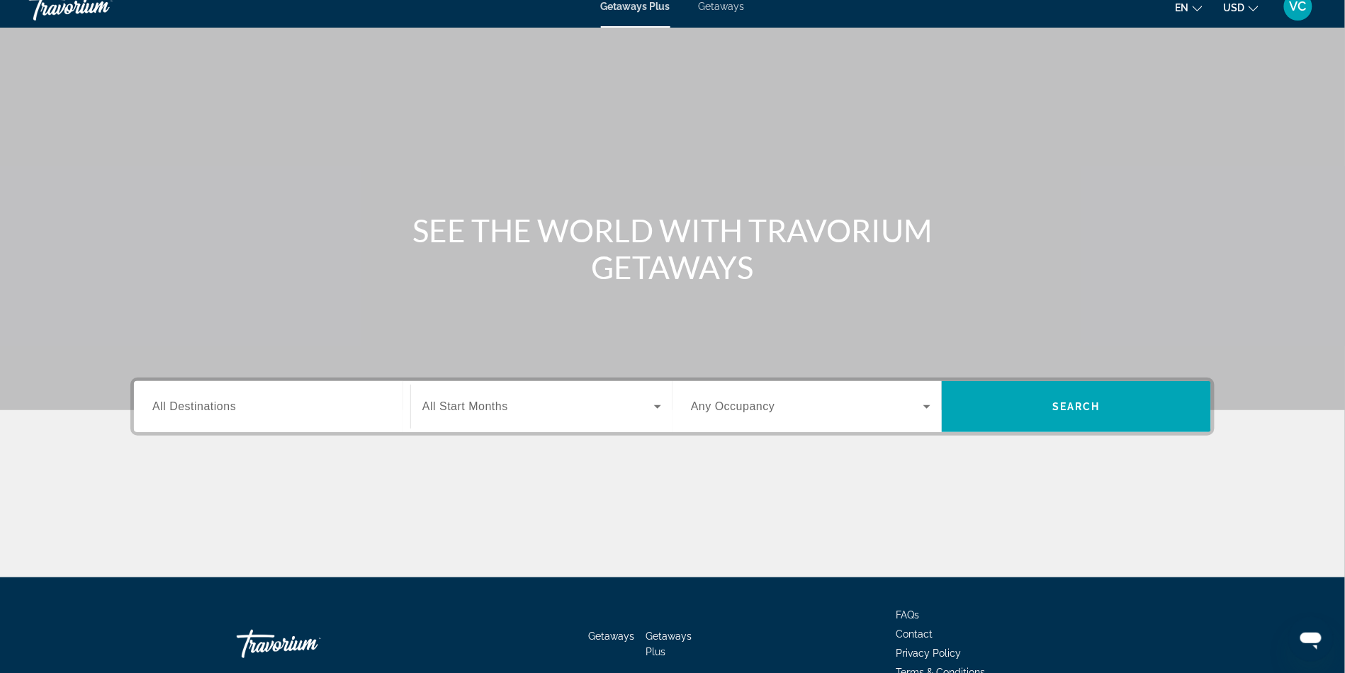
scroll to position [26, 0]
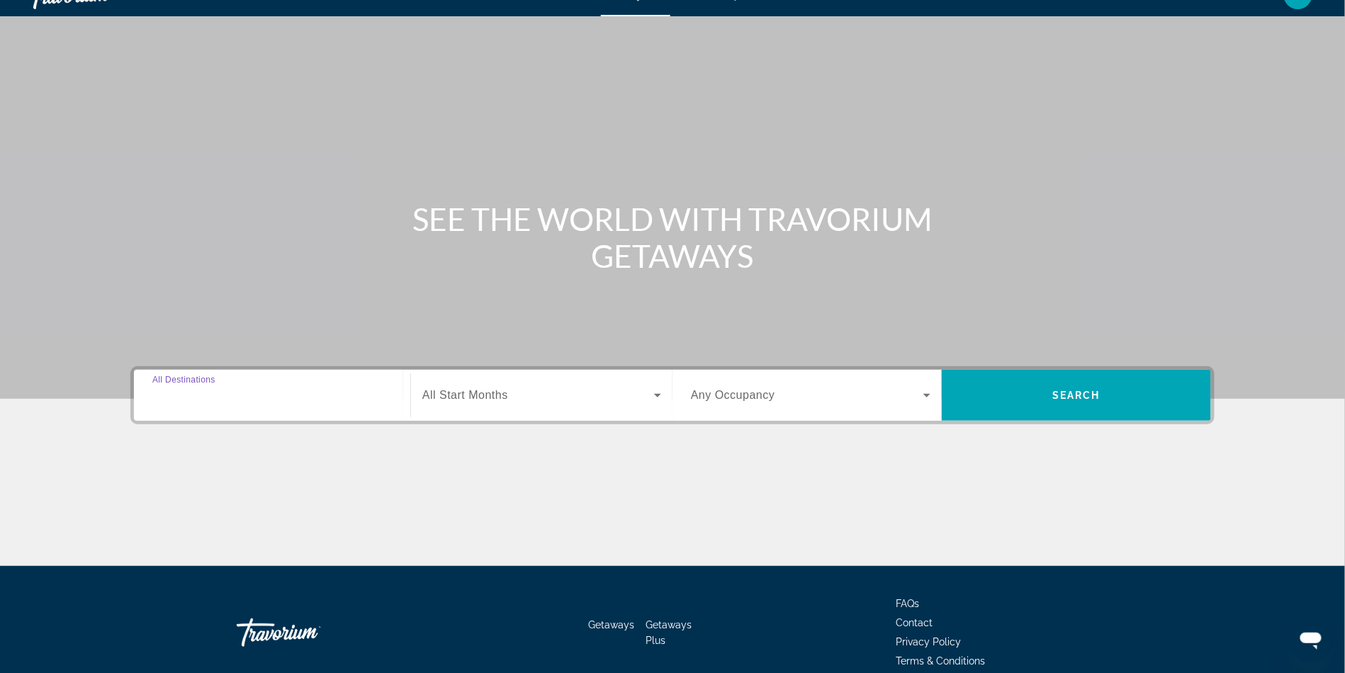
click at [156, 405] on input "Destination All Destinations" at bounding box center [272, 396] width 240 height 17
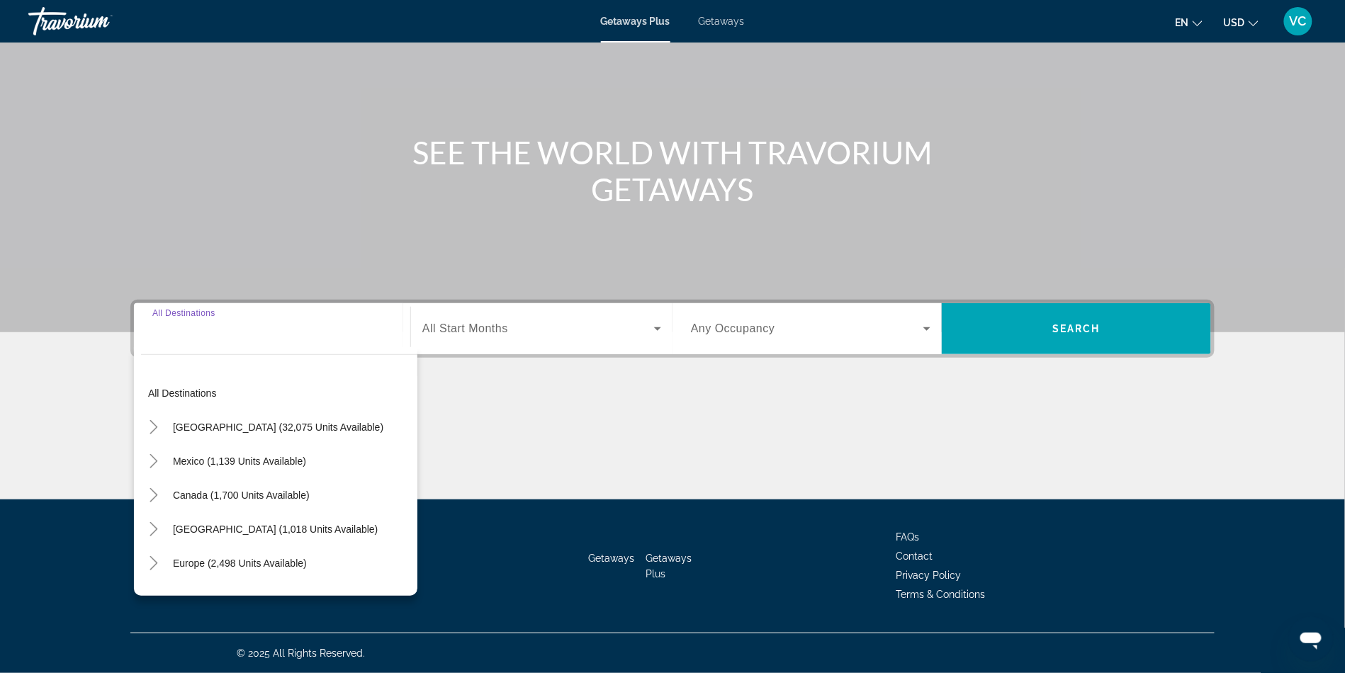
scroll to position [242, 0]
click at [213, 422] on span "United States (32,075 units available)" at bounding box center [278, 427] width 211 height 11
type input "**********"
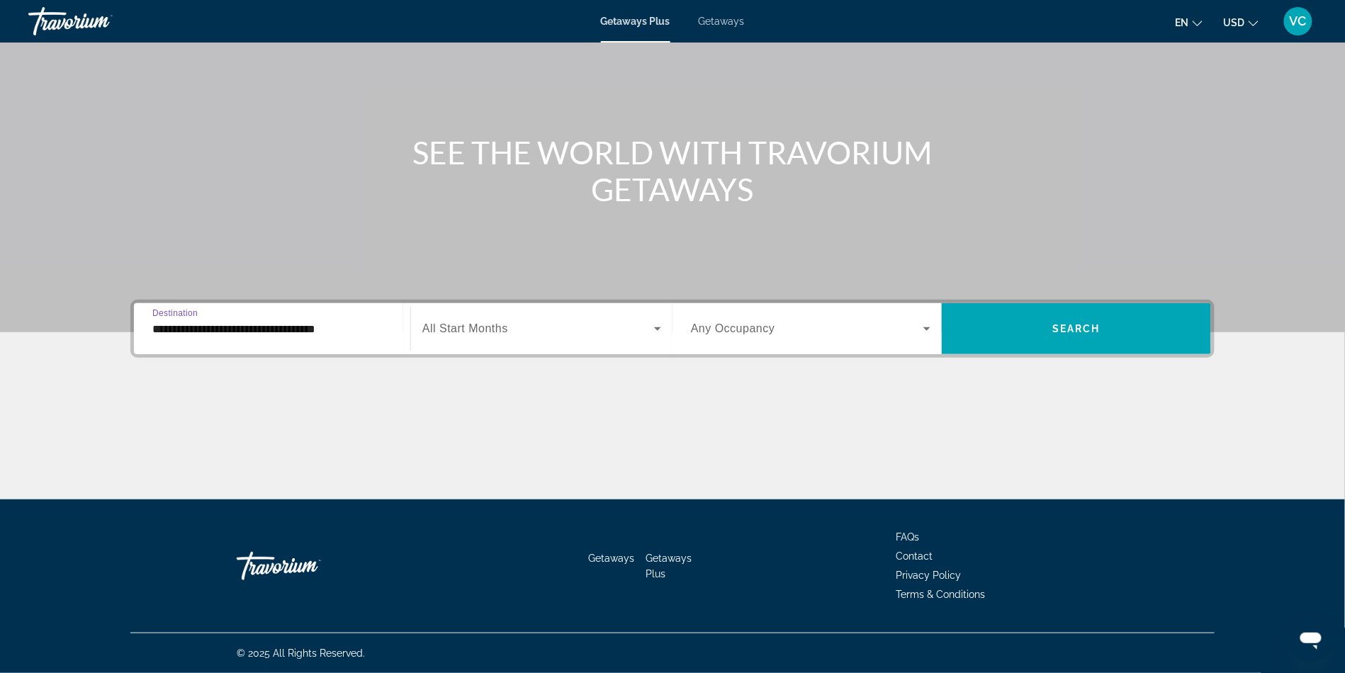
click at [449, 320] on span "Search widget" at bounding box center [538, 328] width 232 height 17
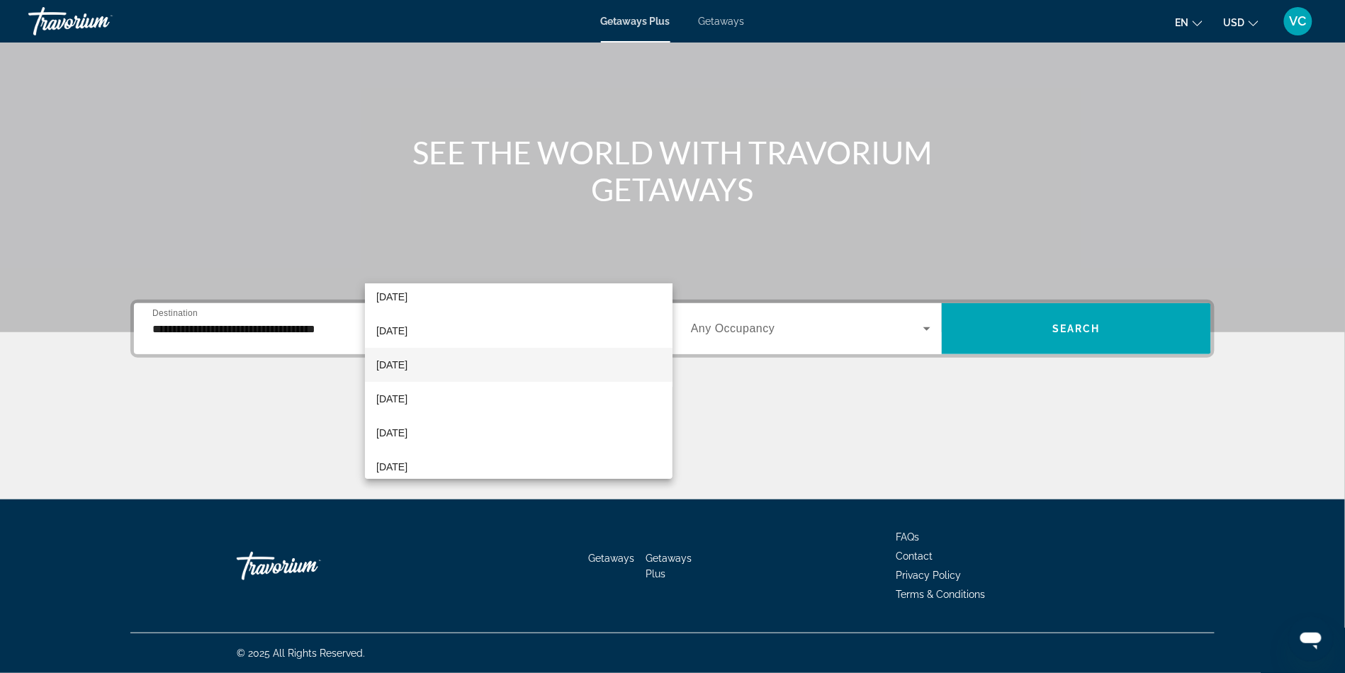
scroll to position [94, 0]
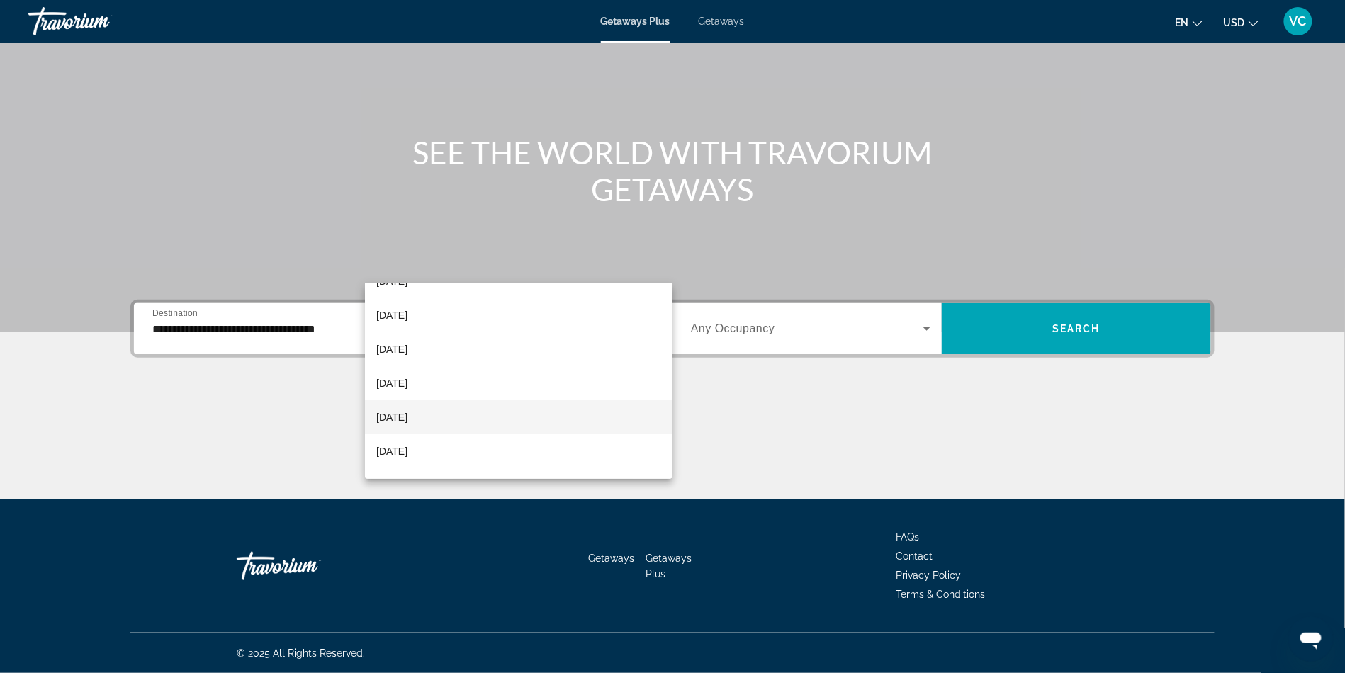
click at [408, 410] on span "February 2026" at bounding box center [391, 417] width 31 height 17
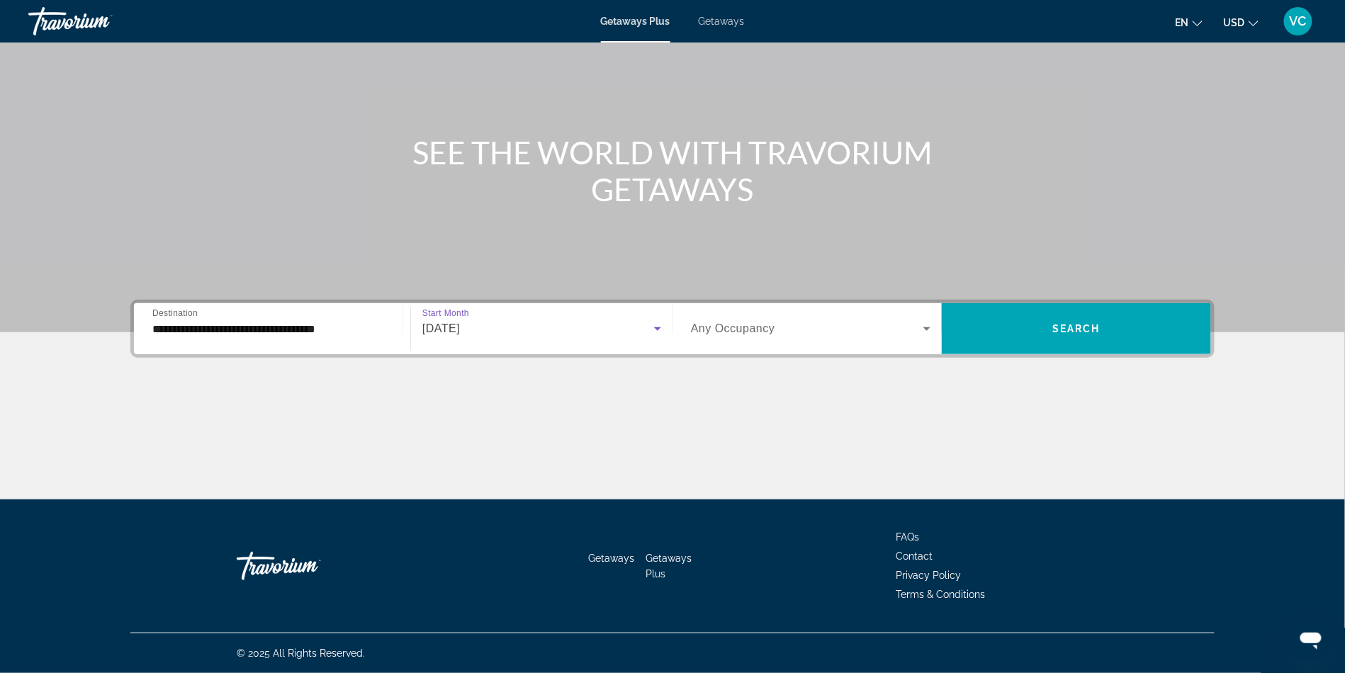
click at [931, 309] on div "Search widget" at bounding box center [811, 329] width 240 height 40
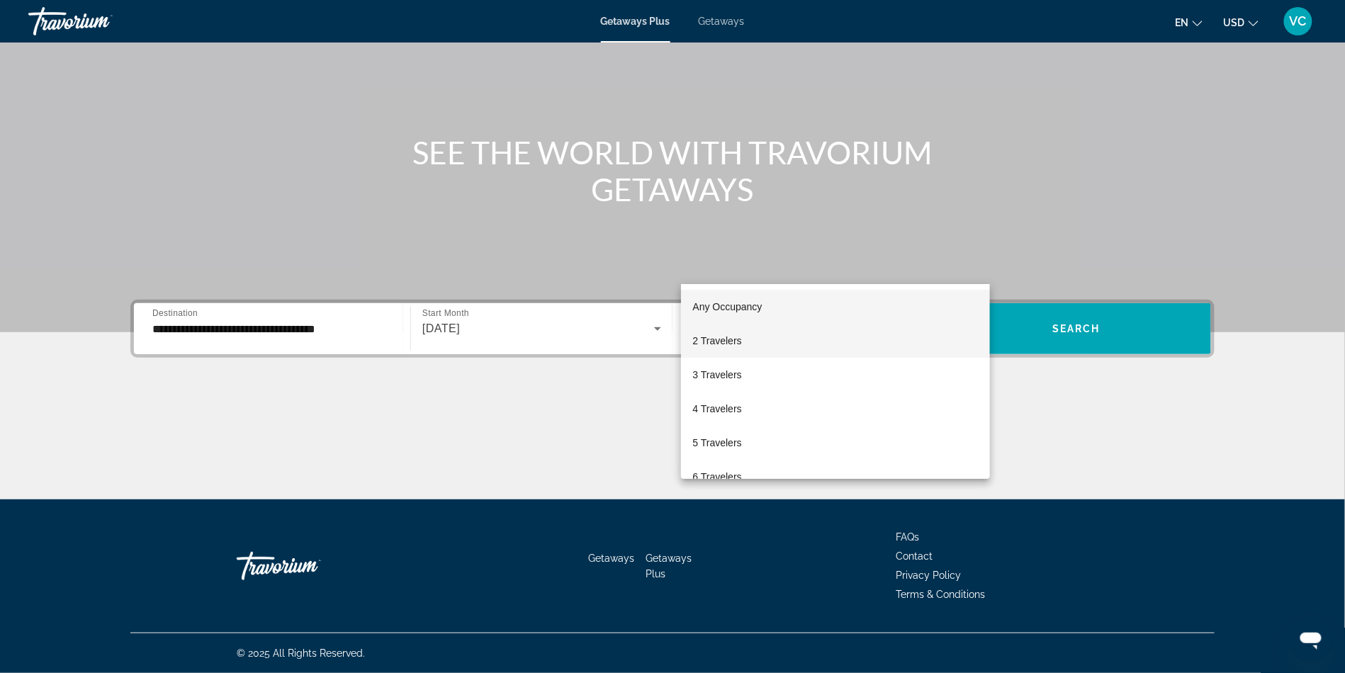
click at [856, 339] on mat-option "2 Travelers" at bounding box center [835, 341] width 309 height 34
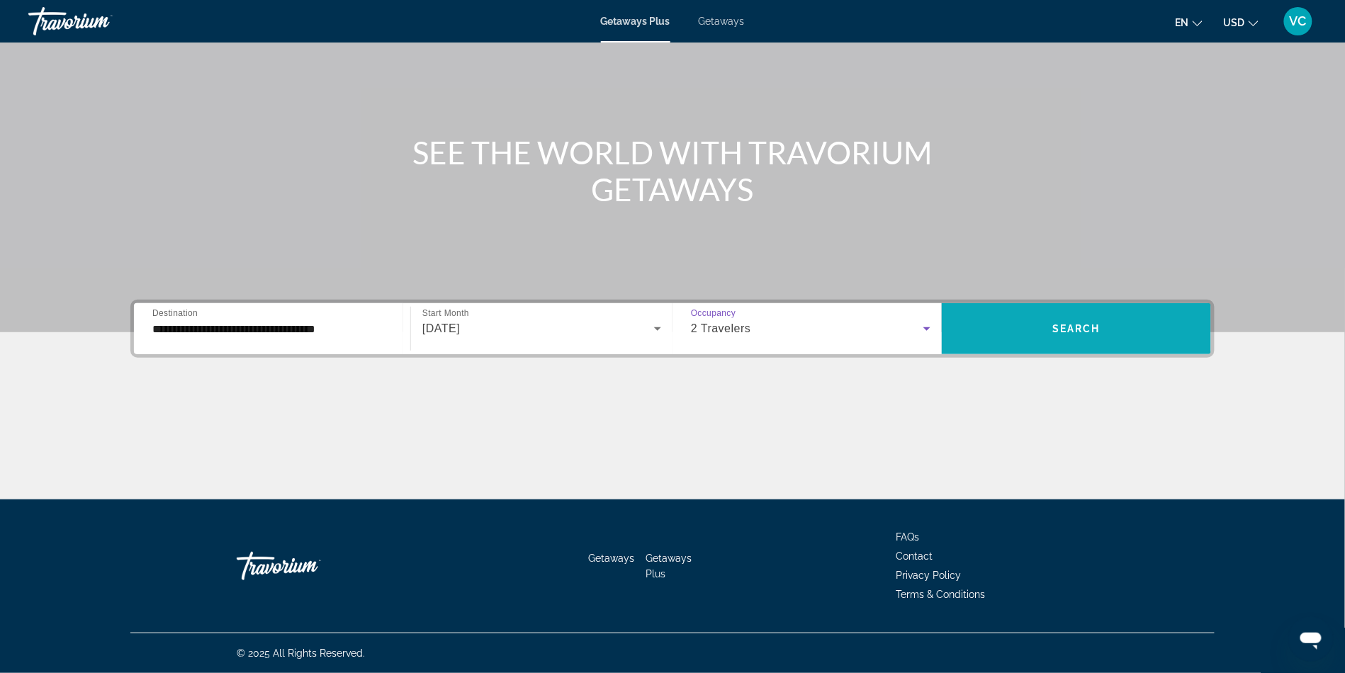
click at [1101, 323] on span "Search" at bounding box center [1077, 328] width 48 height 11
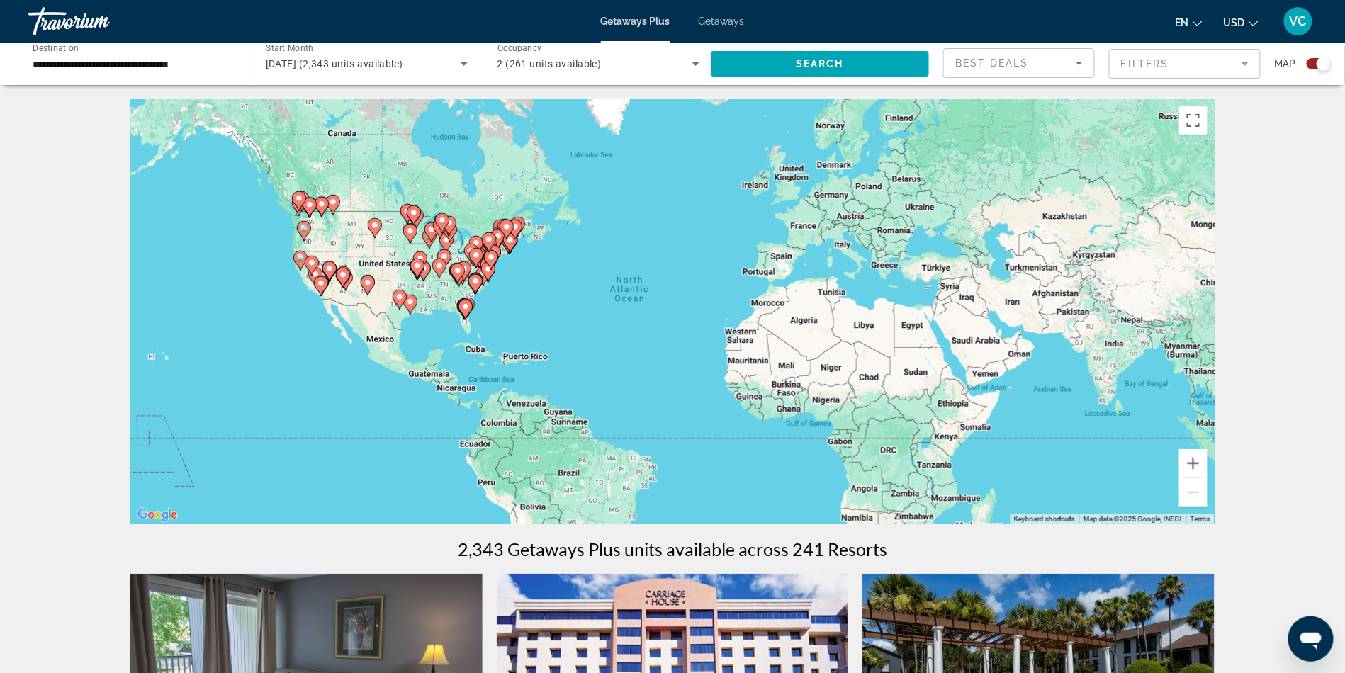
click at [1112, 383] on div "To activate drag with keyboard, press Alt + Enter. Once in keyboard drag state,…" at bounding box center [672, 311] width 1085 height 425
click at [471, 316] on div "To activate drag with keyboard, press Alt + Enter. Once in keyboard drag state,…" at bounding box center [672, 311] width 1085 height 425
click at [1208, 478] on button "Zoom in" at bounding box center [1194, 463] width 28 height 28
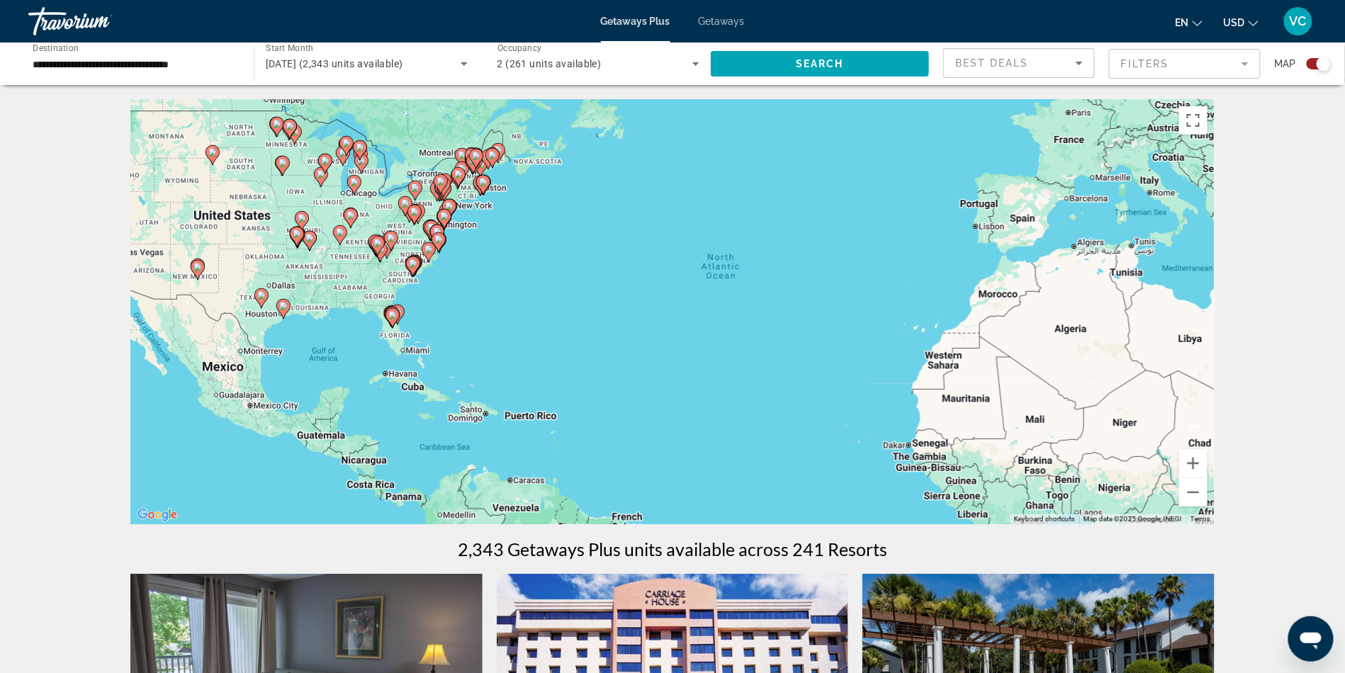
drag, startPoint x: 787, startPoint y: 427, endPoint x: 924, endPoint y: 427, distance: 137.5
click at [924, 427] on div "To activate drag with keyboard, press Alt + Enter. Once in keyboard drag state,…" at bounding box center [672, 311] width 1085 height 425
click at [1208, 478] on button "Zoom in" at bounding box center [1194, 463] width 28 height 28
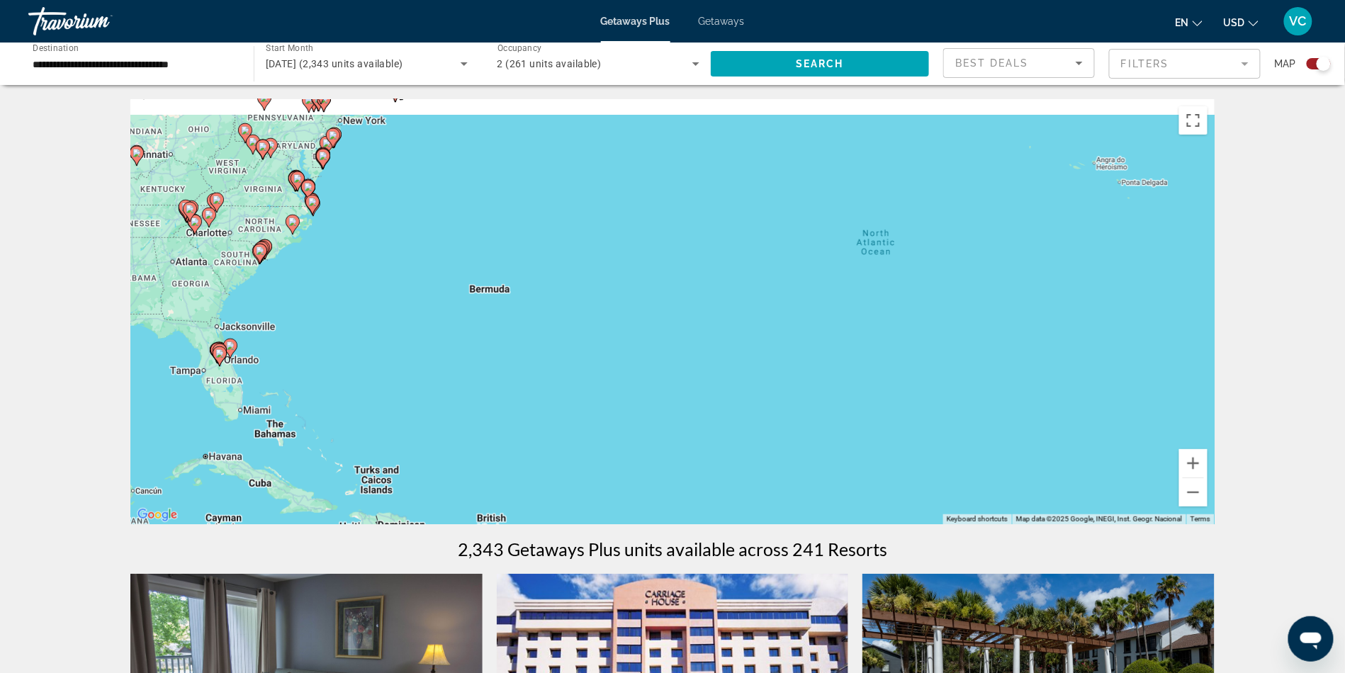
drag, startPoint x: 703, startPoint y: 332, endPoint x: 885, endPoint y: 378, distance: 187.2
click at [885, 378] on div "To activate drag with keyboard, press Alt + Enter. Once in keyboard drag state,…" at bounding box center [672, 311] width 1085 height 425
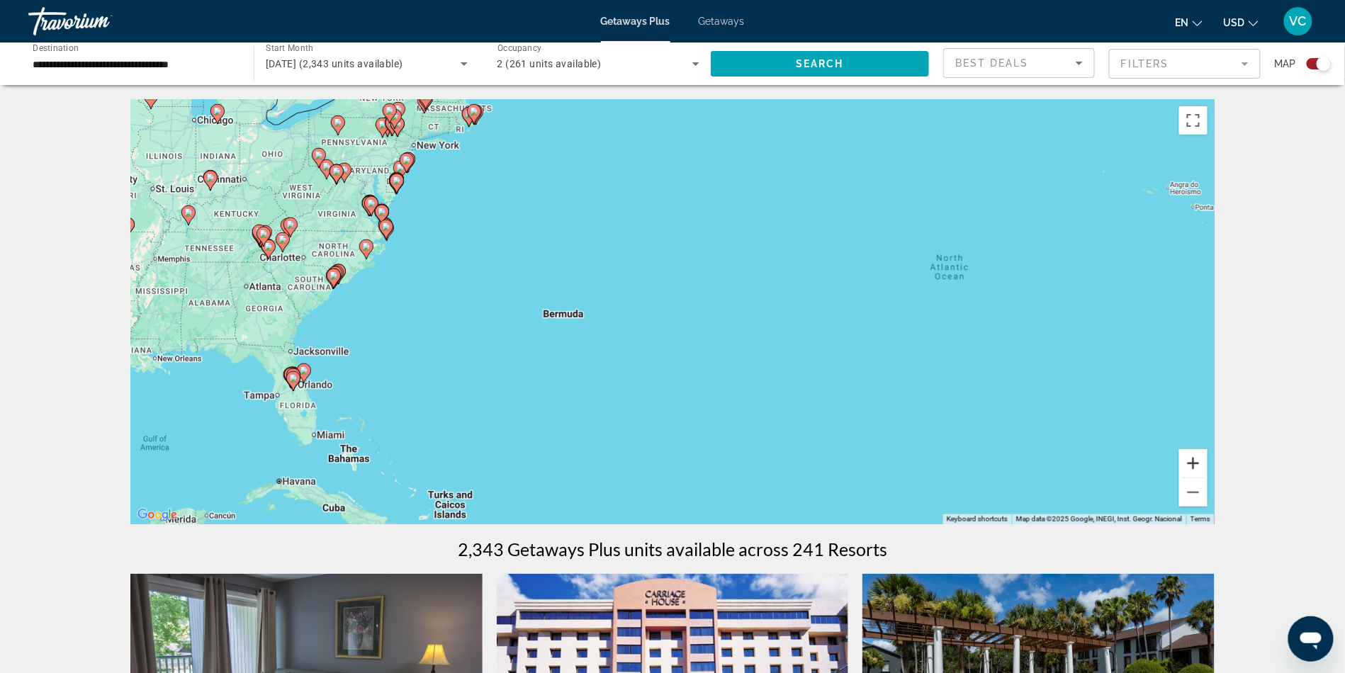
click at [1208, 478] on button "Zoom in" at bounding box center [1194, 463] width 28 height 28
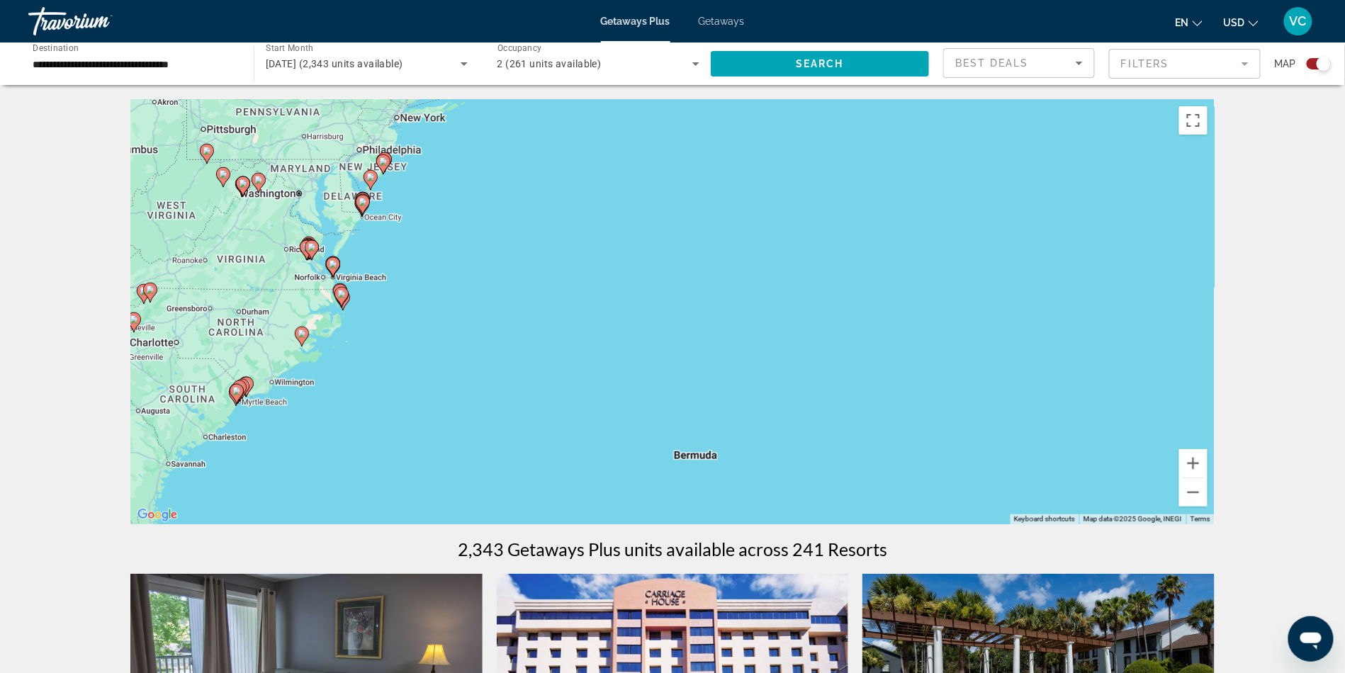
drag, startPoint x: 642, startPoint y: 321, endPoint x: 886, endPoint y: 460, distance: 280.7
click at [886, 460] on div "To activate drag with keyboard, press Alt + Enter. Once in keyboard drag state,…" at bounding box center [672, 311] width 1085 height 425
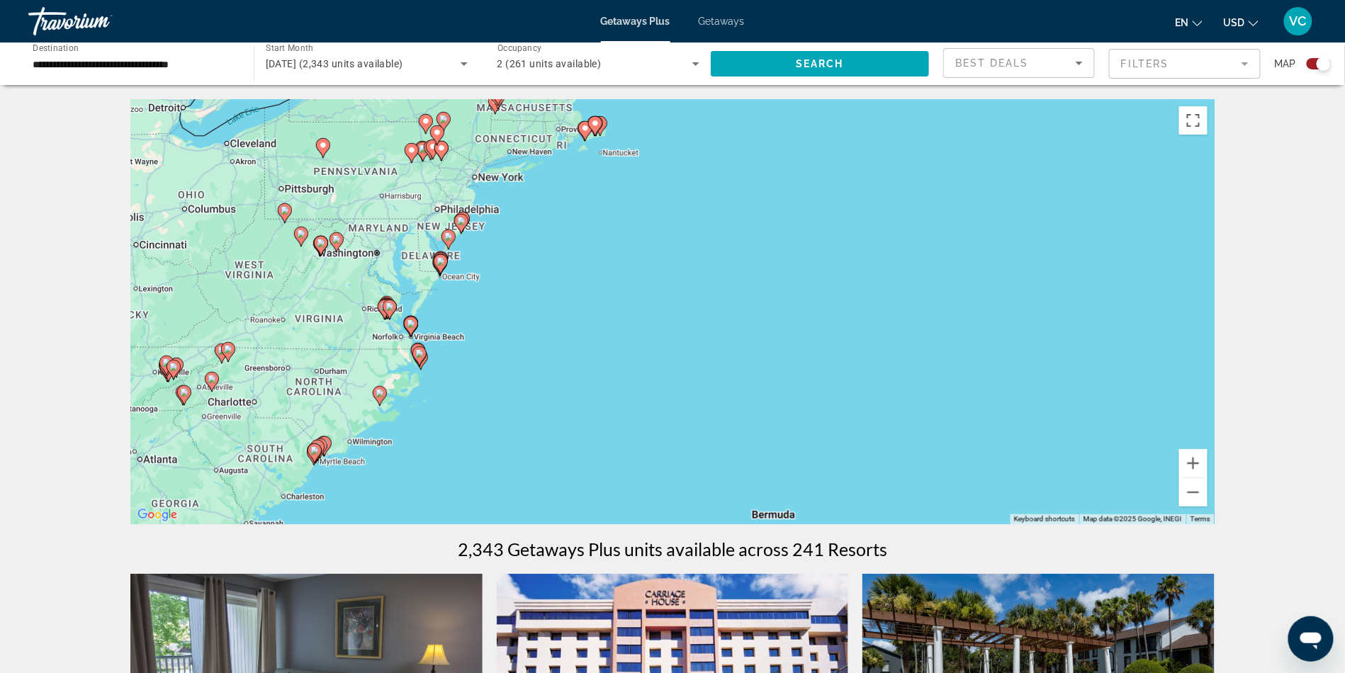
drag, startPoint x: 599, startPoint y: 323, endPoint x: 681, endPoint y: 384, distance: 102.4
click at [681, 384] on div "To activate drag with keyboard, press Alt + Enter. Once in keyboard drag state,…" at bounding box center [672, 311] width 1085 height 425
click at [1208, 477] on button "Zoom in" at bounding box center [1194, 463] width 28 height 28
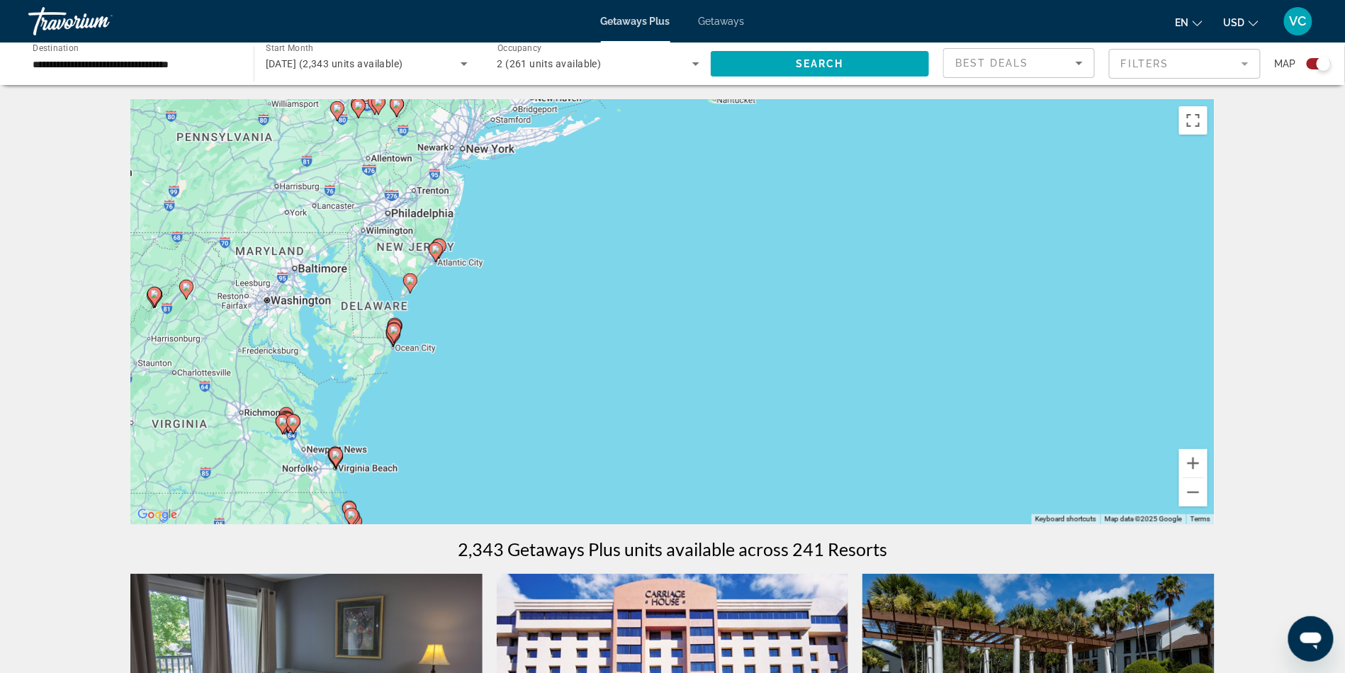
drag, startPoint x: 775, startPoint y: 332, endPoint x: 964, endPoint y: 434, distance: 214.7
click at [964, 434] on div "To activate drag with keyboard, press Alt + Enter. Once in keyboard drag state,…" at bounding box center [672, 311] width 1085 height 425
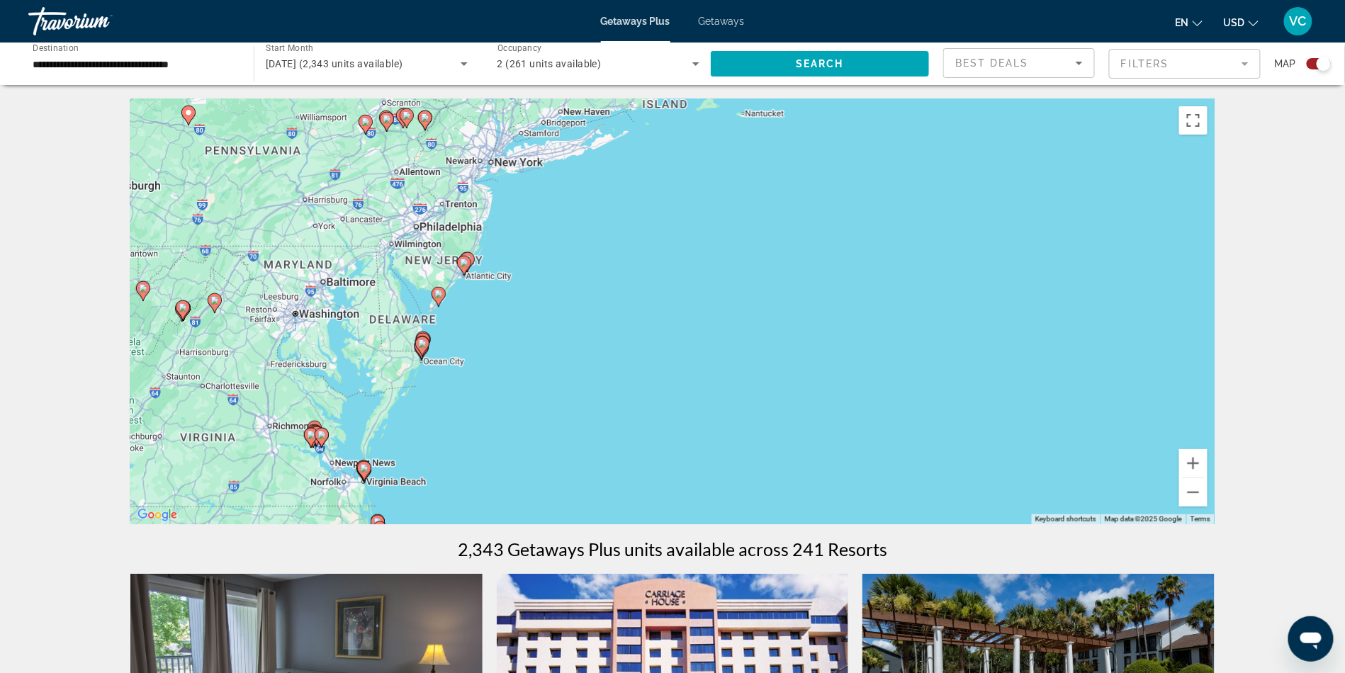
drag, startPoint x: 723, startPoint y: 284, endPoint x: 753, endPoint y: 306, distance: 37.0
click at [753, 306] on div "To activate drag with keyboard, press Alt + Enter. Once in keyboard drag state,…" at bounding box center [672, 311] width 1085 height 425
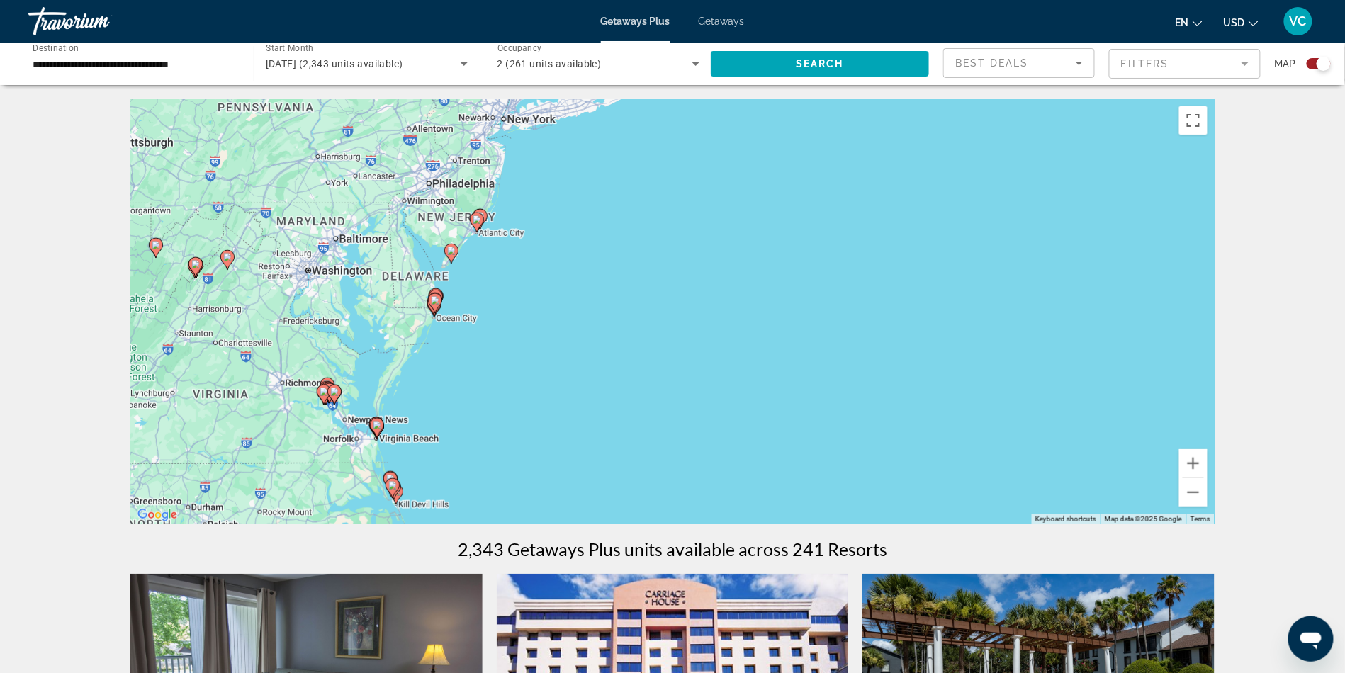
drag, startPoint x: 741, startPoint y: 341, endPoint x: 753, endPoint y: 295, distance: 47.6
click at [753, 295] on div "To activate drag with keyboard, press Alt + Enter. Once in keyboard drag state,…" at bounding box center [672, 311] width 1085 height 425
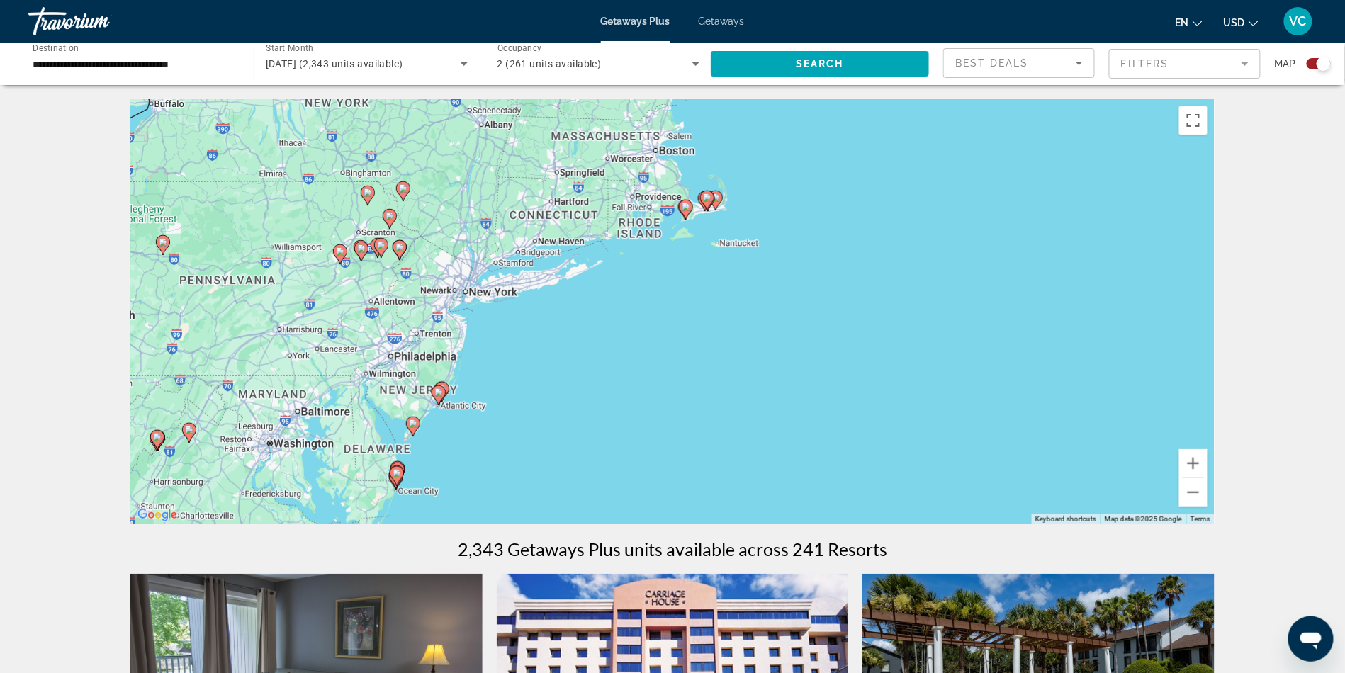
drag, startPoint x: 668, startPoint y: 359, endPoint x: 629, endPoint y: 533, distance: 178.5
click at [629, 525] on div "To activate drag with keyboard, press Alt + Enter. Once in keyboard drag state,…" at bounding box center [672, 311] width 1085 height 425
click at [1208, 478] on button "Zoom in" at bounding box center [1194, 463] width 28 height 28
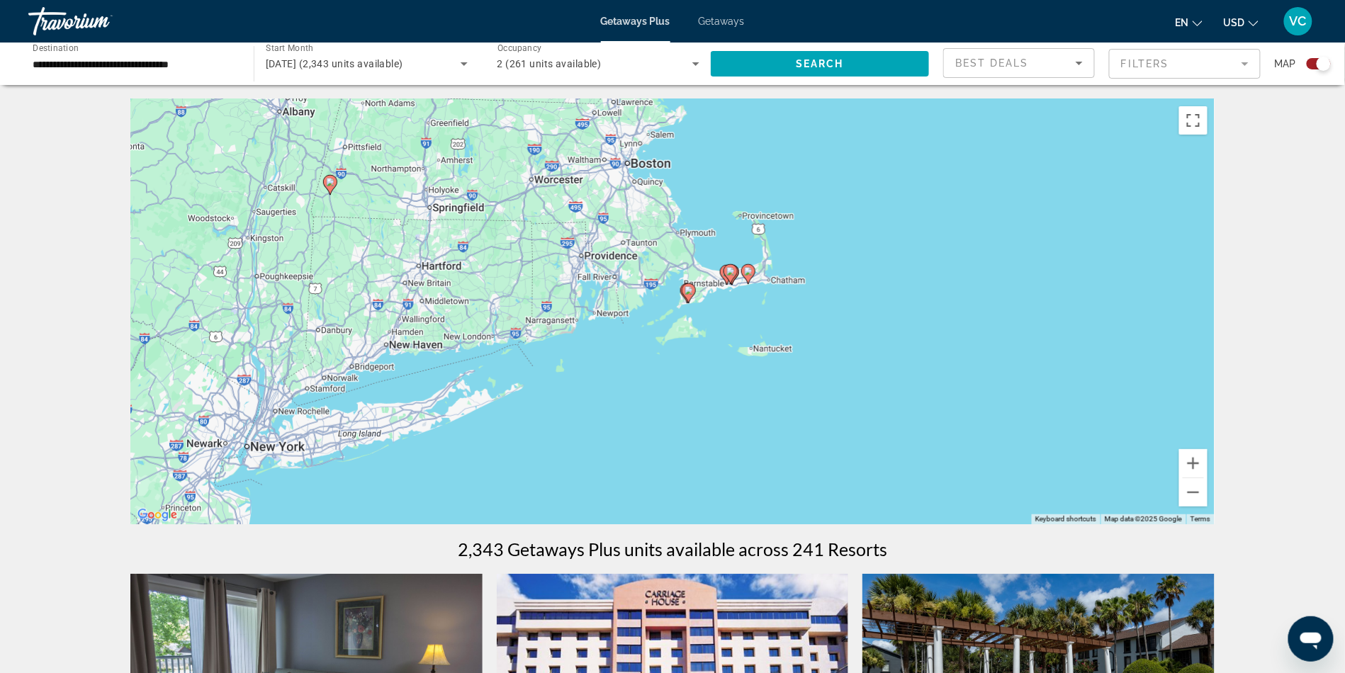
drag, startPoint x: 967, startPoint y: 299, endPoint x: 956, endPoint y: 483, distance: 183.9
click at [956, 483] on div "To activate drag with keyboard, press Alt + Enter. Once in keyboard drag state,…" at bounding box center [672, 311] width 1085 height 425
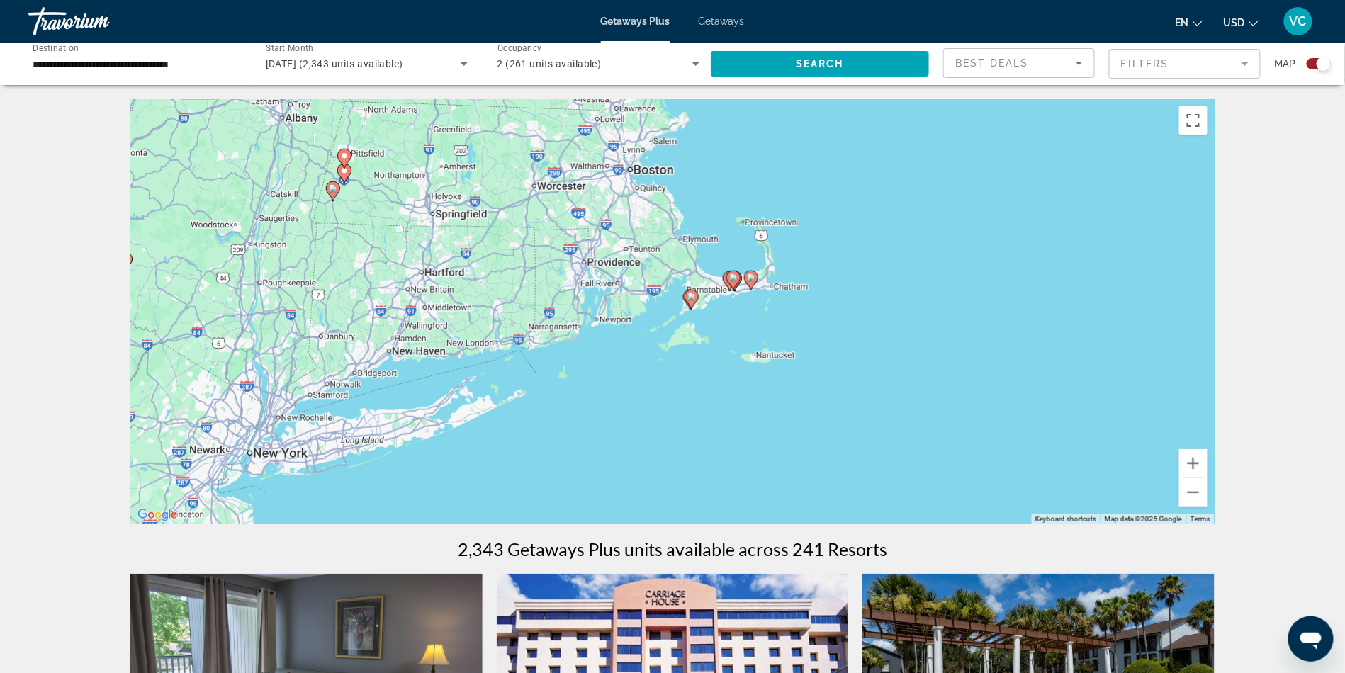
drag, startPoint x: 819, startPoint y: 458, endPoint x: 835, endPoint y: 458, distance: 15.6
click at [835, 458] on div "To activate drag with keyboard, press Alt + Enter. Once in keyboard drag state,…" at bounding box center [672, 311] width 1085 height 425
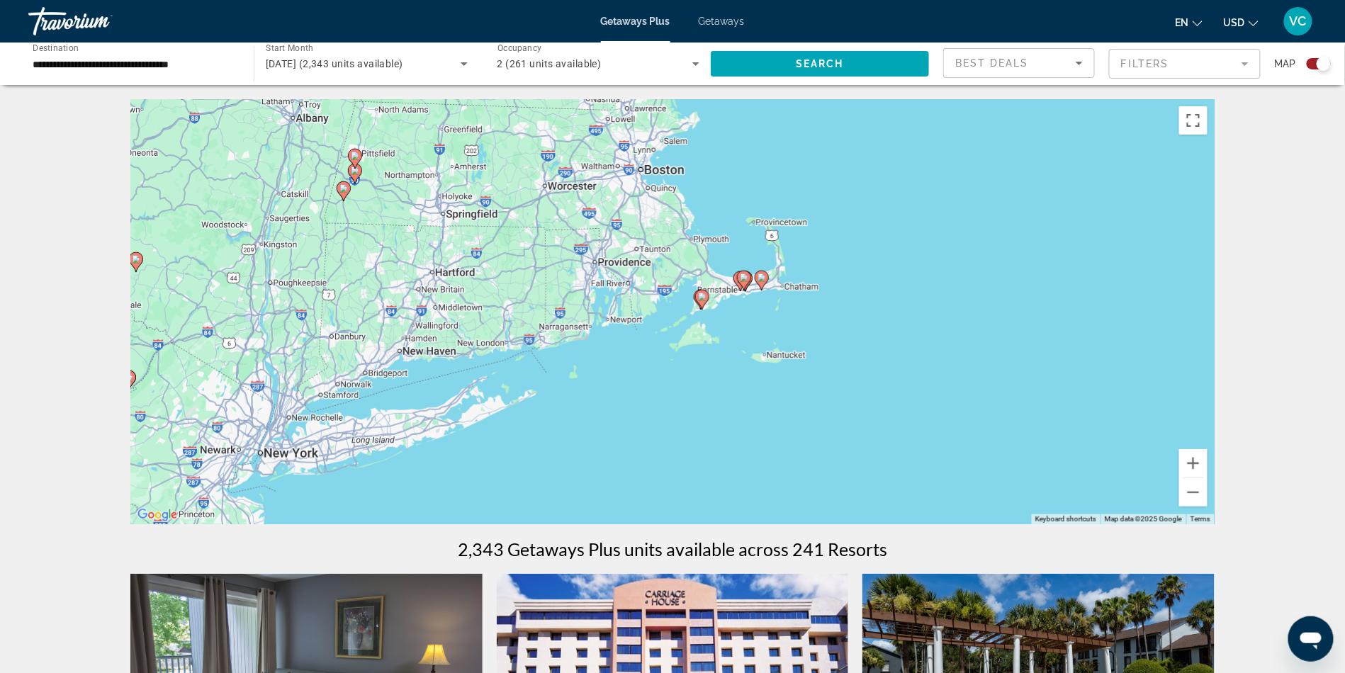
click at [622, 325] on div "To activate drag with keyboard, press Alt + Enter. Once in keyboard drag state,…" at bounding box center [672, 311] width 1085 height 425
click at [1208, 478] on button "Zoom in" at bounding box center [1194, 463] width 28 height 28
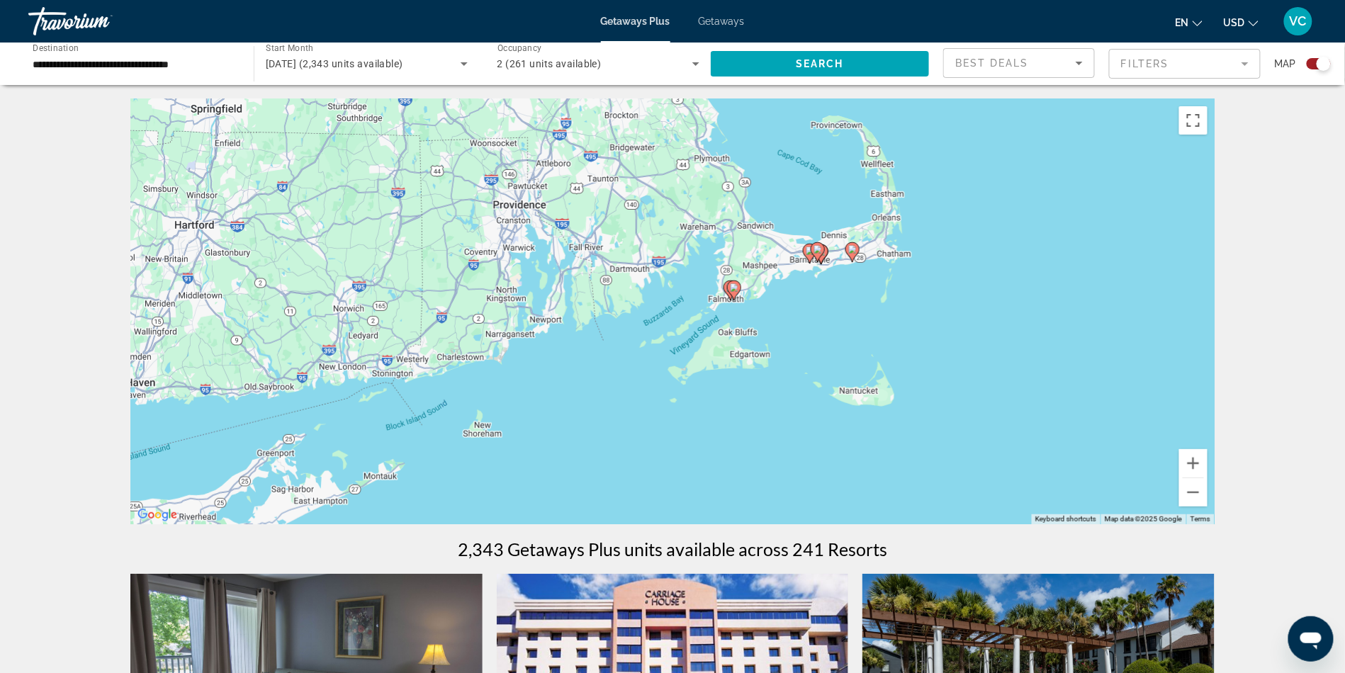
drag, startPoint x: 1016, startPoint y: 426, endPoint x: 1019, endPoint y: 415, distance: 11.0
click at [1019, 415] on div "To activate drag with keyboard, press Alt + Enter. Once in keyboard drag state,…" at bounding box center [672, 311] width 1085 height 425
click at [851, 254] on image "Main content" at bounding box center [853, 249] width 9 height 9
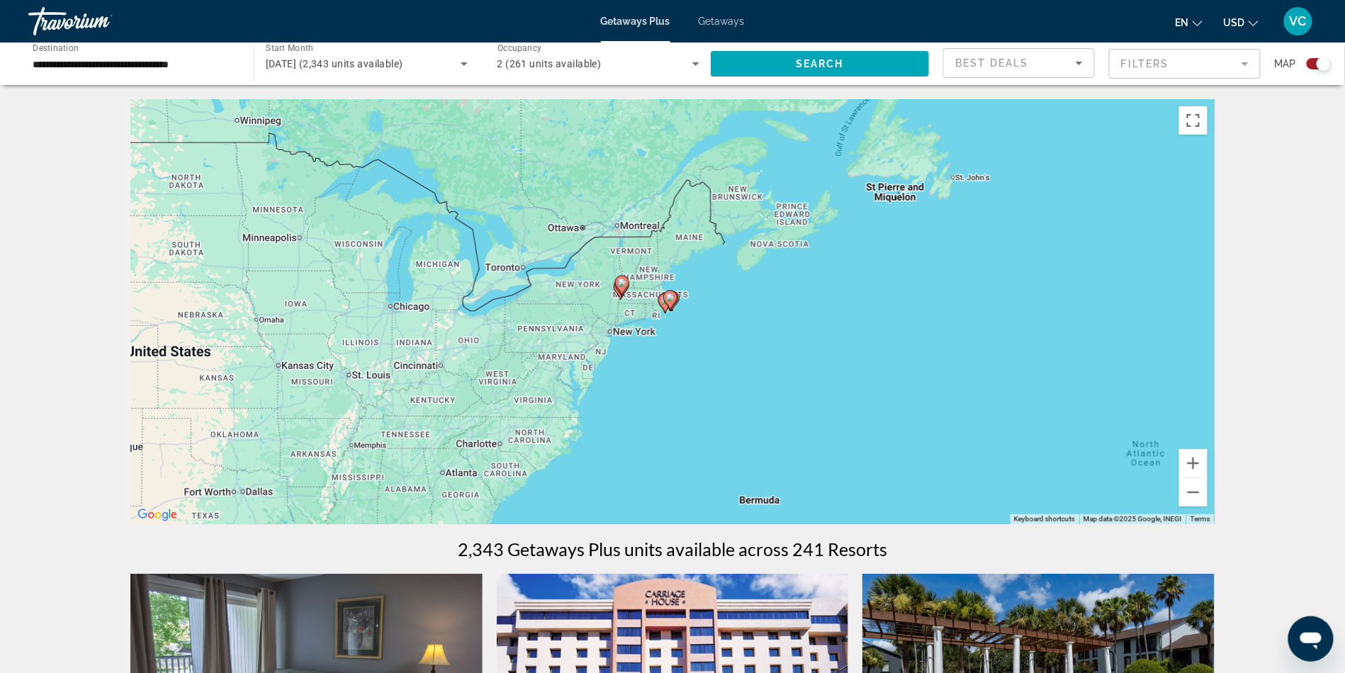
click at [621, 287] on image "Main content" at bounding box center [622, 283] width 9 height 9
type input "**********"
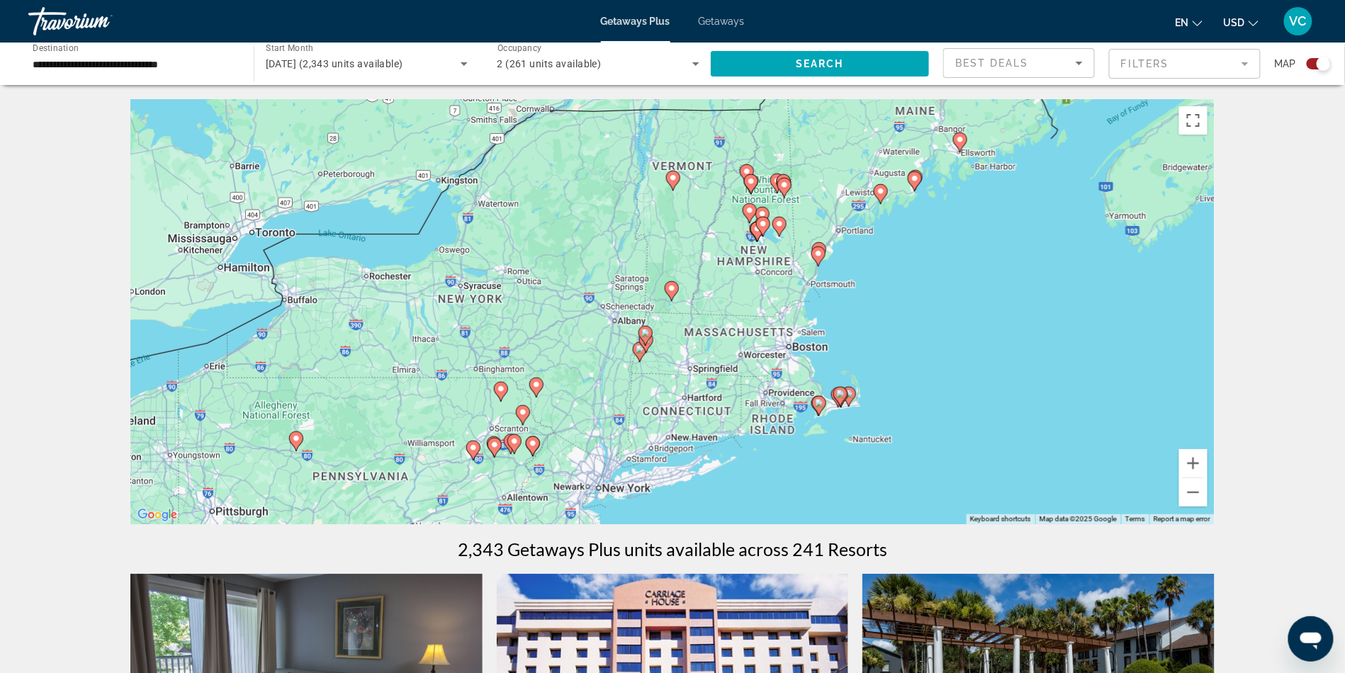
drag, startPoint x: 1028, startPoint y: 388, endPoint x: 996, endPoint y: 426, distance: 49.3
click at [996, 426] on div "To activate drag with keyboard, press Alt + Enter. Once in keyboard drag state,…" at bounding box center [672, 311] width 1085 height 425
click at [1208, 478] on button "Zoom in" at bounding box center [1194, 463] width 28 height 28
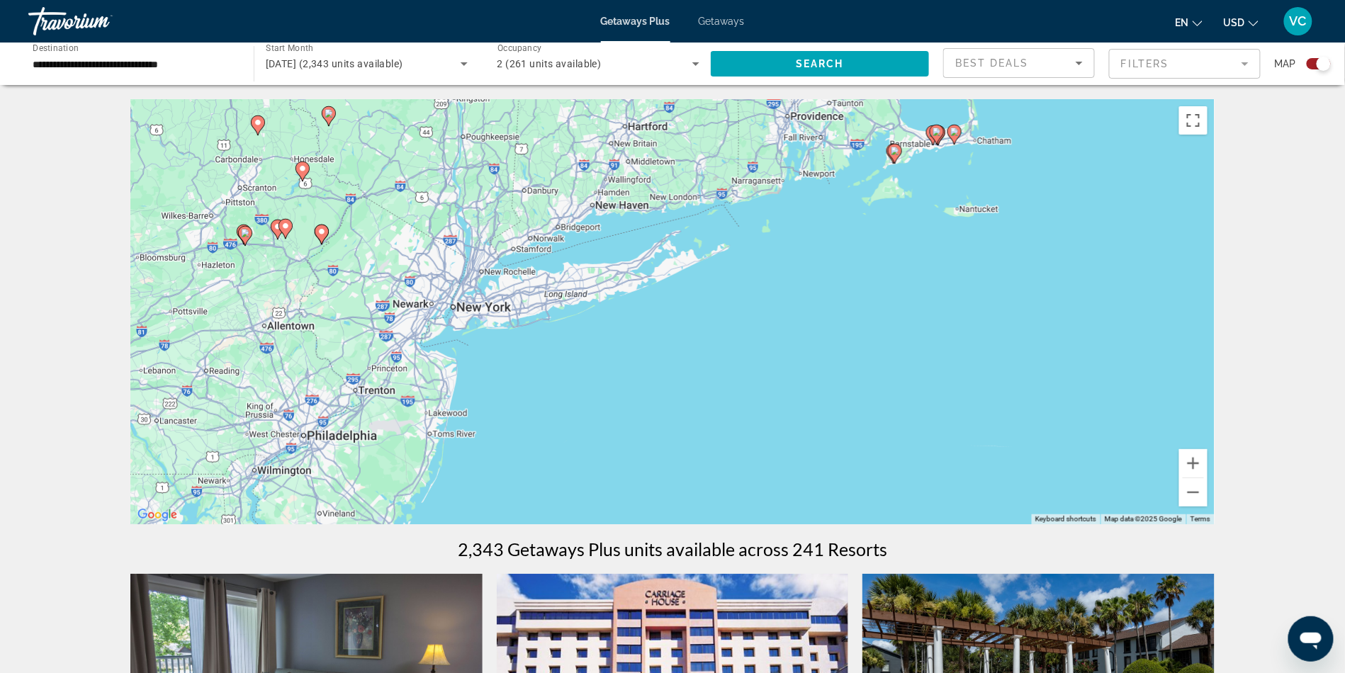
drag, startPoint x: 1102, startPoint y: 373, endPoint x: 1032, endPoint y: 14, distance: 365.3
click at [1032, 14] on div "**********" at bounding box center [672, 336] width 1345 height 673
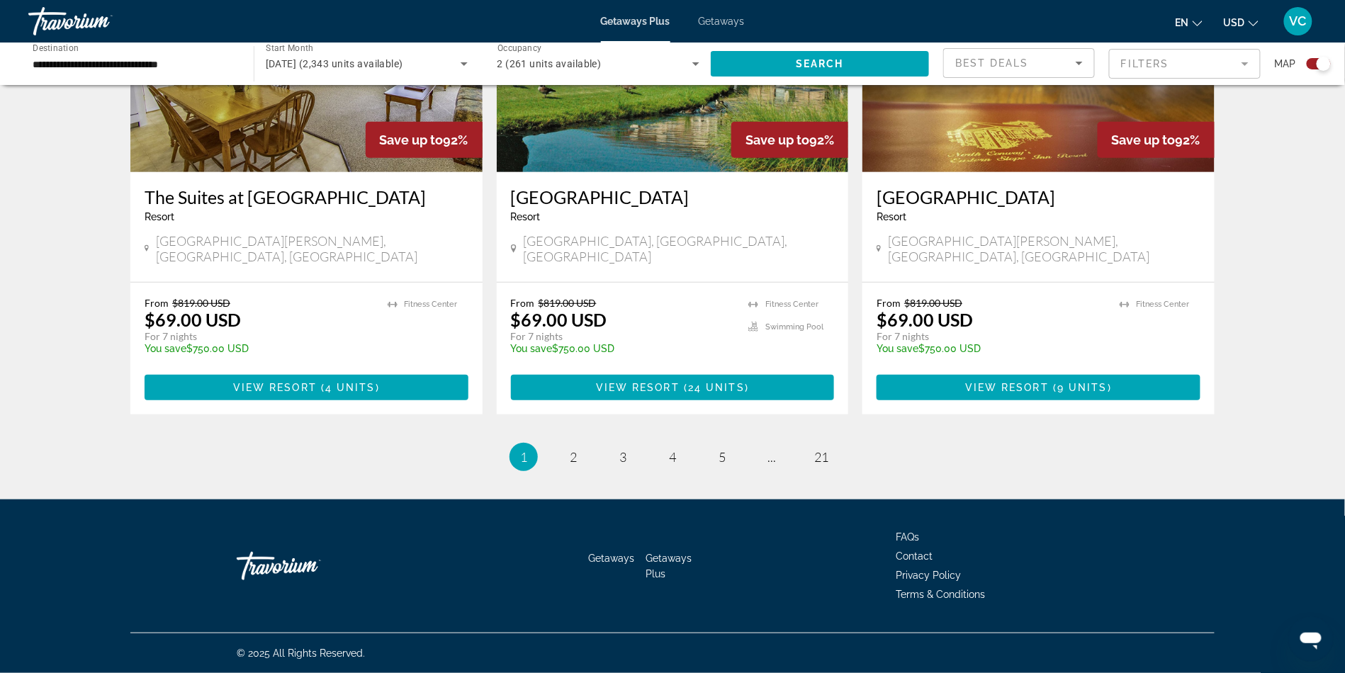
scroll to position [2513, 0]
click at [570, 449] on span "2" at bounding box center [573, 457] width 7 height 16
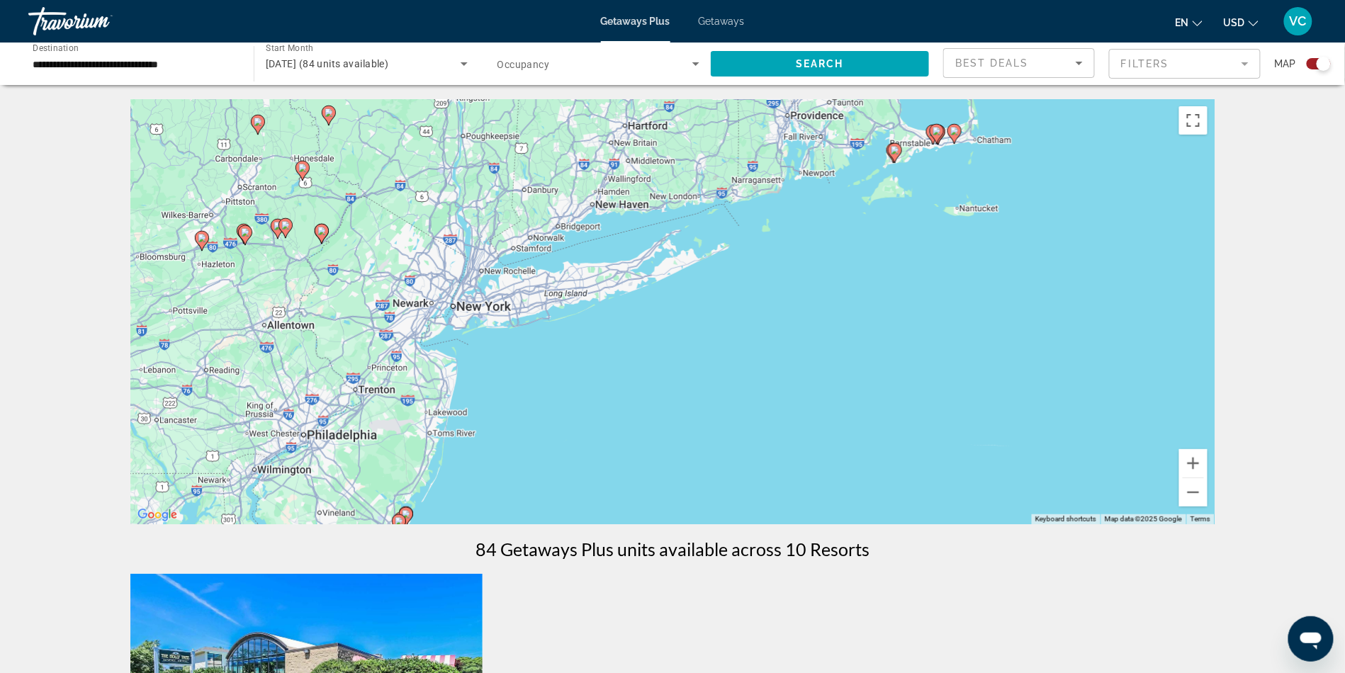
click at [1071, 69] on icon "Sort by" at bounding box center [1079, 63] width 17 height 17
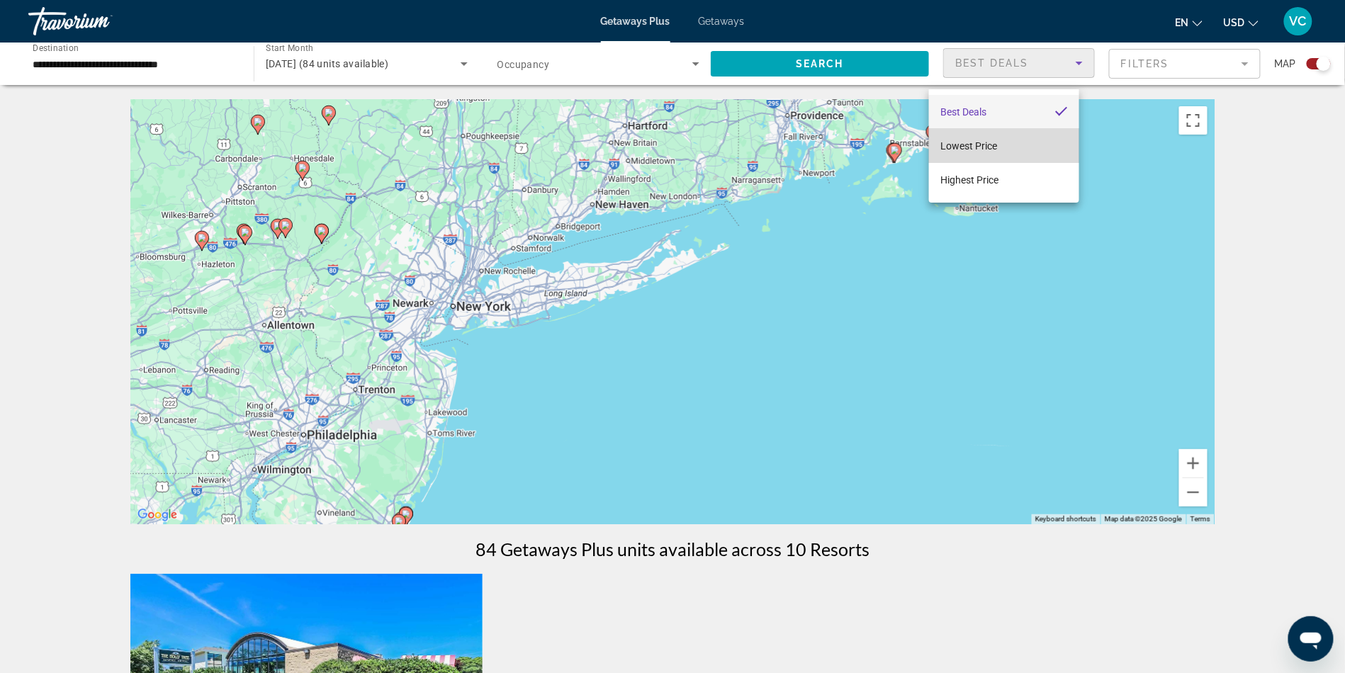
click at [995, 140] on span "Lowest Price" at bounding box center [969, 145] width 57 height 11
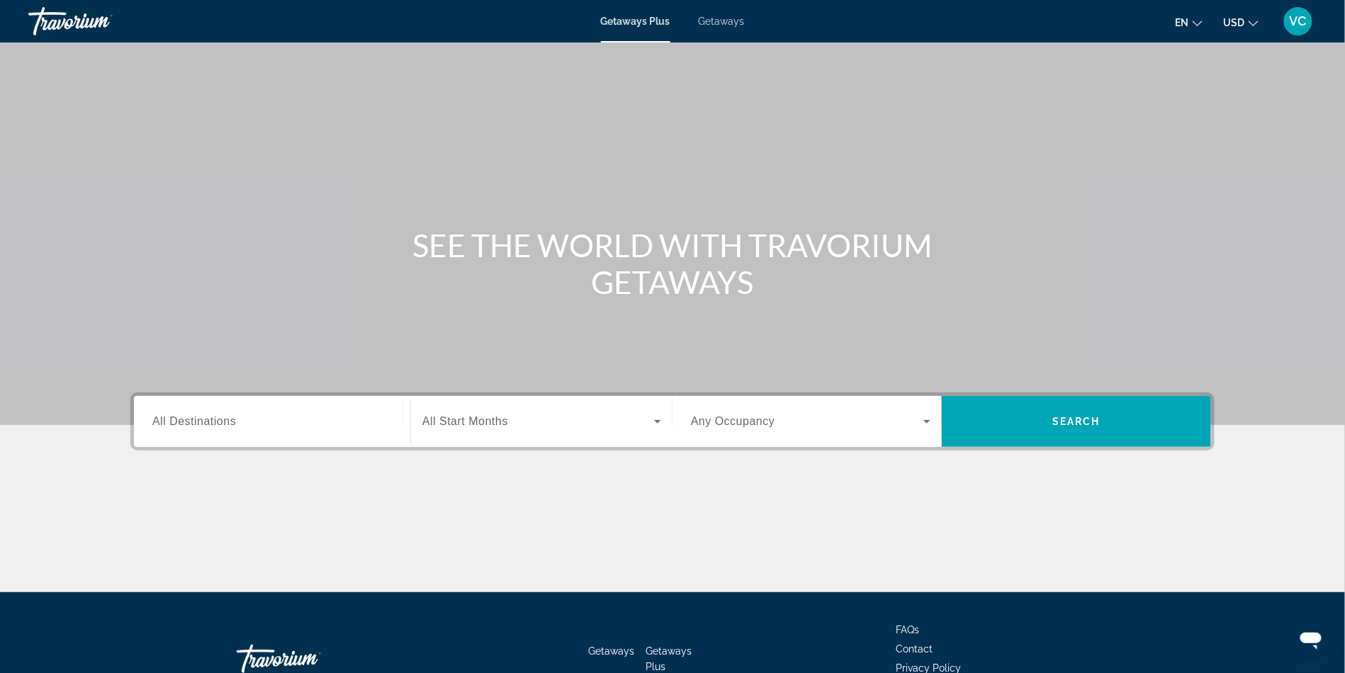
click at [727, 26] on span "Getaways" at bounding box center [722, 21] width 46 height 11
click at [152, 431] on input "Destination All Destinations" at bounding box center [272, 422] width 240 height 17
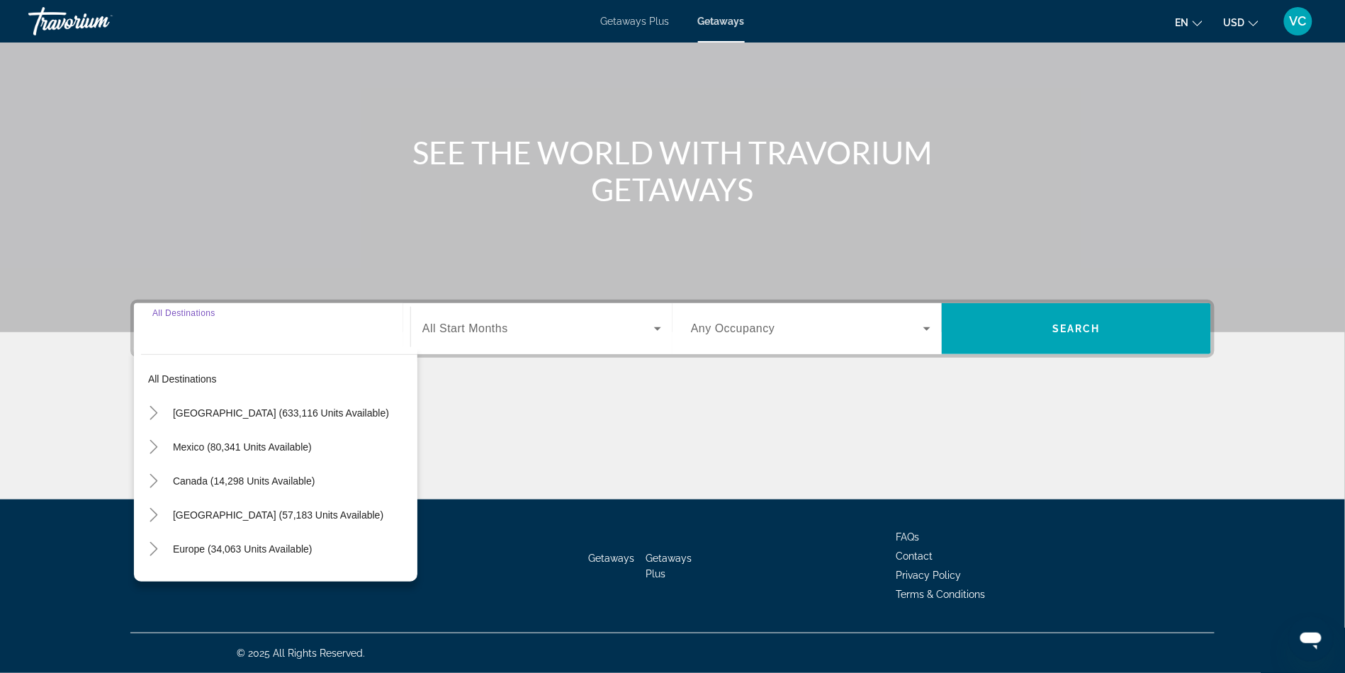
scroll to position [242, 0]
click at [240, 396] on span "Search widget" at bounding box center [292, 413] width 252 height 34
type input "**********"
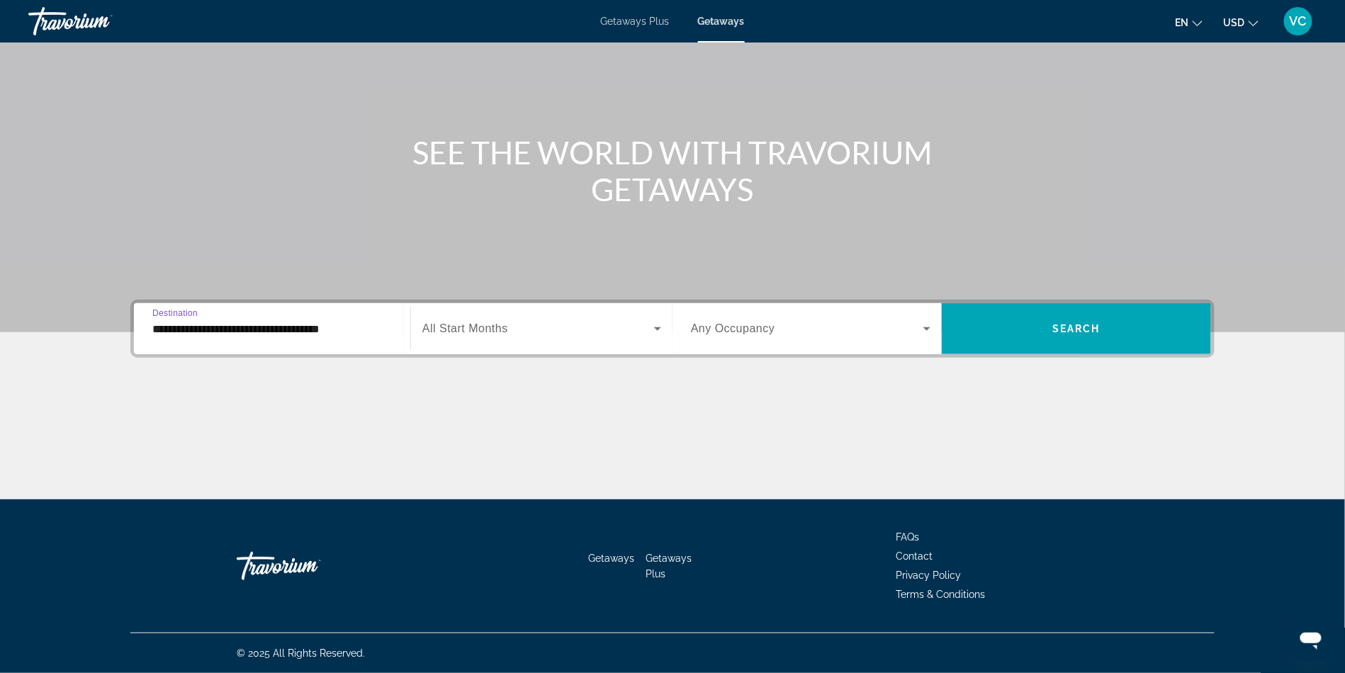
click at [443, 309] on div "Search widget" at bounding box center [541, 329] width 239 height 40
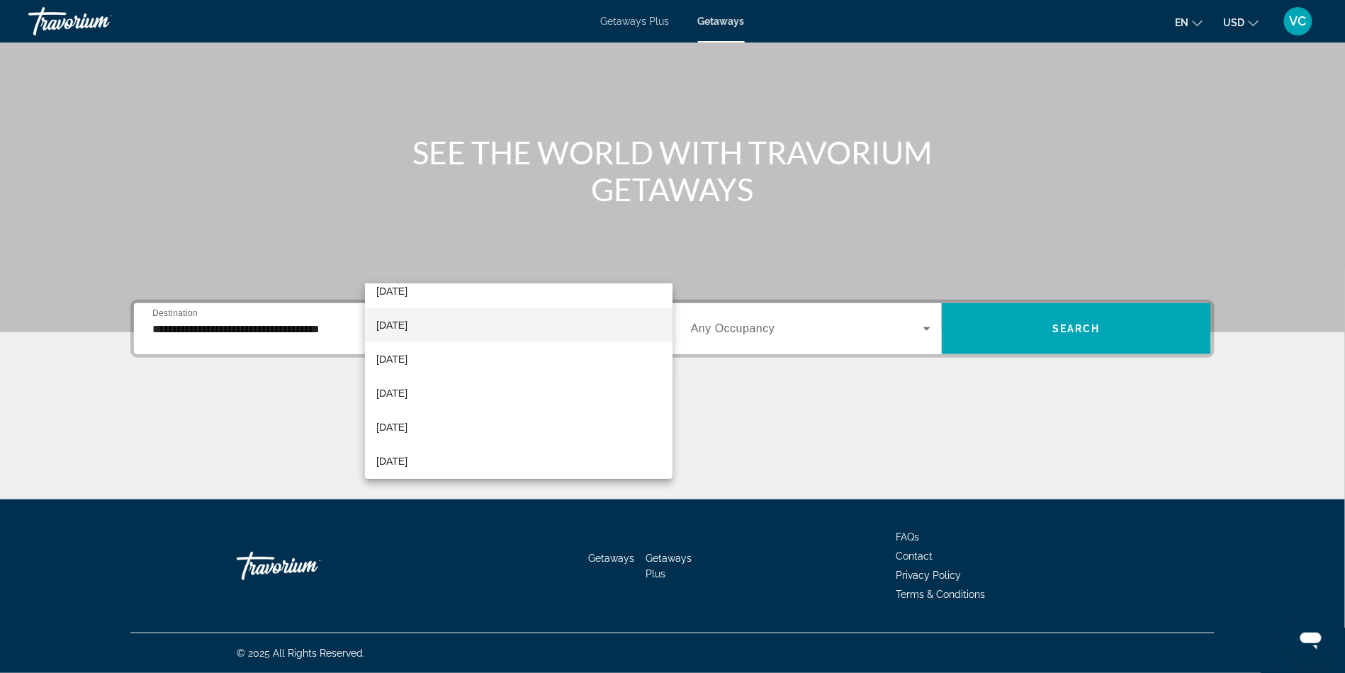
scroll to position [96, 0]
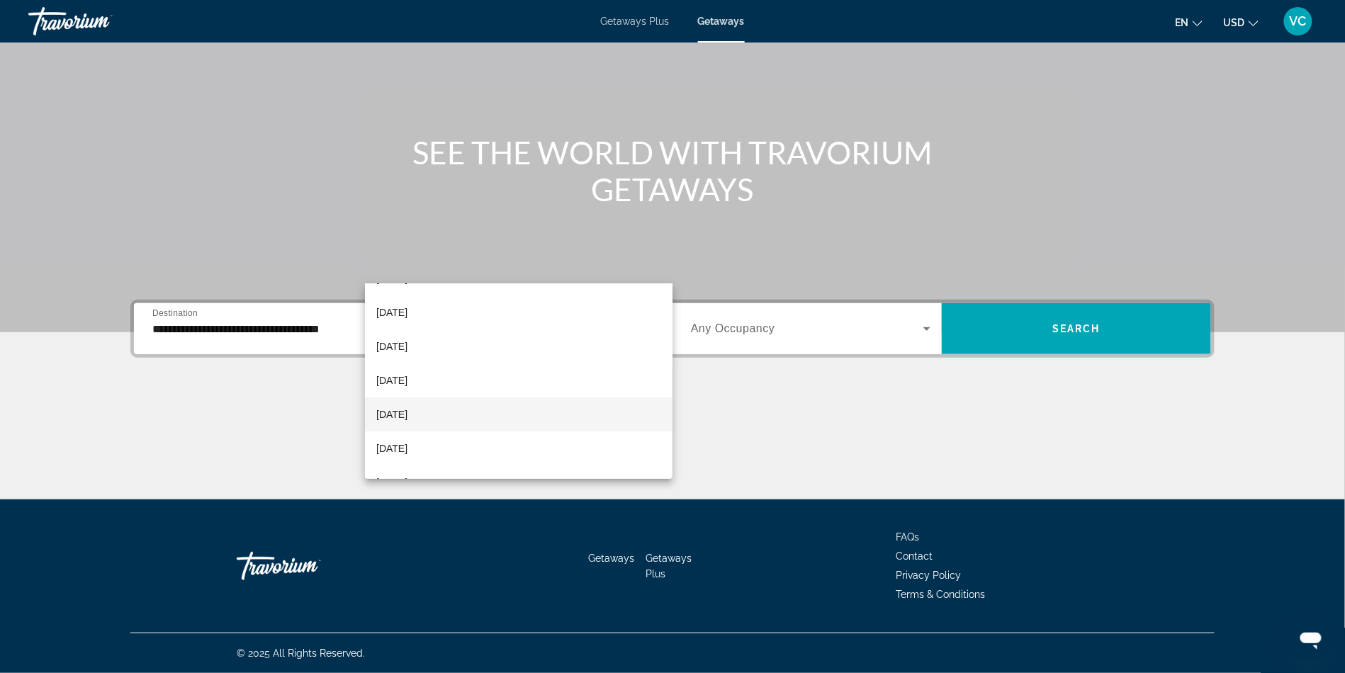
click at [408, 416] on span "February 2026" at bounding box center [391, 414] width 31 height 17
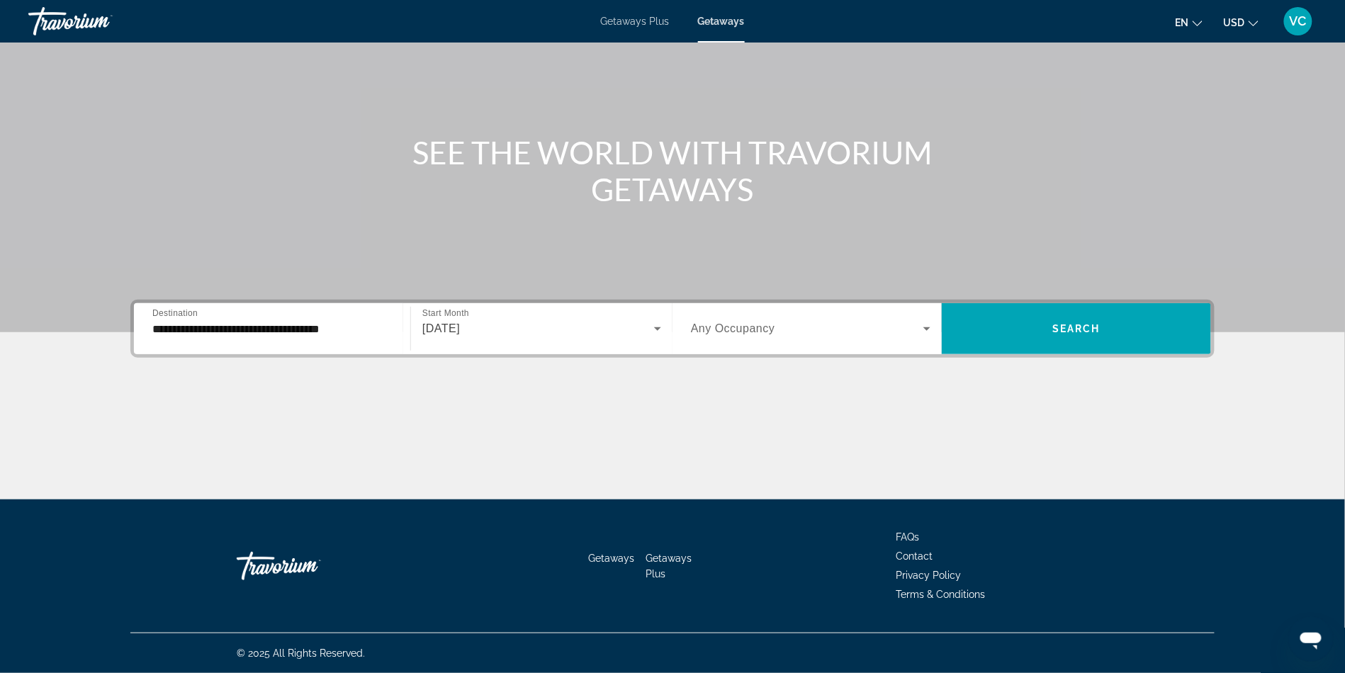
click at [942, 309] on div "Occupancy Any Occupancy" at bounding box center [811, 329] width 262 height 40
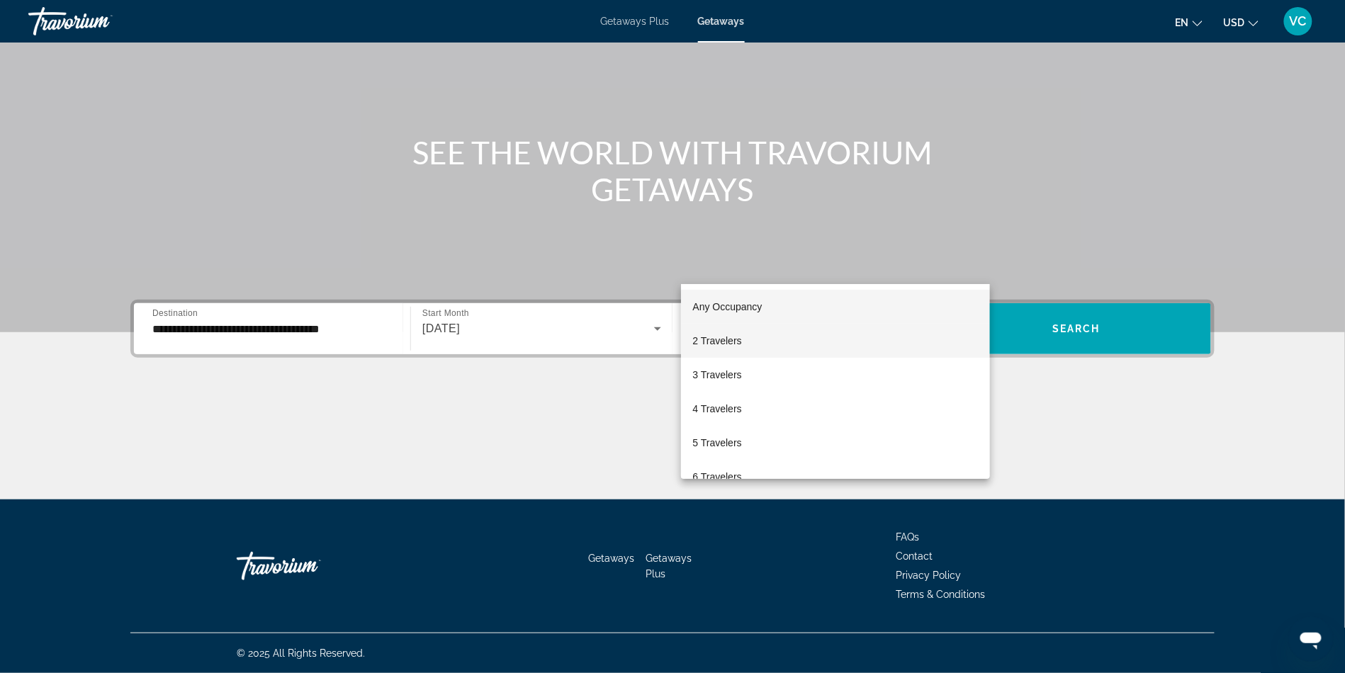
click at [832, 342] on mat-option "2 Travelers" at bounding box center [835, 341] width 309 height 34
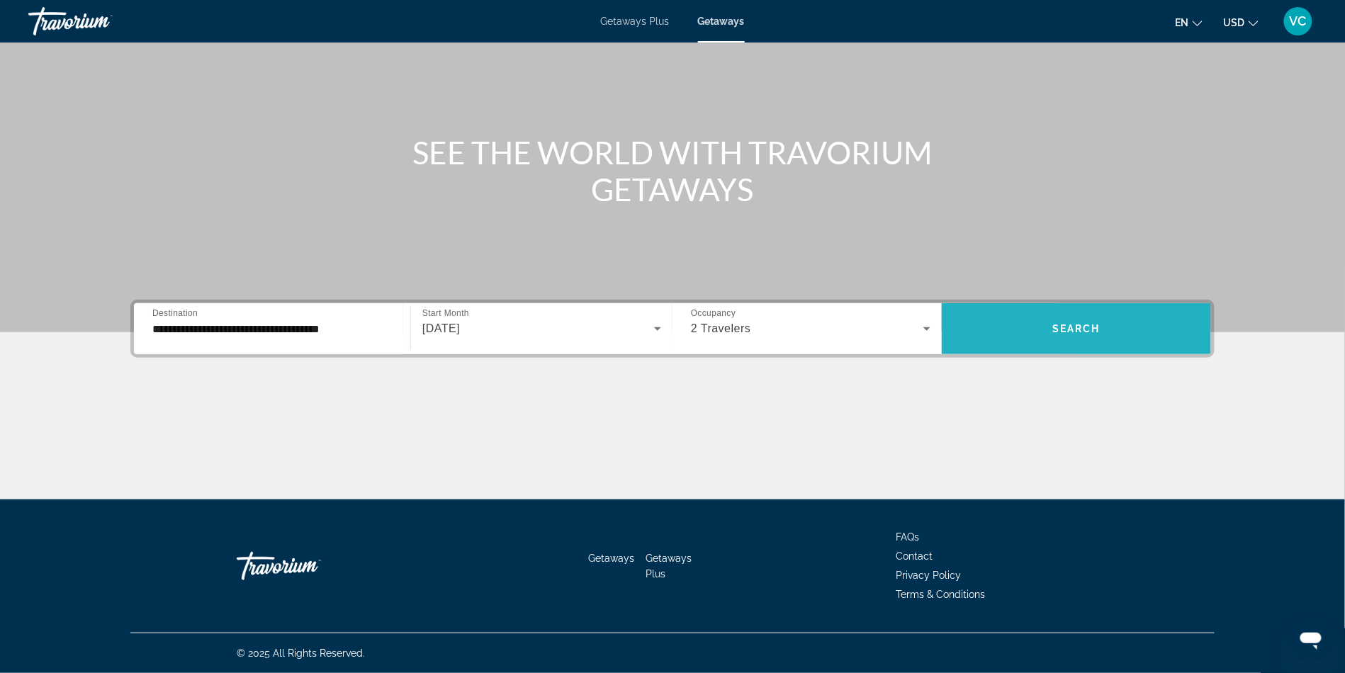
click at [1119, 312] on span "Search widget" at bounding box center [1076, 329] width 269 height 34
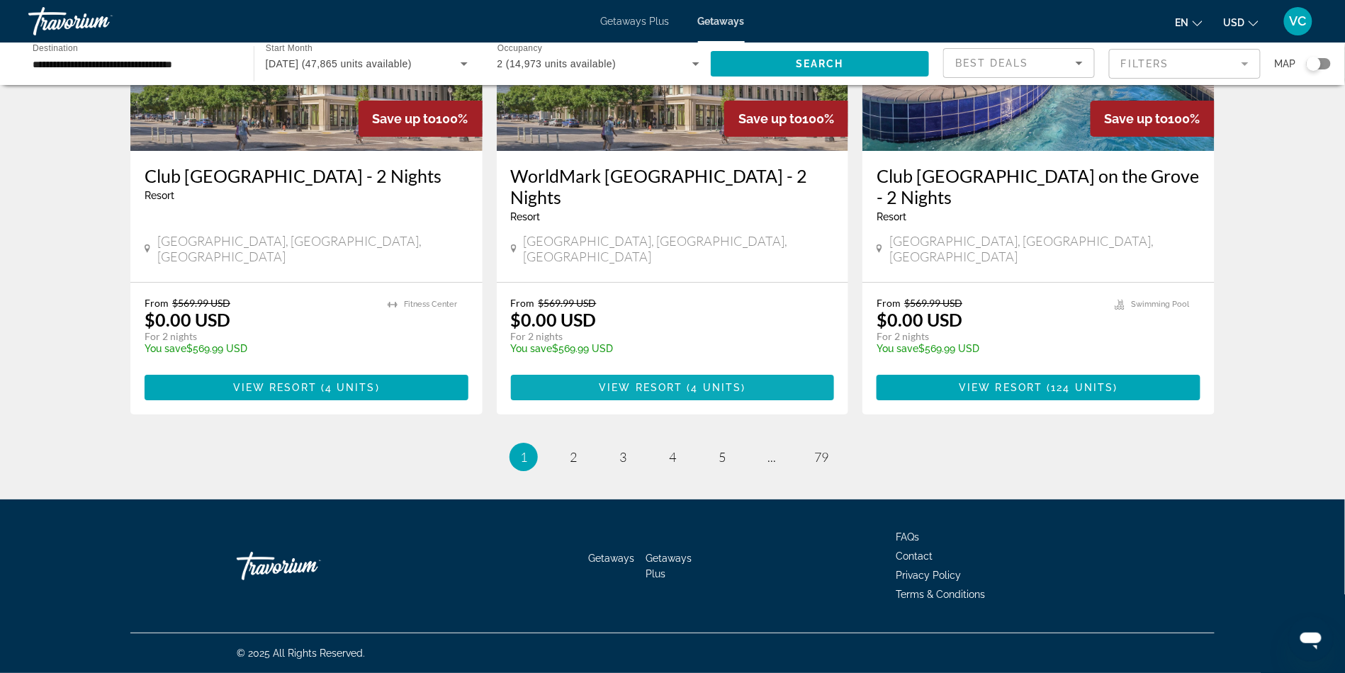
scroll to position [1947, 0]
click at [561, 470] on link "page 2" at bounding box center [573, 457] width 25 height 25
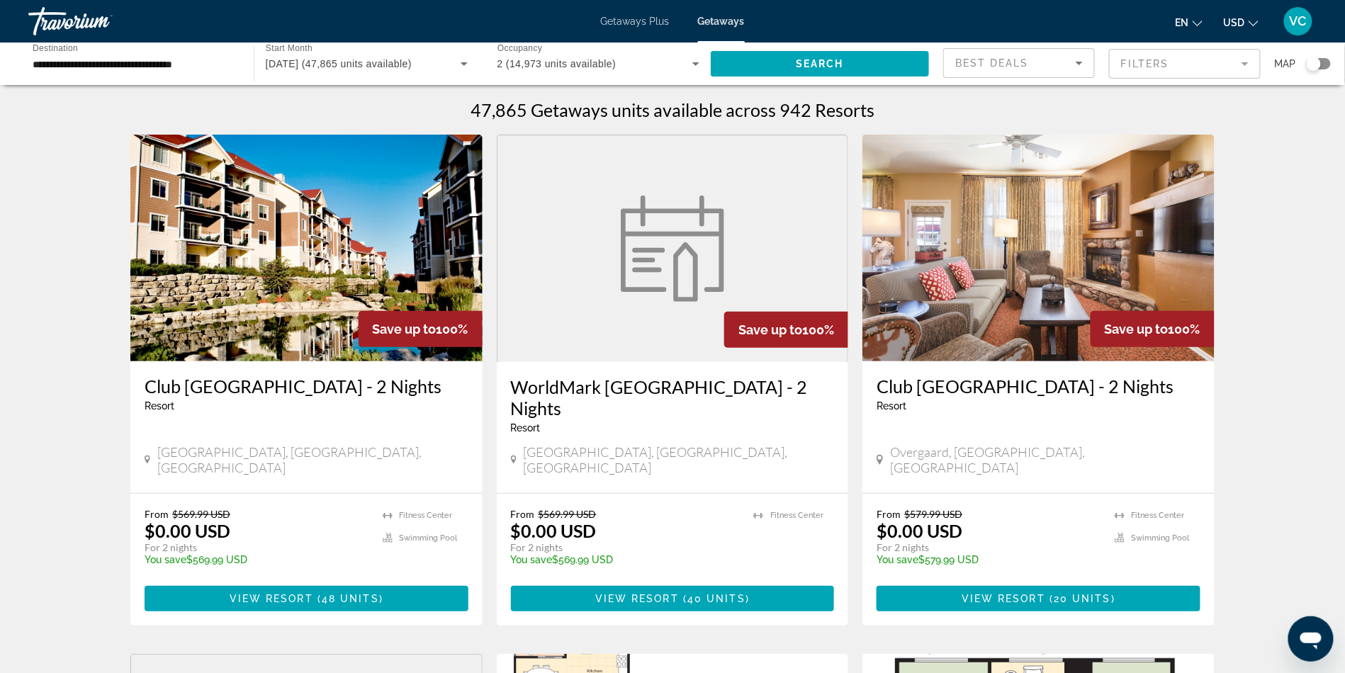
click at [1316, 71] on div "Search widget" at bounding box center [1314, 64] width 14 height 14
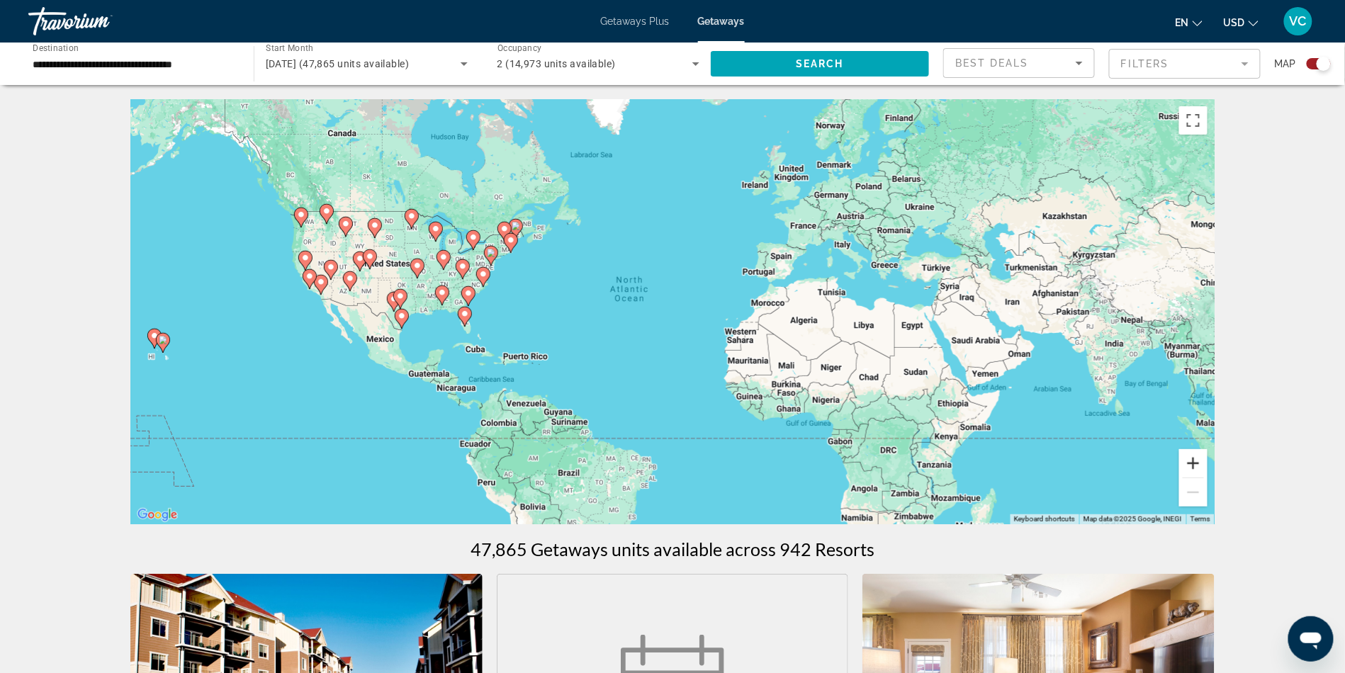
click at [1208, 477] on button "Zoom in" at bounding box center [1194, 463] width 28 height 28
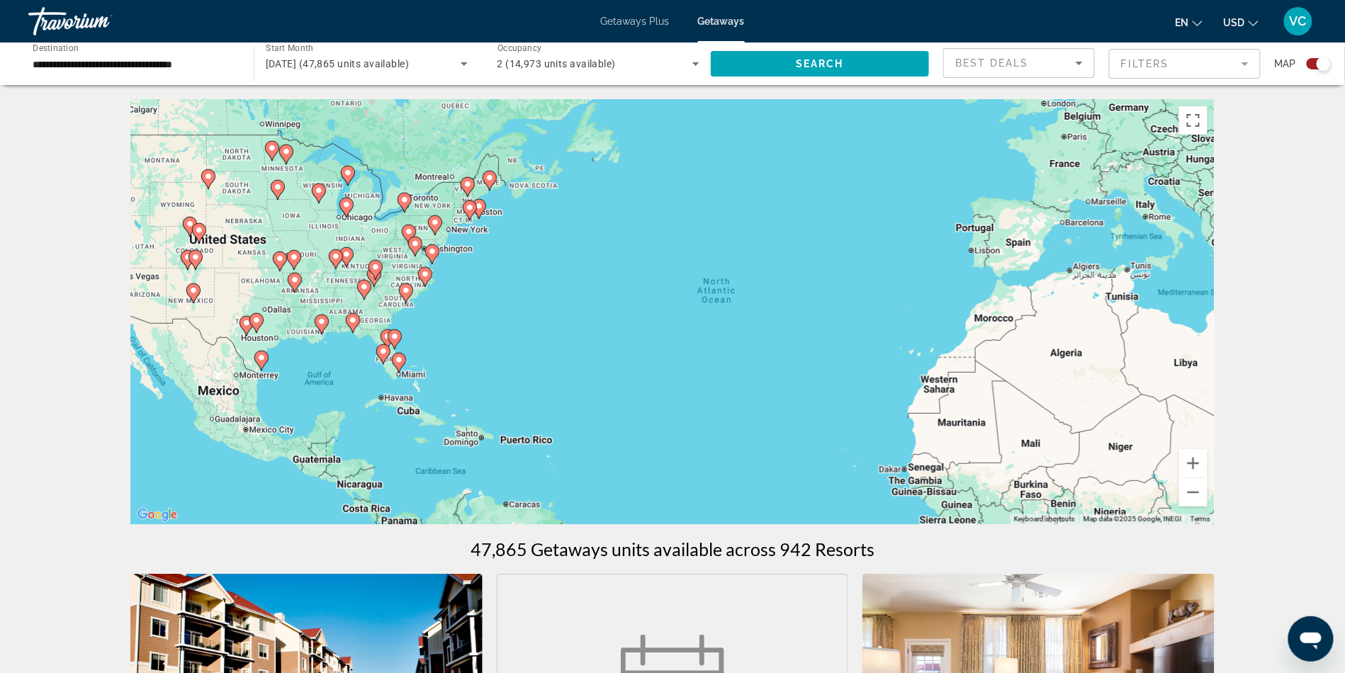
drag, startPoint x: 1215, startPoint y: 474, endPoint x: 1348, endPoint y: 498, distance: 134.7
click at [1345, 498] on html "**********" at bounding box center [672, 336] width 1345 height 673
click at [1208, 478] on button "Zoom in" at bounding box center [1194, 463] width 28 height 28
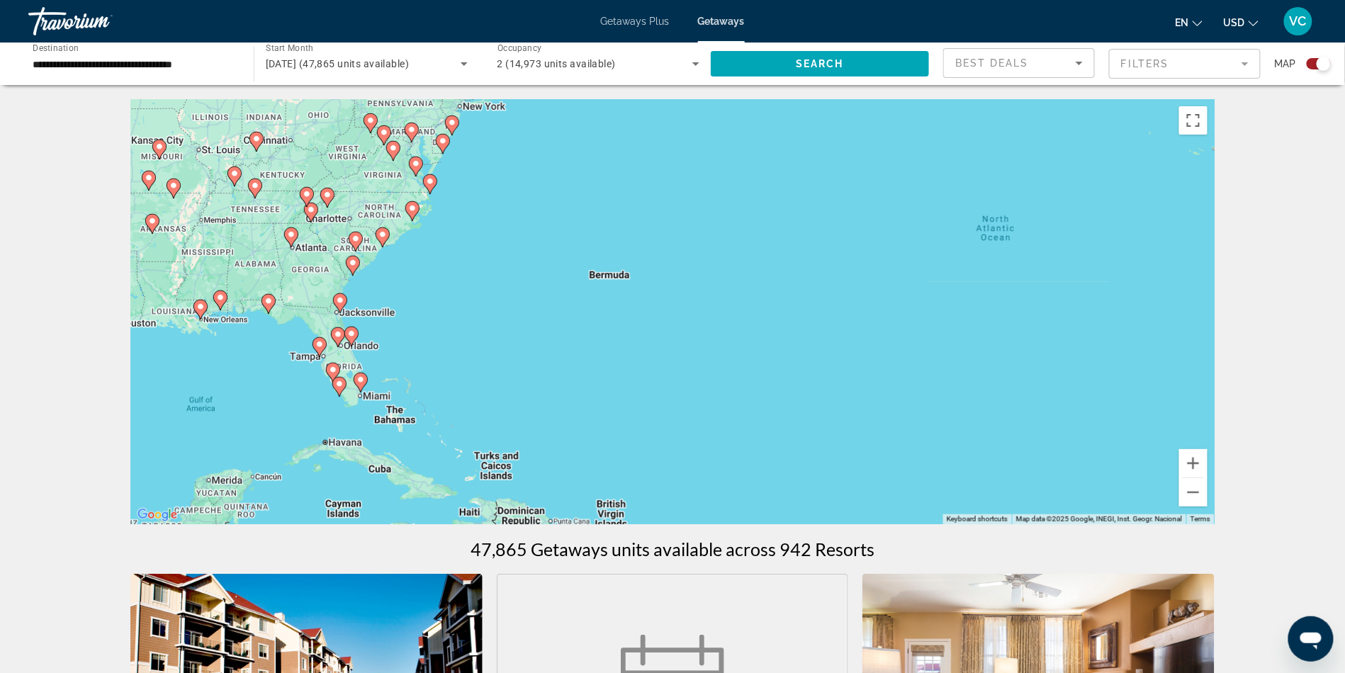
drag, startPoint x: 735, startPoint y: 366, endPoint x: 970, endPoint y: 325, distance: 238.3
click at [970, 325] on div "To activate drag with keyboard, press Alt + Enter. Once in keyboard drag state,…" at bounding box center [672, 311] width 1085 height 425
click at [1208, 478] on button "Zoom in" at bounding box center [1194, 463] width 28 height 28
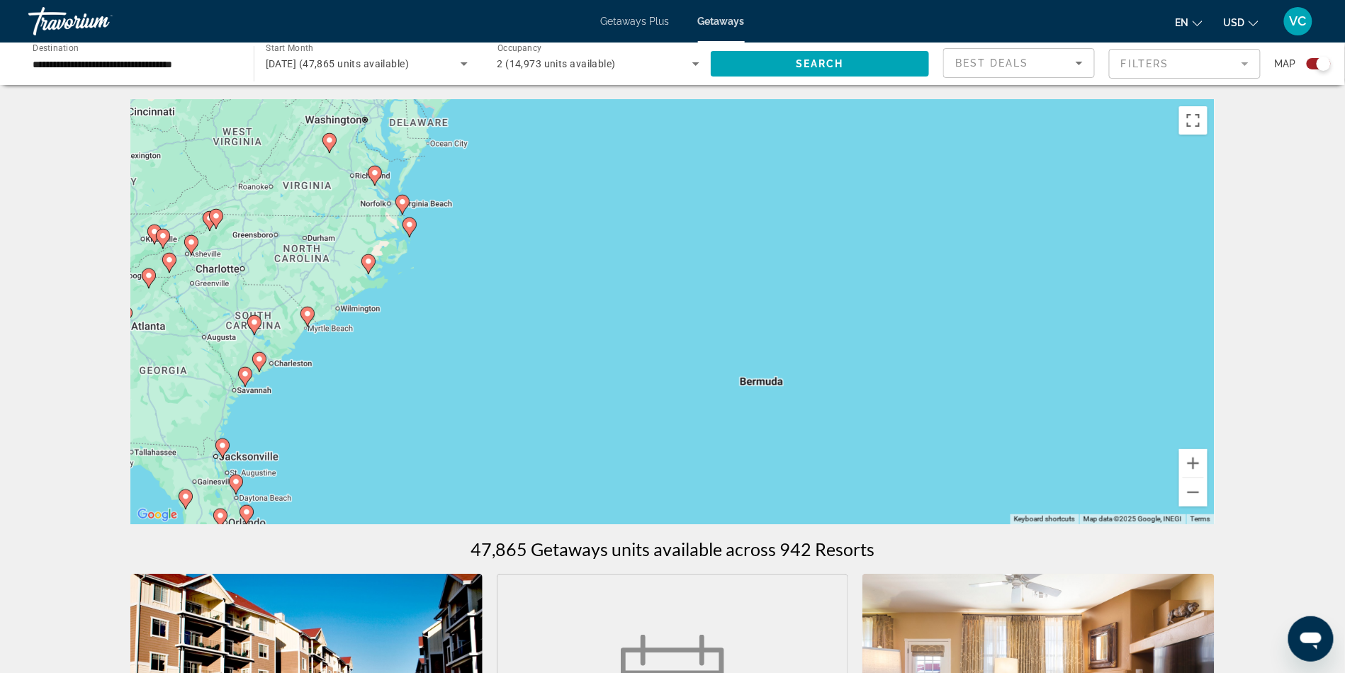
drag, startPoint x: 905, startPoint y: 337, endPoint x: 1124, endPoint y: 477, distance: 259.2
click at [1124, 477] on div "To activate drag with keyboard, press Alt + Enter. Once in keyboard drag state,…" at bounding box center [672, 311] width 1085 height 425
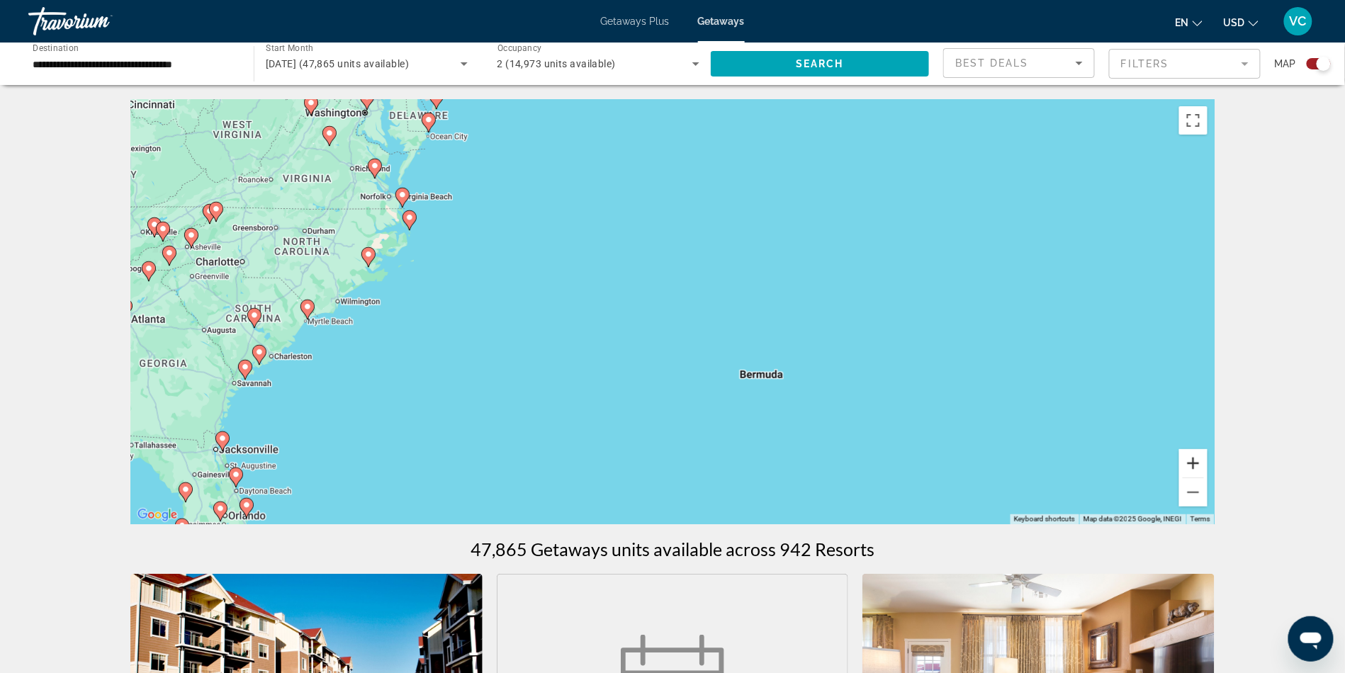
click at [1208, 476] on button "Zoom in" at bounding box center [1194, 463] width 28 height 28
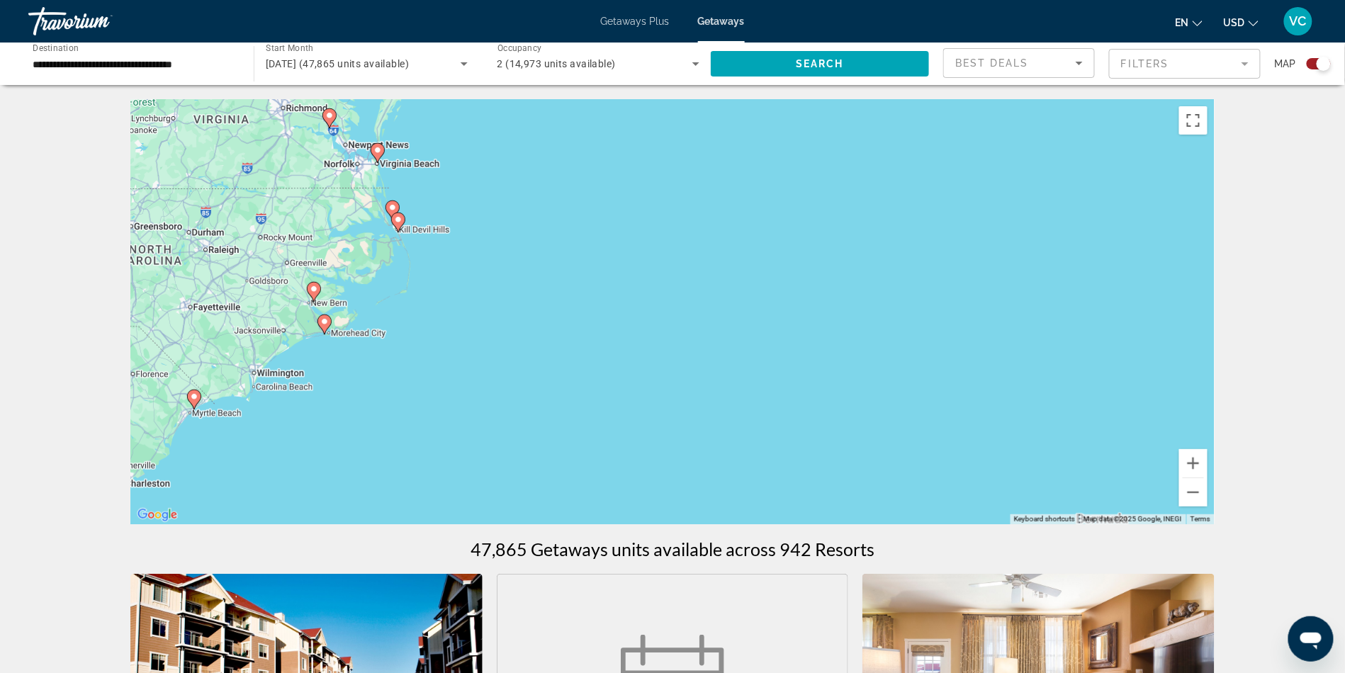
drag, startPoint x: 831, startPoint y: 323, endPoint x: 1086, endPoint y: 405, distance: 268.1
click at [1086, 405] on div "To activate drag with keyboard, press Alt + Enter. Once in keyboard drag state,…" at bounding box center [672, 311] width 1085 height 425
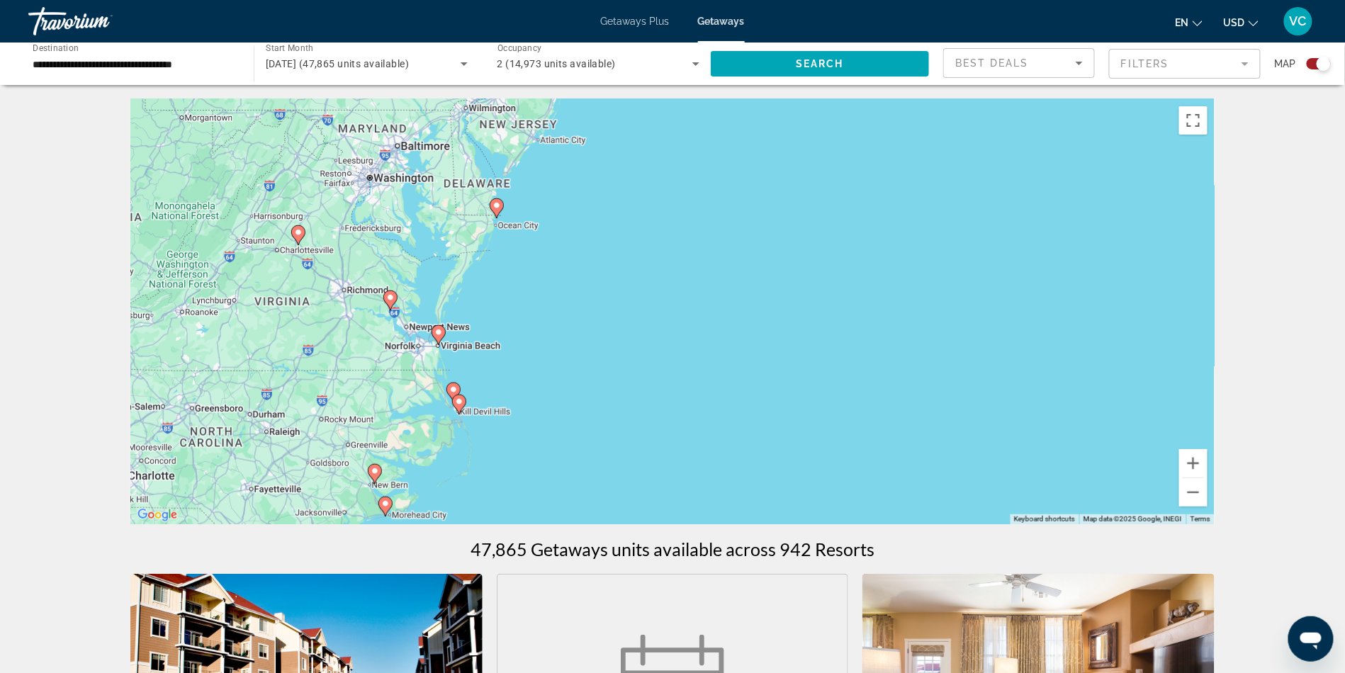
drag, startPoint x: 841, startPoint y: 313, endPoint x: 900, endPoint y: 496, distance: 193.0
click at [900, 496] on div "To activate drag with keyboard, press Alt + Enter. Once in keyboard drag state,…" at bounding box center [672, 311] width 1085 height 425
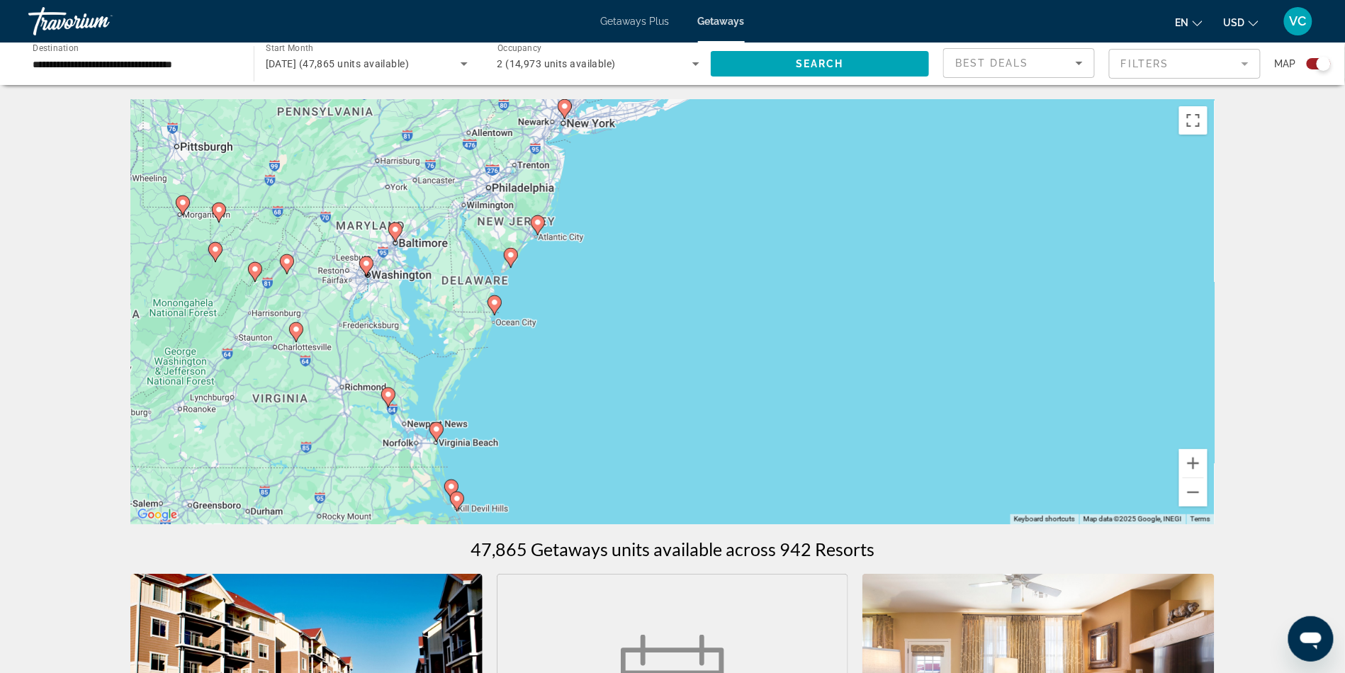
drag, startPoint x: 896, startPoint y: 403, endPoint x: 893, endPoint y: 503, distance: 100.0
click at [893, 503] on div "To activate drag with keyboard, press Alt + Enter. Once in keyboard drag state,…" at bounding box center [672, 311] width 1085 height 425
click at [1208, 472] on button "Zoom in" at bounding box center [1194, 463] width 28 height 28
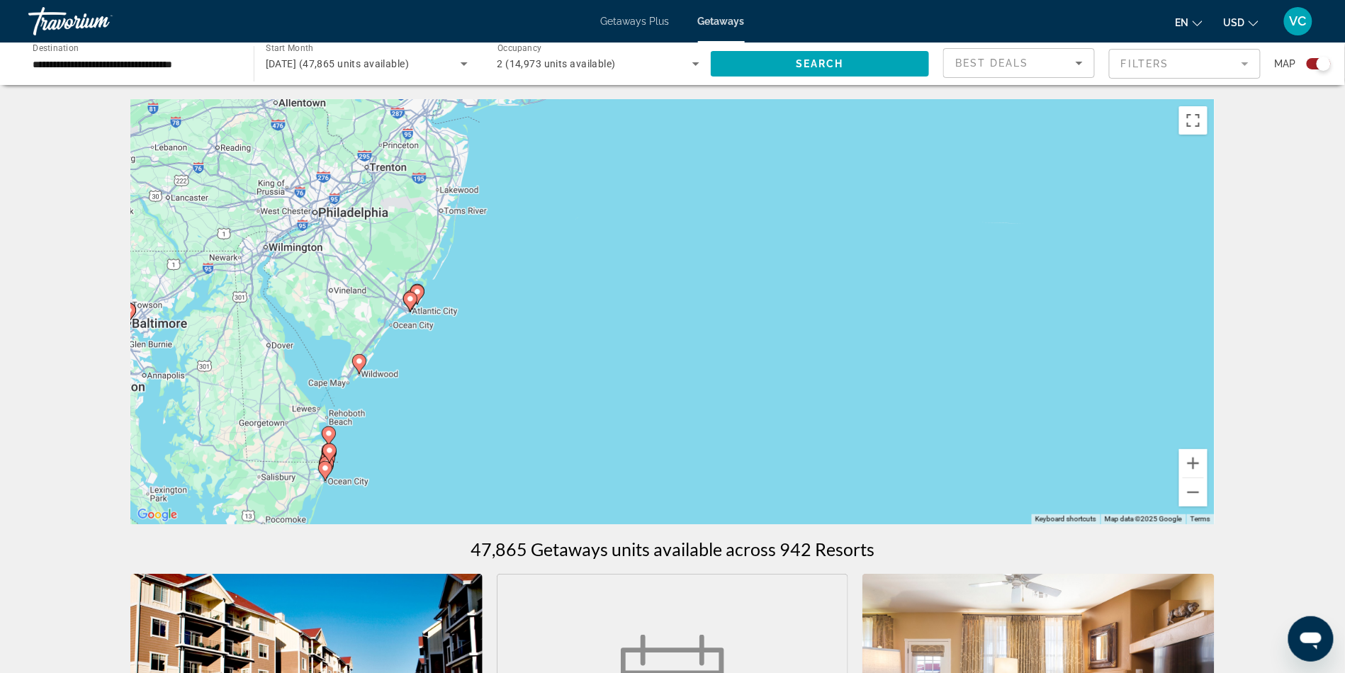
drag, startPoint x: 1014, startPoint y: 327, endPoint x: 1031, endPoint y: 540, distance: 213.3
click at [1031, 525] on div "To activate drag with keyboard, press Alt + Enter. Once in keyboard drag state,…" at bounding box center [672, 311] width 1085 height 425
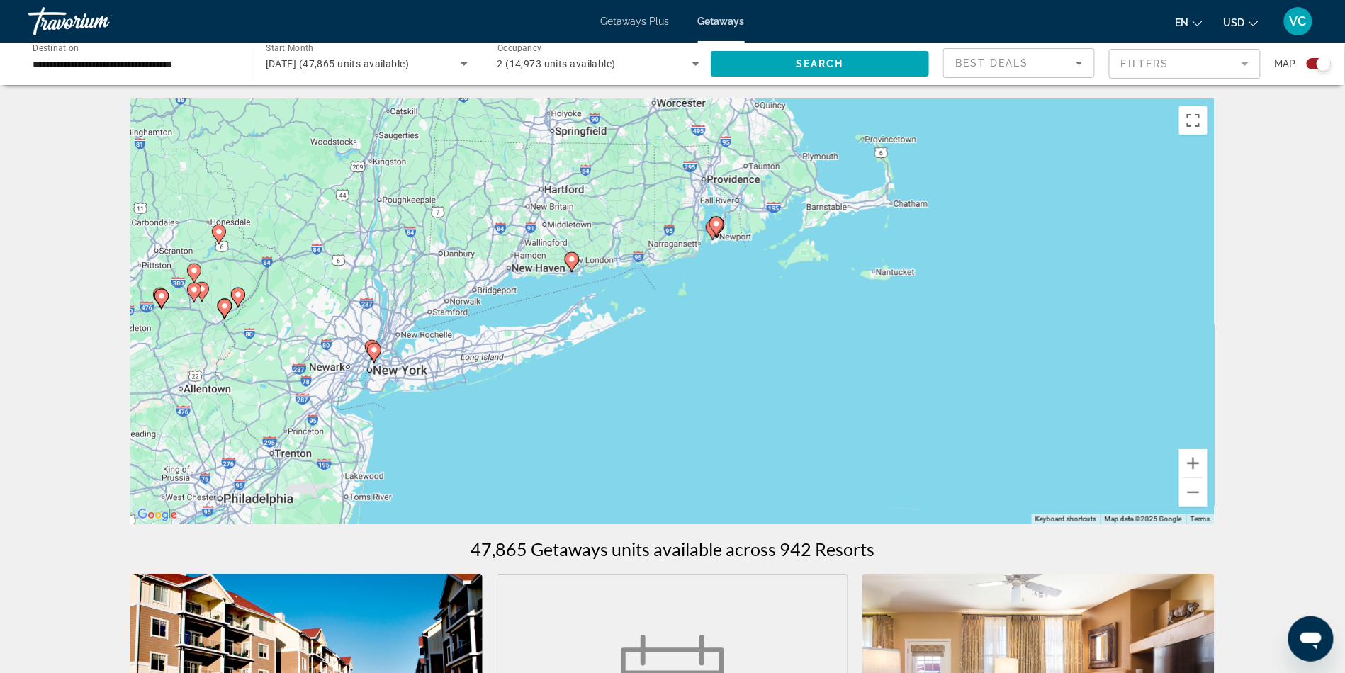
drag, startPoint x: 885, startPoint y: 343, endPoint x: 780, endPoint y: 564, distance: 244.5
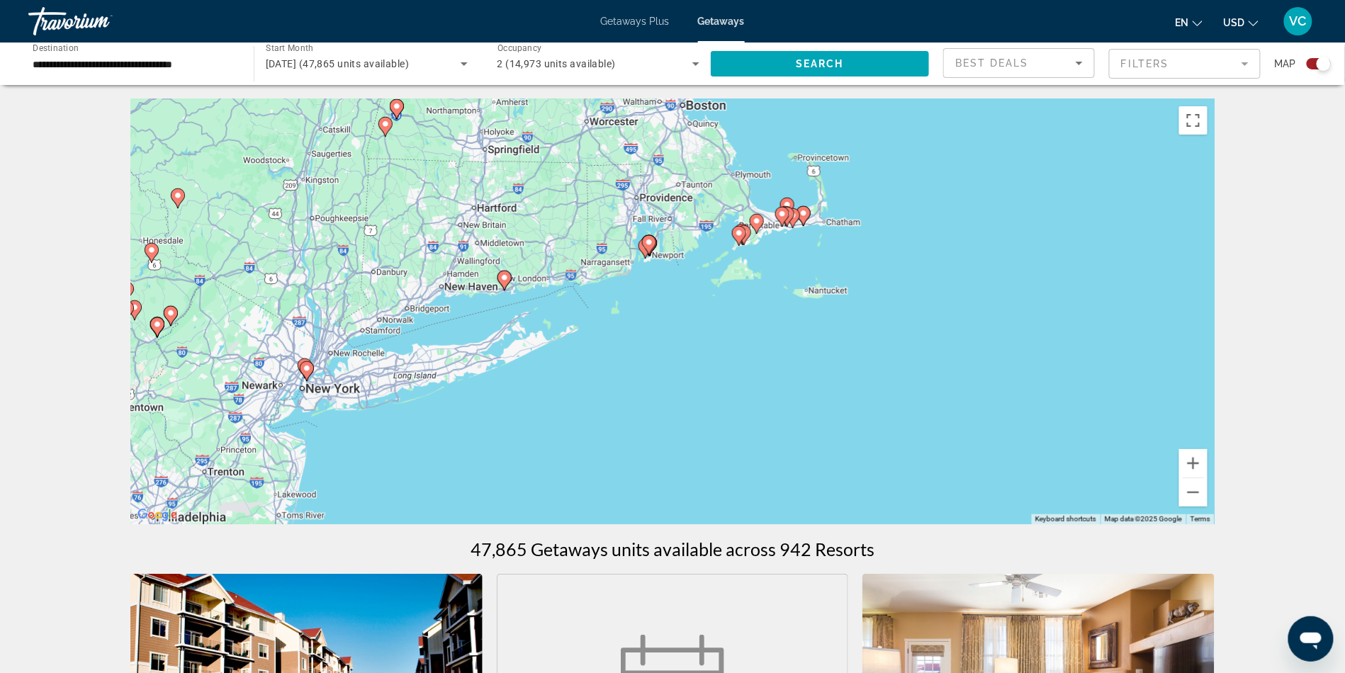
drag, startPoint x: 958, startPoint y: 434, endPoint x: 888, endPoint y: 451, distance: 72.2
click at [888, 451] on div "To activate drag with keyboard, press Alt + Enter. Once in keyboard drag state,…" at bounding box center [672, 311] width 1085 height 425
click at [1208, 478] on button "Zoom in" at bounding box center [1194, 463] width 28 height 28
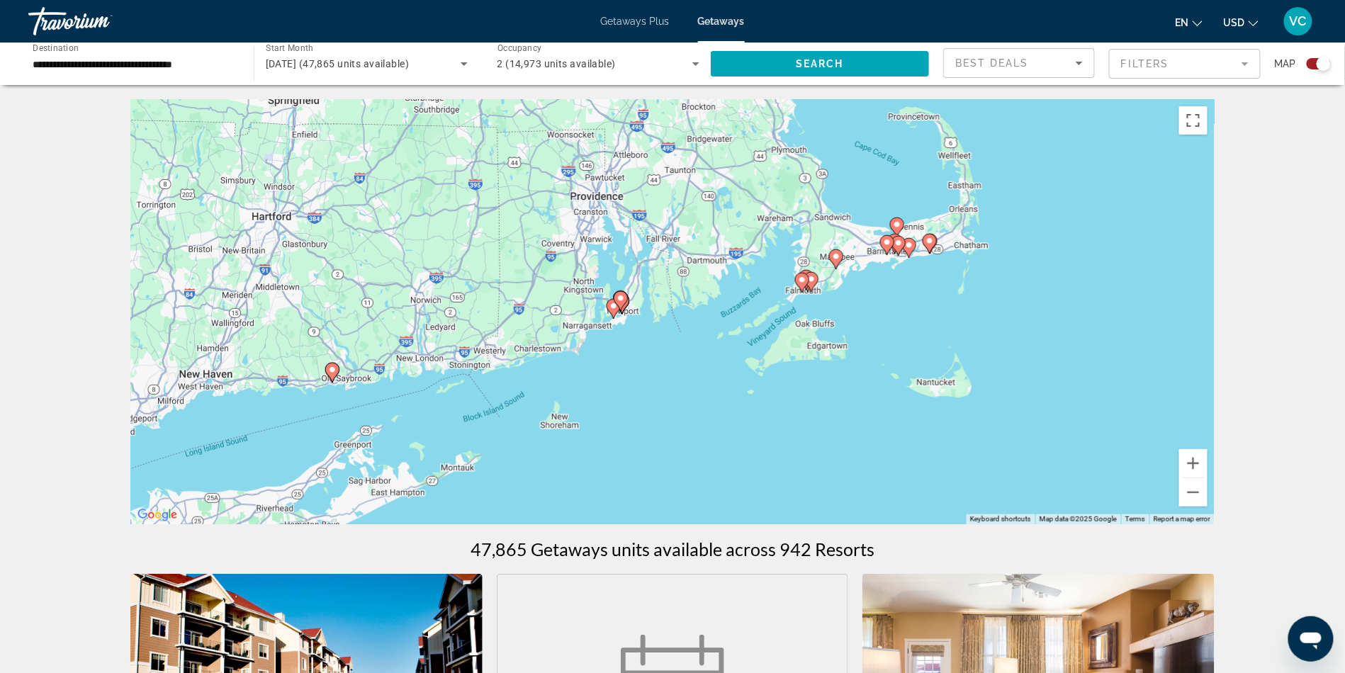
drag, startPoint x: 894, startPoint y: 345, endPoint x: 894, endPoint y: 455, distance: 110.6
click at [894, 455] on div "To activate drag with keyboard, press Alt + Enter. Once in keyboard drag state,…" at bounding box center [672, 311] width 1085 height 425
click at [1208, 478] on button "Zoom in" at bounding box center [1194, 463] width 28 height 28
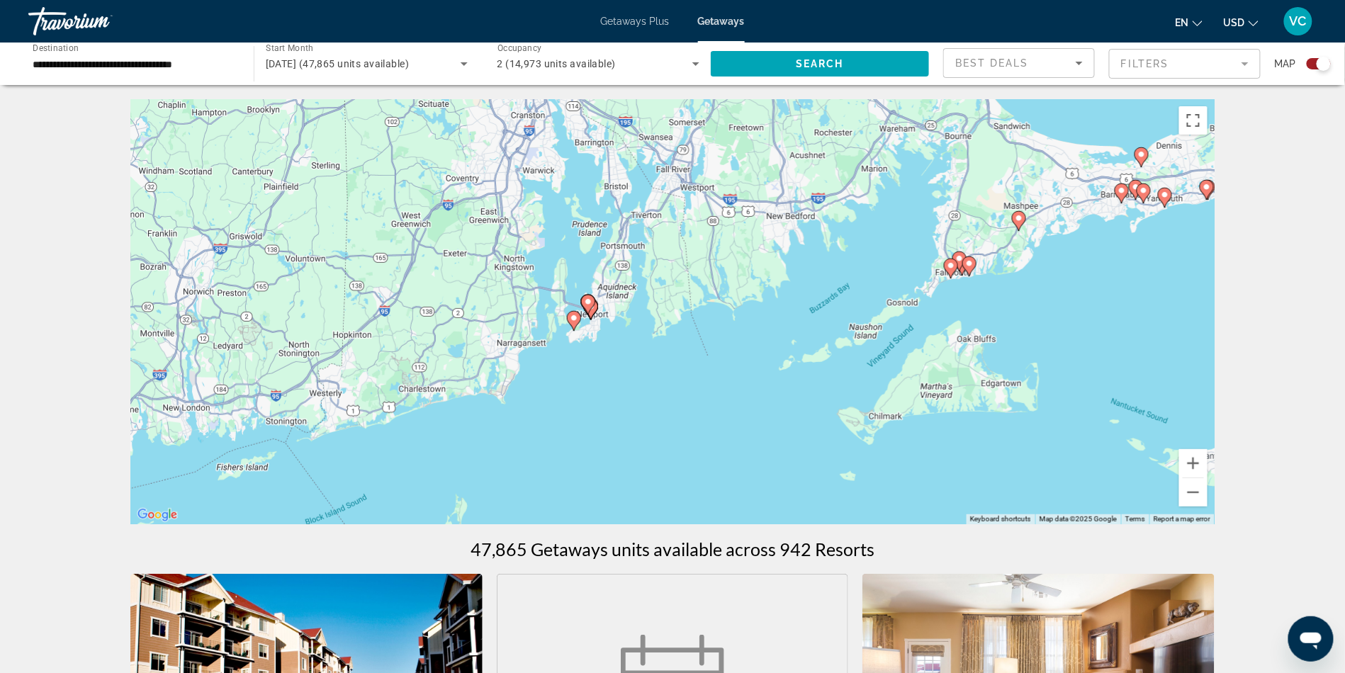
drag, startPoint x: 1060, startPoint y: 362, endPoint x: 1094, endPoint y: 369, distance: 34.8
click at [1094, 369] on div "To activate drag with keyboard, press Alt + Enter. Once in keyboard drag state,…" at bounding box center [672, 311] width 1085 height 425
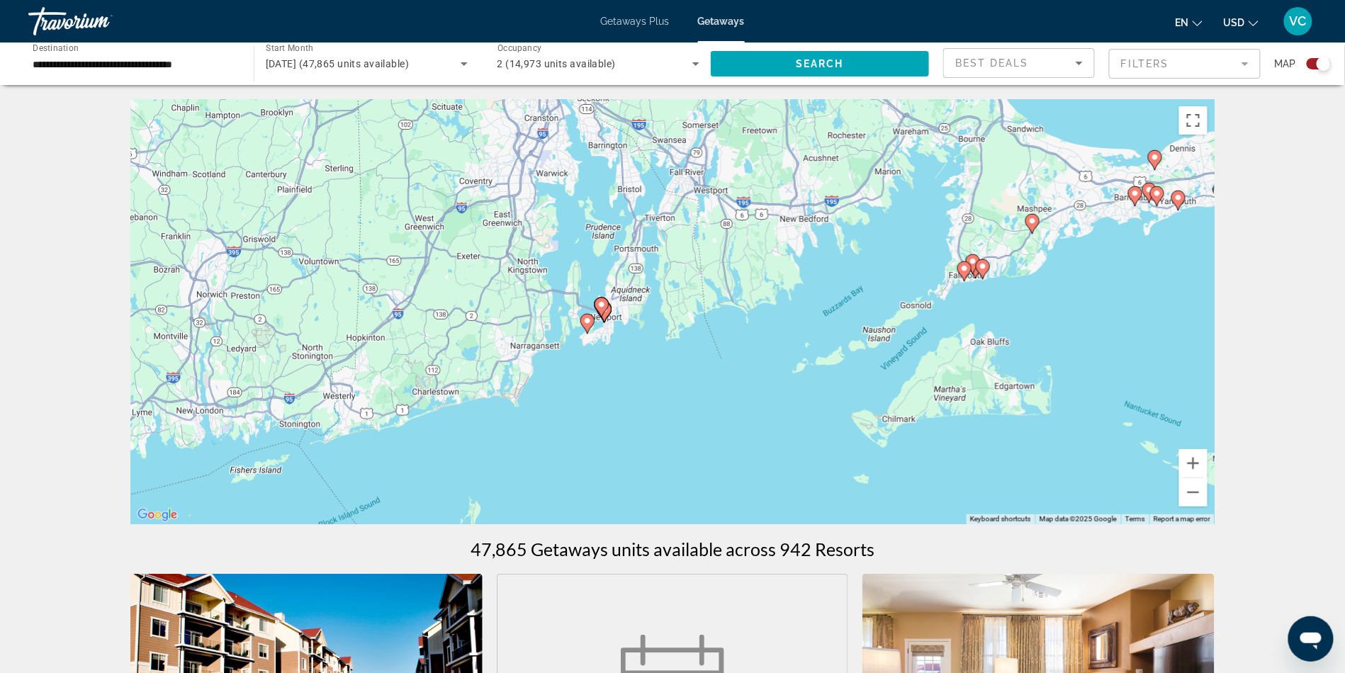
click at [599, 317] on icon "Main content" at bounding box center [601, 307] width 13 height 18
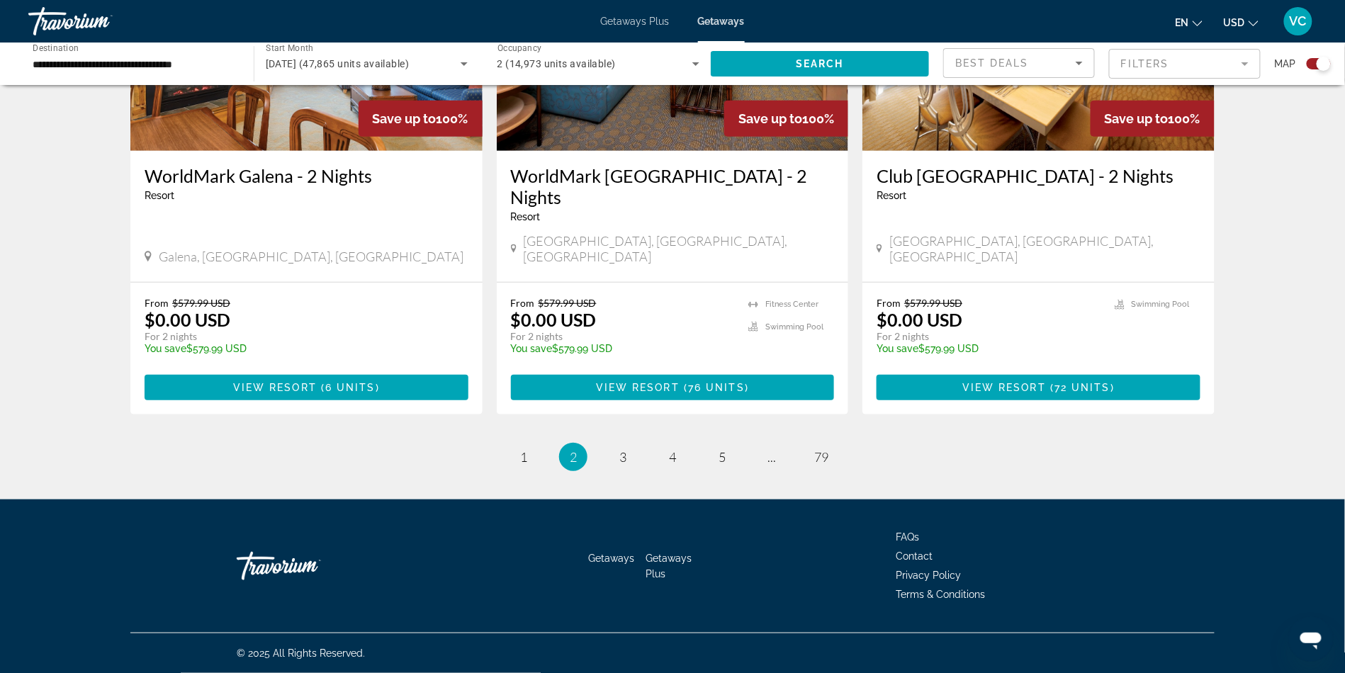
scroll to position [2515, 0]
click at [520, 449] on span "1" at bounding box center [523, 457] width 7 height 16
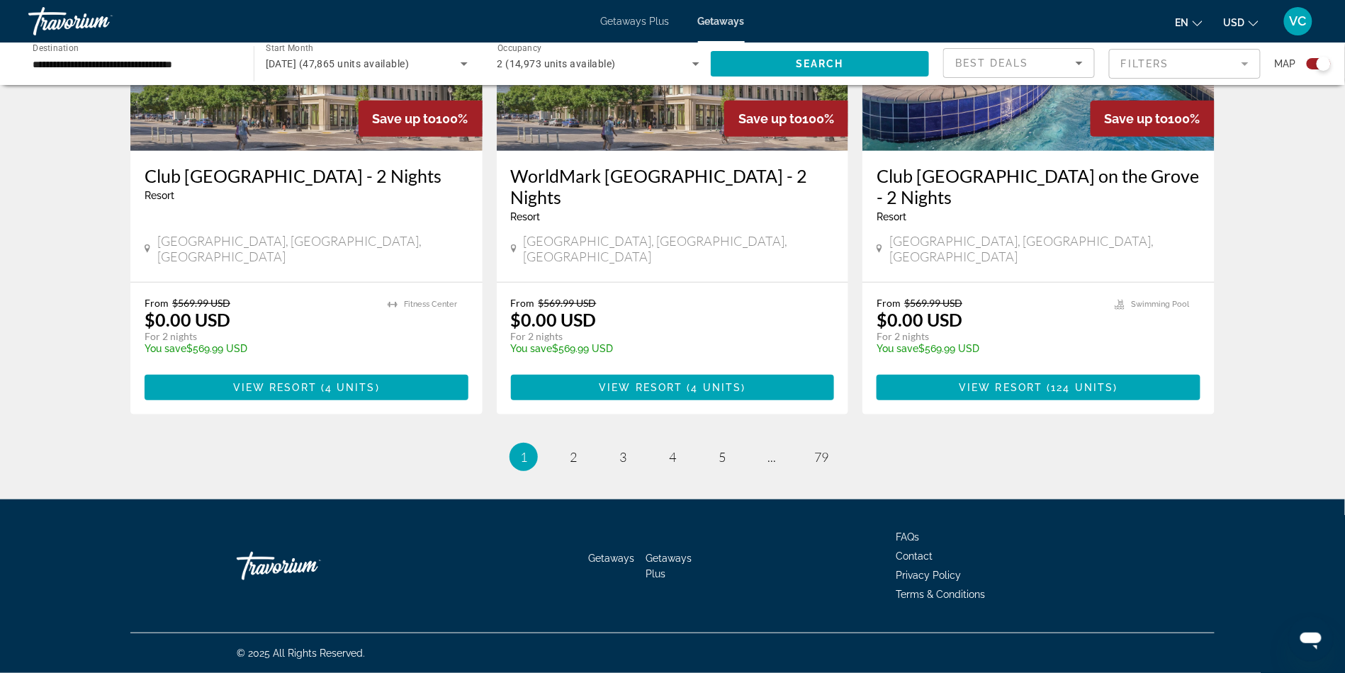
scroll to position [2341, 0]
click at [570, 465] on span "2" at bounding box center [573, 457] width 7 height 16
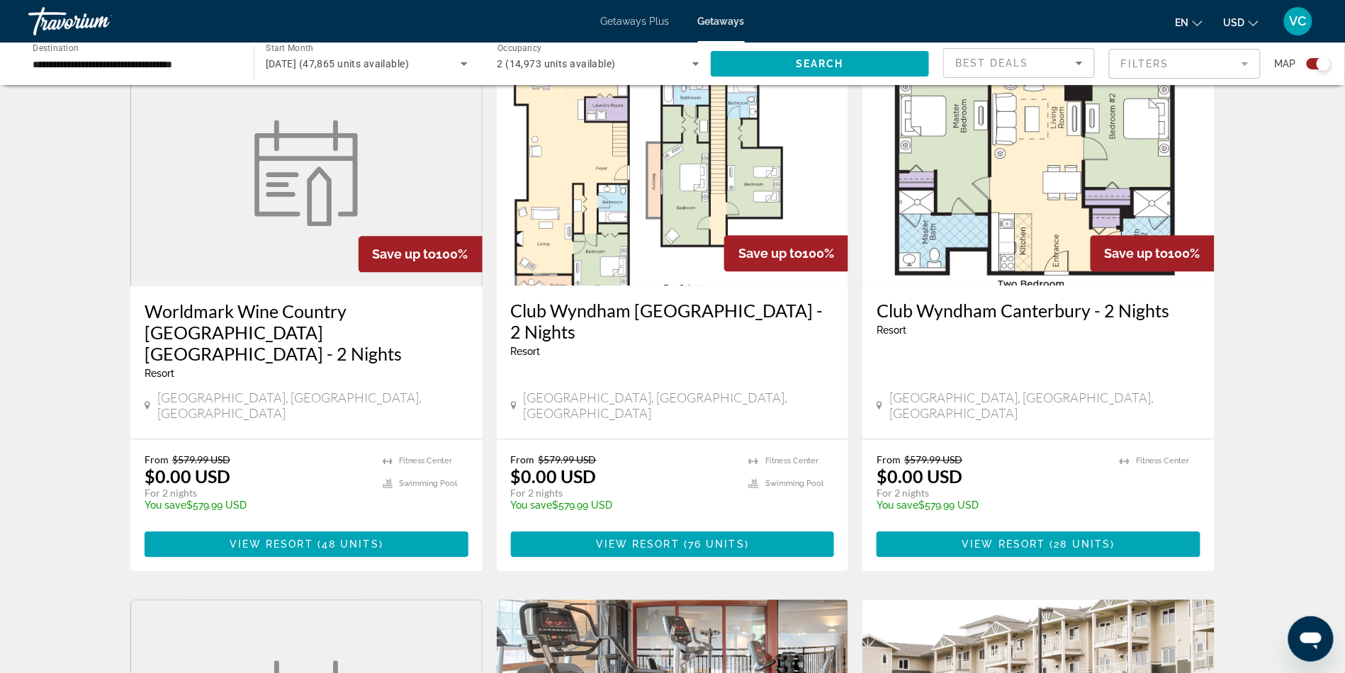
scroll to position [973, 0]
